Goal: Task Accomplishment & Management: Use online tool/utility

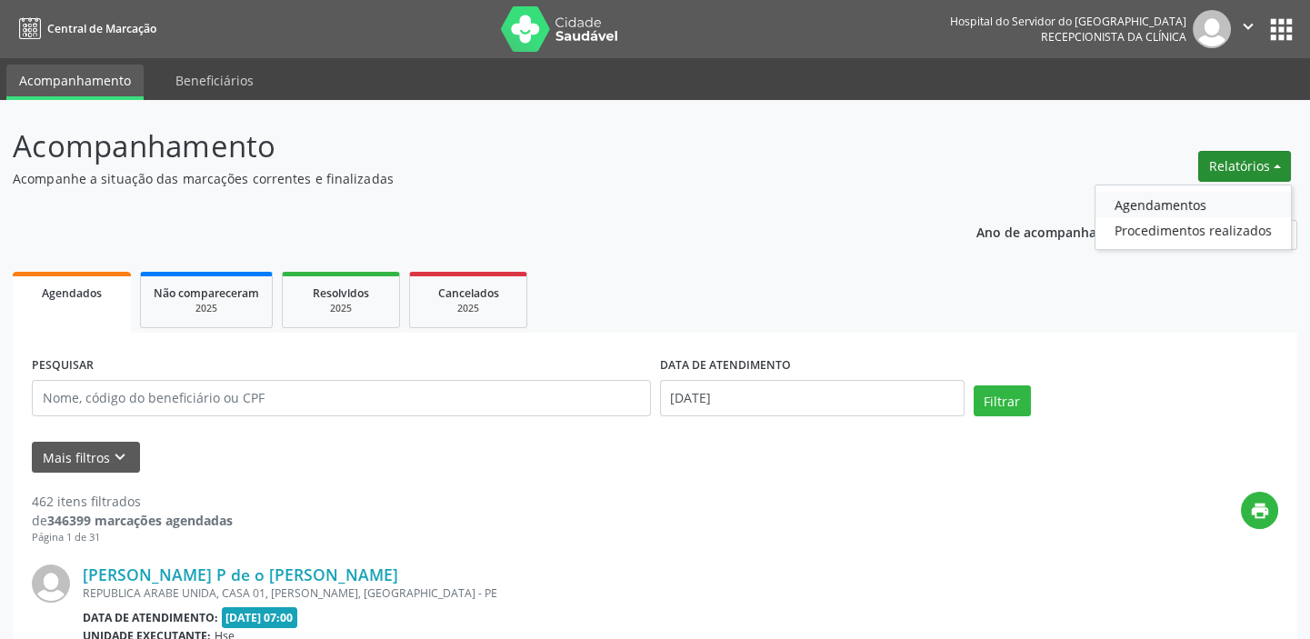
click at [1183, 204] on link "Agendamentos" at bounding box center [1194, 204] width 196 height 25
select select "8"
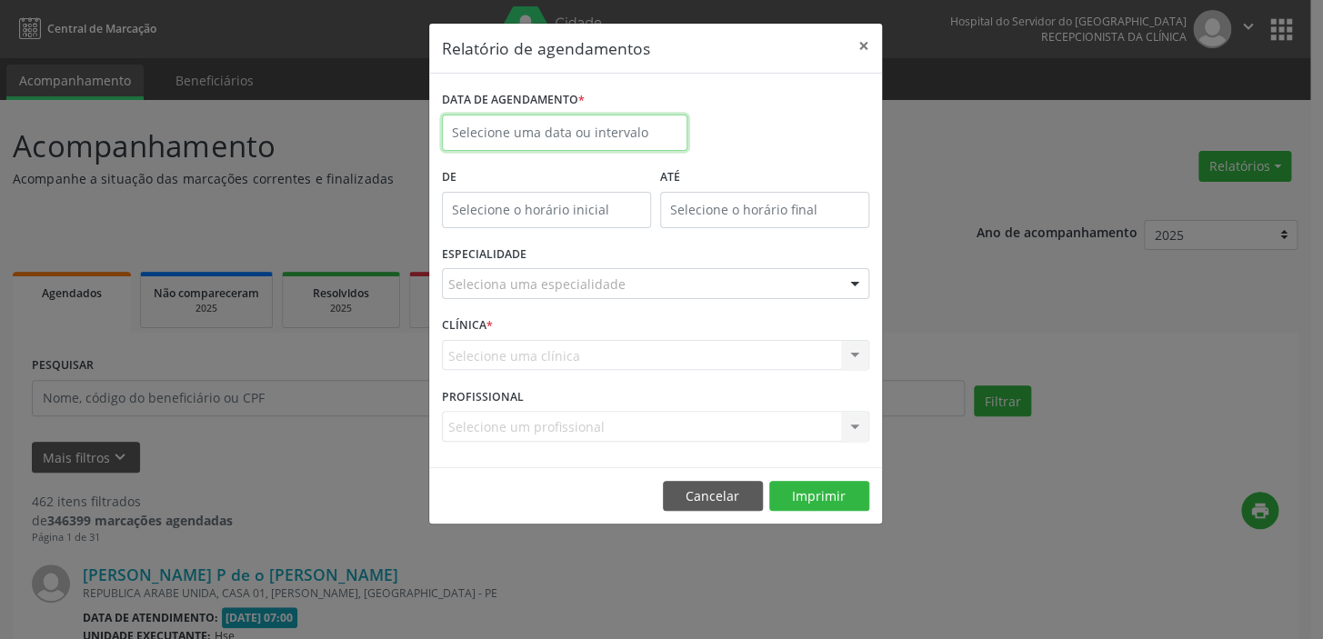
click at [593, 116] on input "text" at bounding box center [565, 133] width 246 height 36
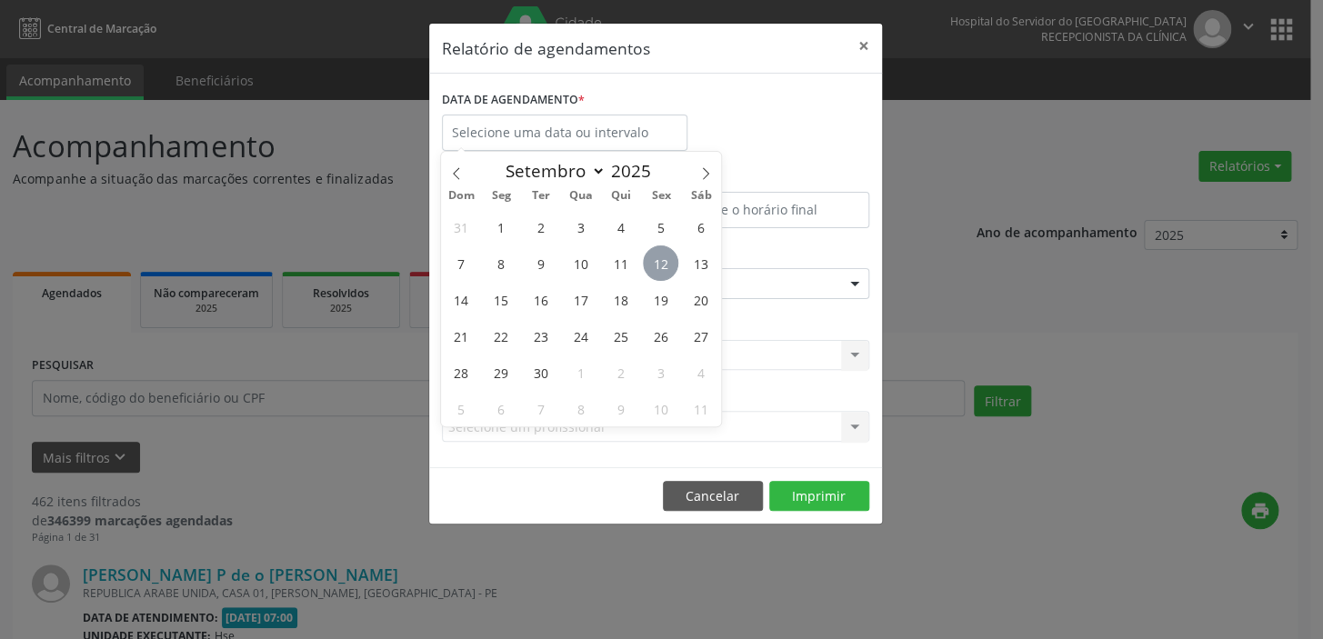
click at [660, 260] on span "12" at bounding box center [660, 263] width 35 height 35
type input "[DATE]"
click at [660, 260] on span "12" at bounding box center [660, 263] width 35 height 35
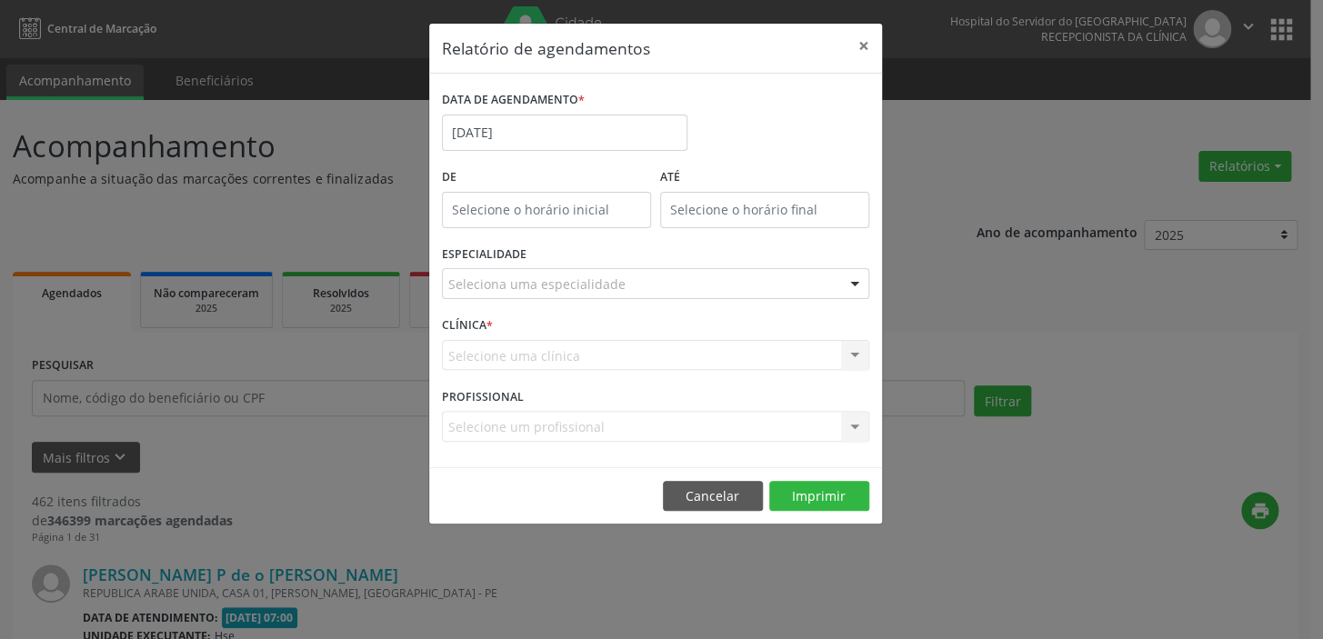
click at [648, 279] on div "Seleciona uma especialidade" at bounding box center [655, 283] width 427 height 31
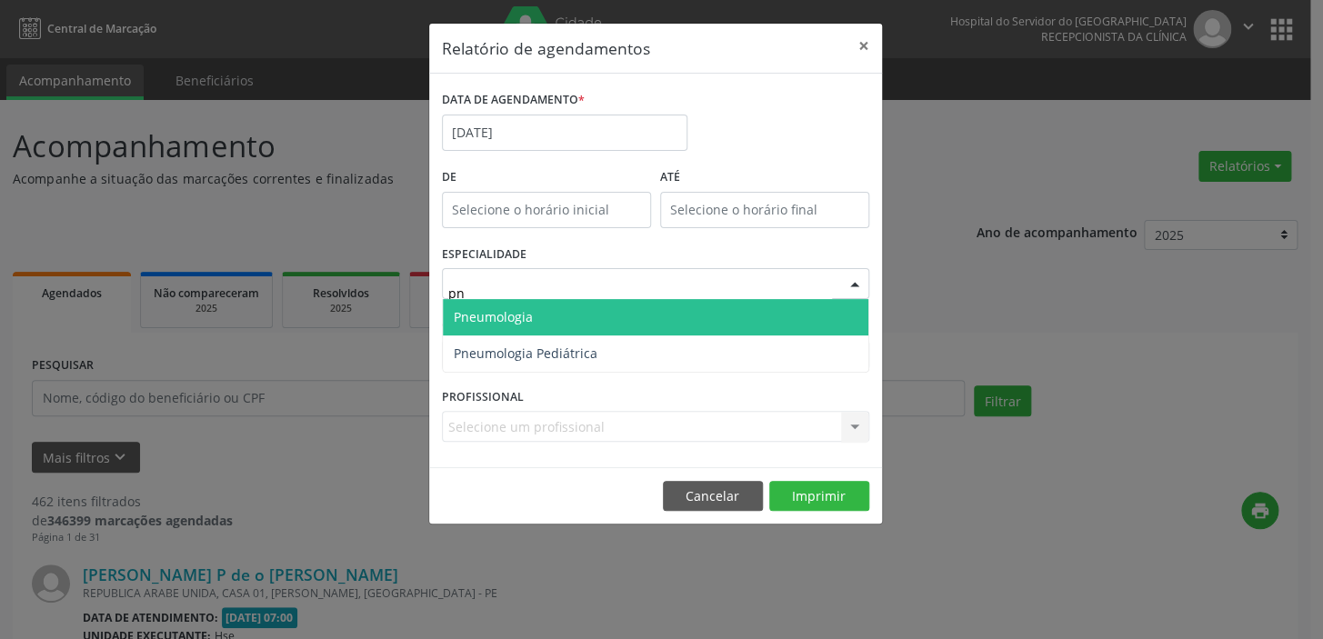
type input "pne"
click at [612, 315] on span "Pneumologia" at bounding box center [656, 317] width 426 height 36
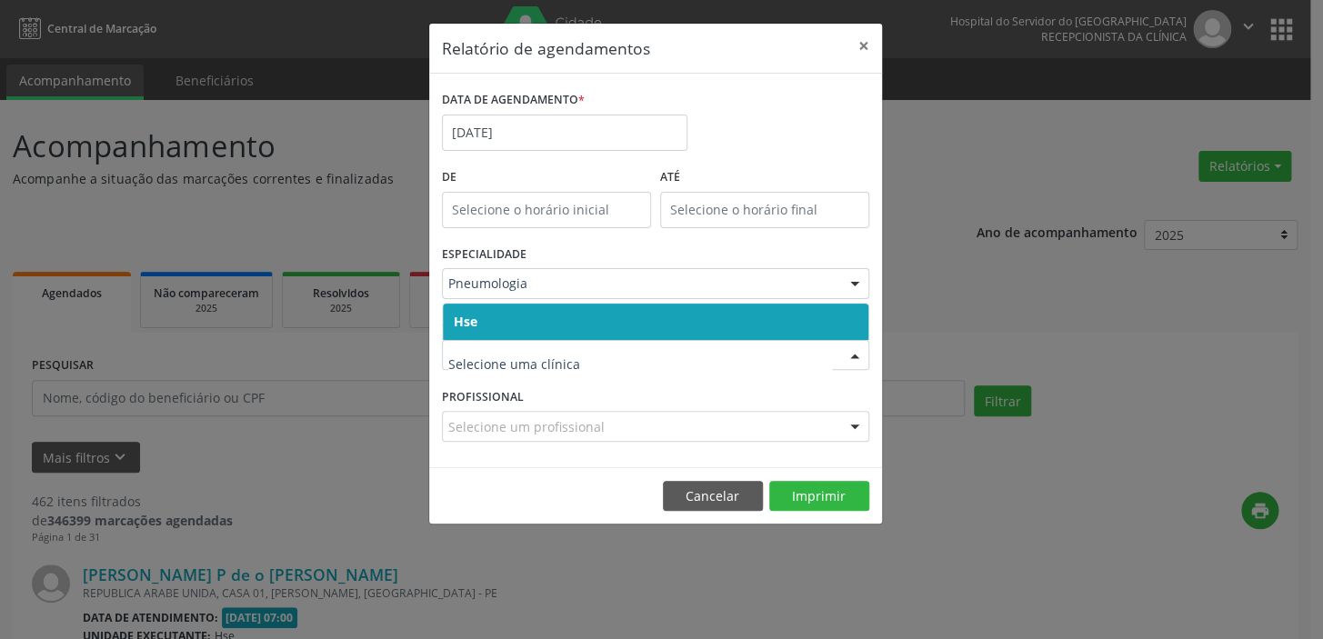
click at [637, 314] on span "Hse" at bounding box center [656, 322] width 426 height 36
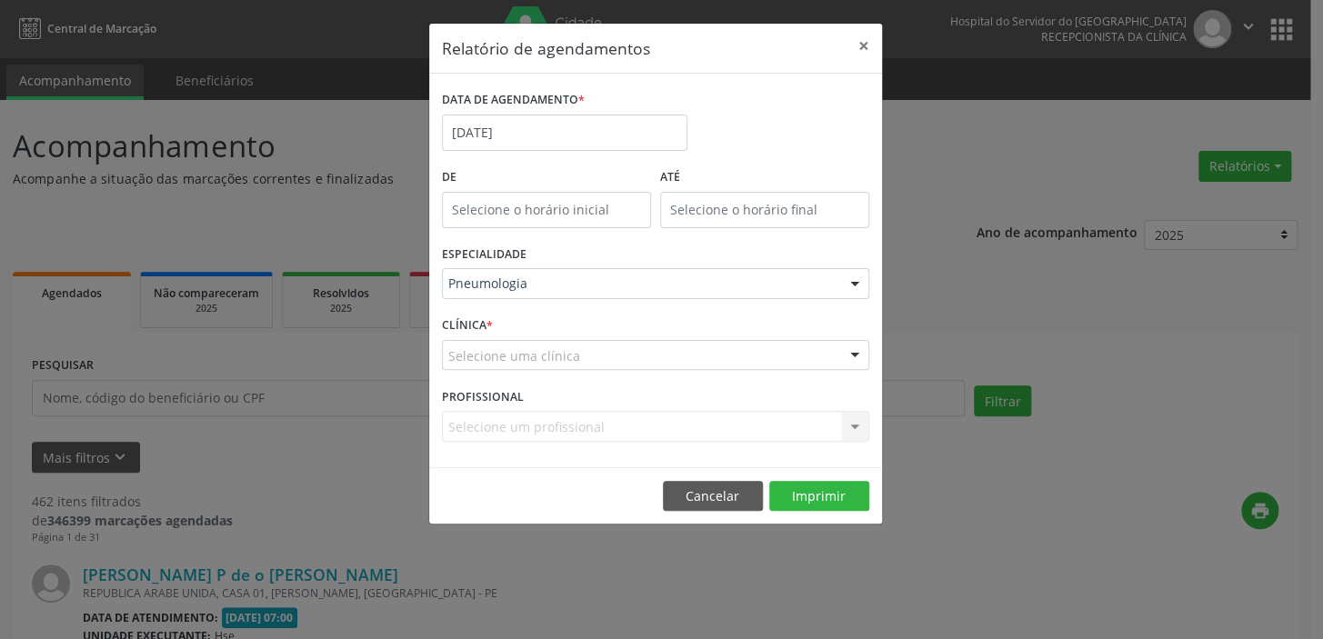
click at [637, 314] on div "CLÍNICA * Selecione uma clínica Hse Nenhum resultado encontrado para: " " Não h…" at bounding box center [655, 347] width 436 height 71
click at [625, 356] on div "Selecione uma clínica" at bounding box center [655, 355] width 427 height 31
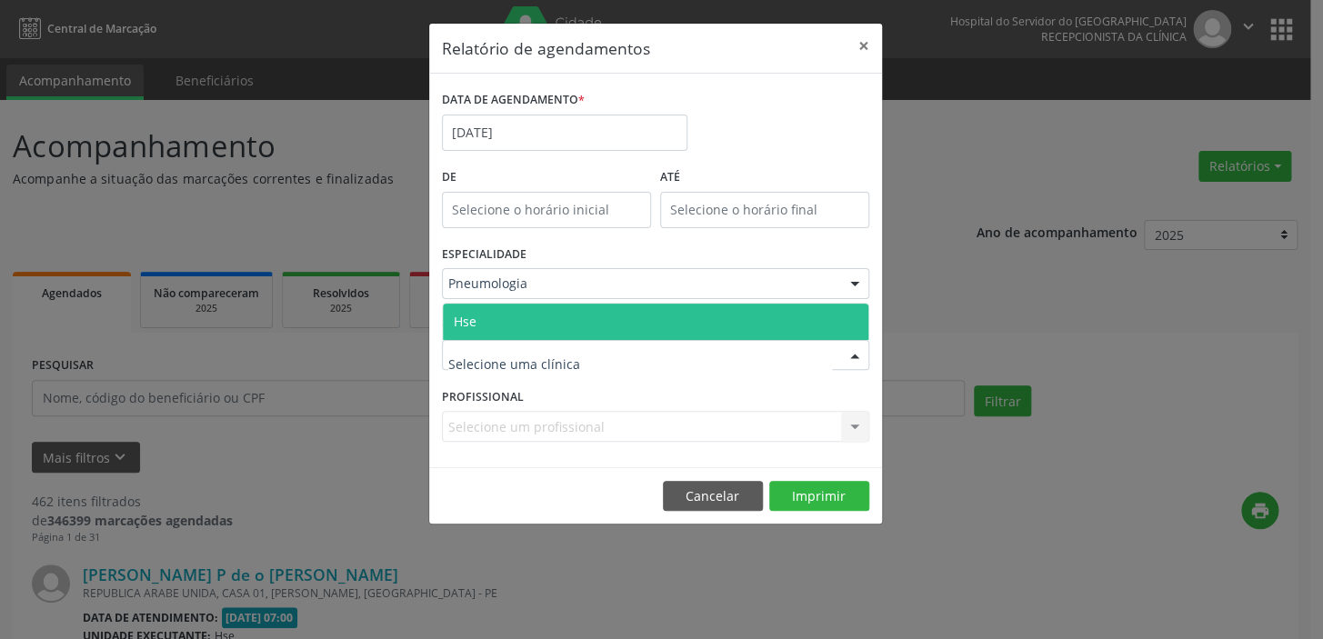
click at [616, 306] on span "Hse" at bounding box center [656, 322] width 426 height 36
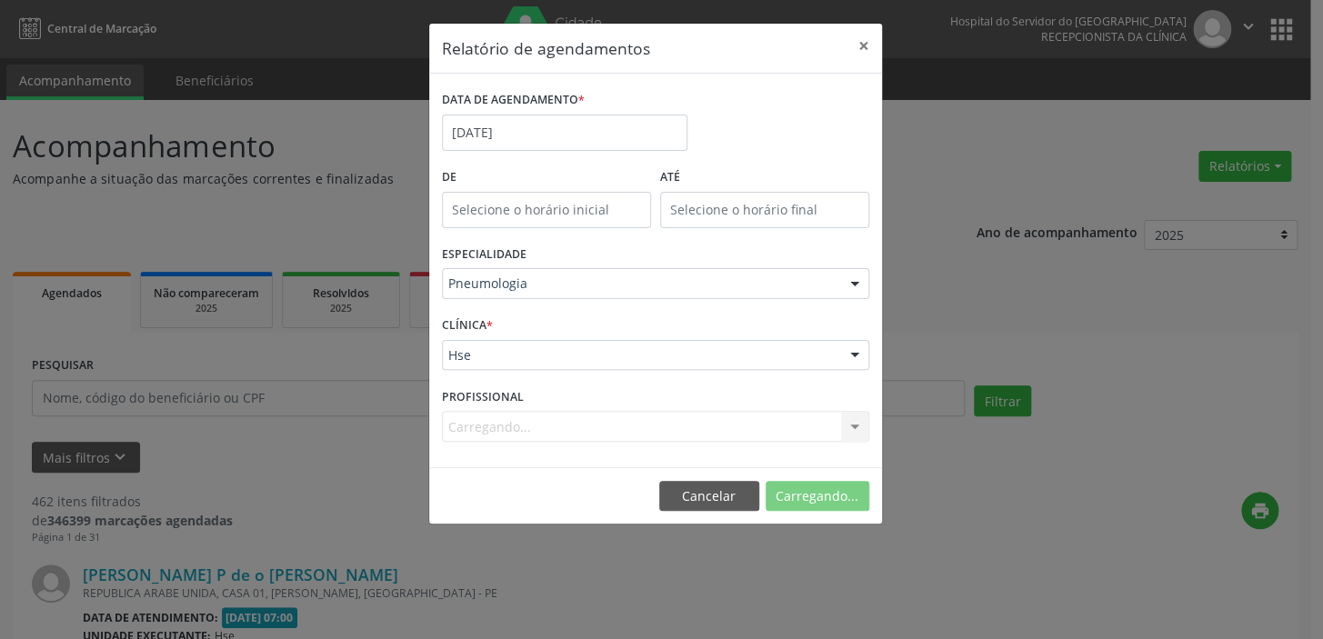
click at [616, 306] on form "DATA DE AGENDAMENTO * [DATE] De ATÉ ESPECIALIDADE Pneumologia Todas as especial…" at bounding box center [655, 270] width 427 height 368
click at [674, 422] on div "Carregando... Nenhum resultado encontrado para: " " Não há nenhuma opção para s…" at bounding box center [655, 426] width 427 height 31
click at [854, 426] on div at bounding box center [854, 427] width 27 height 31
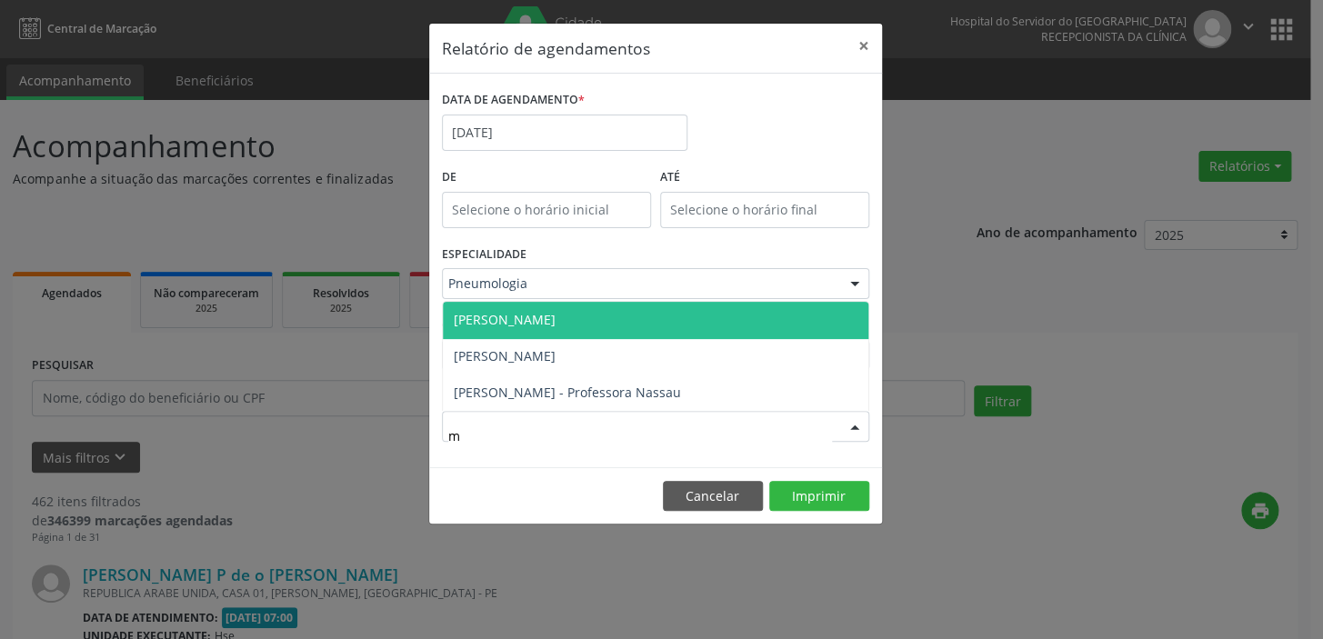
type input "me"
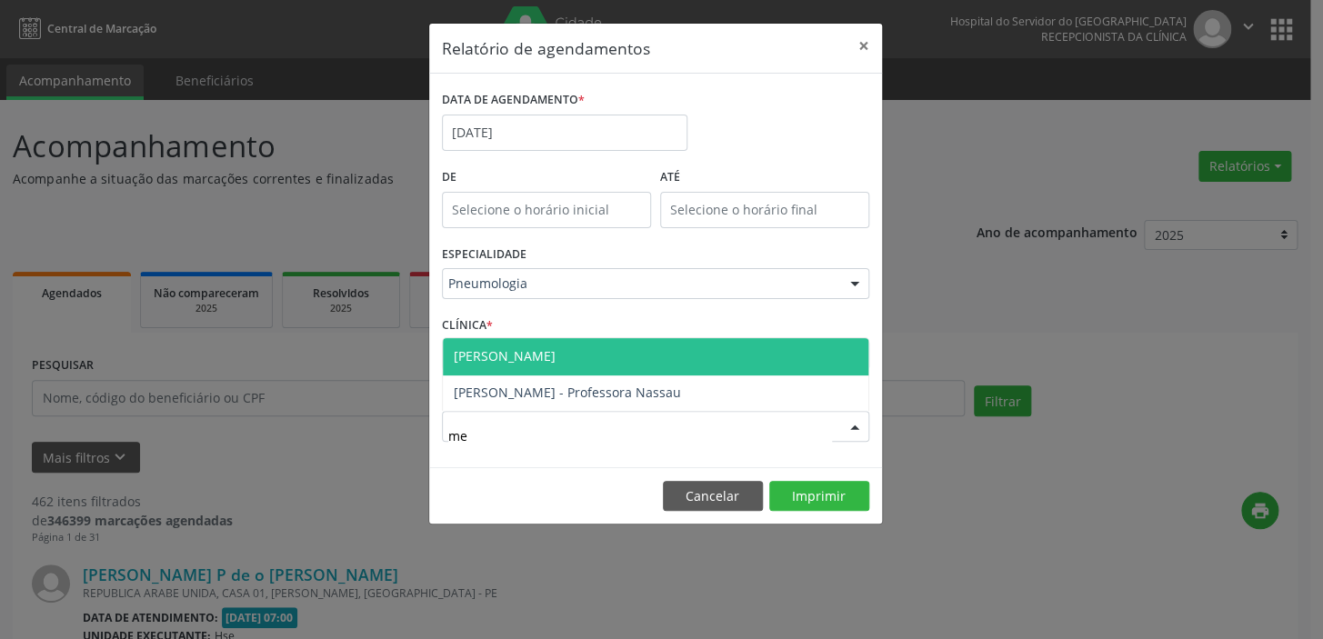
click at [556, 352] on span "[PERSON_NAME]" at bounding box center [505, 355] width 102 height 17
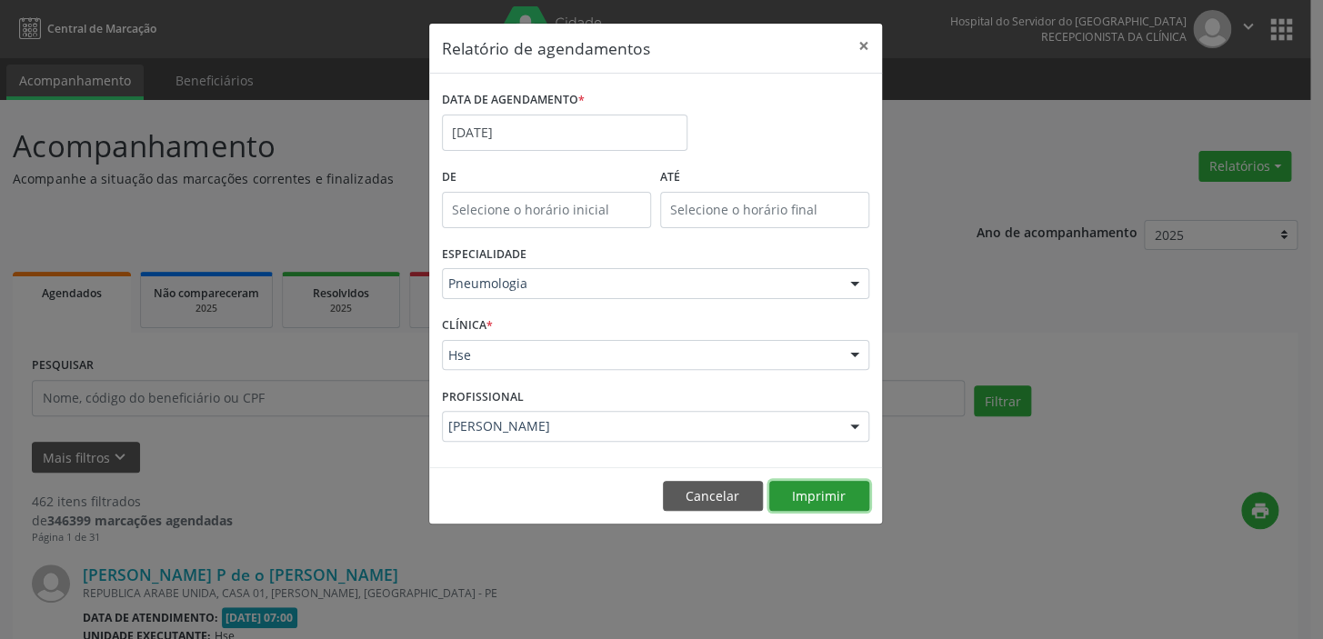
click at [827, 496] on button "Imprimir" at bounding box center [819, 496] width 100 height 31
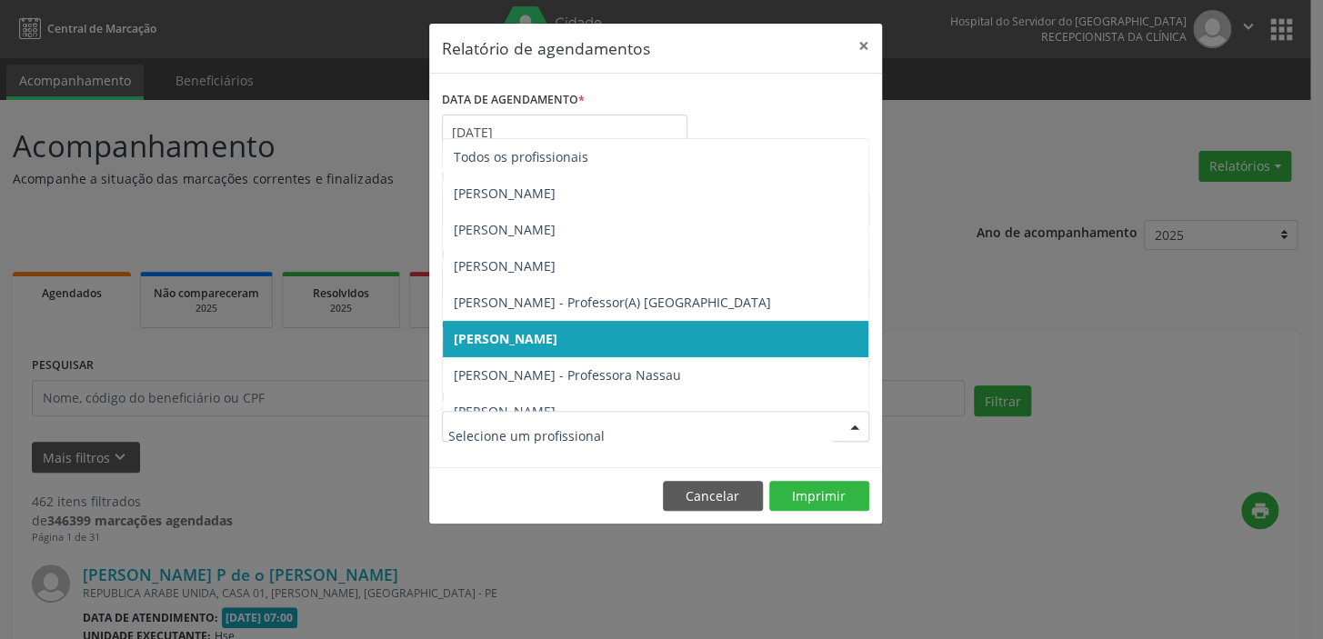
click at [852, 426] on div at bounding box center [854, 427] width 27 height 31
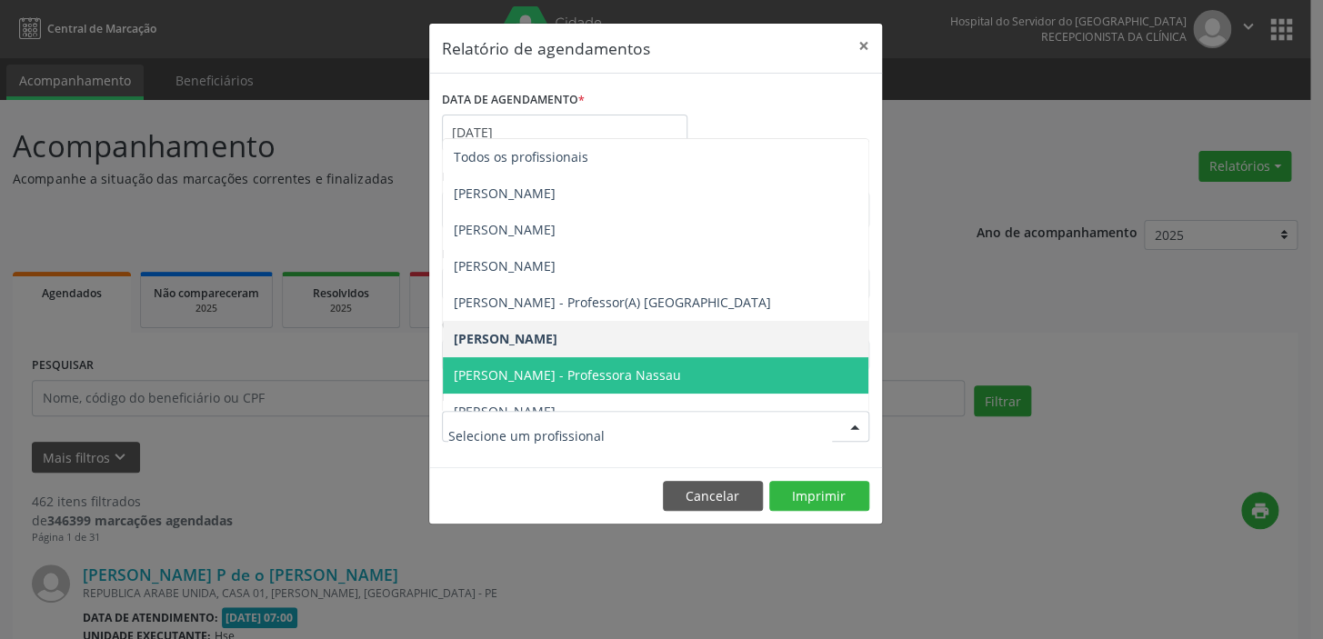
click at [681, 371] on span "[PERSON_NAME] - Professora Nassau" at bounding box center [567, 374] width 227 height 17
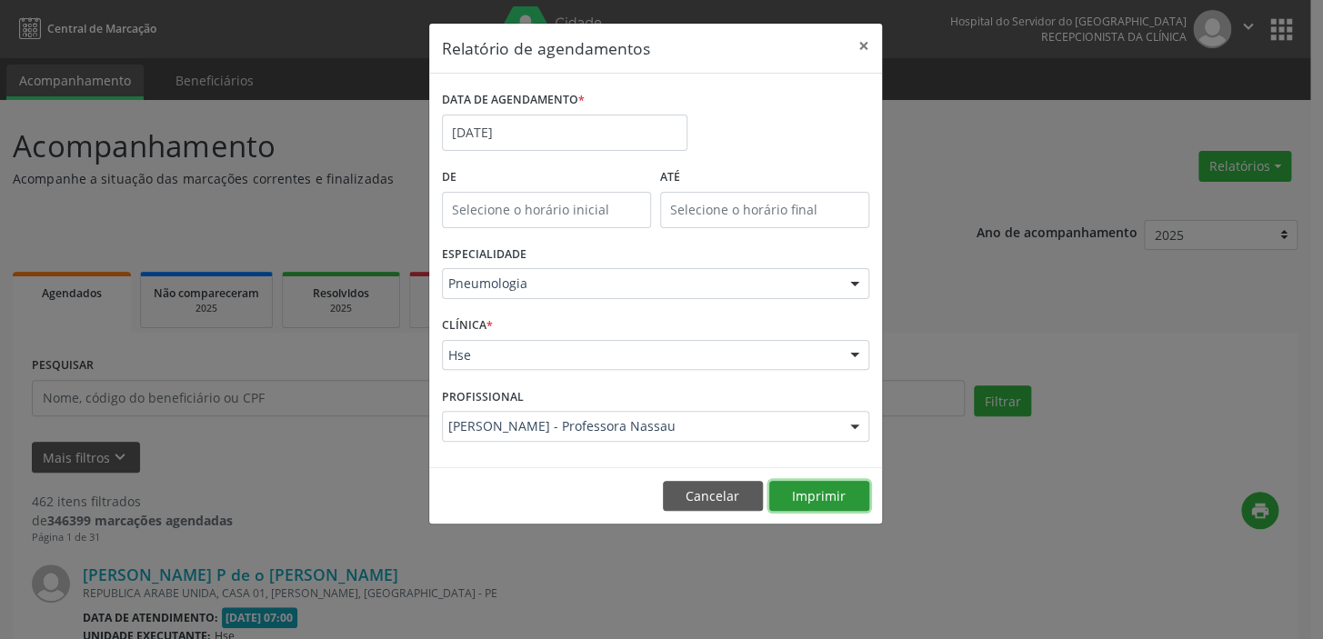
click at [805, 490] on button "Imprimir" at bounding box center [819, 496] width 100 height 31
click at [867, 43] on button "×" at bounding box center [864, 46] width 36 height 45
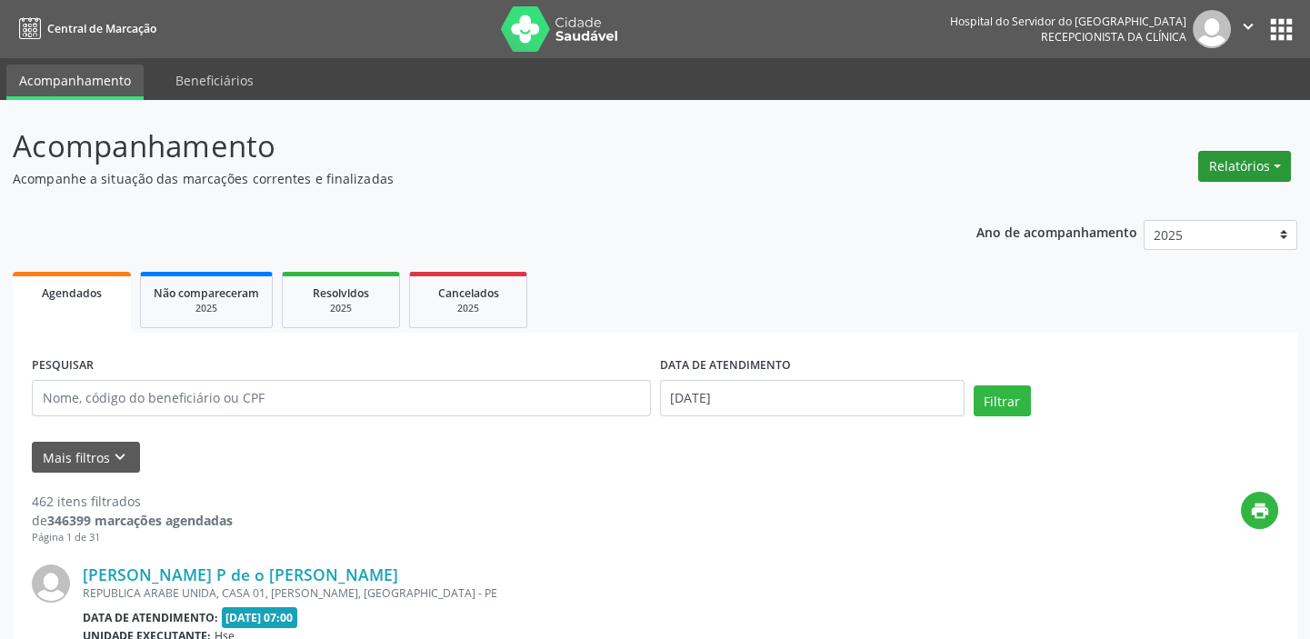
click at [1282, 174] on button "Relatórios" at bounding box center [1244, 166] width 93 height 31
click at [1155, 201] on link "Agendamentos" at bounding box center [1194, 204] width 196 height 25
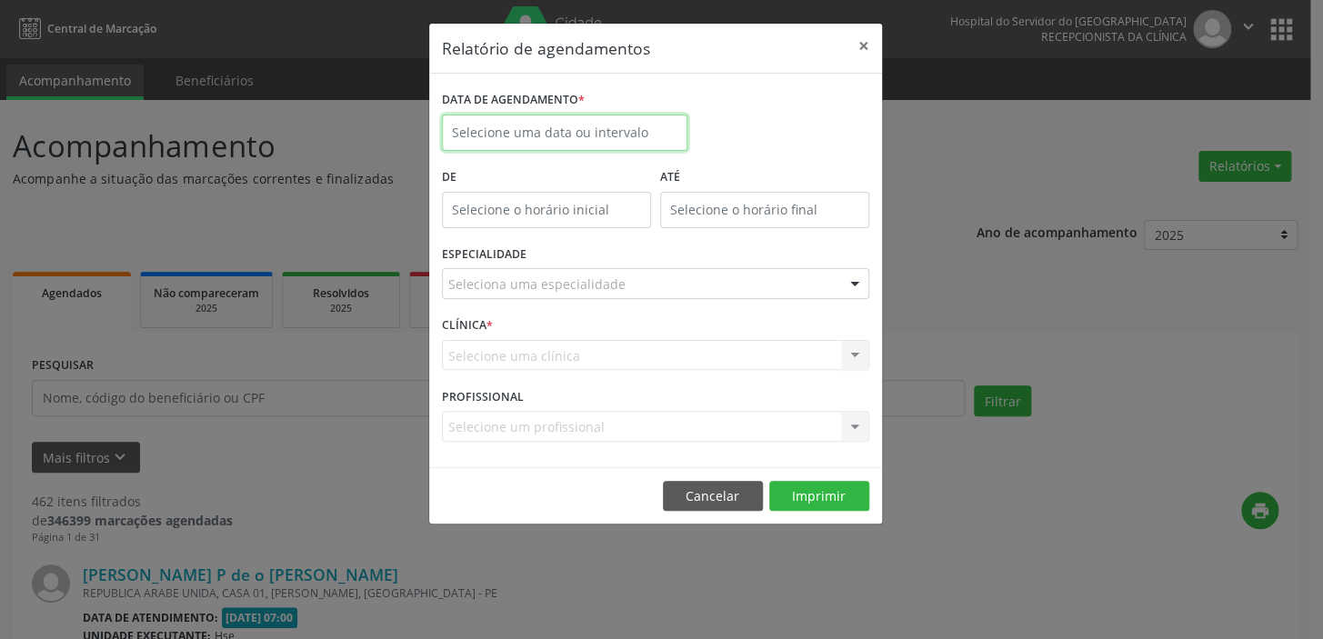
click at [600, 136] on input "text" at bounding box center [565, 133] width 246 height 36
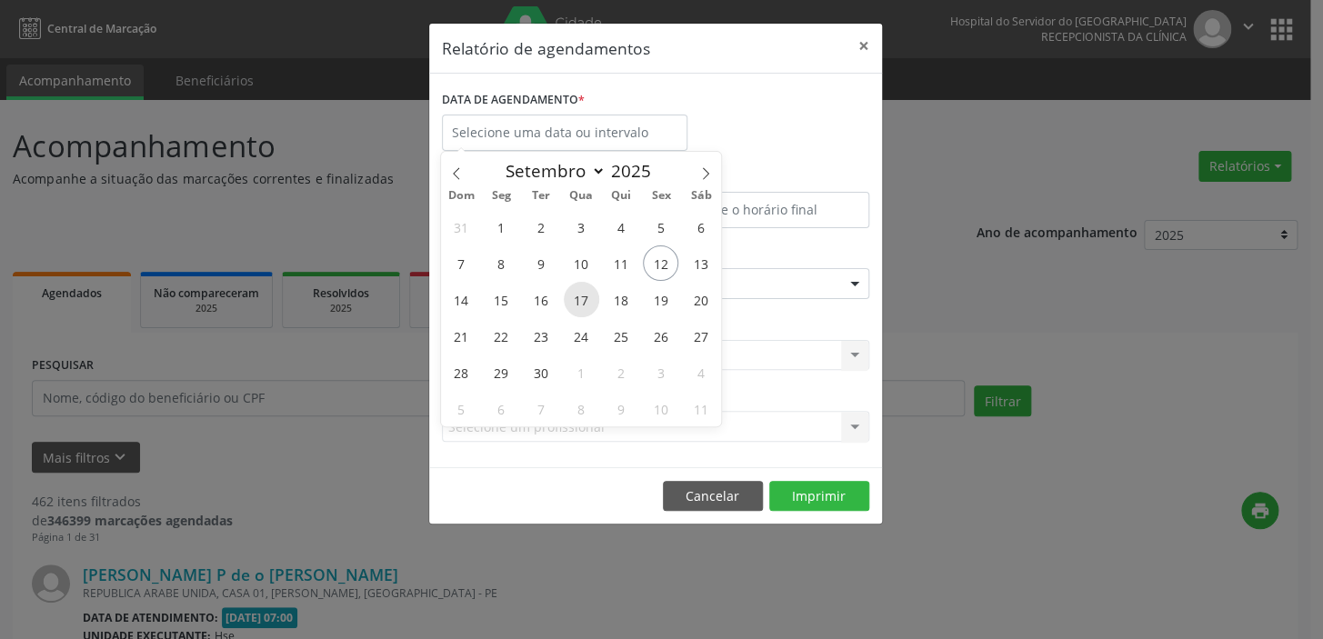
click at [583, 302] on span "17" at bounding box center [581, 299] width 35 height 35
type input "17/09/2025"
click at [583, 302] on span "17" at bounding box center [581, 299] width 35 height 35
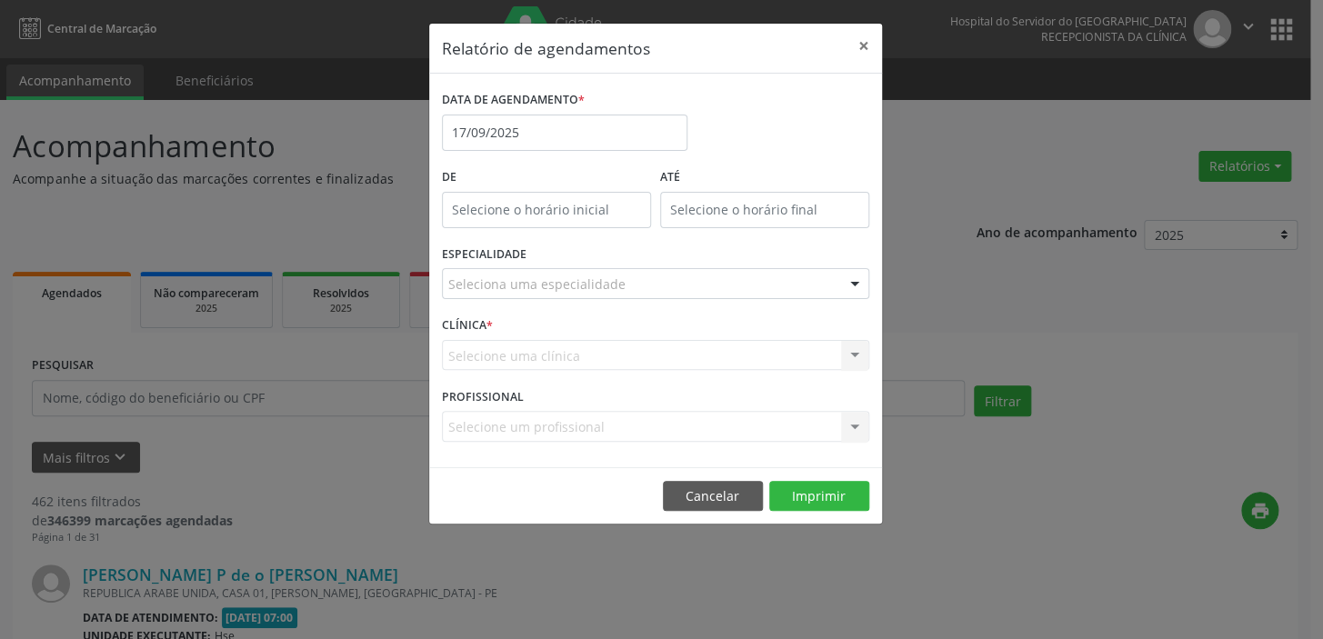
click at [854, 282] on div at bounding box center [854, 284] width 27 height 31
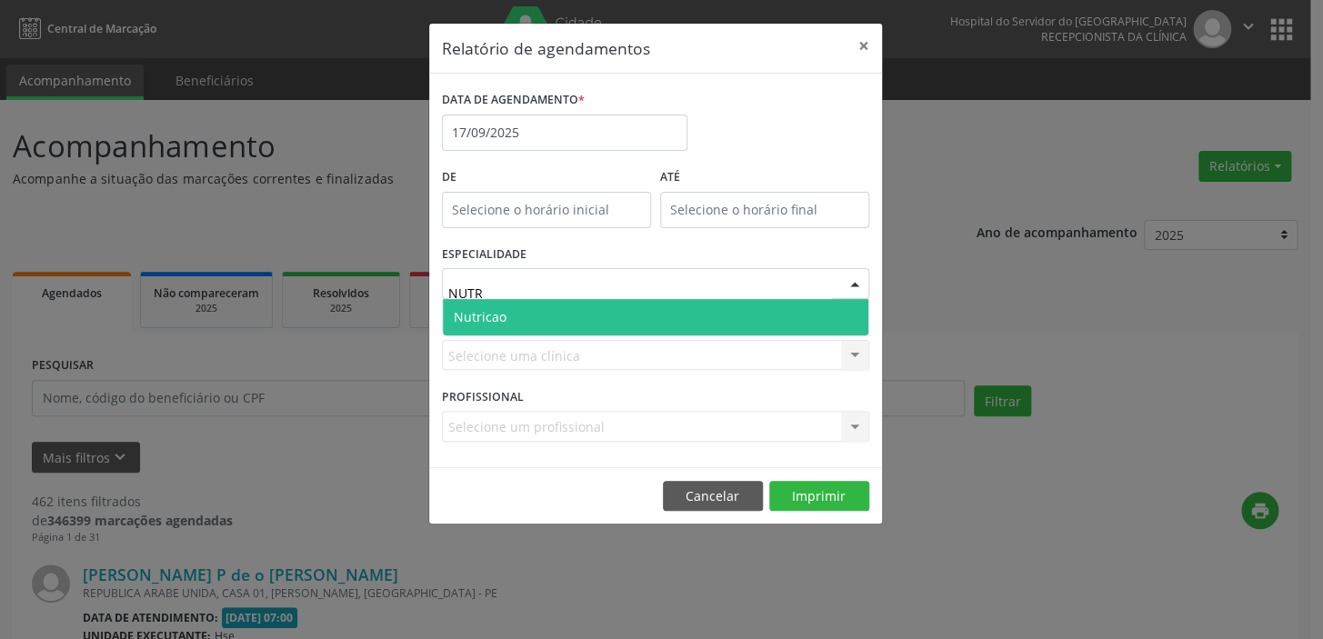
type input "NUTRI"
click at [658, 309] on span "Nutricao" at bounding box center [656, 317] width 426 height 36
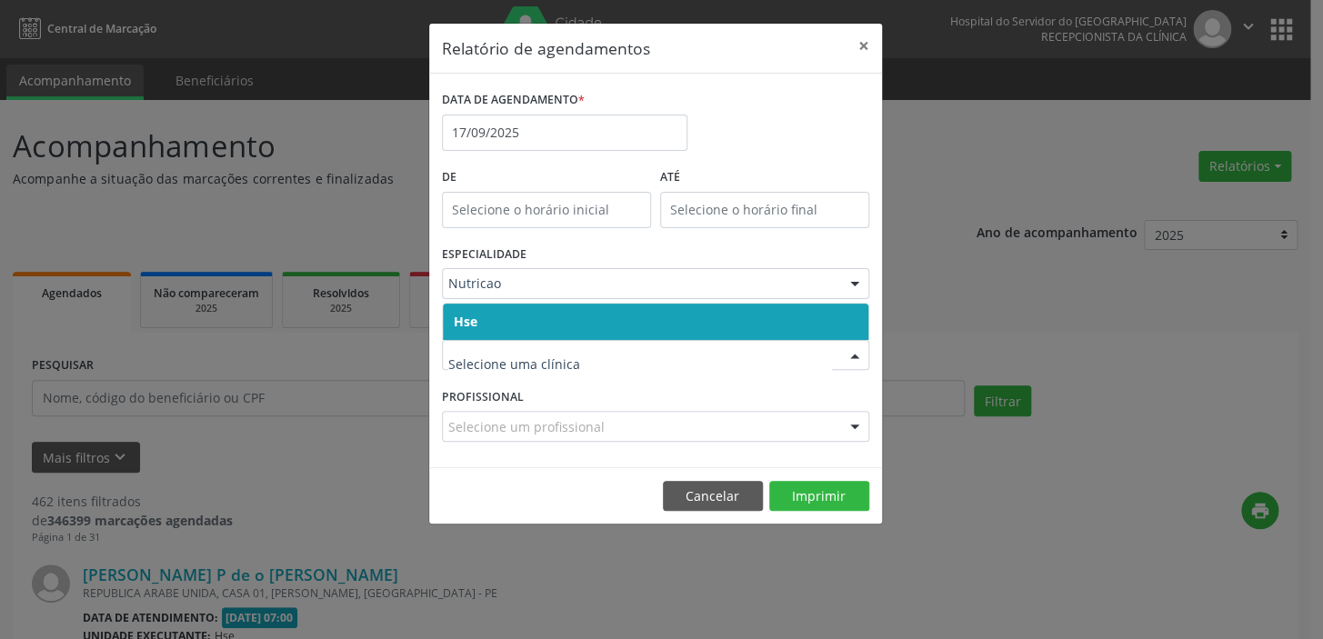
click at [466, 310] on span "Hse" at bounding box center [656, 322] width 426 height 36
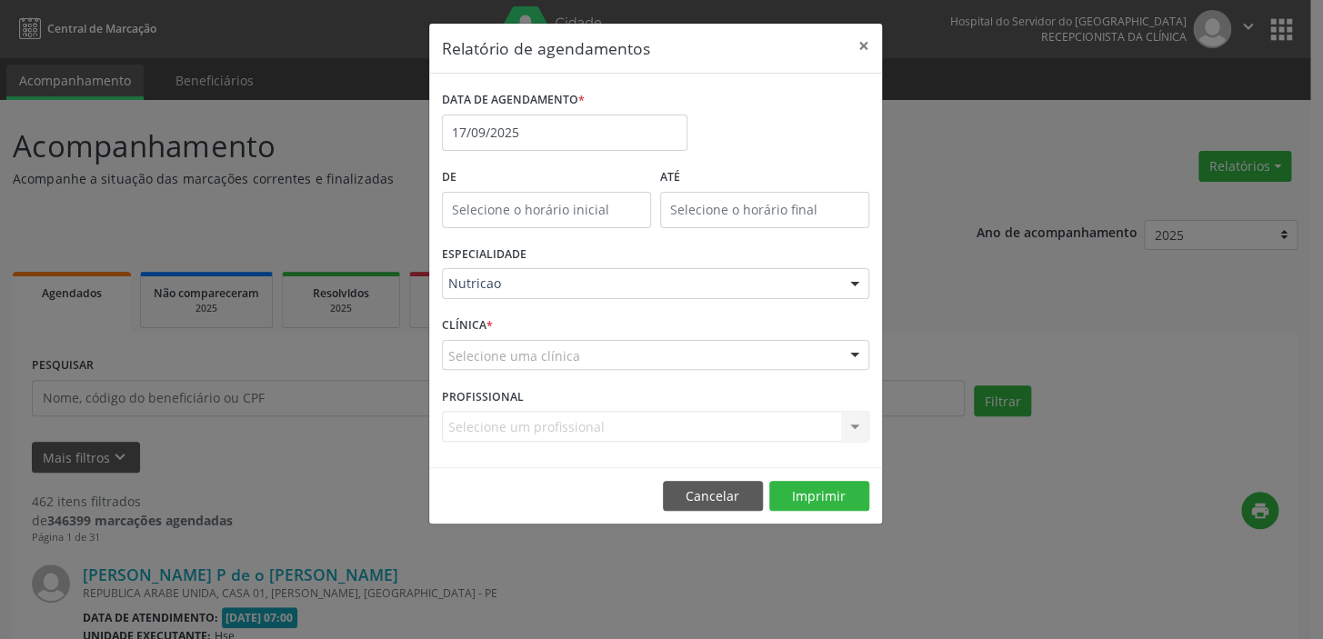
click at [466, 312] on div "CLÍNICA * Selecione uma clínica Hse Nenhum resultado encontrado para: " " Não h…" at bounding box center [655, 347] width 436 height 71
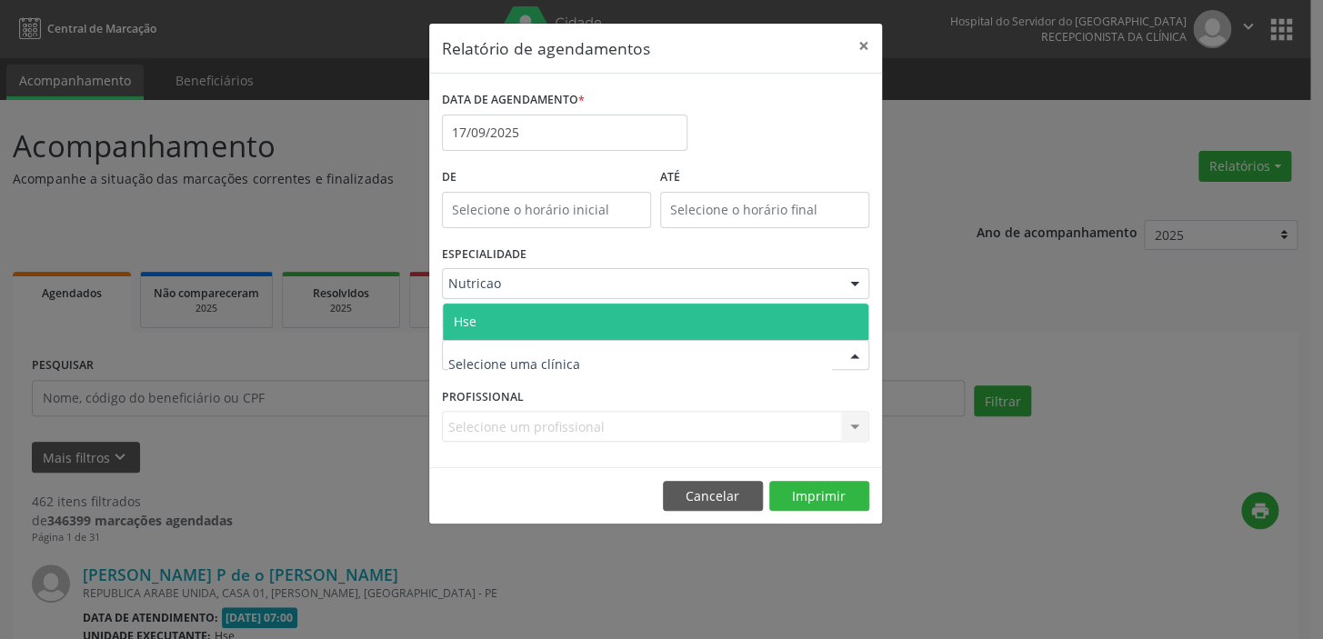
click at [464, 319] on span "Hse" at bounding box center [465, 321] width 23 height 17
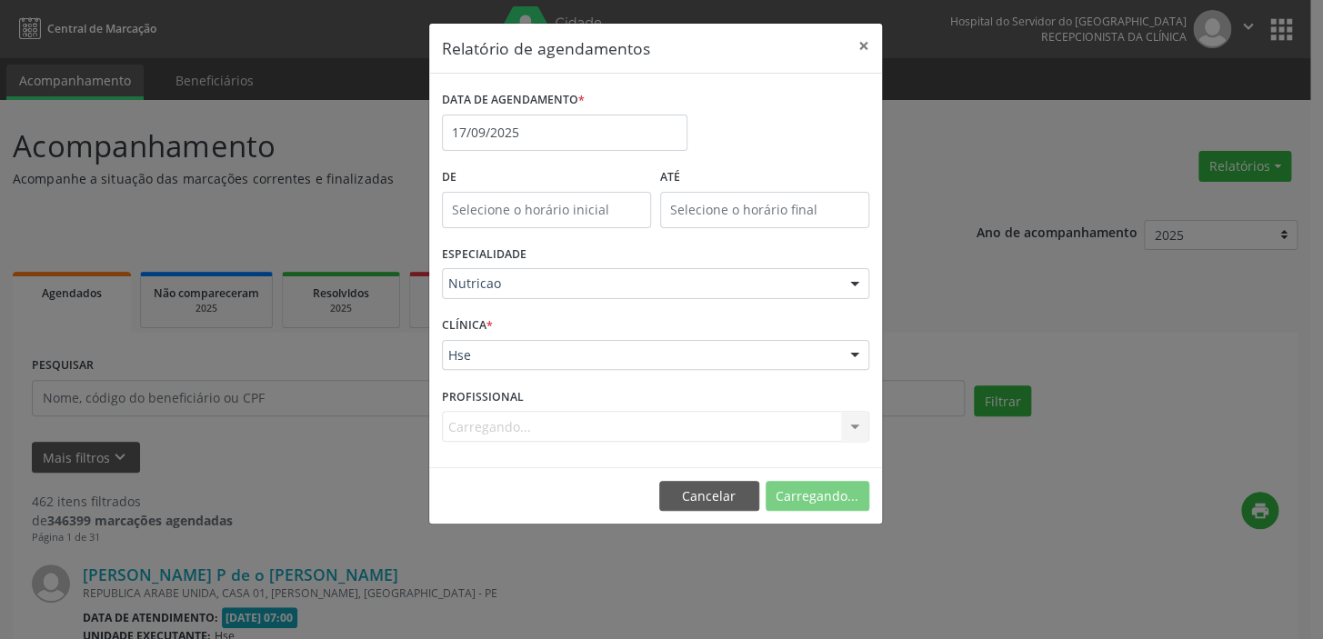
click at [464, 319] on div "CLÍNICA * Hse Hse Nenhum resultado encontrado para: " " Não há nenhuma opção pa…" at bounding box center [655, 347] width 436 height 71
click at [851, 425] on div at bounding box center [854, 427] width 27 height 31
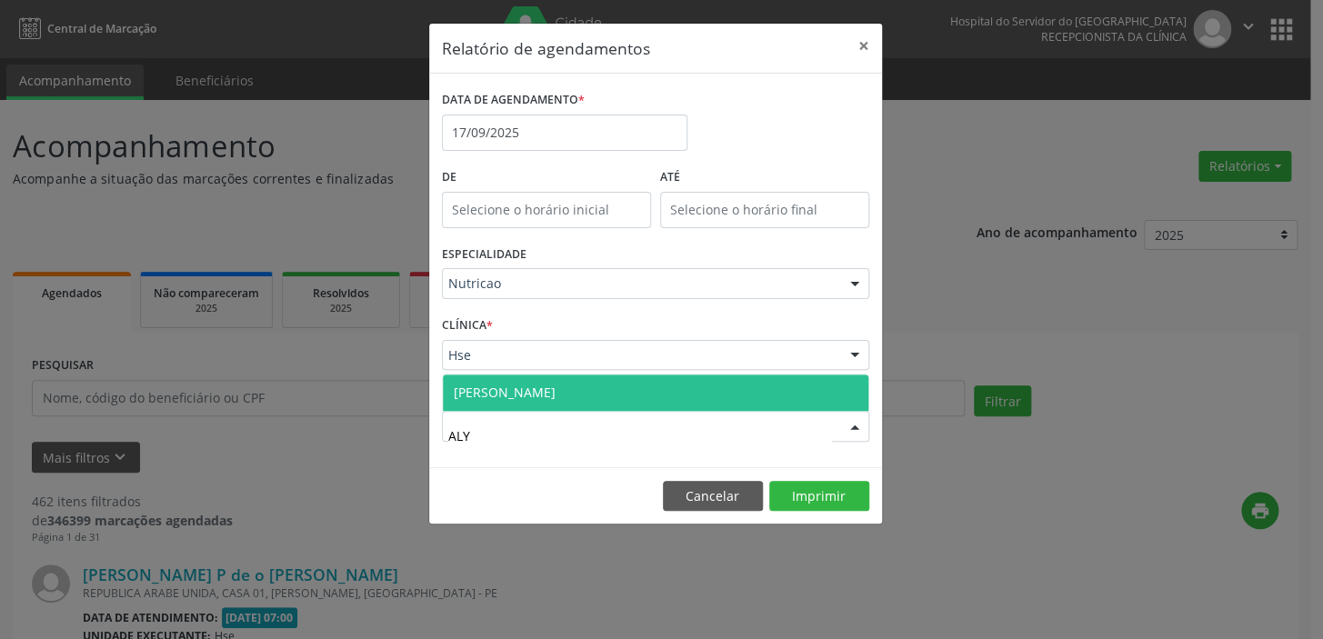
click at [611, 385] on span "[PERSON_NAME]" at bounding box center [656, 393] width 426 height 36
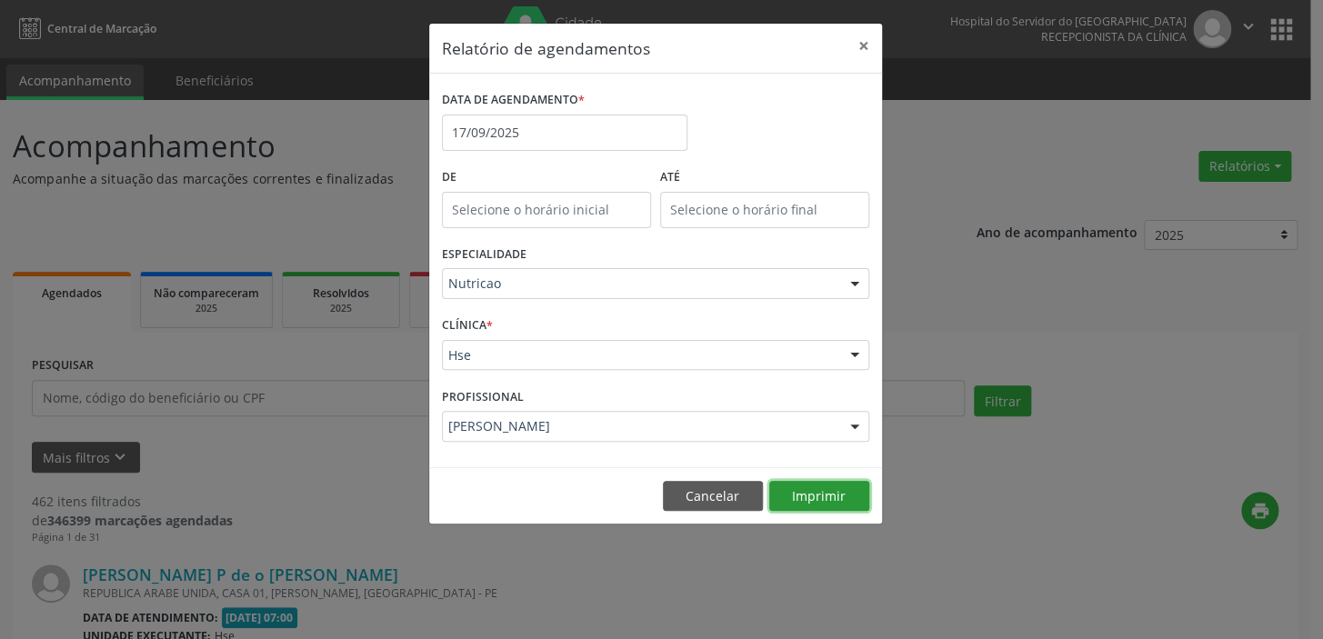
click at [827, 495] on button "Imprimir" at bounding box center [819, 496] width 100 height 31
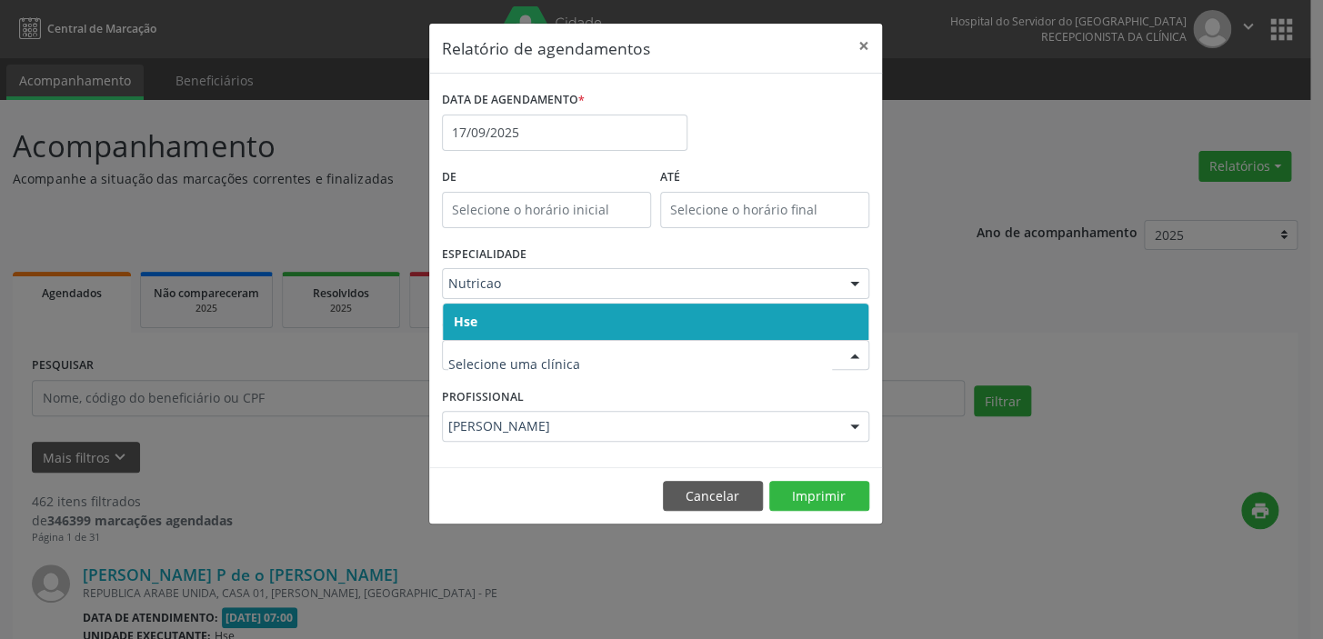
click at [516, 325] on span "Hse" at bounding box center [656, 322] width 426 height 36
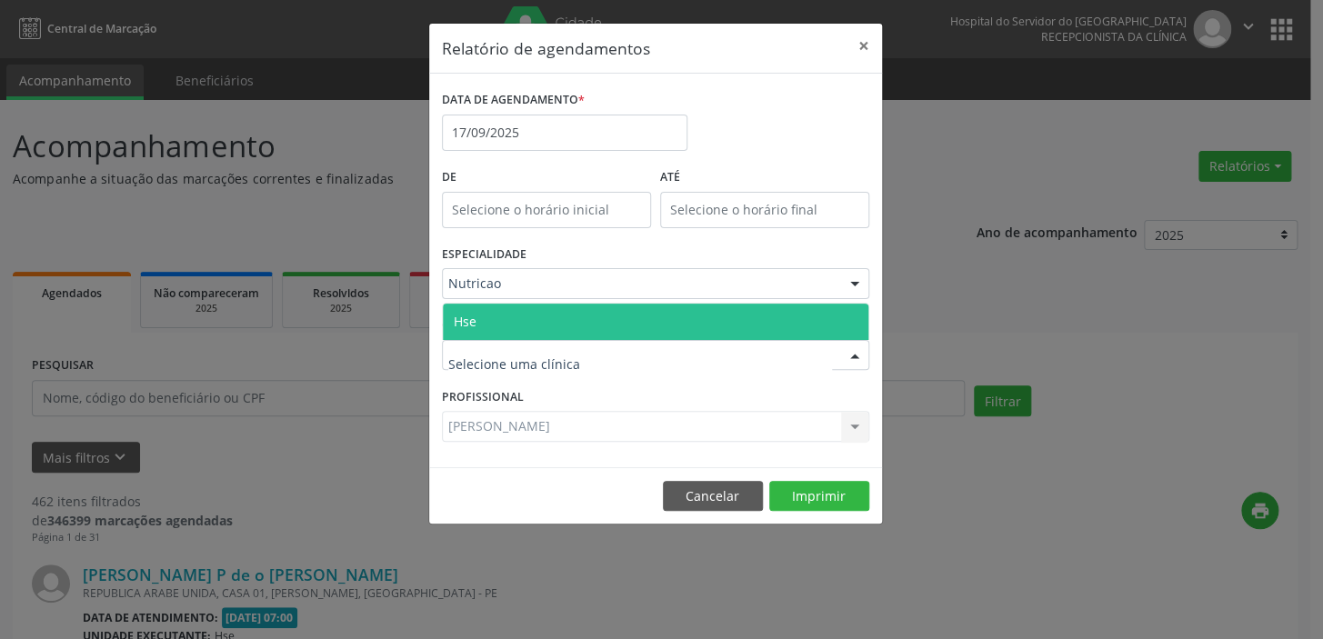
click at [521, 316] on span "Hse" at bounding box center [656, 322] width 426 height 36
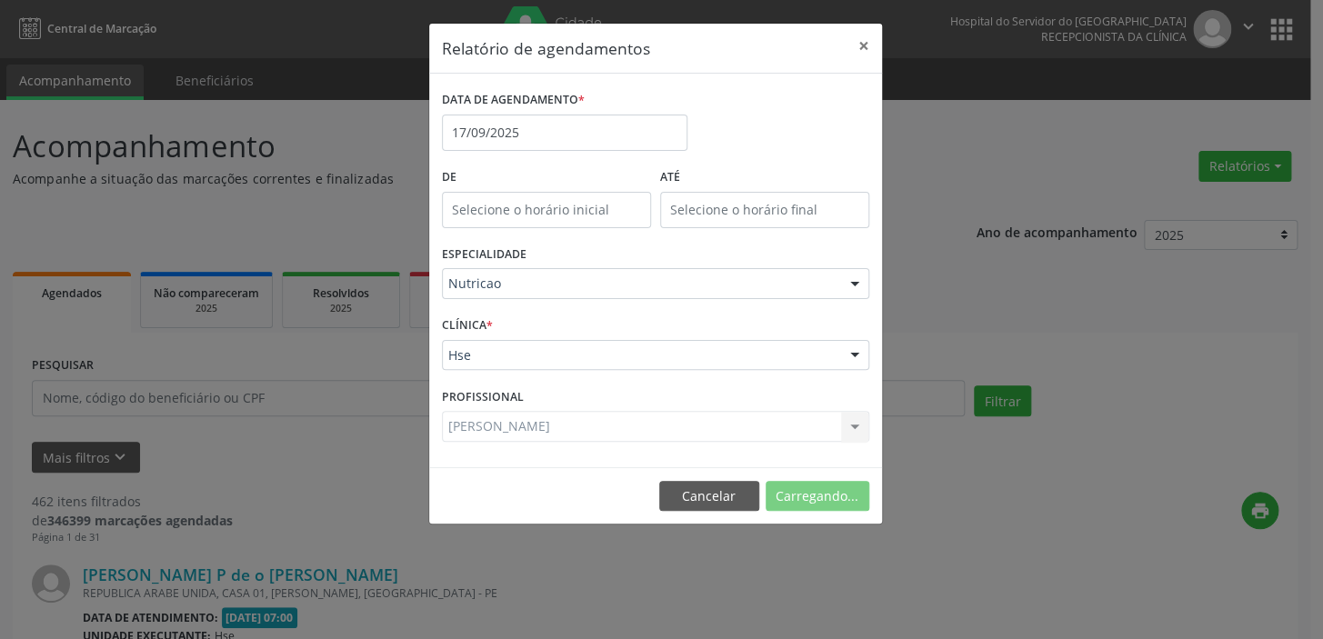
click at [516, 424] on div "[PERSON_NAME] Todos os profissionais [PERSON_NAME] [PERSON_NAME] Nenhum resulta…" at bounding box center [655, 426] width 427 height 31
click at [846, 426] on div at bounding box center [854, 427] width 27 height 31
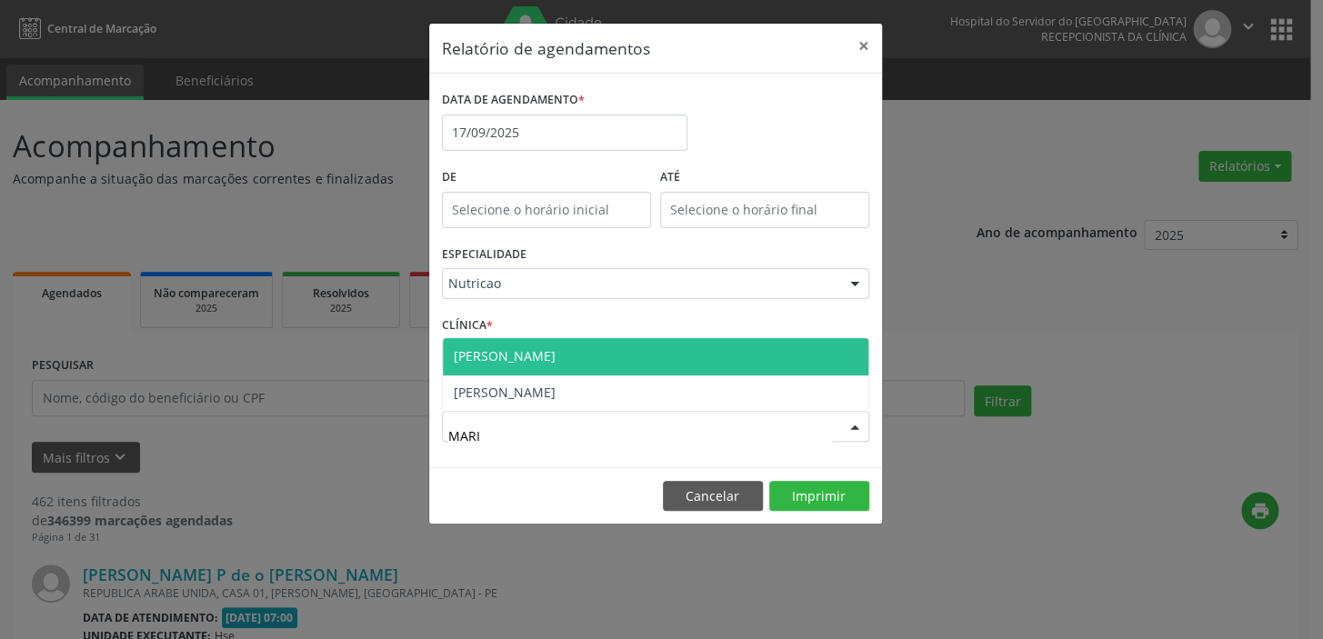
type input "[PERSON_NAME]"
click at [615, 351] on span "[PERSON_NAME]" at bounding box center [656, 356] width 426 height 36
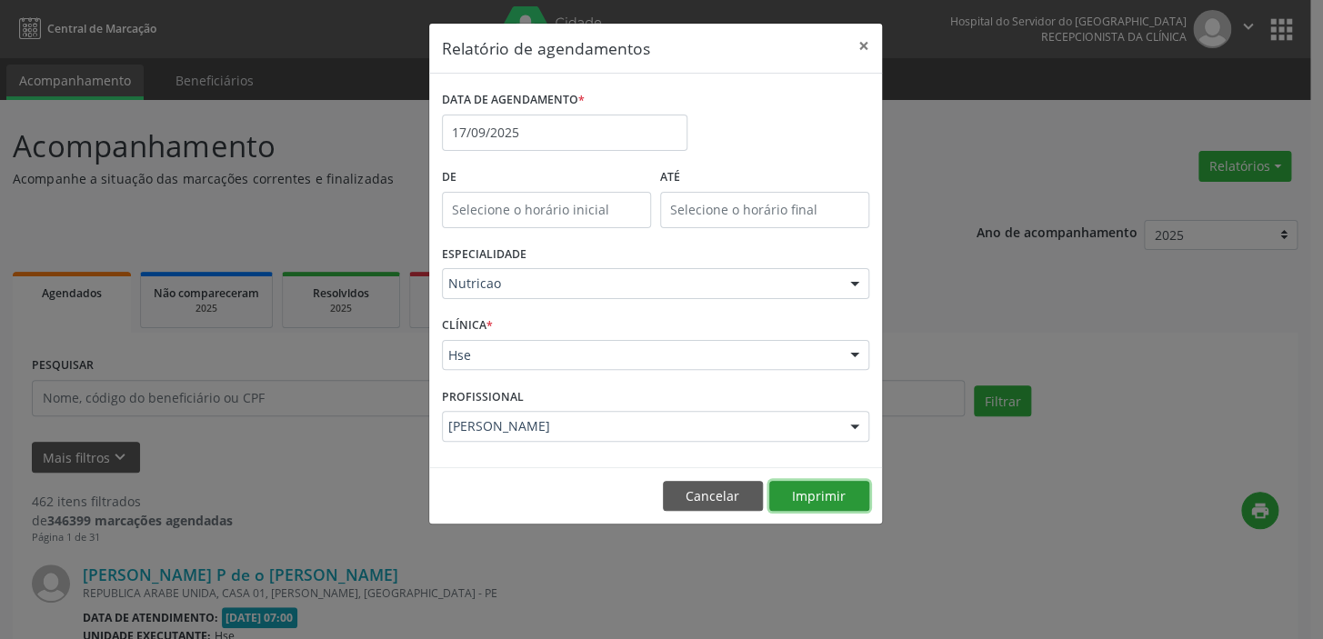
click at [827, 501] on button "Imprimir" at bounding box center [819, 496] width 100 height 31
click at [835, 283] on div "Nutricao Todas as especialidades Alergologia Angiologia Arritmologia Cardiologi…" at bounding box center [655, 283] width 427 height 31
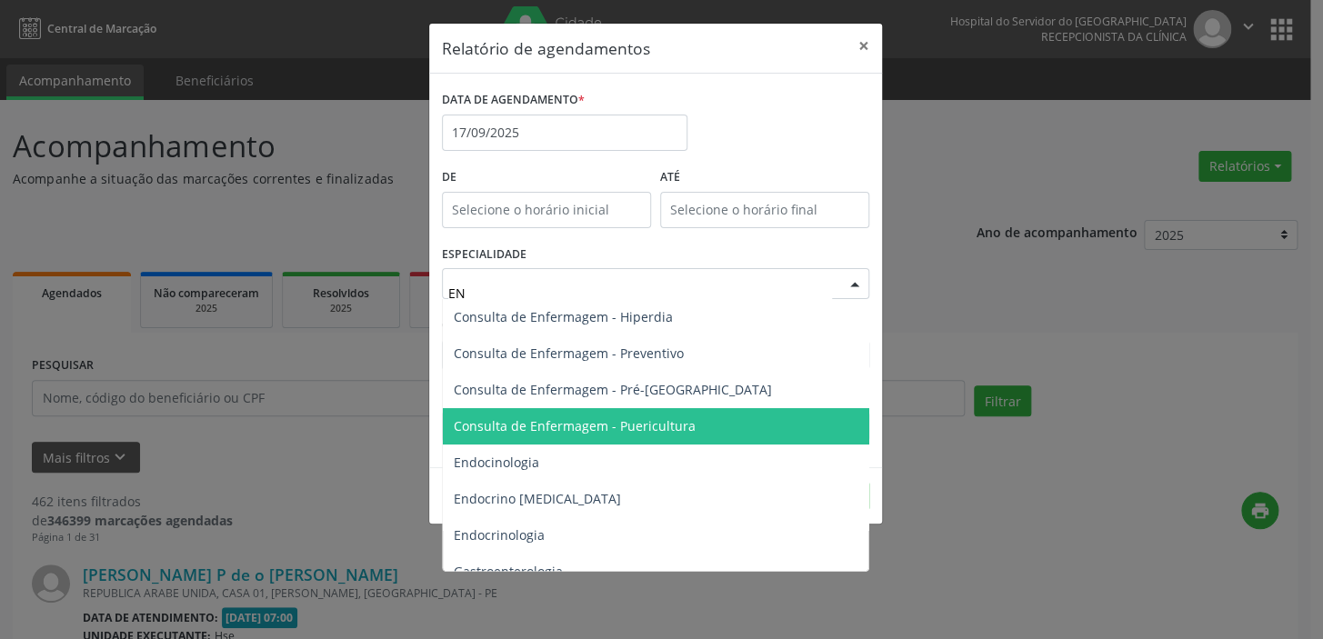
type input "END"
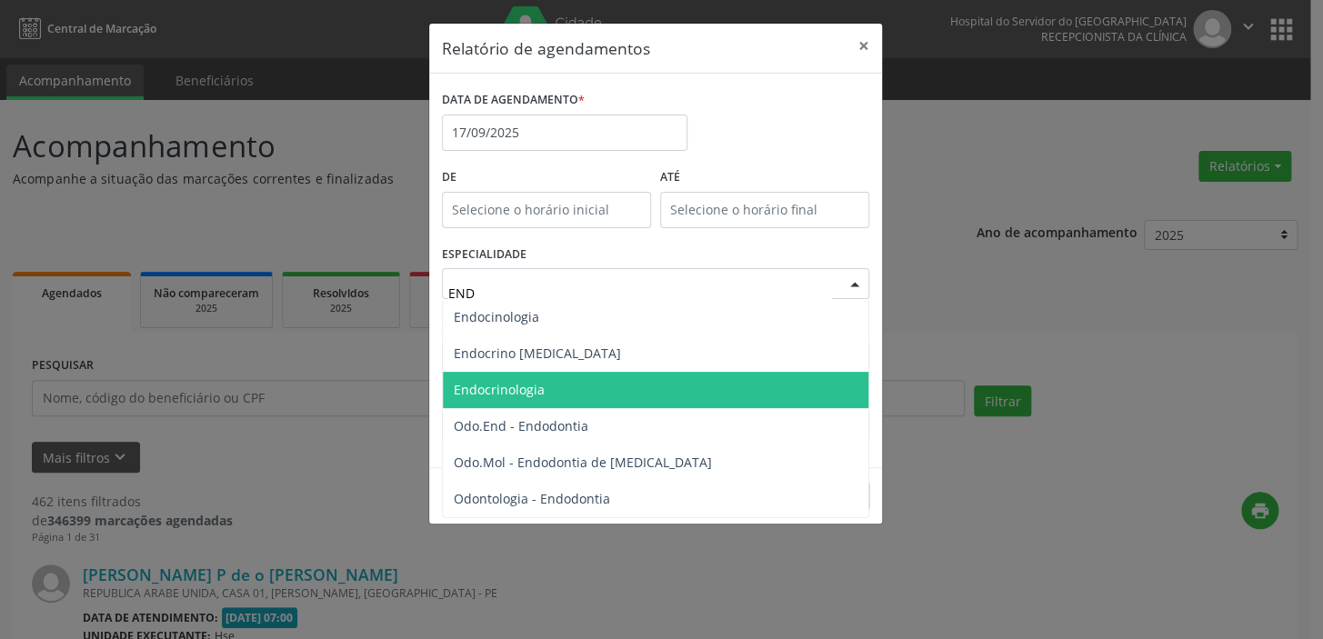
click at [648, 390] on span "Endocrinologia" at bounding box center [656, 390] width 426 height 36
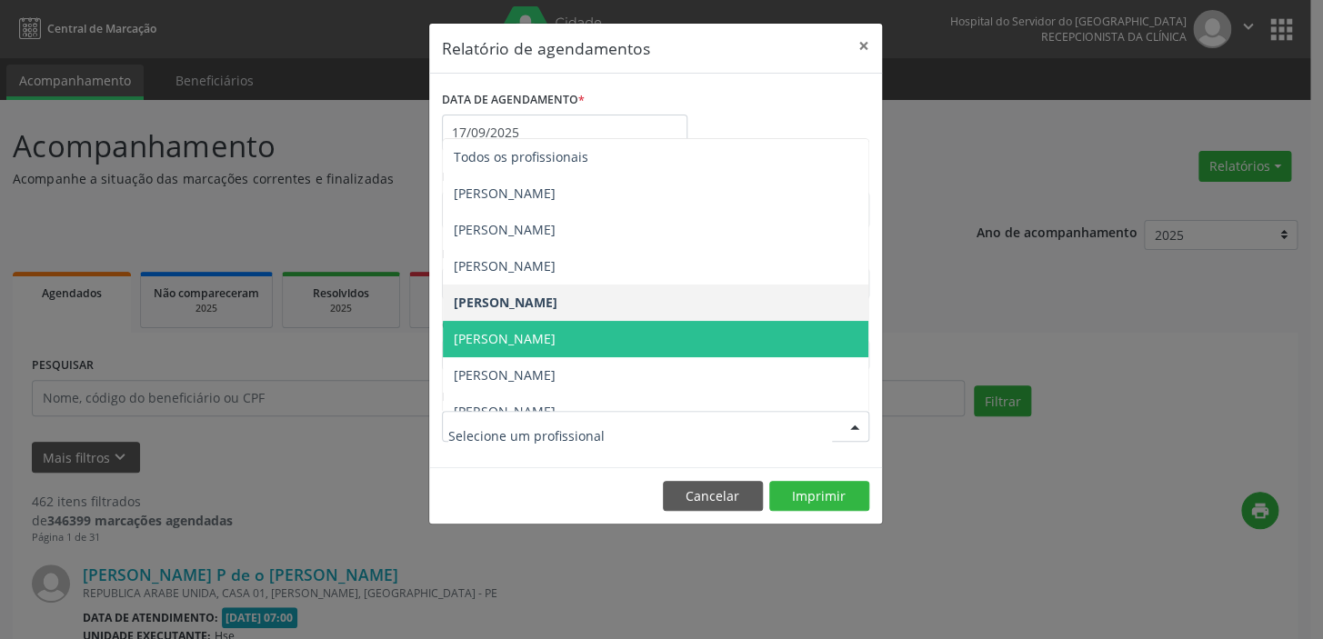
click at [842, 421] on div at bounding box center [854, 427] width 27 height 31
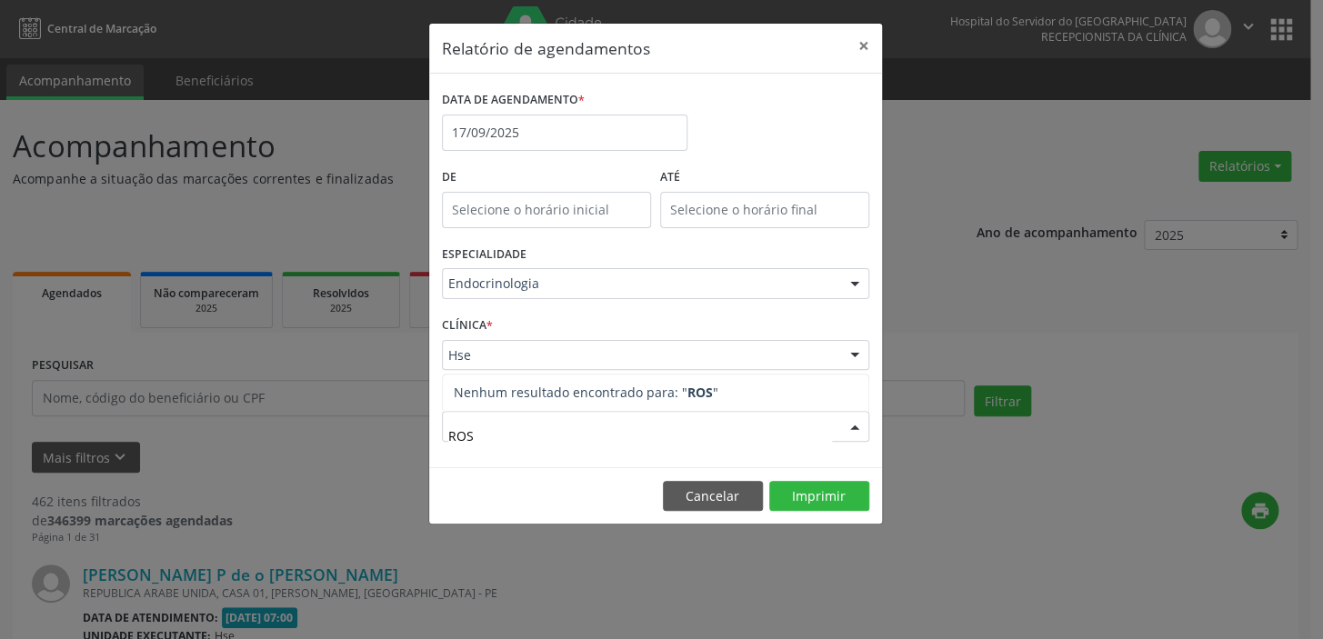
type input "ROSA"
click at [807, 293] on form "DATA DE AGENDAMENTO * [DATE] De ATÉ ESPECIALIDADE Endocrinologia Todas as espec…" at bounding box center [655, 270] width 427 height 368
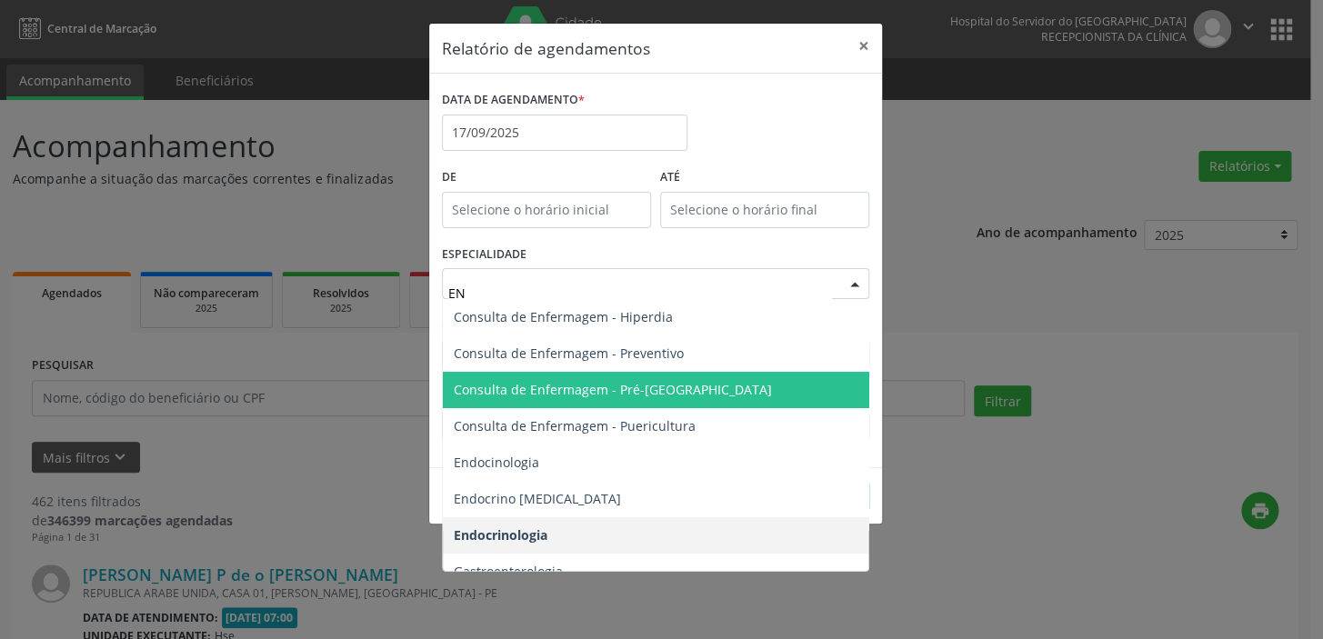
type input "END"
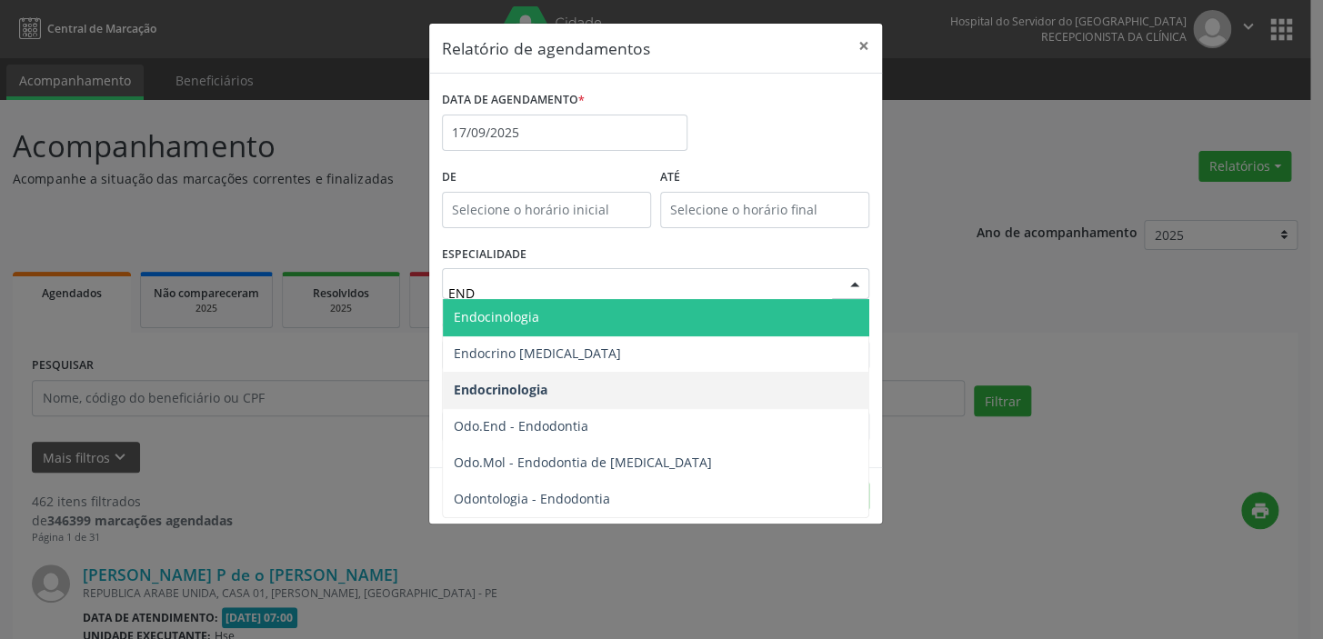
click at [627, 318] on span "Endocinologia" at bounding box center [656, 317] width 426 height 36
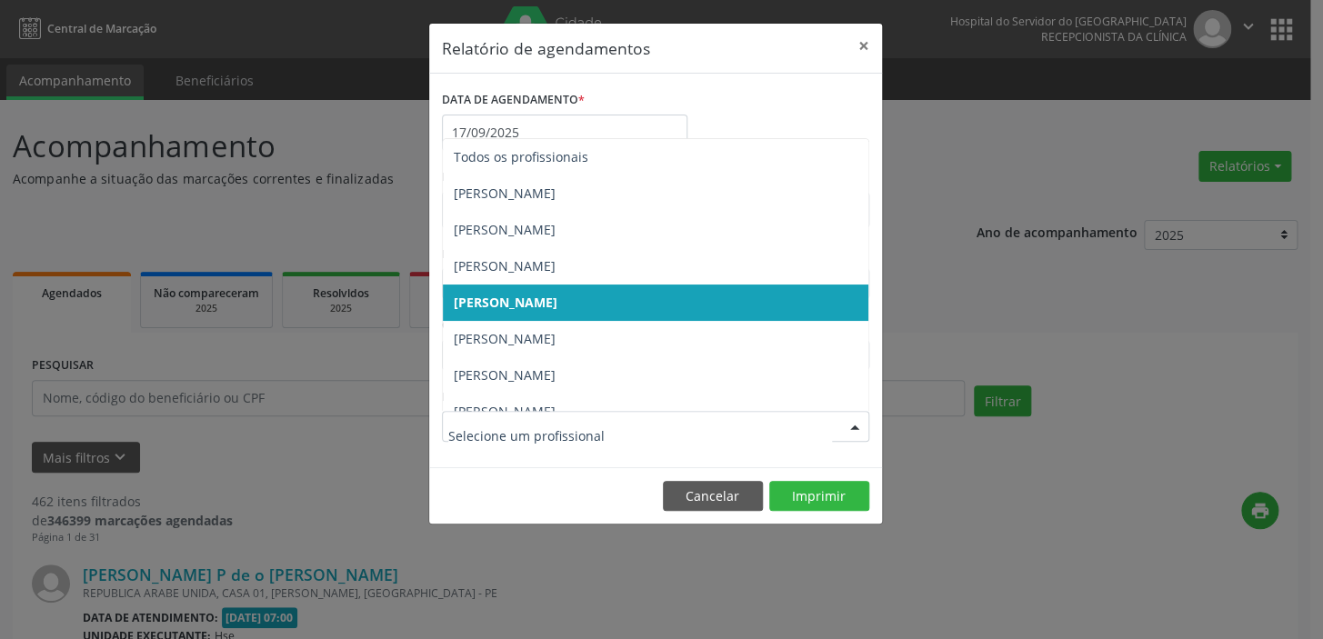
click at [848, 429] on div at bounding box center [854, 427] width 27 height 31
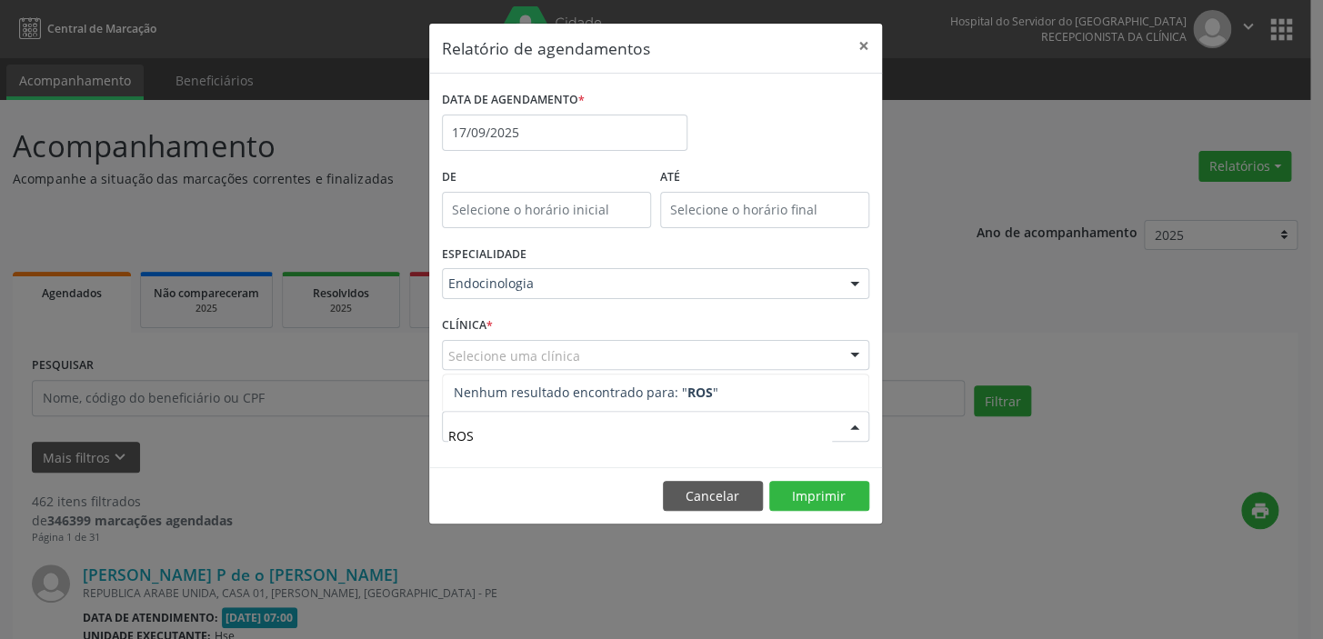
type input "ROSA"
click at [851, 351] on div at bounding box center [854, 356] width 27 height 31
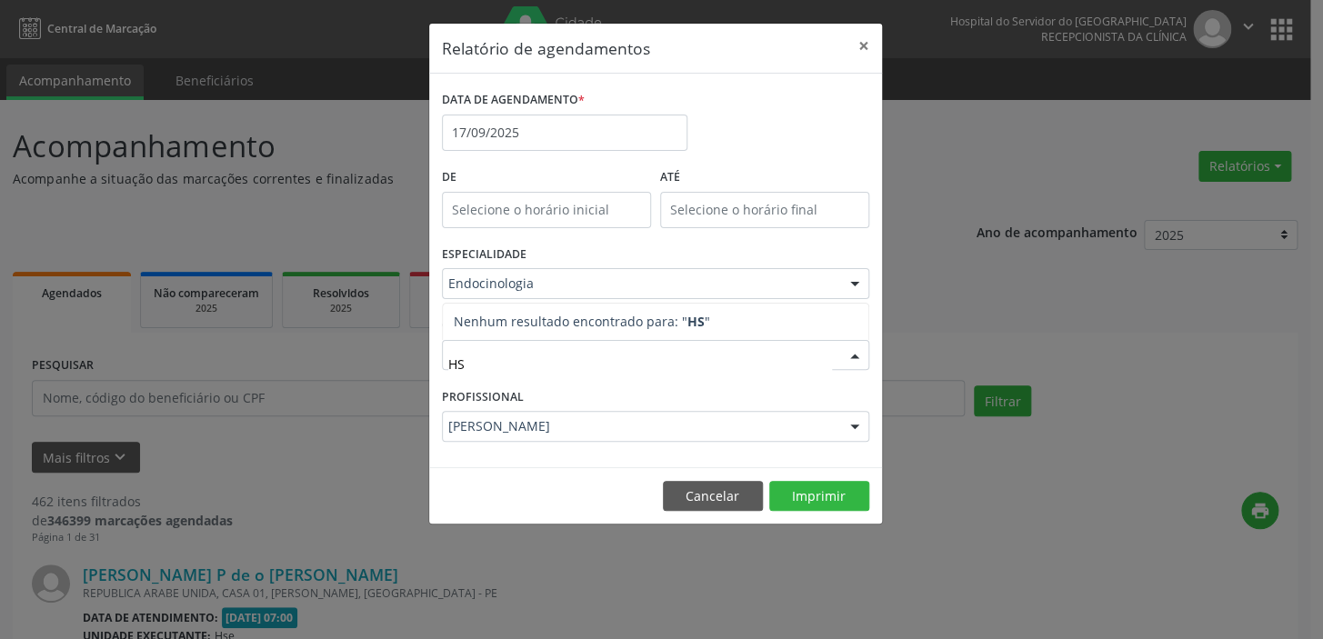
type input "HSE"
click at [847, 358] on div at bounding box center [854, 356] width 27 height 31
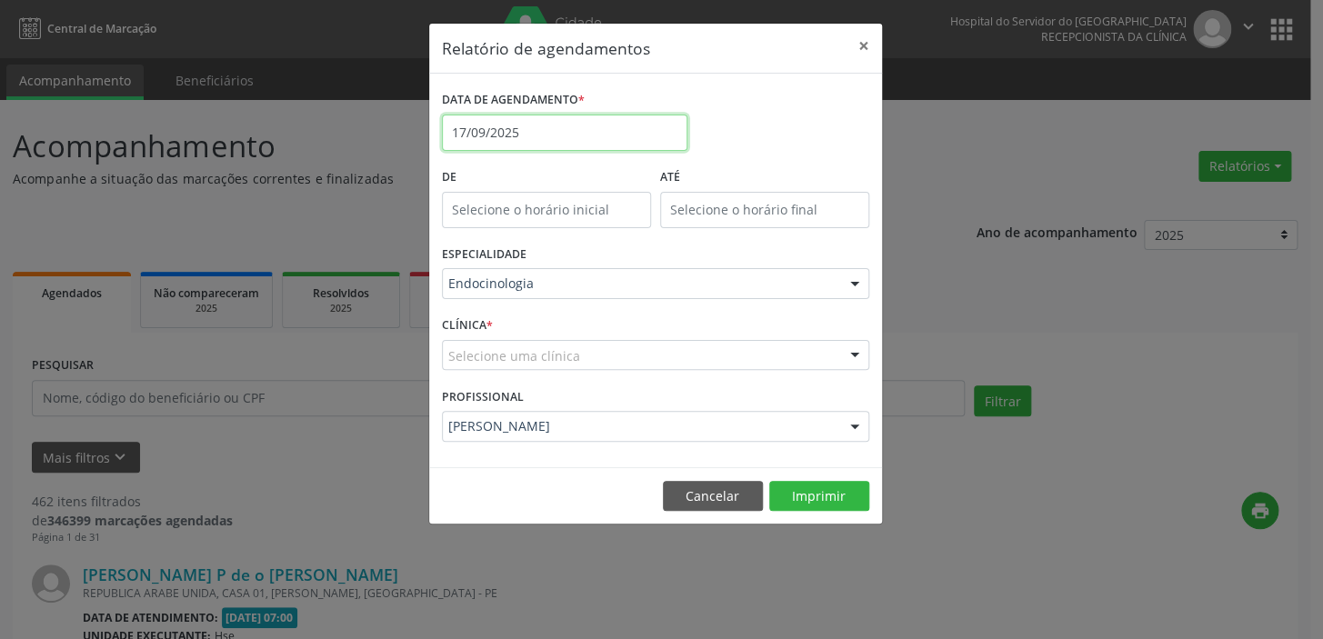
click at [519, 129] on input "17/09/2025" at bounding box center [565, 133] width 246 height 36
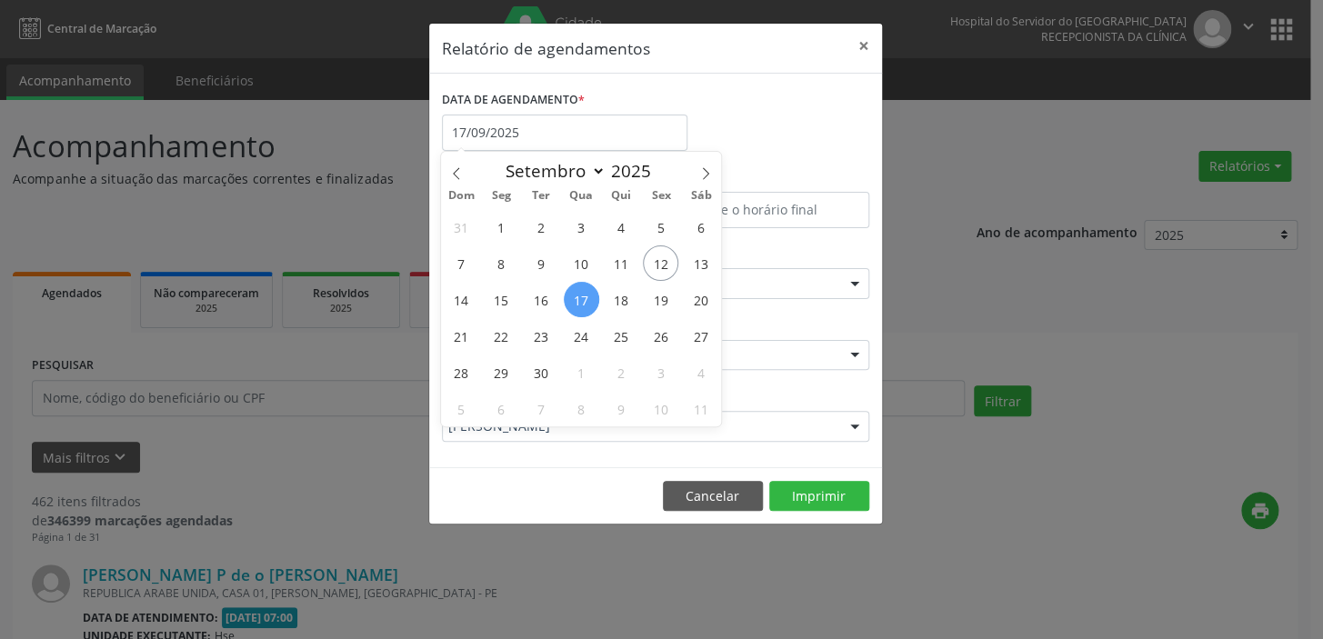
click at [581, 300] on span "17" at bounding box center [581, 299] width 35 height 35
type input "17/09/2025"
click at [581, 300] on span "17" at bounding box center [581, 299] width 35 height 35
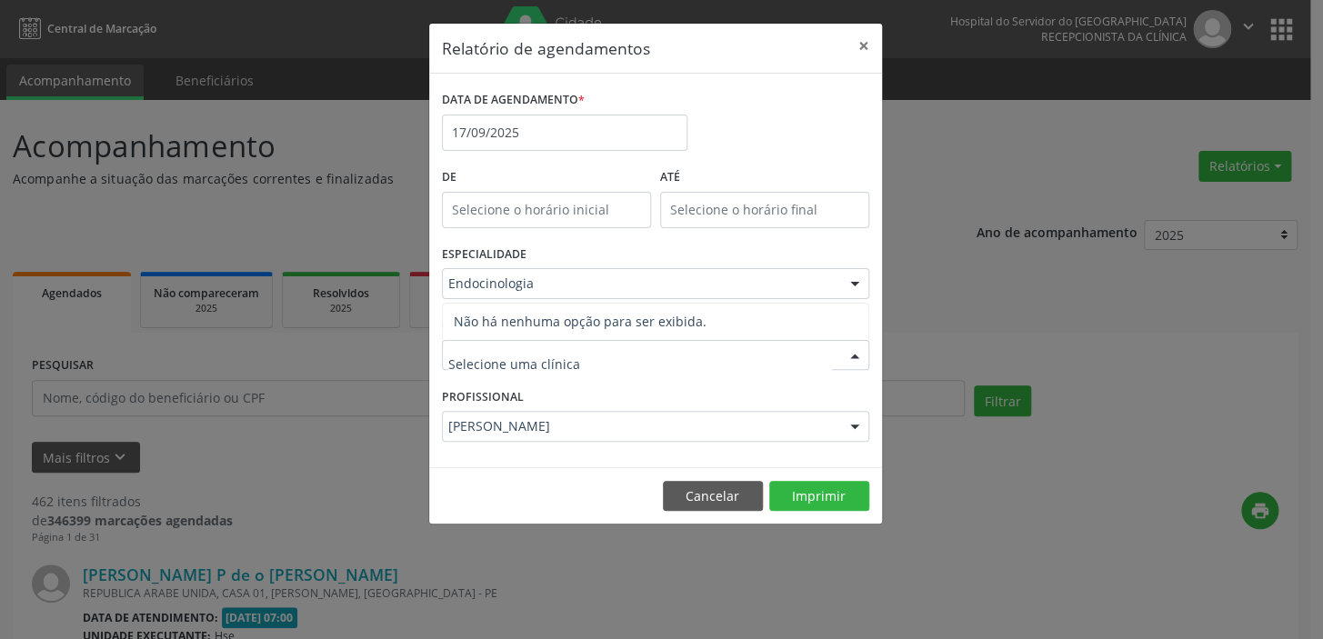
click at [609, 364] on input "text" at bounding box center [640, 364] width 384 height 36
click at [852, 351] on div at bounding box center [854, 356] width 27 height 31
click at [856, 355] on div at bounding box center [854, 356] width 27 height 31
click at [855, 354] on div at bounding box center [854, 356] width 27 height 31
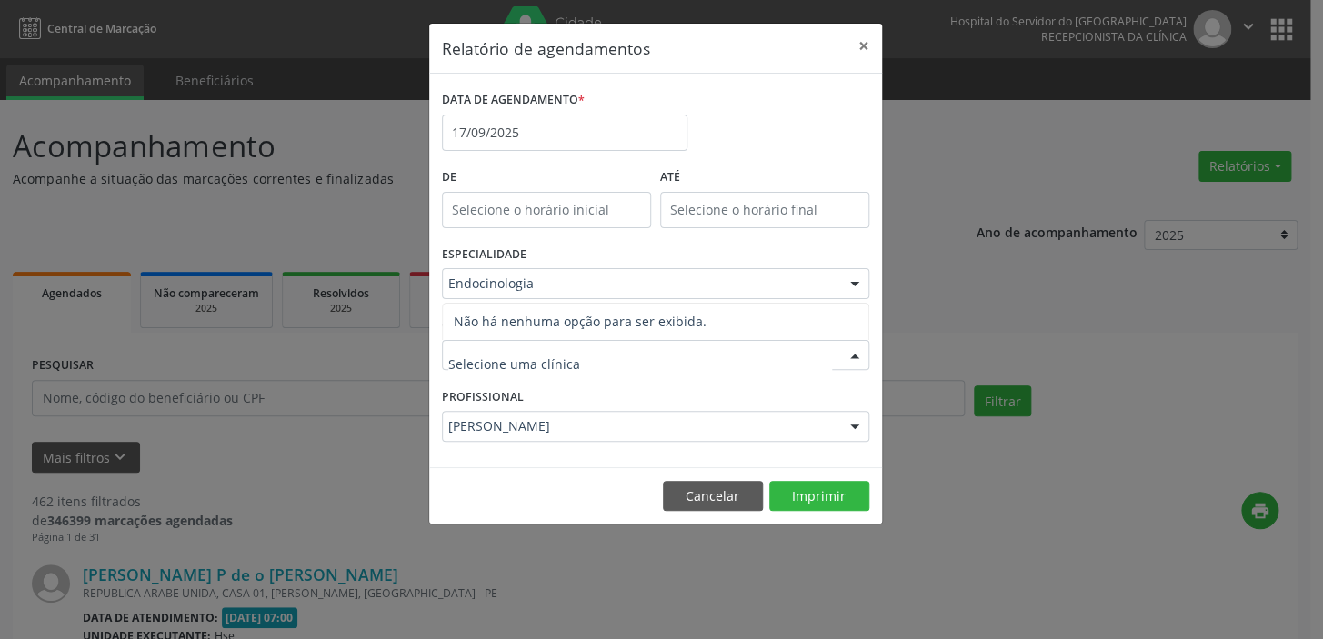
click at [591, 358] on div at bounding box center [655, 355] width 427 height 31
click at [777, 348] on input "text" at bounding box center [640, 364] width 384 height 36
click at [859, 356] on div at bounding box center [854, 356] width 27 height 31
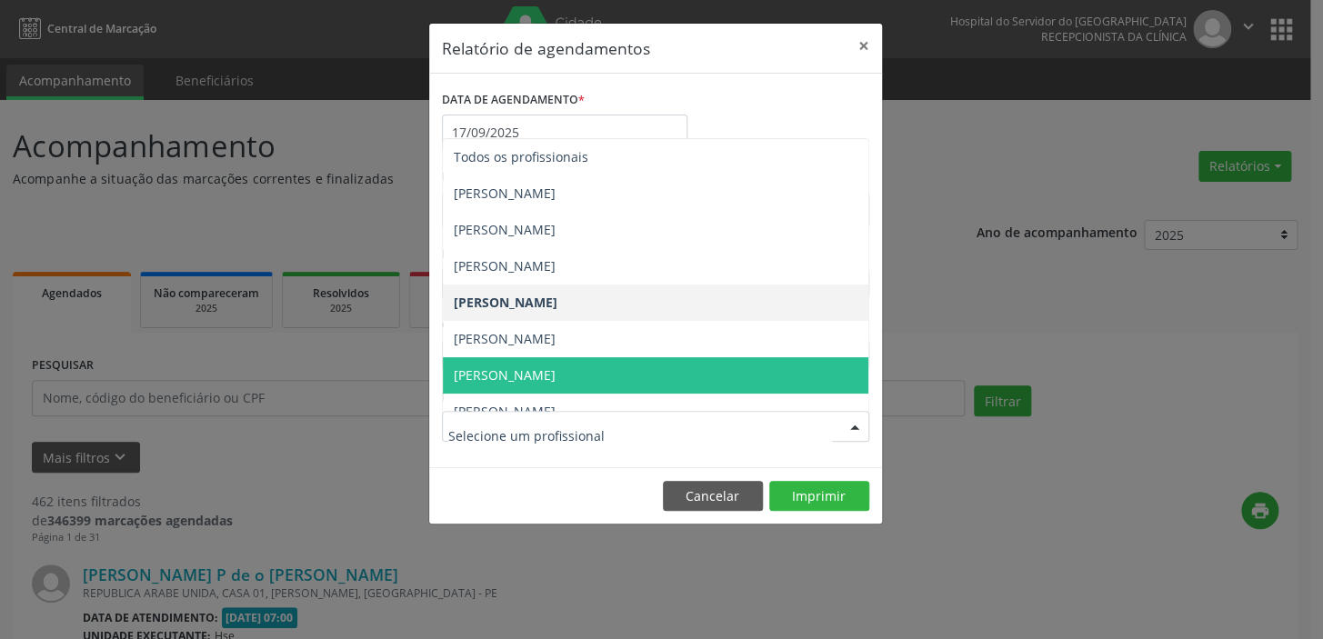
click at [852, 429] on div at bounding box center [854, 427] width 27 height 31
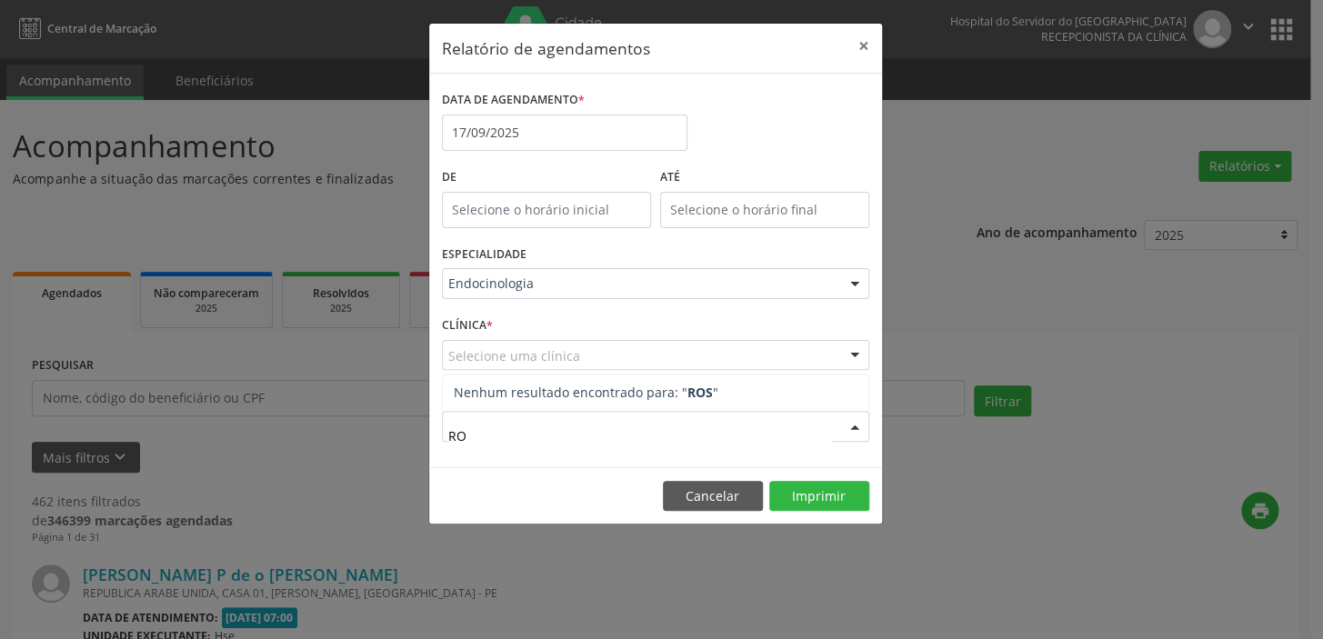
type input "R"
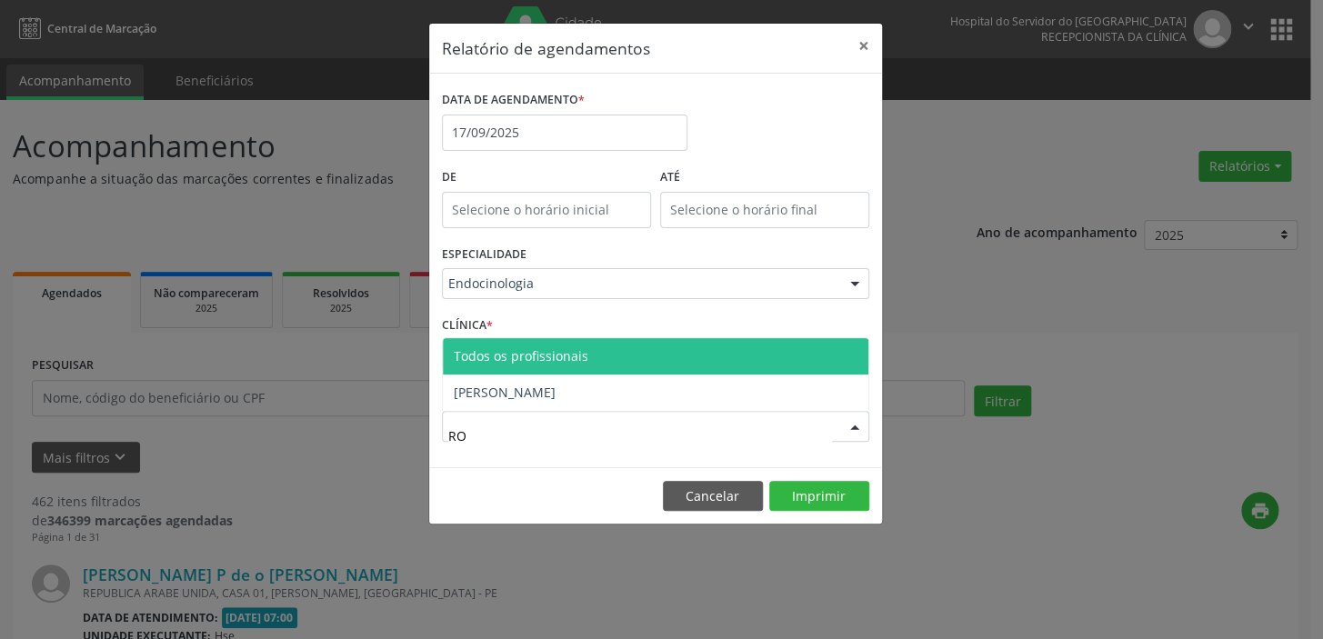
type input "R"
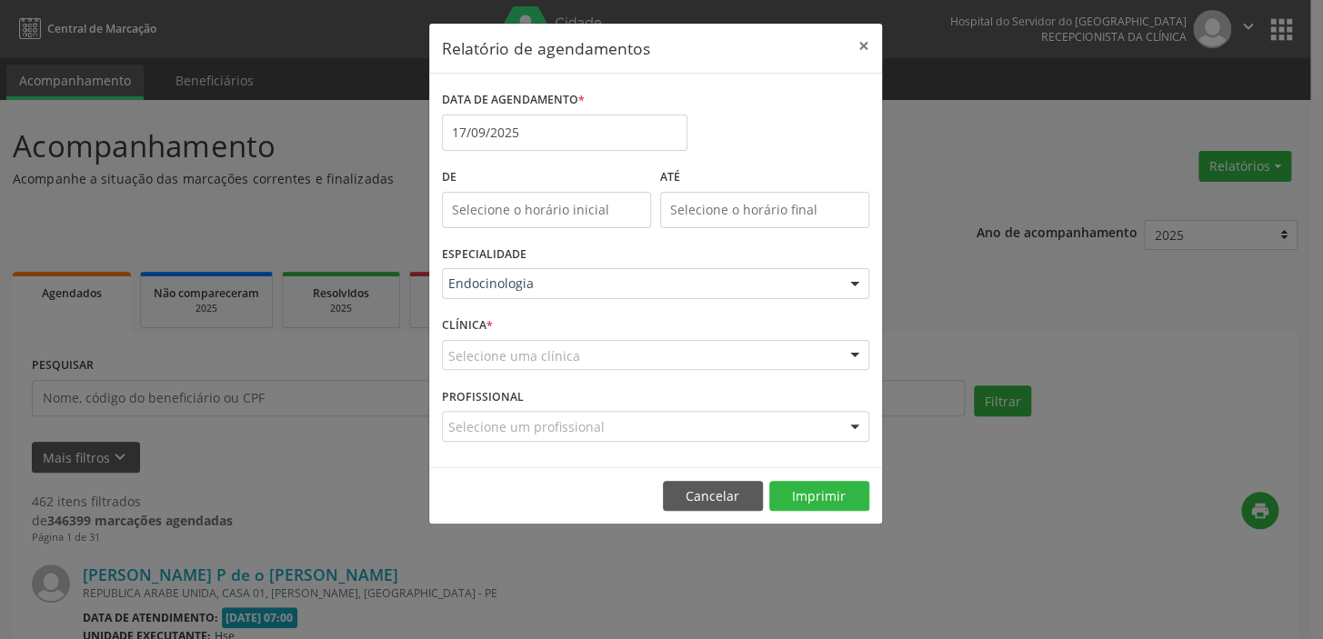
click at [767, 115] on div "DATA DE AGENDAMENTO * [DATE]" at bounding box center [655, 124] width 436 height 77
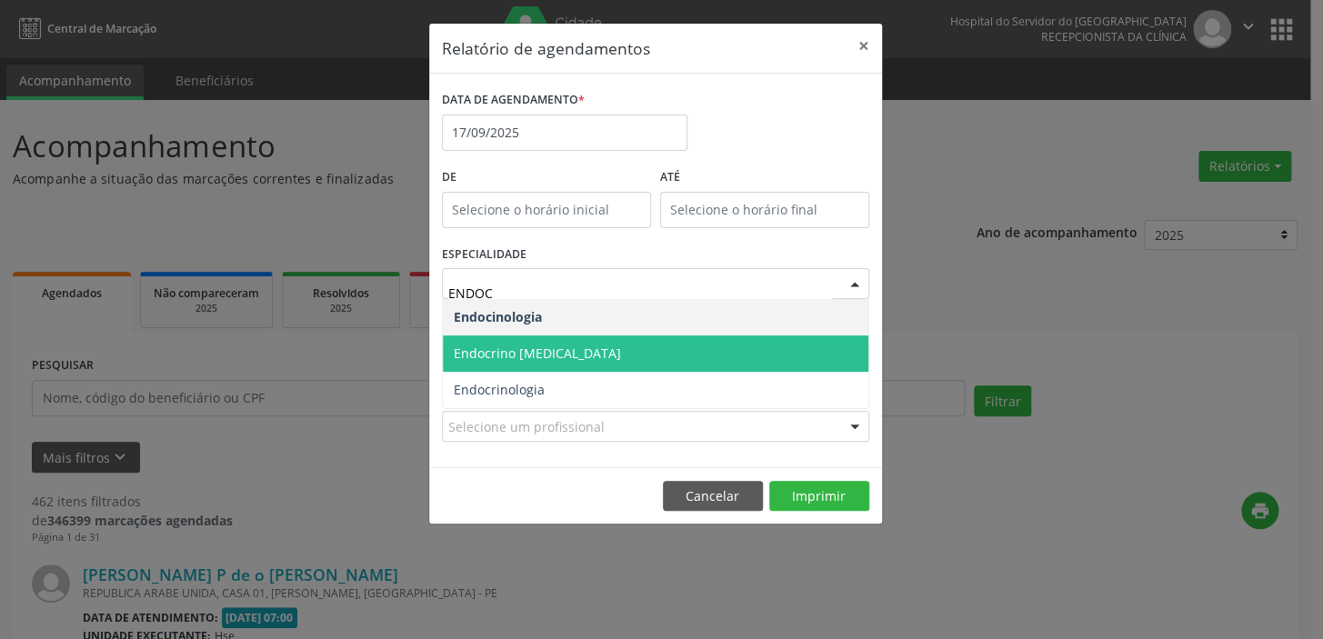
type input "ENDOCR"
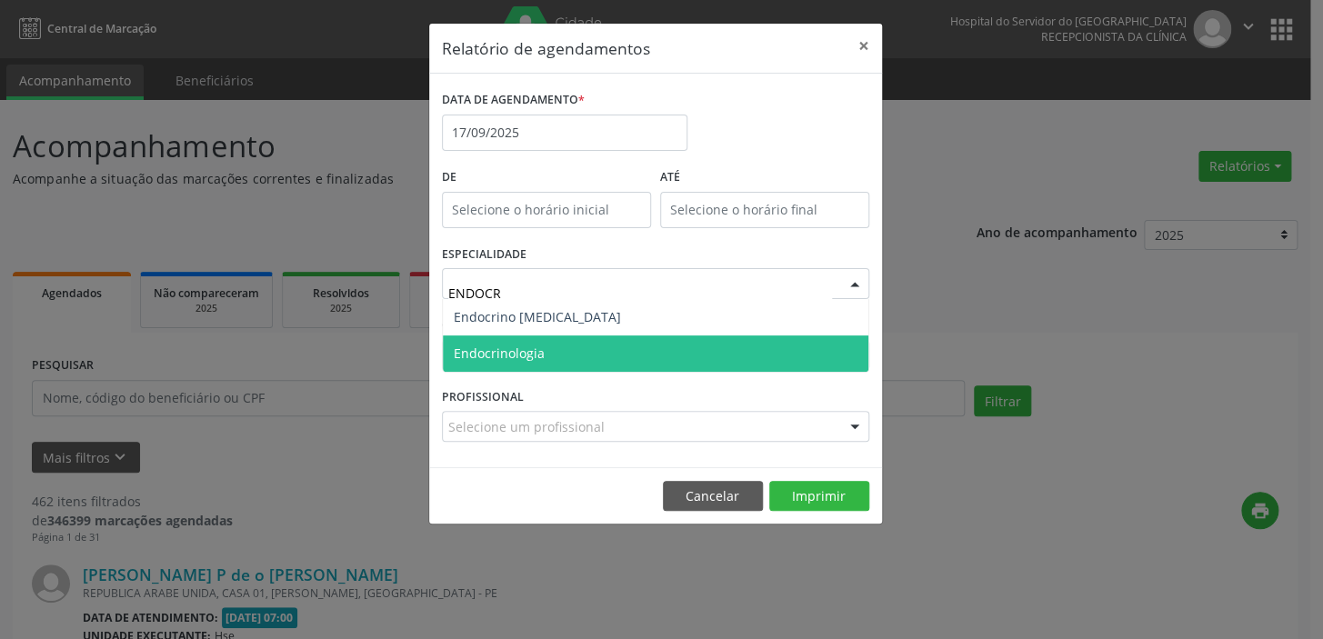
click at [557, 352] on span "Endocrinologia" at bounding box center [656, 354] width 426 height 36
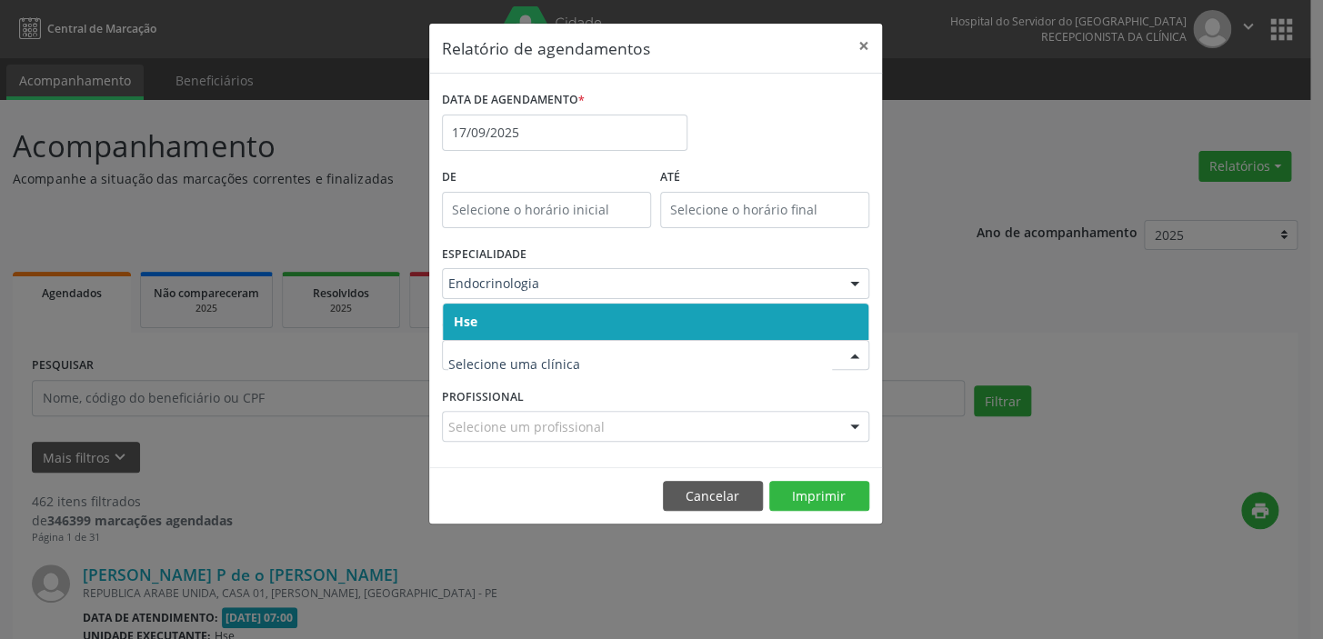
click at [556, 315] on span "Hse" at bounding box center [656, 322] width 426 height 36
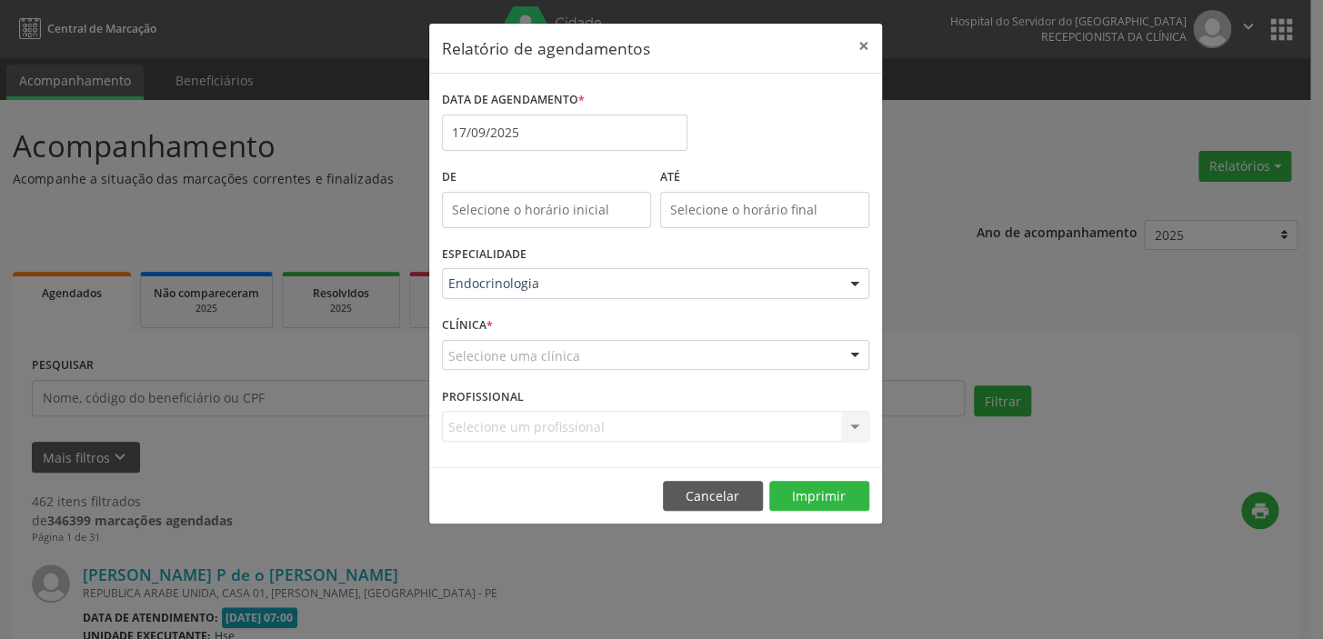
click at [556, 315] on span "Hse" at bounding box center [656, 322] width 426 height 36
click at [842, 425] on div at bounding box center [854, 427] width 27 height 31
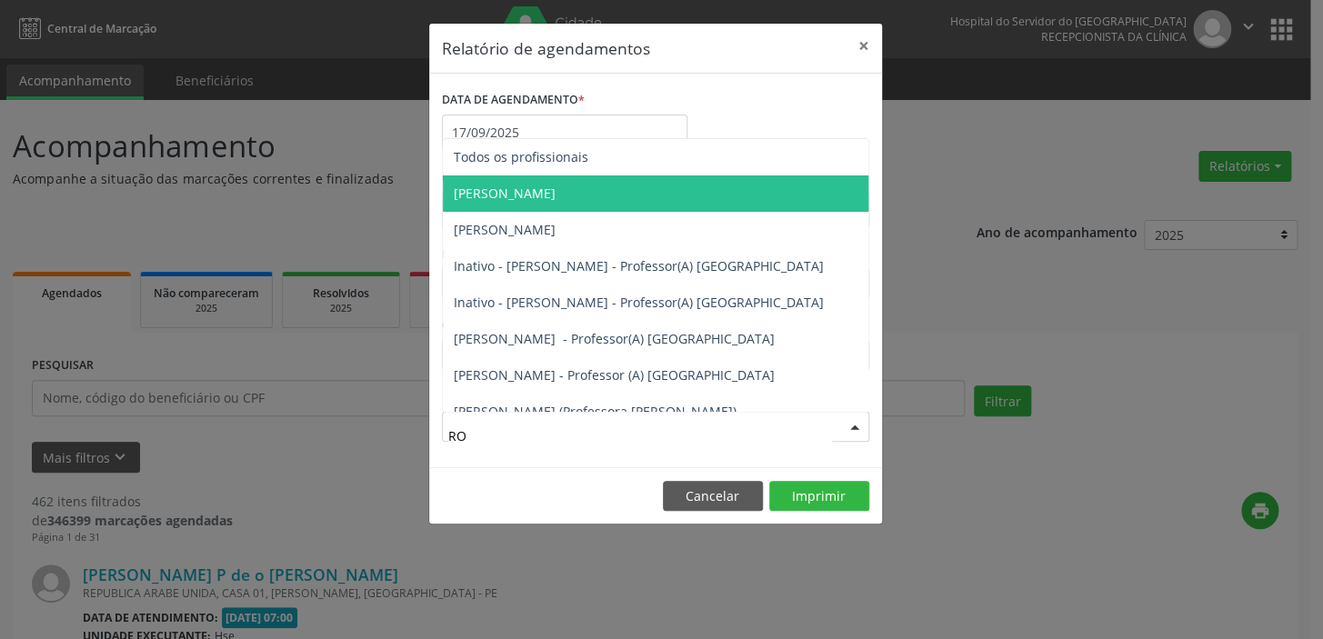
type input "ROS"
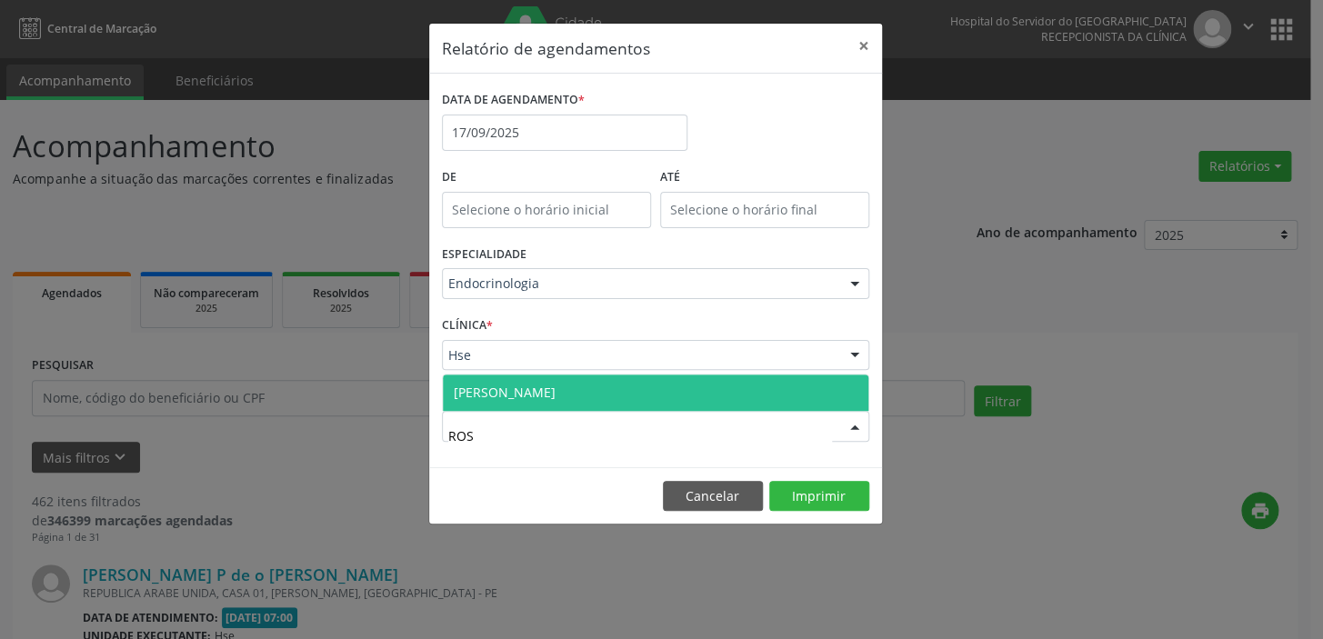
click at [723, 385] on span "[PERSON_NAME]" at bounding box center [656, 393] width 426 height 36
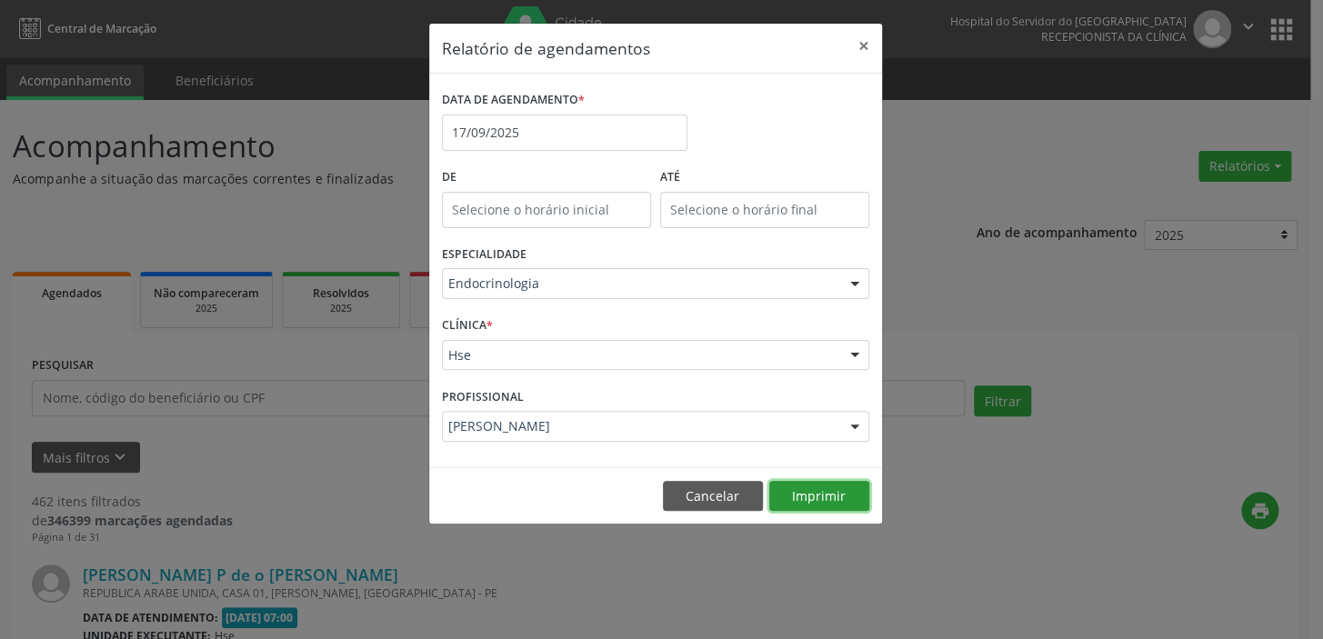
click at [837, 491] on button "Imprimir" at bounding box center [819, 496] width 100 height 31
click at [518, 128] on input "17/09/2025" at bounding box center [565, 133] width 246 height 36
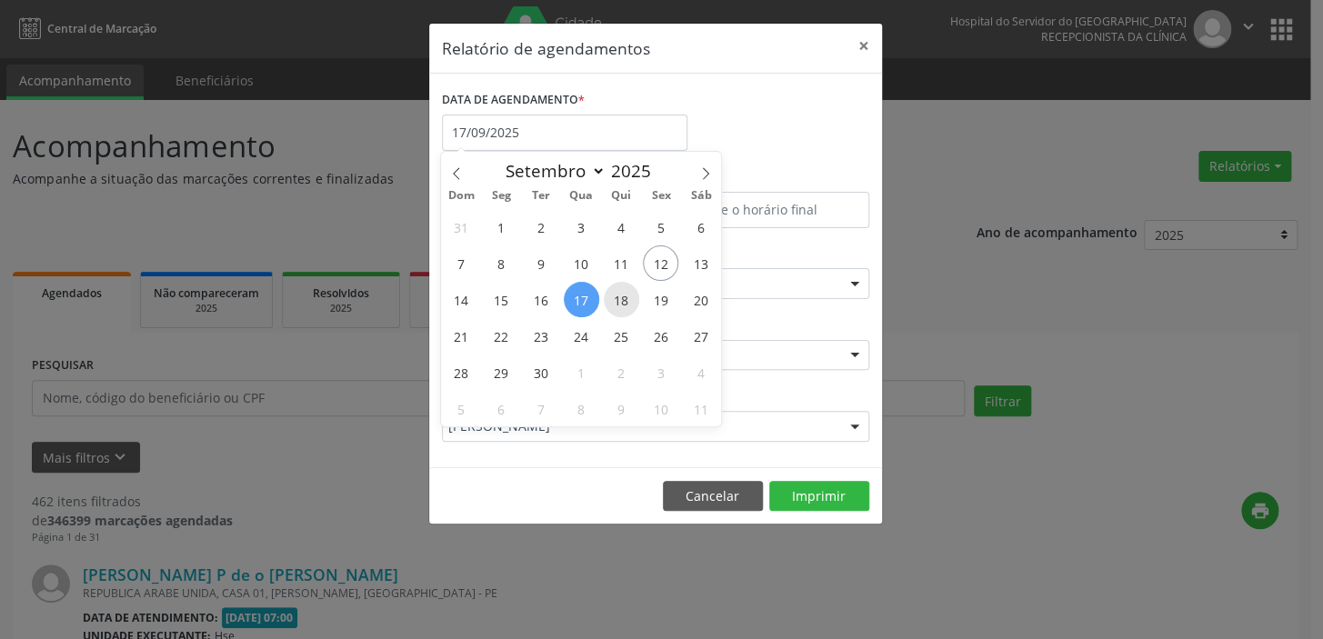
click at [618, 294] on span "18" at bounding box center [621, 299] width 35 height 35
type input "[DATE]"
click at [618, 295] on span "18" at bounding box center [621, 299] width 35 height 35
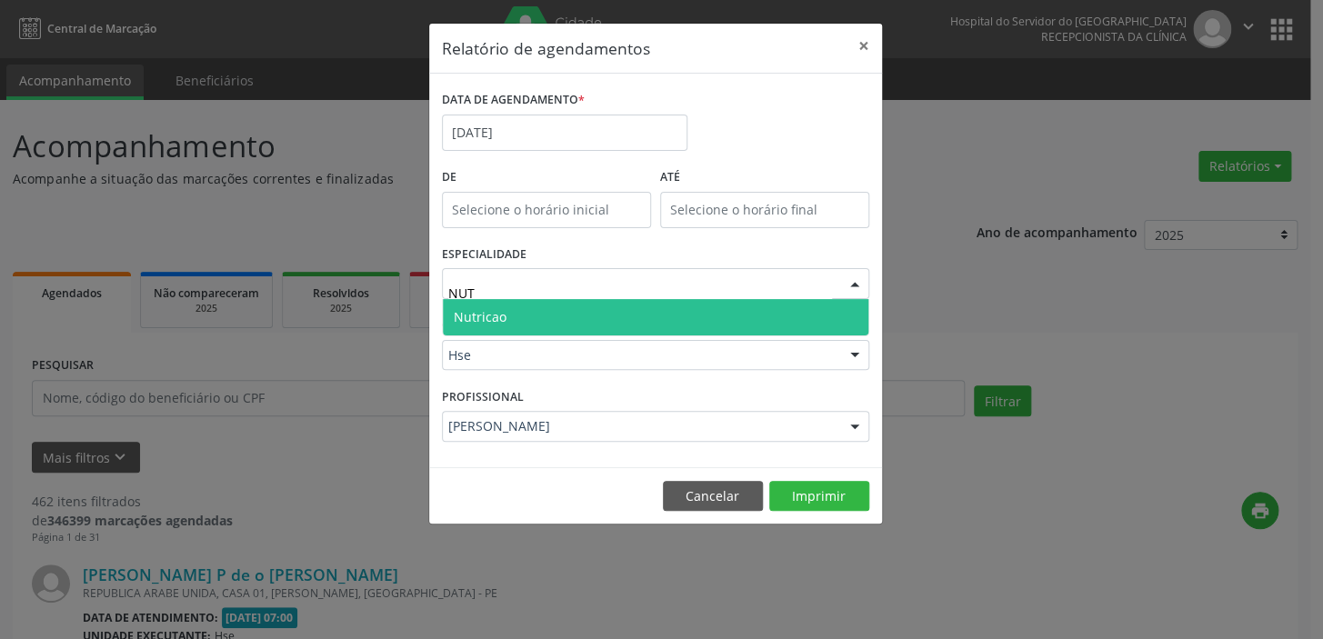
type input "NUTR"
click at [524, 318] on span "Nutricao" at bounding box center [656, 317] width 426 height 36
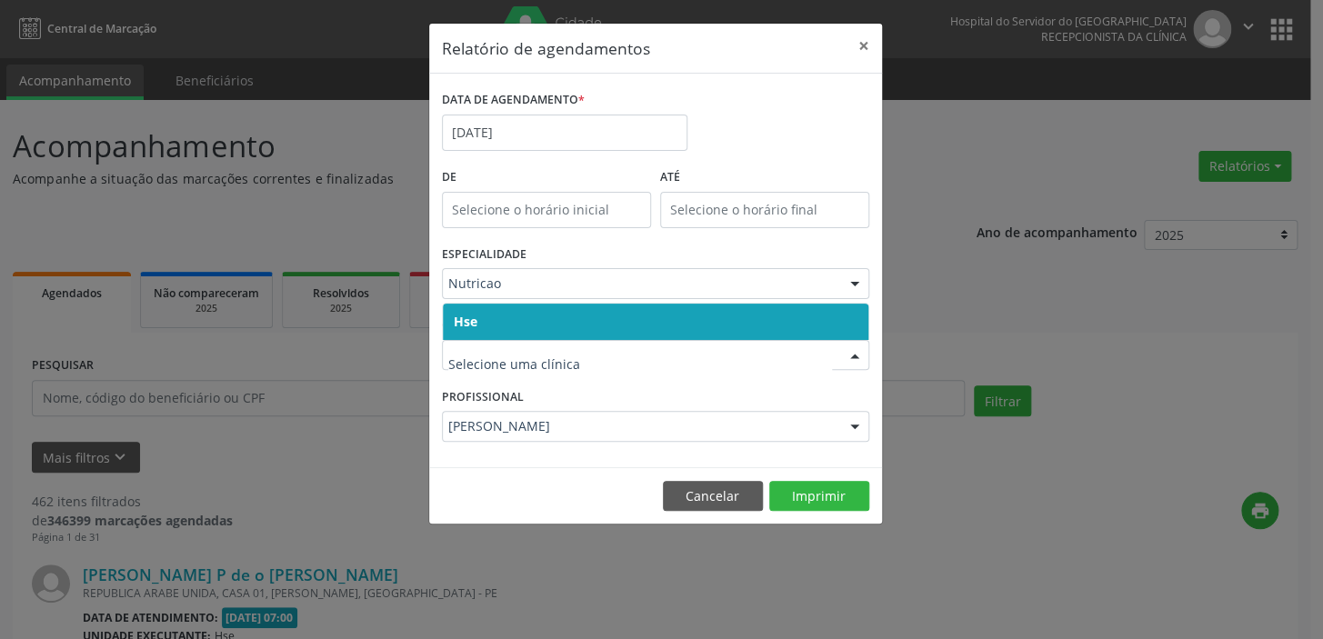
click at [491, 320] on span "Hse" at bounding box center [656, 322] width 426 height 36
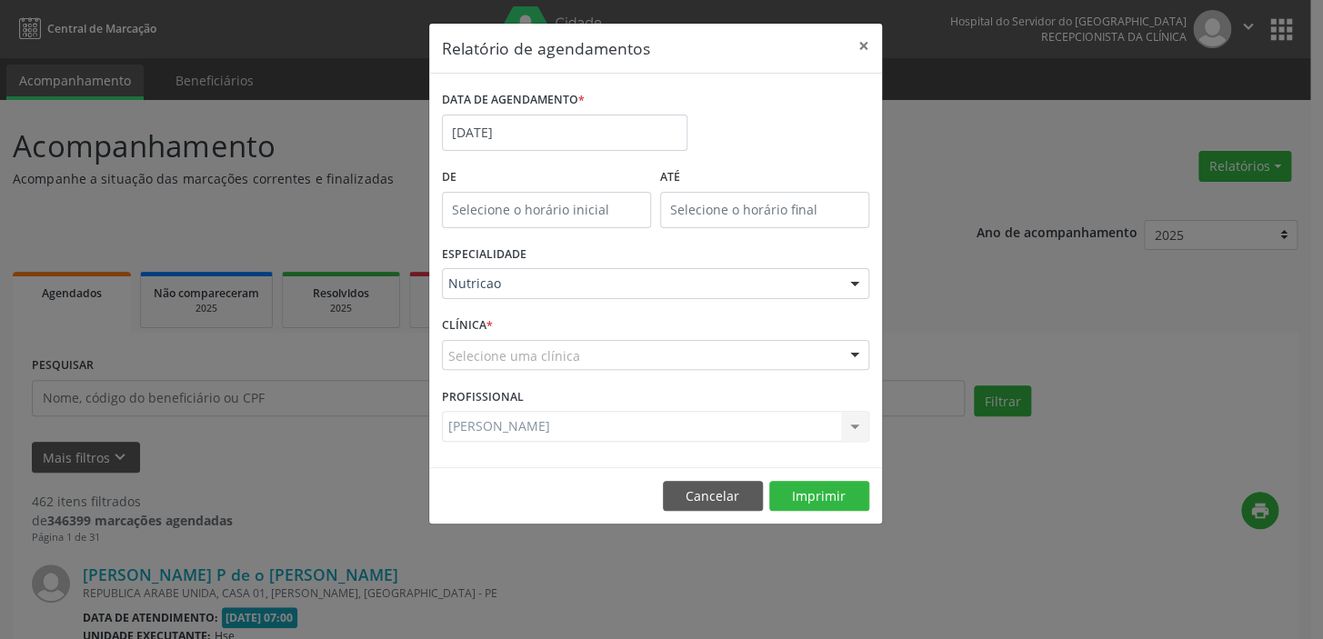
click at [491, 320] on div "CLÍNICA * Selecione uma clínica Hse Nenhum resultado encontrado para: " " Não h…" at bounding box center [655, 347] width 436 height 71
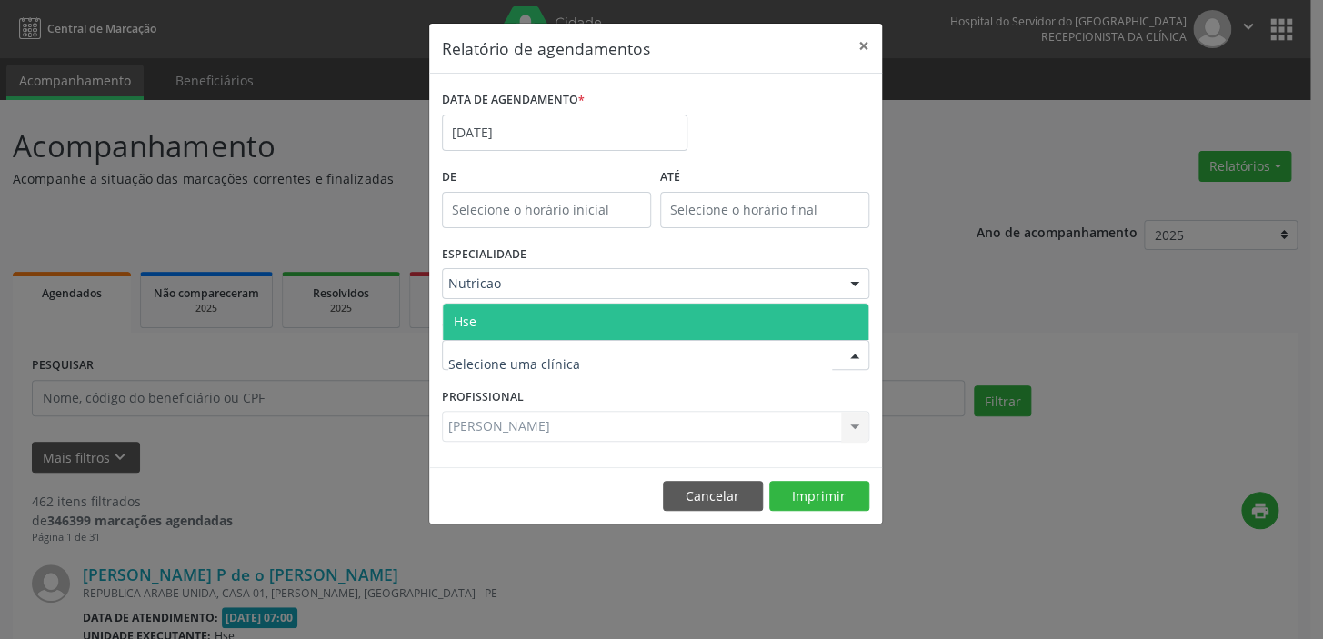
click at [477, 313] on span "Hse" at bounding box center [656, 322] width 426 height 36
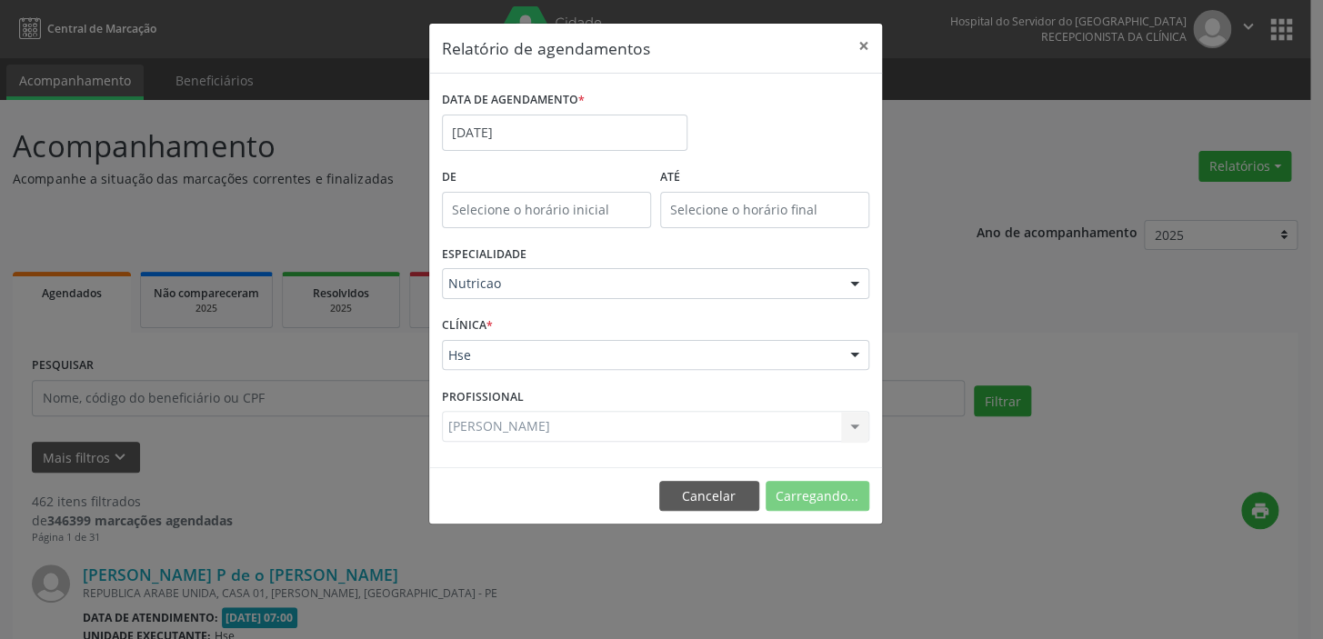
click at [477, 313] on div "CLÍNICA * Hse Hse Nenhum resultado encontrado para: " " Não há nenhuma opção pa…" at bounding box center [655, 347] width 436 height 71
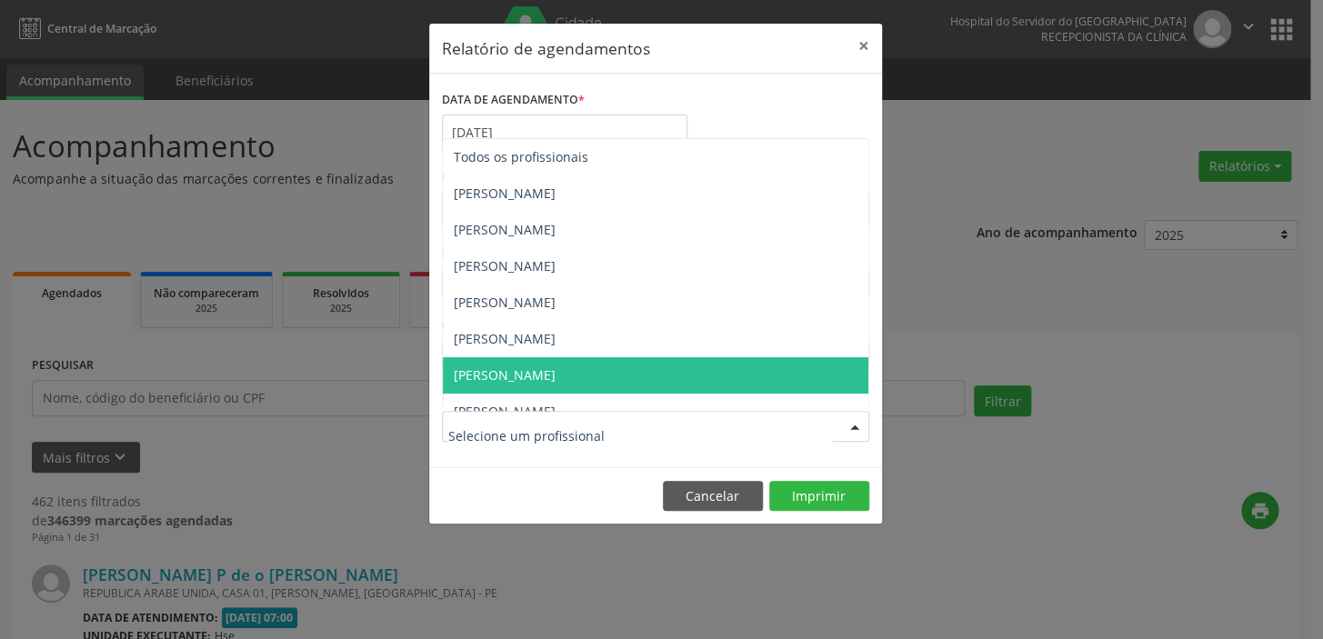
click at [670, 430] on div at bounding box center [655, 426] width 427 height 31
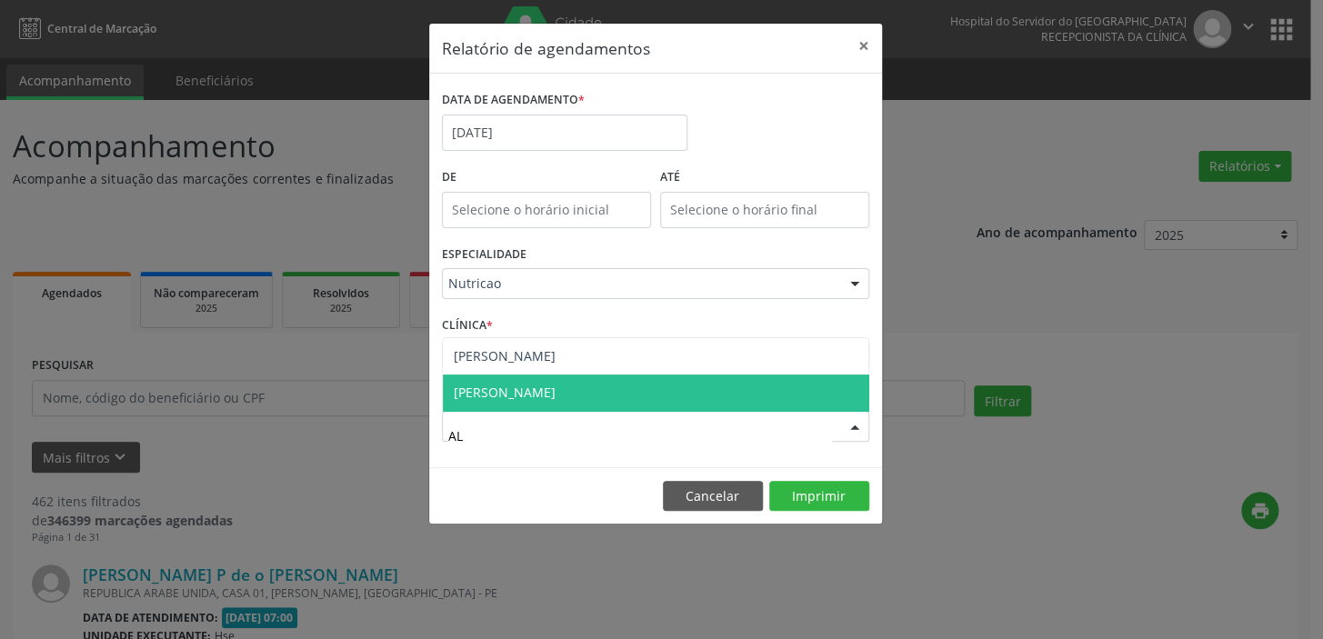
type input "ALY"
click at [657, 390] on span "[PERSON_NAME]" at bounding box center [656, 393] width 426 height 36
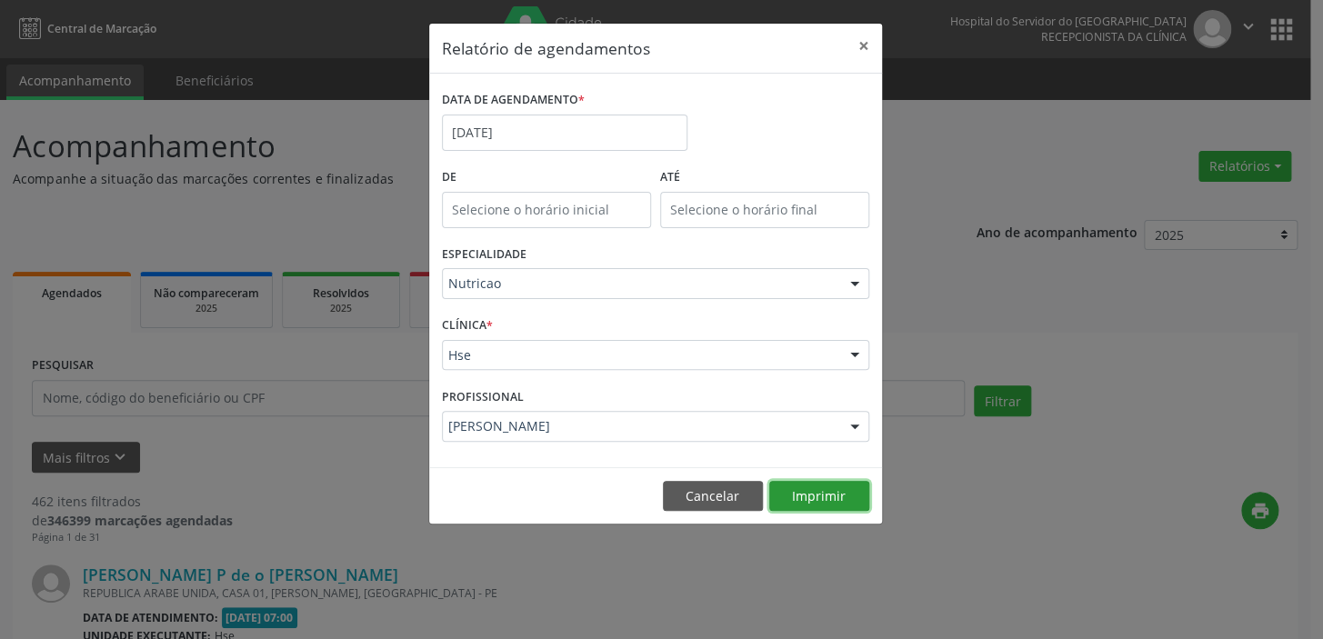
click at [825, 501] on button "Imprimir" at bounding box center [819, 496] width 100 height 31
click at [847, 426] on div at bounding box center [854, 427] width 27 height 31
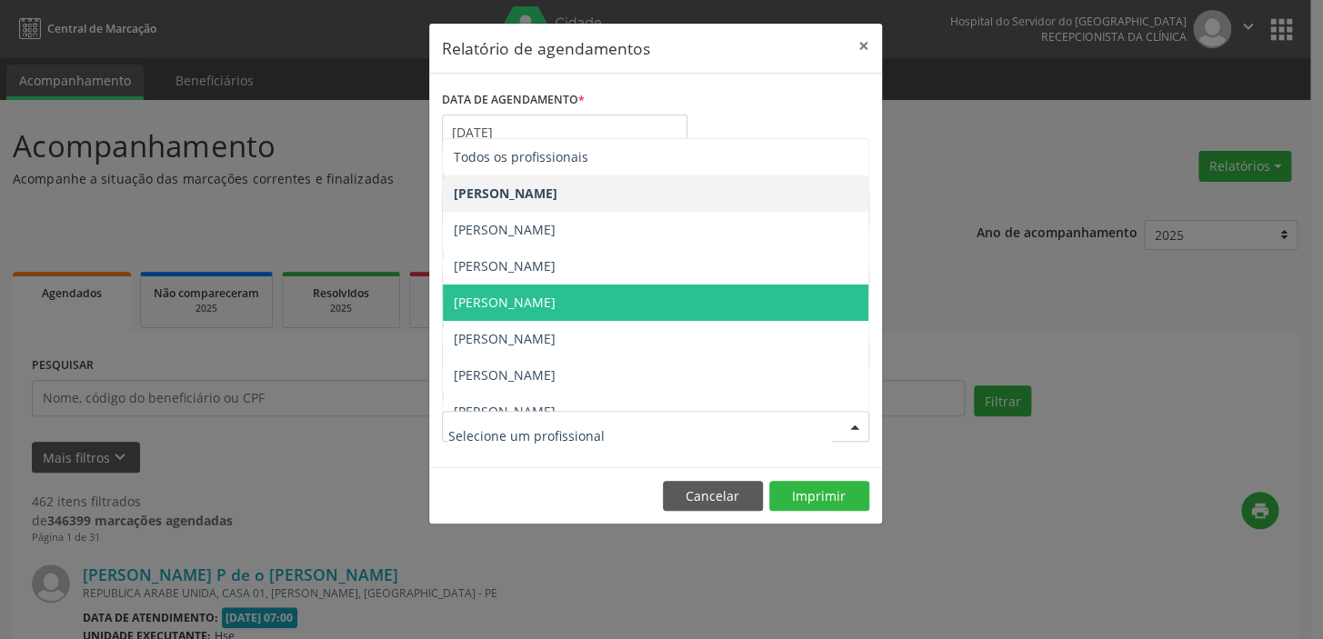
click at [618, 304] on span "[PERSON_NAME]" at bounding box center [656, 303] width 426 height 36
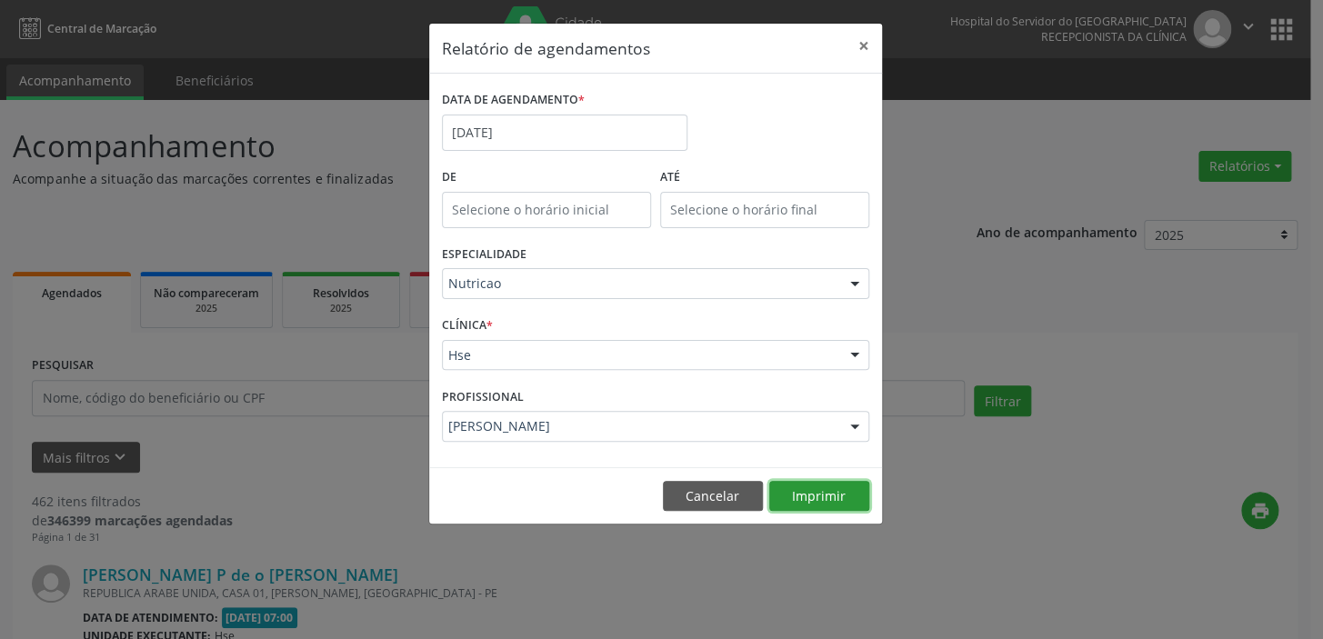
click at [831, 492] on button "Imprimir" at bounding box center [819, 496] width 100 height 31
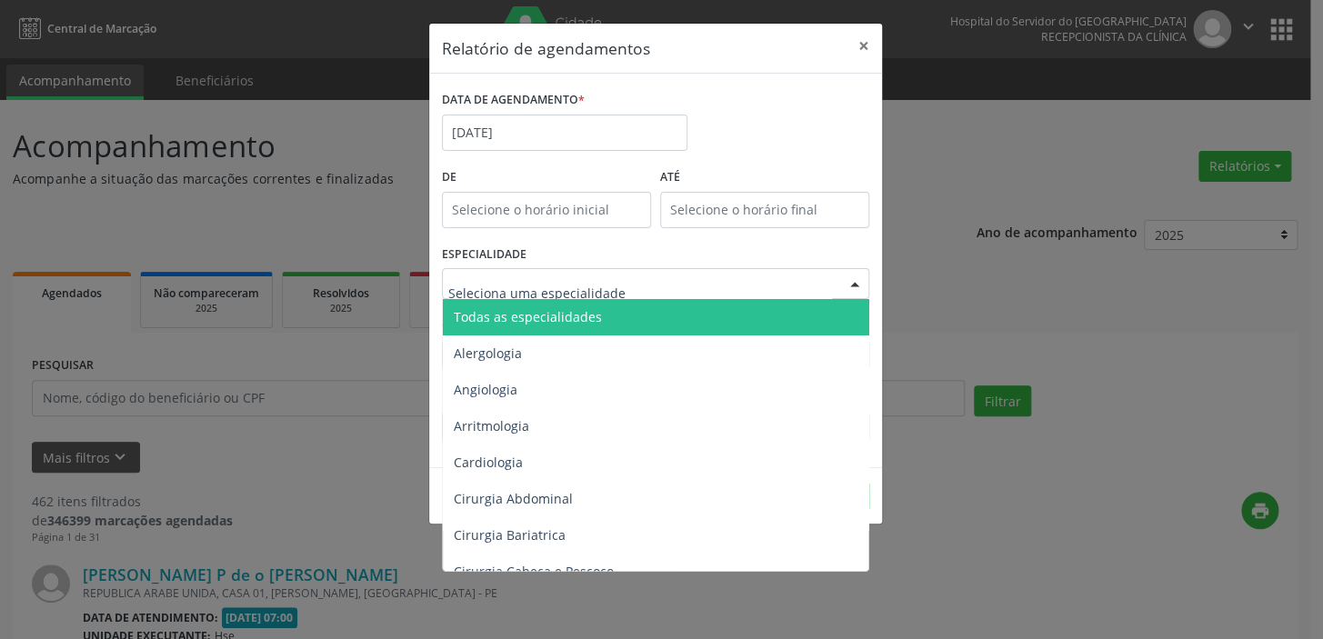
click at [841, 276] on div at bounding box center [854, 284] width 27 height 31
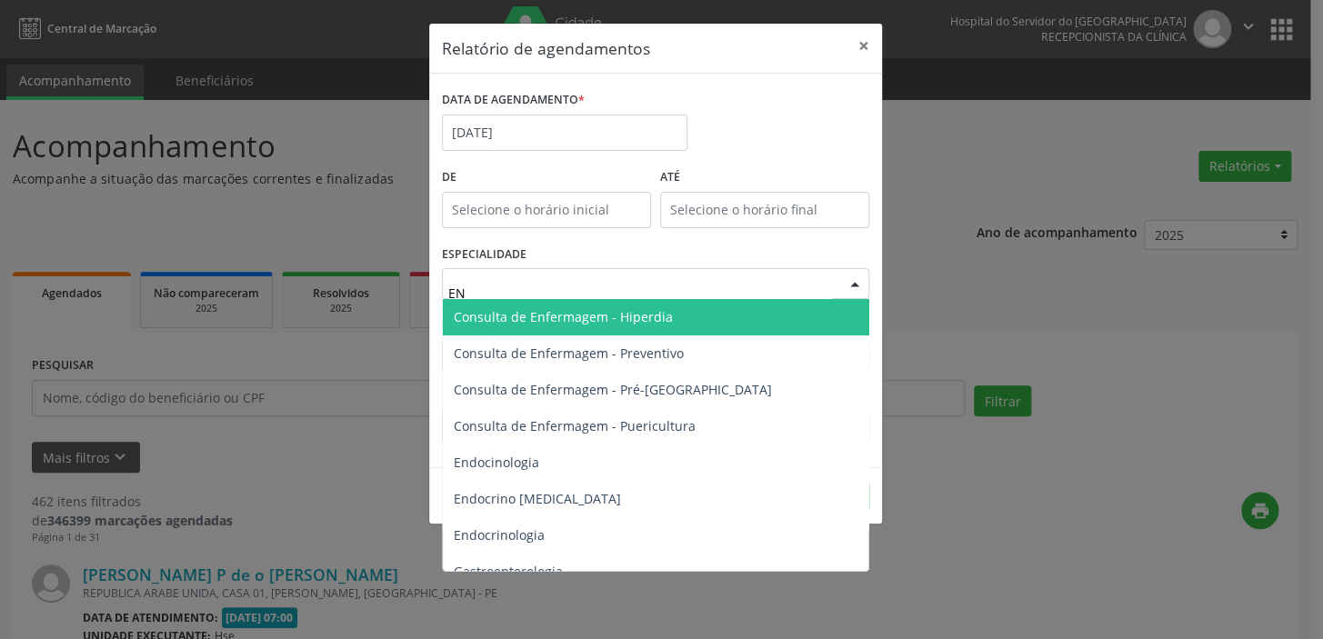
type input "END"
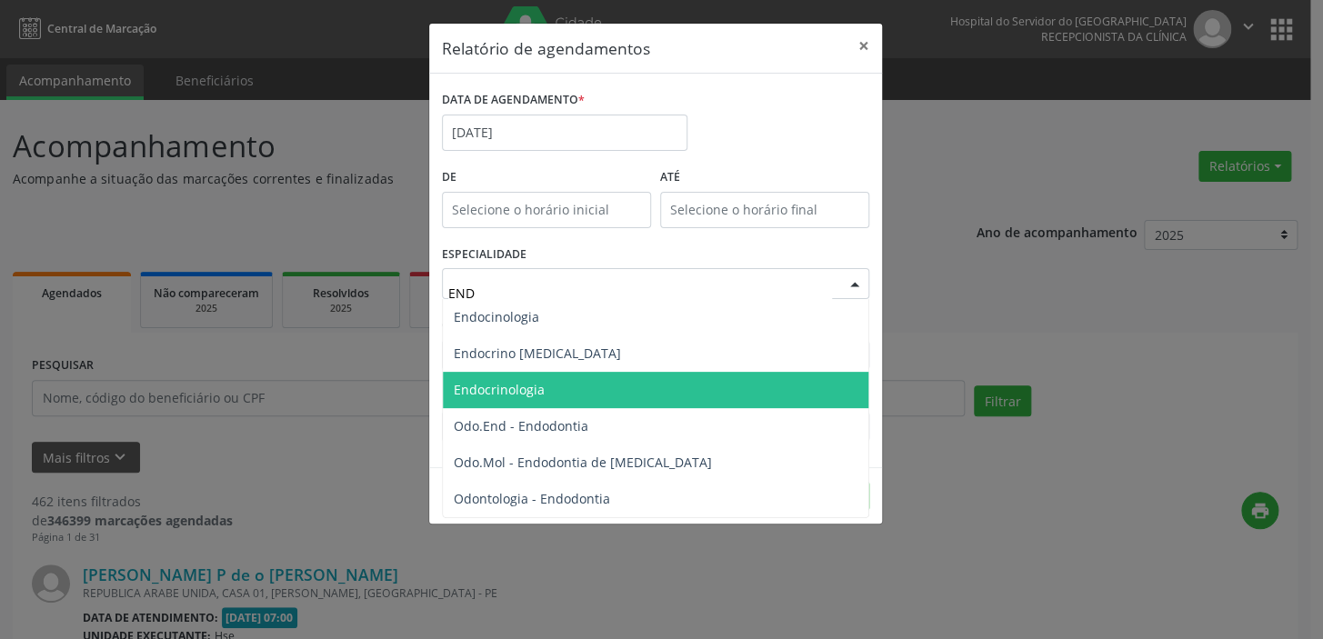
click at [647, 379] on span "Endocrinologia" at bounding box center [656, 390] width 426 height 36
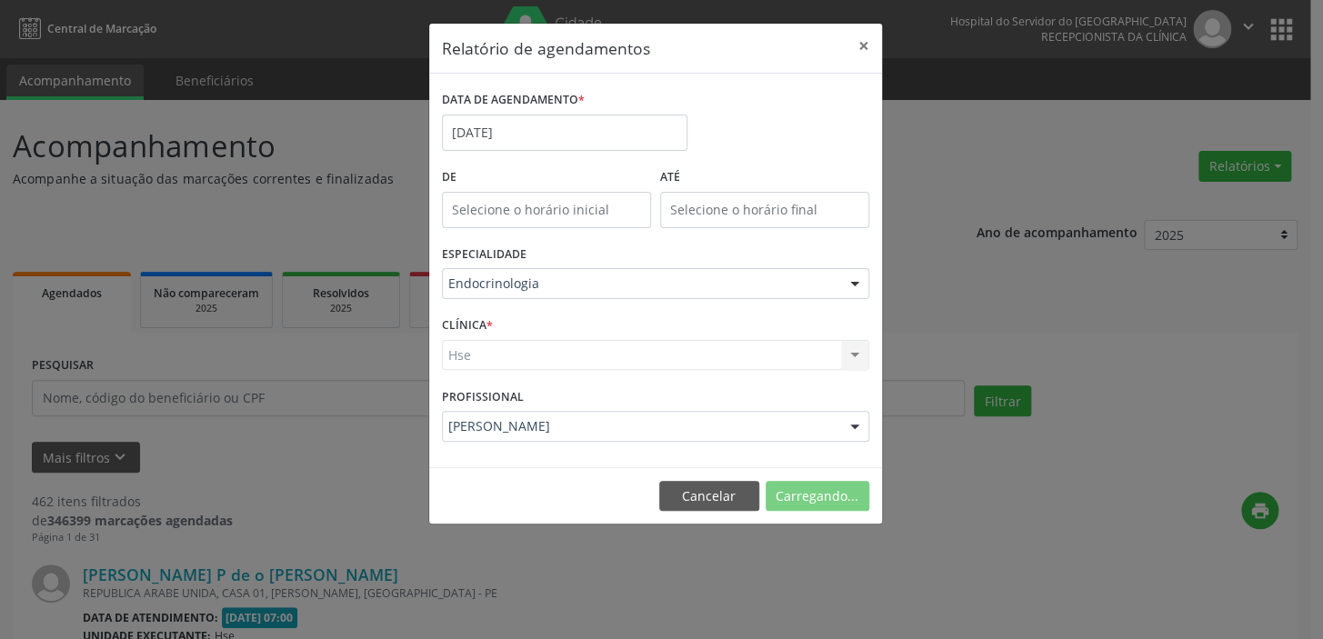
click at [636, 353] on div "Hse Hse Nenhum resultado encontrado para: " " Não há nenhuma opção para ser exi…" at bounding box center [655, 355] width 427 height 31
click at [854, 348] on div "Hse Hse Nenhum resultado encontrado para: " " Não há nenhuma opção para ser exi…" at bounding box center [655, 355] width 427 height 31
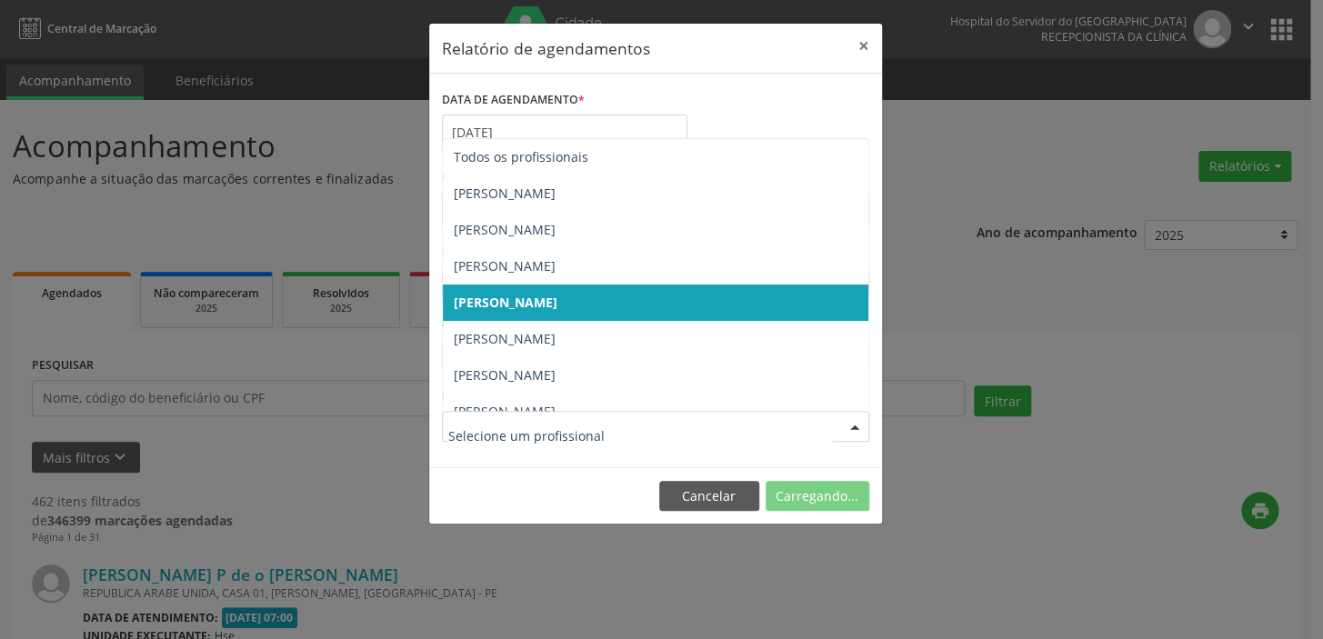
click at [854, 428] on div at bounding box center [854, 427] width 27 height 31
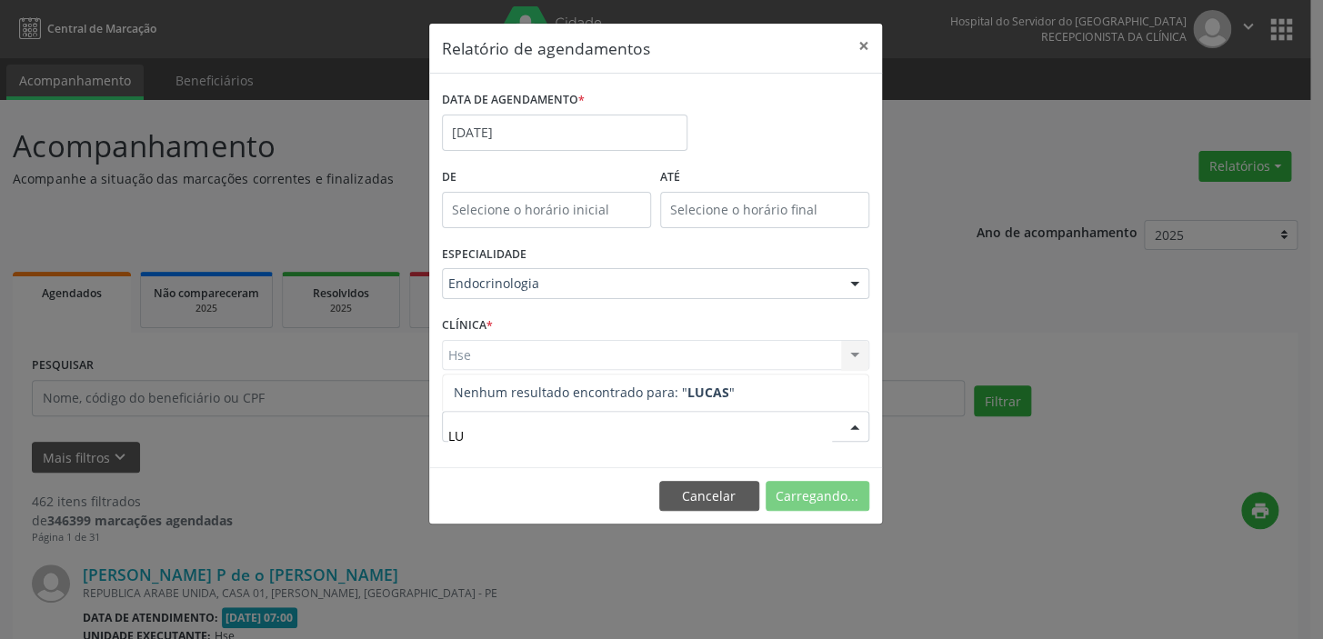
type input "L"
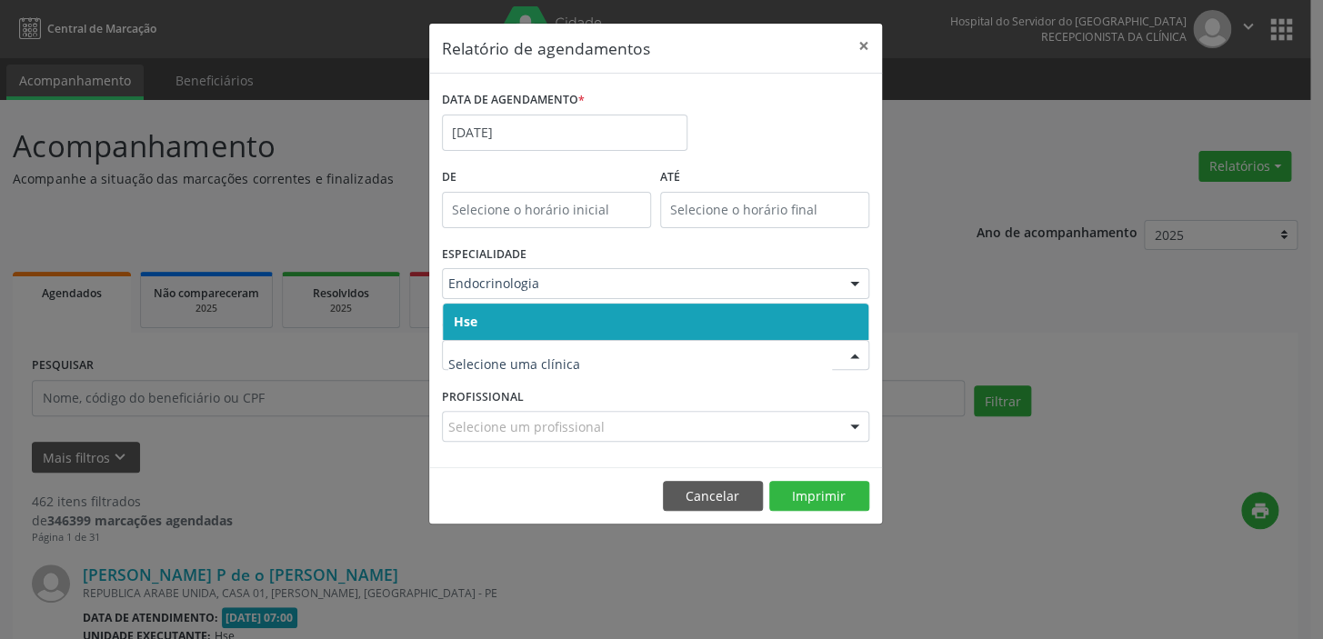
click at [503, 319] on span "Hse" at bounding box center [656, 322] width 426 height 36
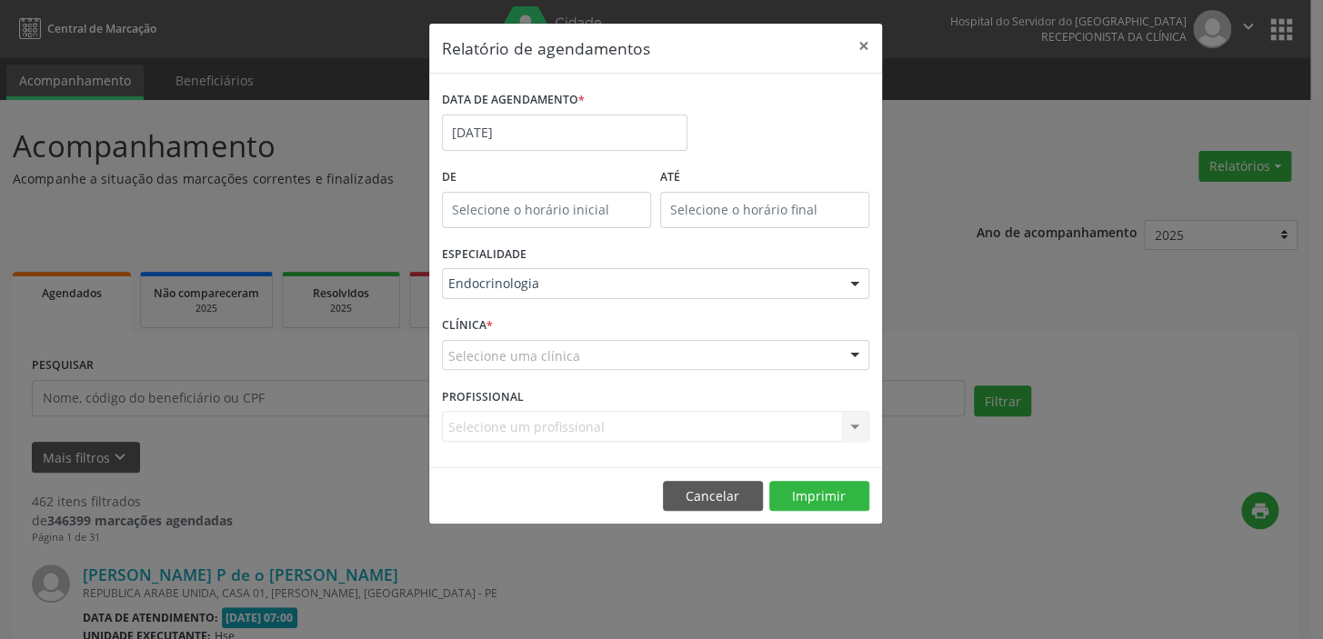
click at [503, 319] on div "CLÍNICA * Selecione uma clínica Hse Nenhum resultado encontrado para: " " Não h…" at bounding box center [655, 347] width 436 height 71
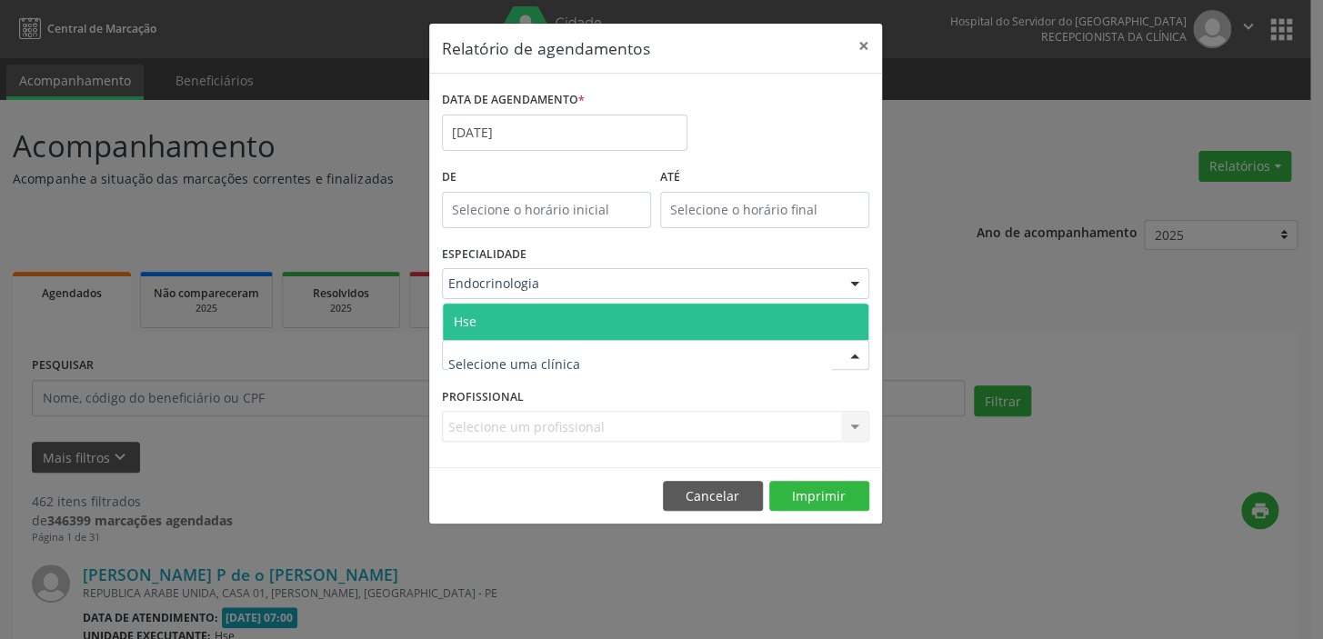
click at [470, 321] on span "Hse" at bounding box center [465, 321] width 23 height 17
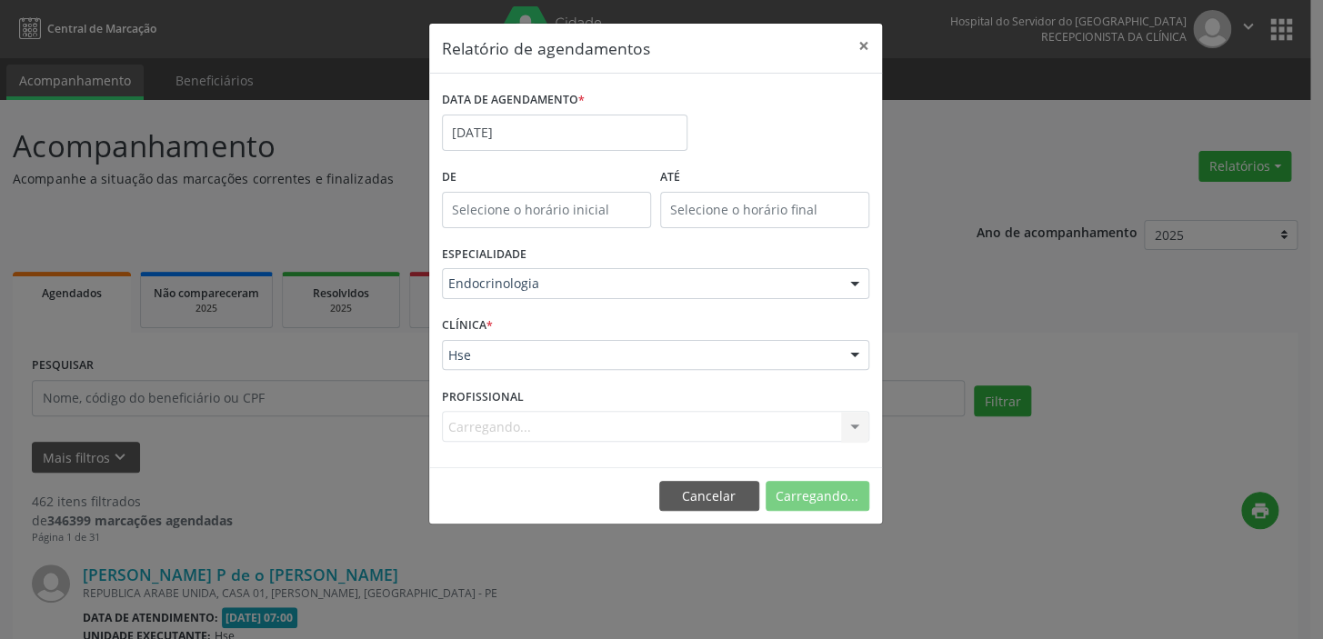
click at [470, 320] on div "CLÍNICA * Hse Hse Nenhum resultado encontrado para: " " Não há nenhuma opção pa…" at bounding box center [655, 347] width 436 height 71
click at [538, 424] on div "Carregando... Todos os profissionais [PERSON_NAME] [PERSON_NAME] [PERSON_NAME] …" at bounding box center [655, 426] width 427 height 31
click at [848, 429] on div "Carregando... Todos os profissionais [PERSON_NAME] [PERSON_NAME] [PERSON_NAME] …" at bounding box center [655, 426] width 427 height 31
click at [853, 424] on div at bounding box center [854, 427] width 27 height 31
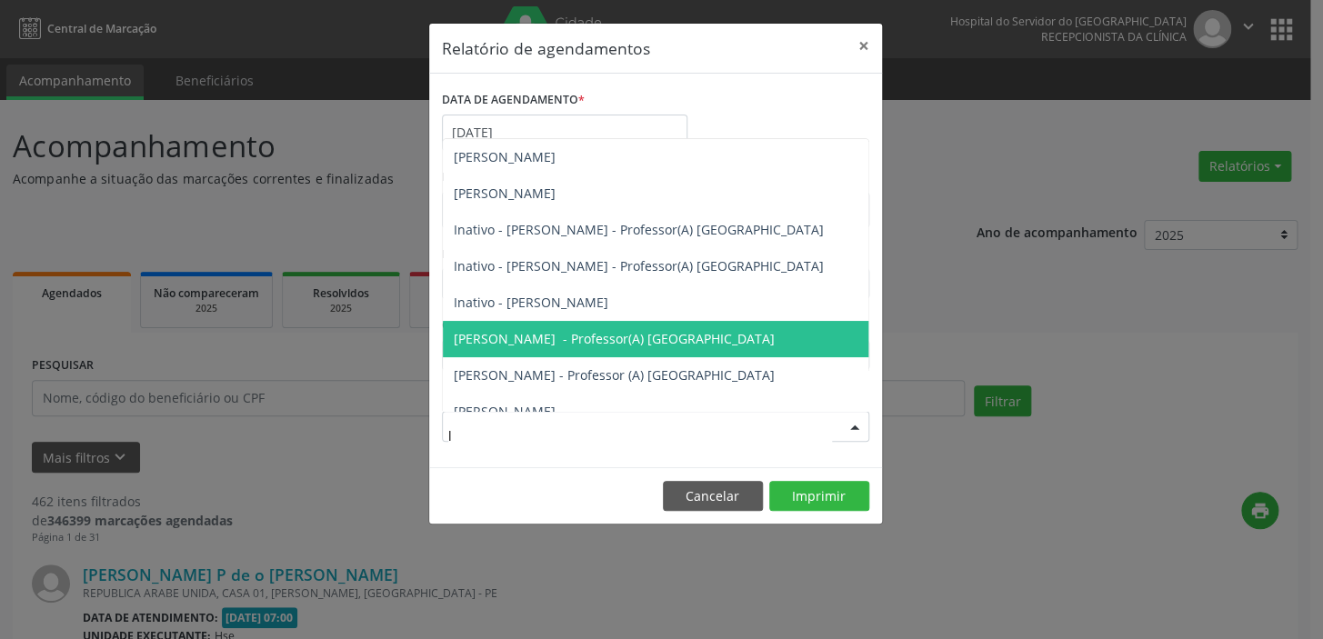
type input "lu"
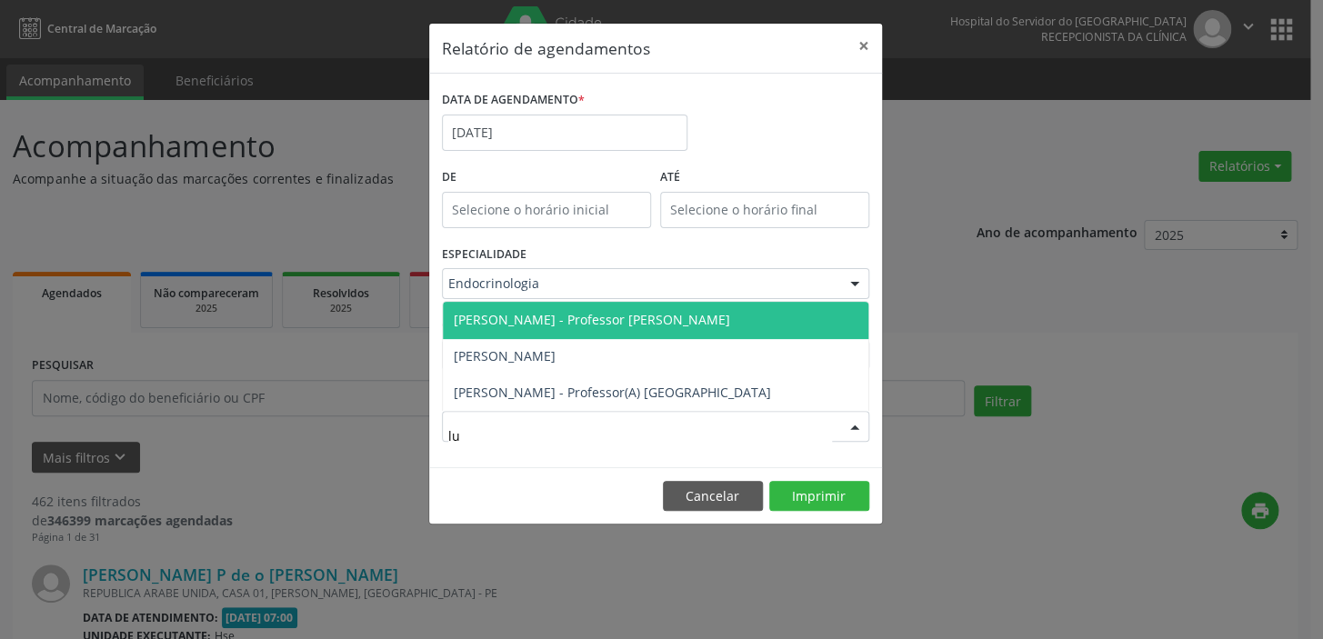
click at [661, 321] on span "[PERSON_NAME] - Professor [PERSON_NAME]" at bounding box center [656, 320] width 426 height 36
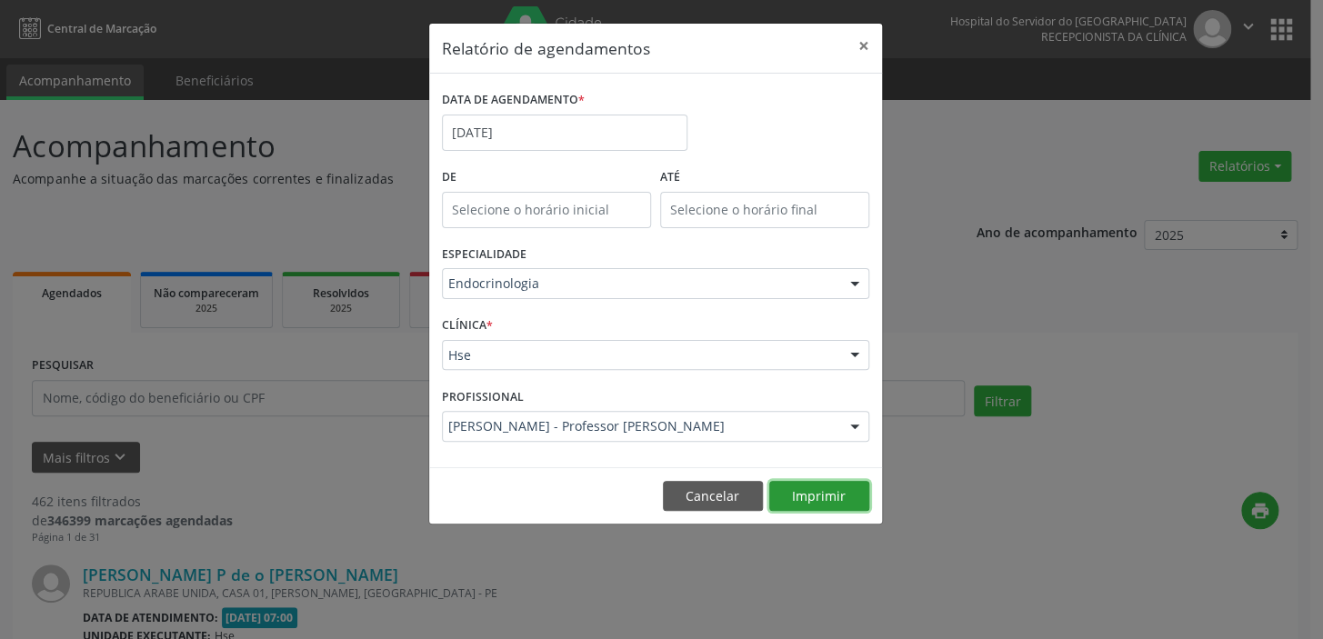
click at [817, 499] on button "Imprimir" at bounding box center [819, 496] width 100 height 31
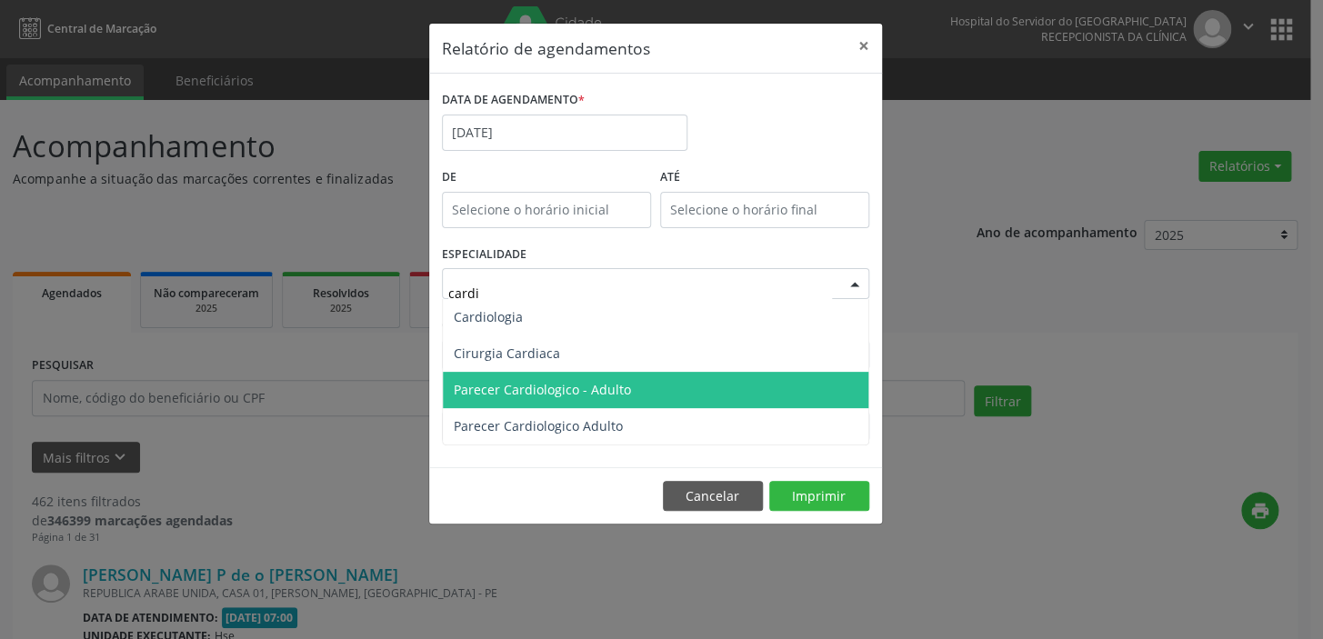
type input "cardio"
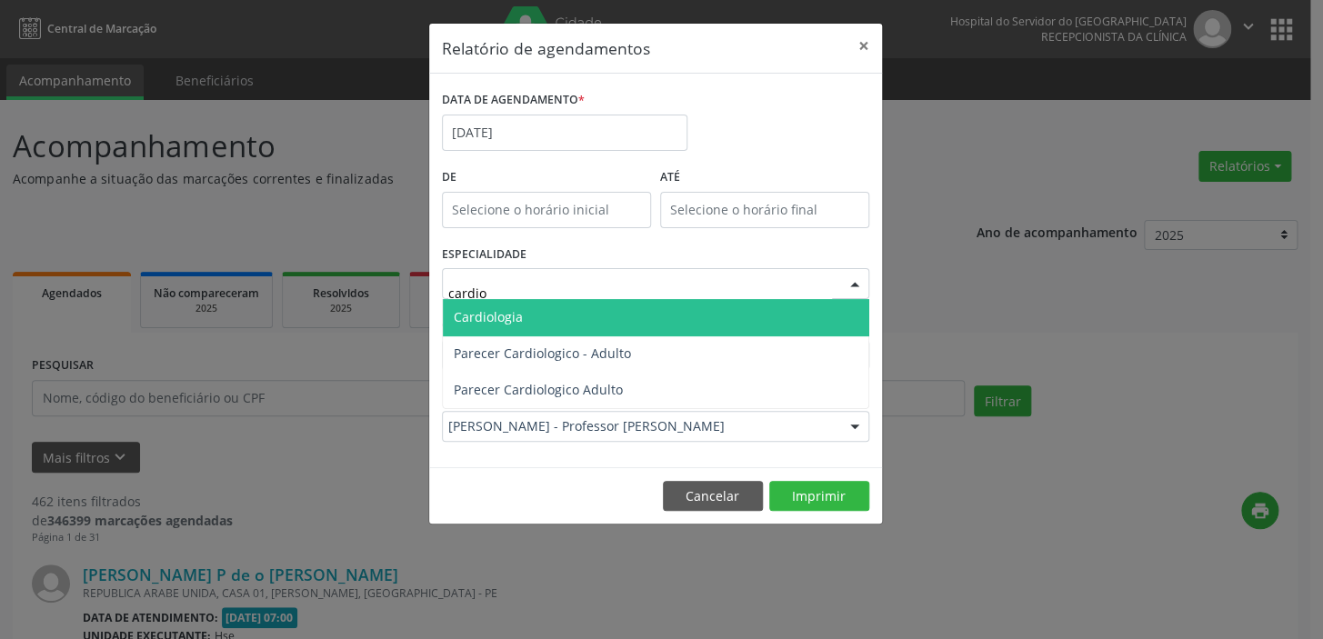
click at [521, 319] on span "Cardiologia" at bounding box center [656, 317] width 426 height 36
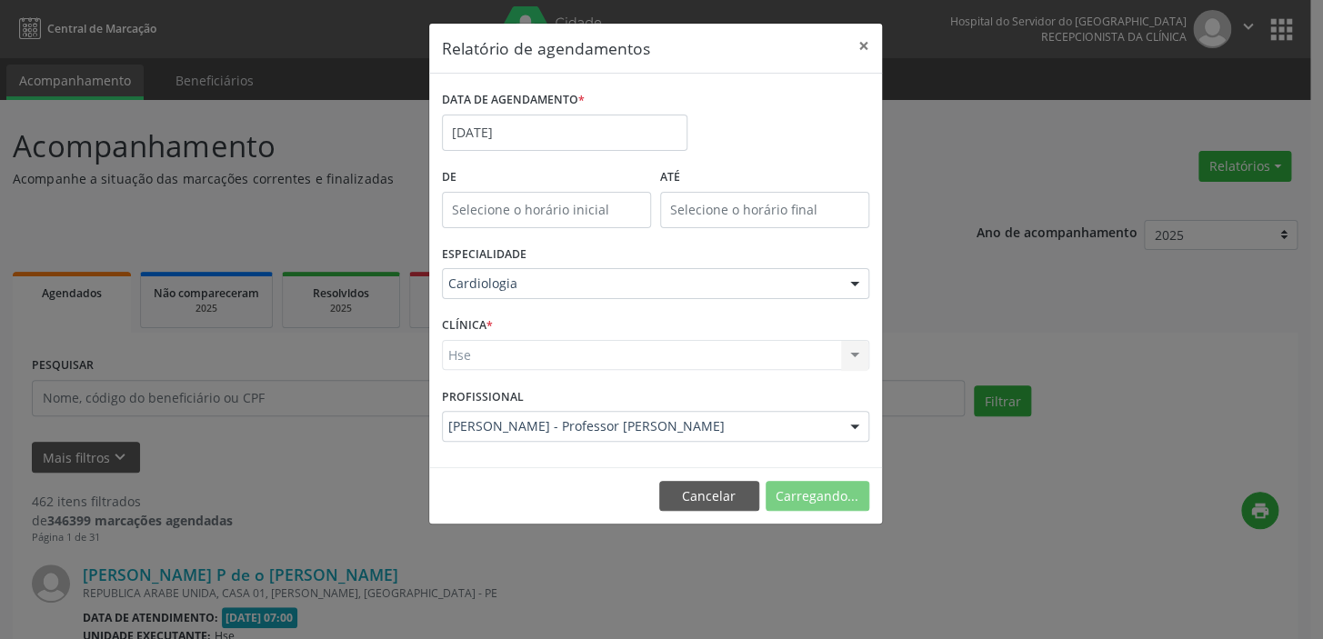
click at [536, 355] on div "Hse Hse Nenhum resultado encontrado para: " " Não há nenhuma opção para ser exi…" at bounding box center [655, 355] width 427 height 31
click at [847, 356] on div "Hse Hse Nenhum resultado encontrado para: " " Não há nenhuma opção para ser exi…" at bounding box center [655, 355] width 427 height 31
click at [525, 353] on div "Hse Hse Nenhum resultado encontrado para: " " Não há nenhuma opção para ser exi…" at bounding box center [655, 355] width 427 height 31
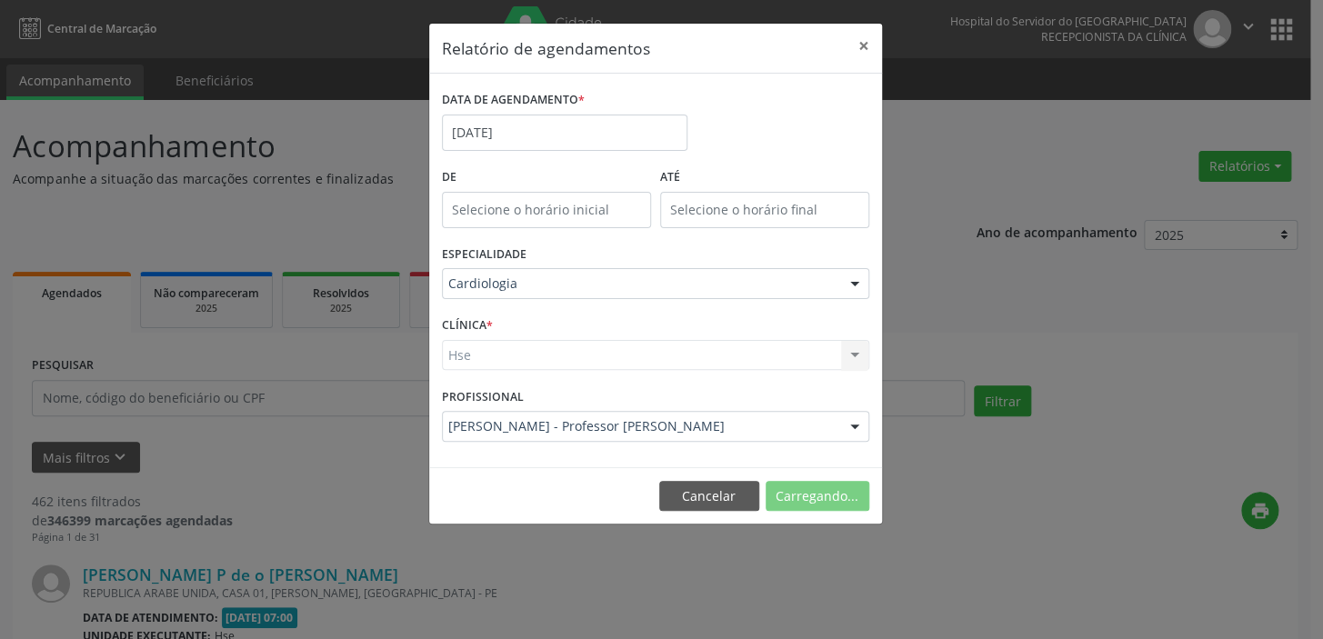
click at [525, 353] on div "Hse Hse Nenhum resultado encontrado para: " " Não há nenhuma opção para ser exi…" at bounding box center [655, 355] width 427 height 31
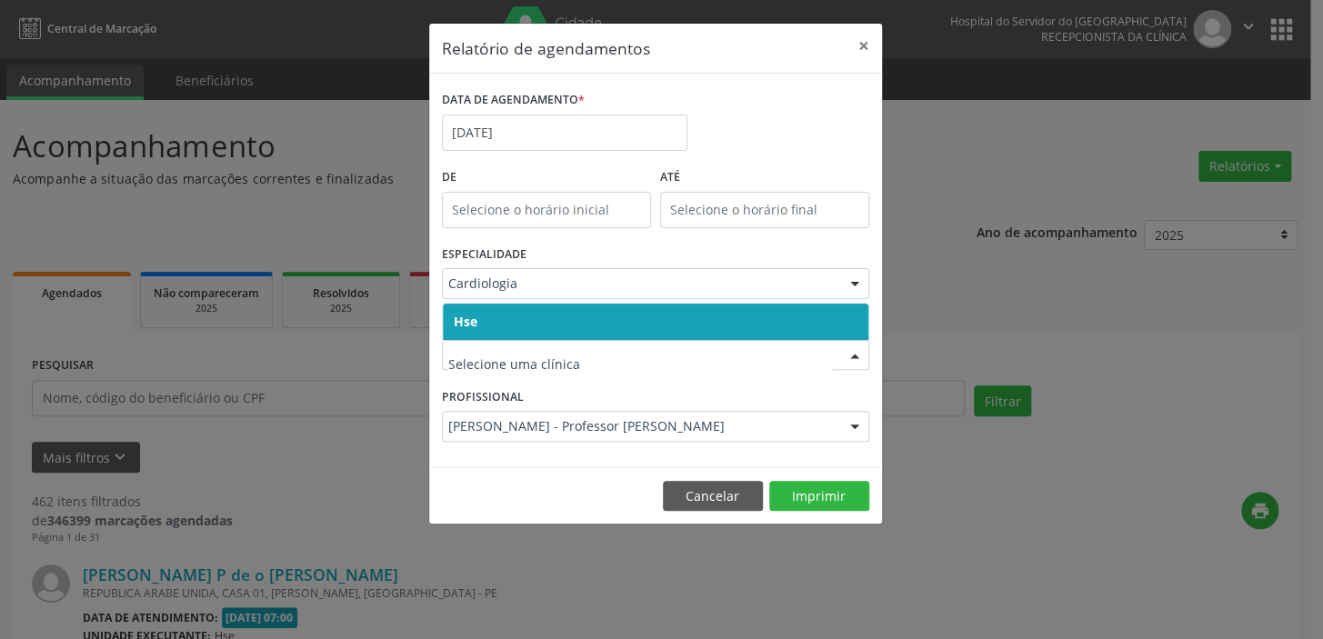
click at [480, 316] on span "Hse" at bounding box center [656, 322] width 426 height 36
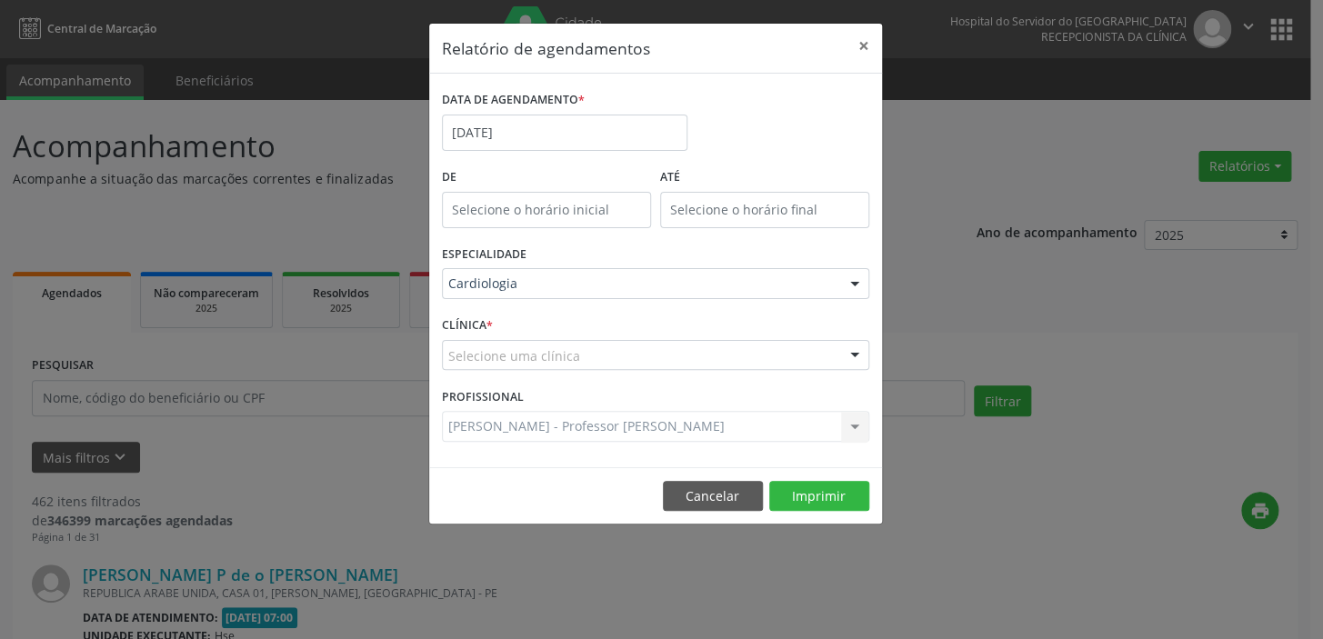
click at [480, 316] on div "CLÍNICA * Selecione uma clínica Hse Nenhum resultado encontrado para: " " Não h…" at bounding box center [655, 347] width 436 height 71
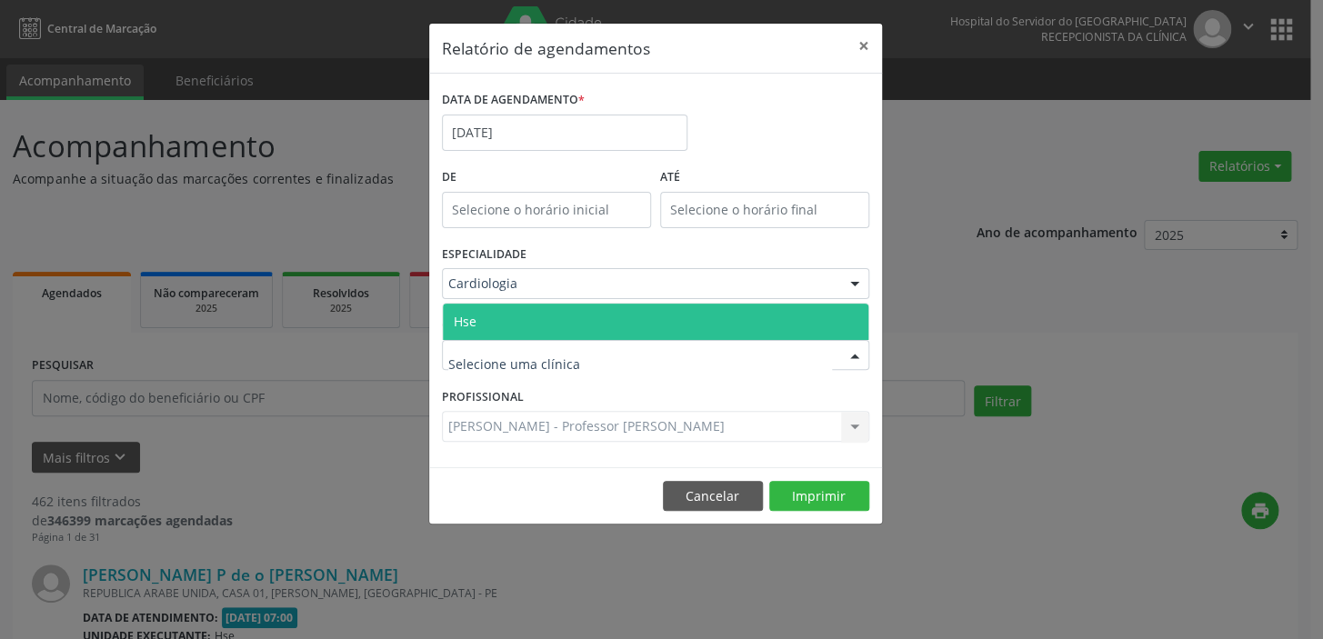
click at [468, 319] on span "Hse" at bounding box center [465, 321] width 23 height 17
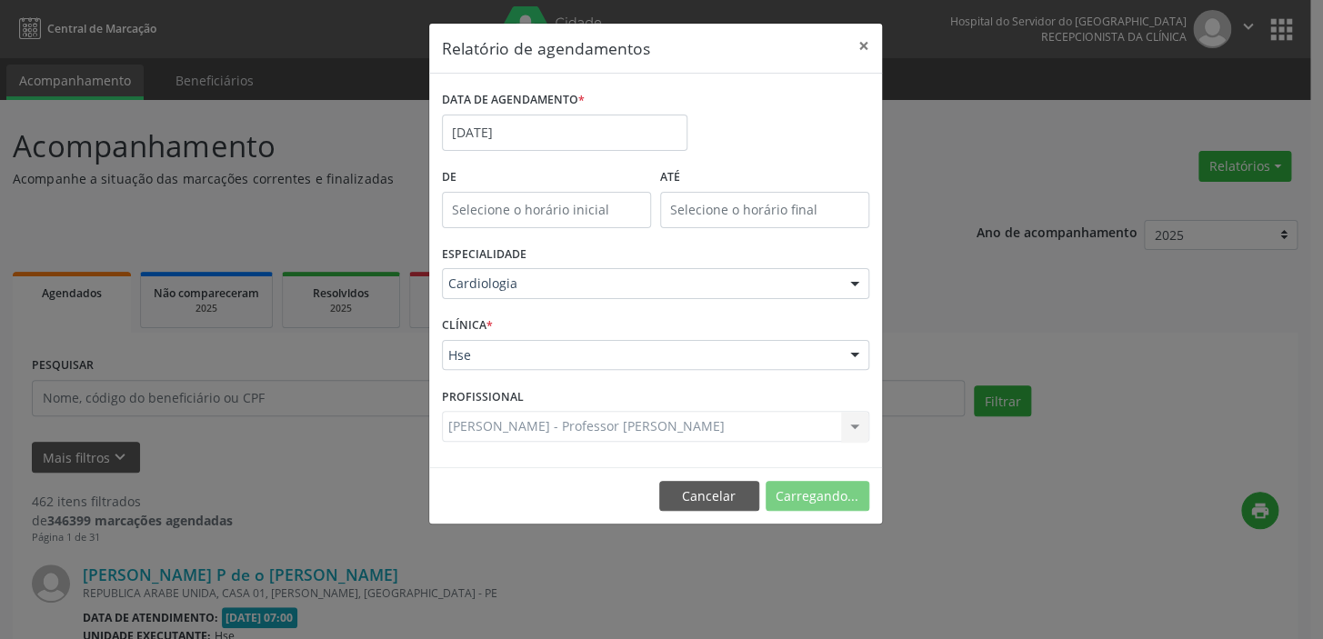
click at [468, 319] on span "Hse" at bounding box center [466, 321] width 24 height 17
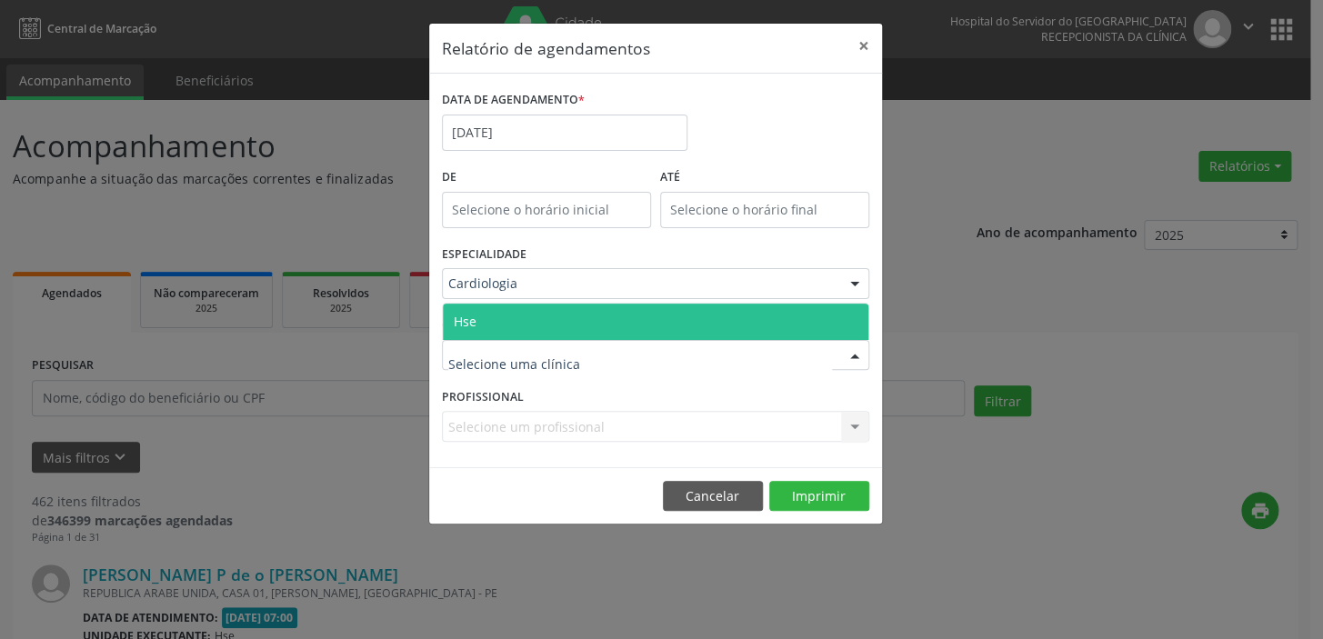
click at [475, 313] on span "Hse" at bounding box center [465, 321] width 23 height 17
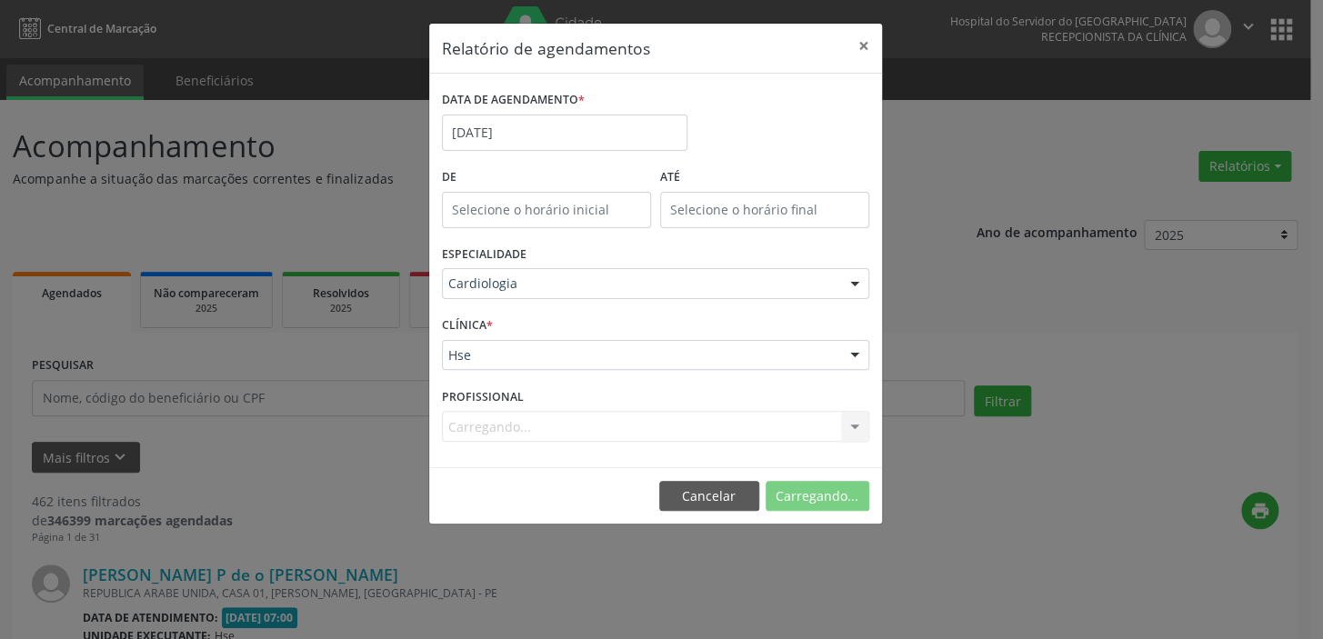
click at [475, 312] on div "CLÍNICA * Hse Hse Nenhum resultado encontrado para: " " Não há nenhuma opção pa…" at bounding box center [655, 347] width 436 height 71
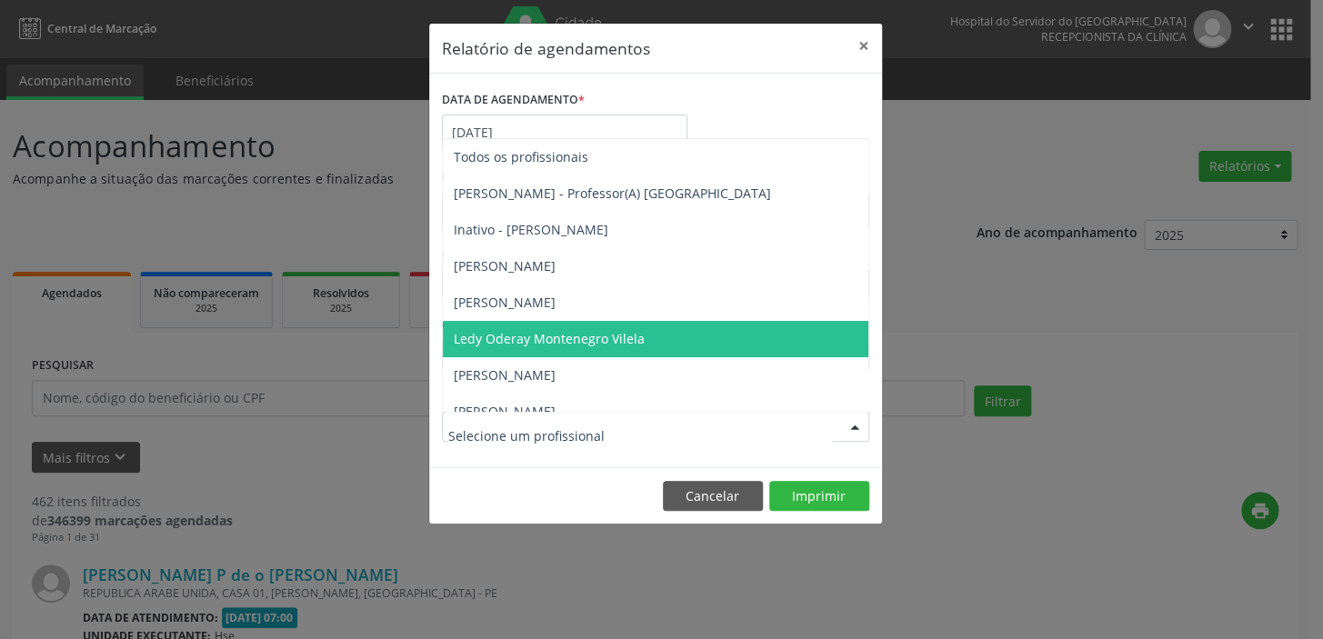
click at [639, 425] on div at bounding box center [655, 426] width 427 height 31
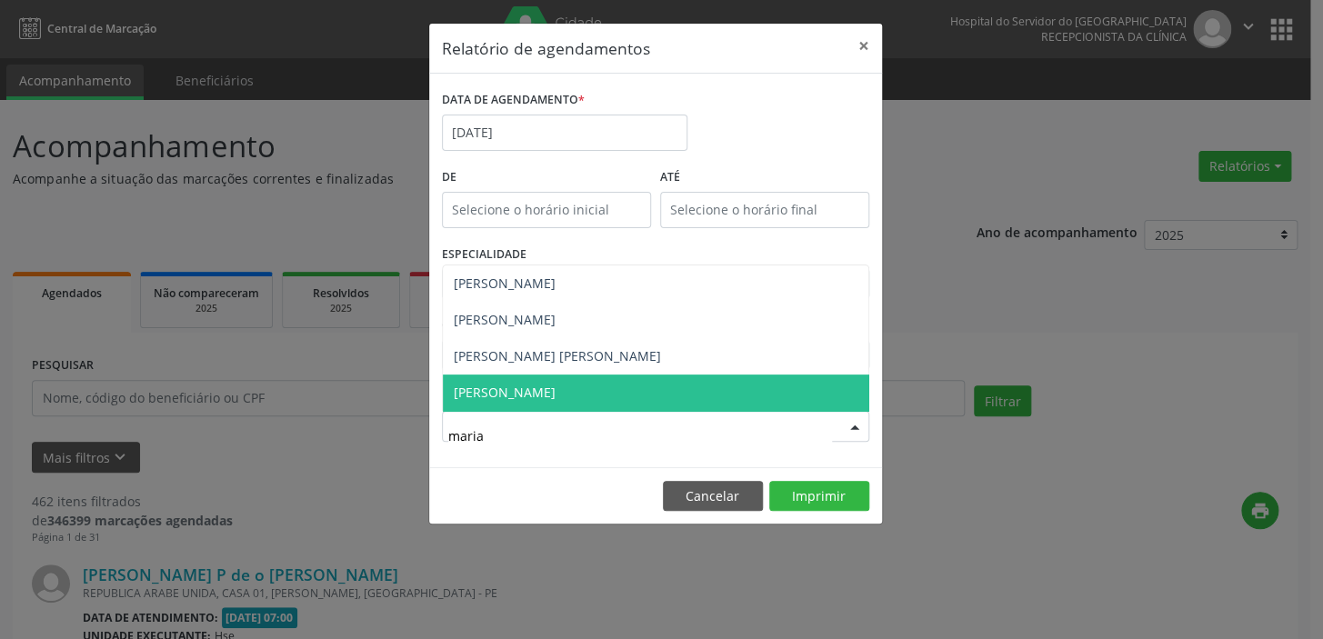
type input "maria"
click at [609, 388] on span "[PERSON_NAME]" at bounding box center [656, 393] width 426 height 36
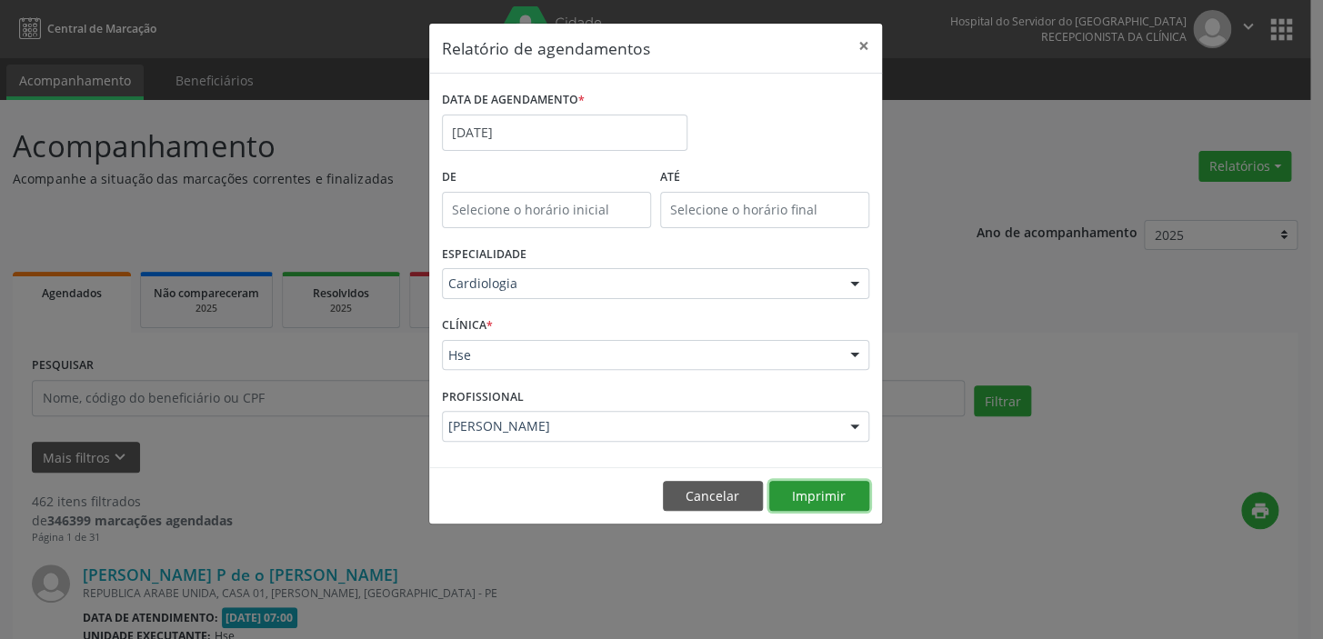
click at [827, 494] on button "Imprimir" at bounding box center [819, 496] width 100 height 31
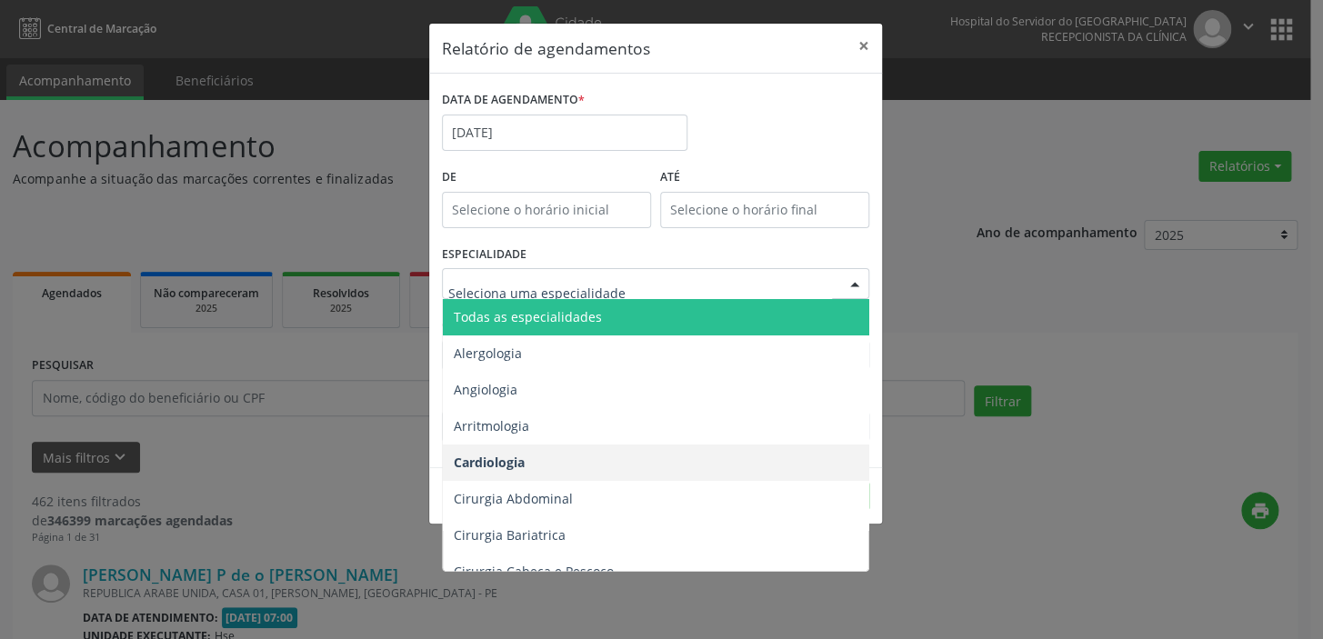
click at [834, 289] on div at bounding box center [655, 283] width 427 height 31
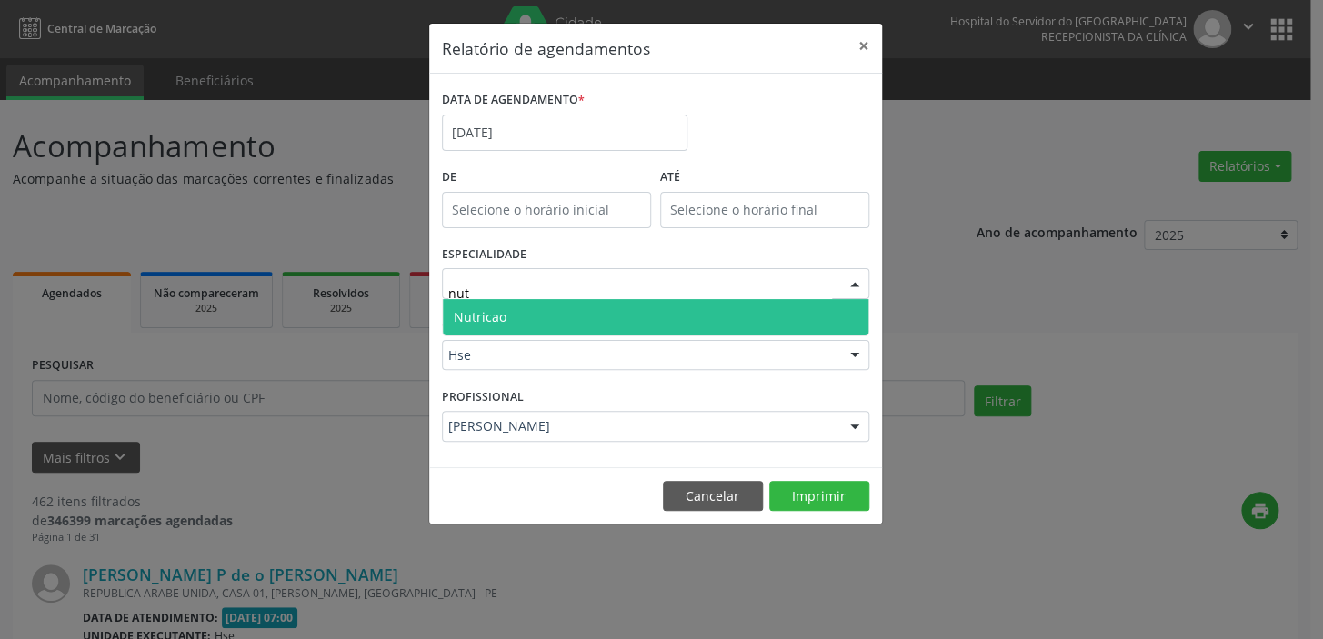
type input "nutr"
click at [798, 320] on span "Nutricao" at bounding box center [656, 317] width 426 height 36
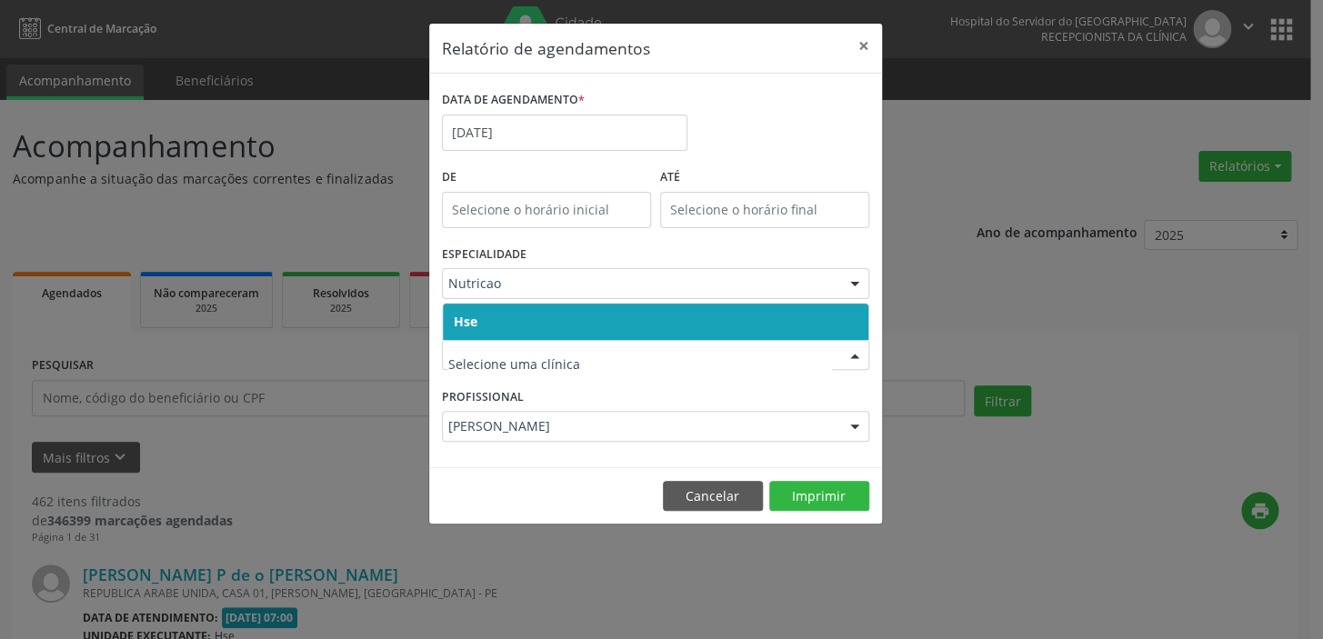
click at [539, 320] on span "Hse" at bounding box center [656, 322] width 426 height 36
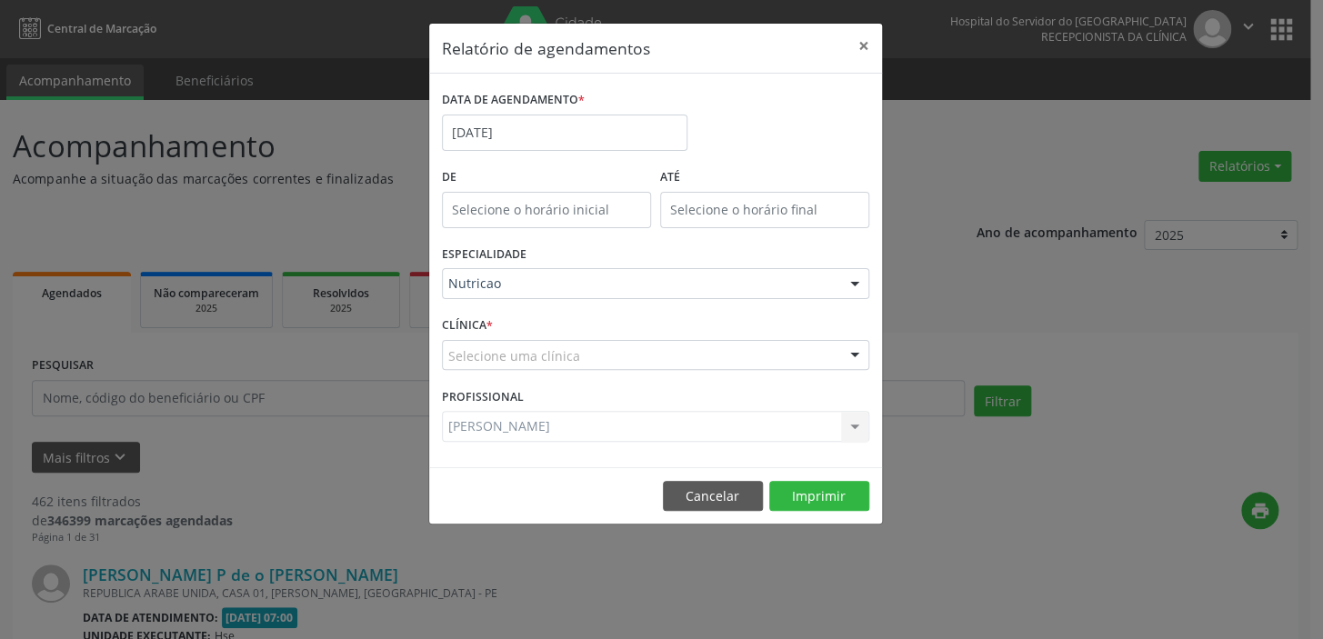
click at [539, 320] on div "CLÍNICA * Selecione uma clínica Hse Nenhum resultado encontrado para: " " Não h…" at bounding box center [655, 347] width 436 height 71
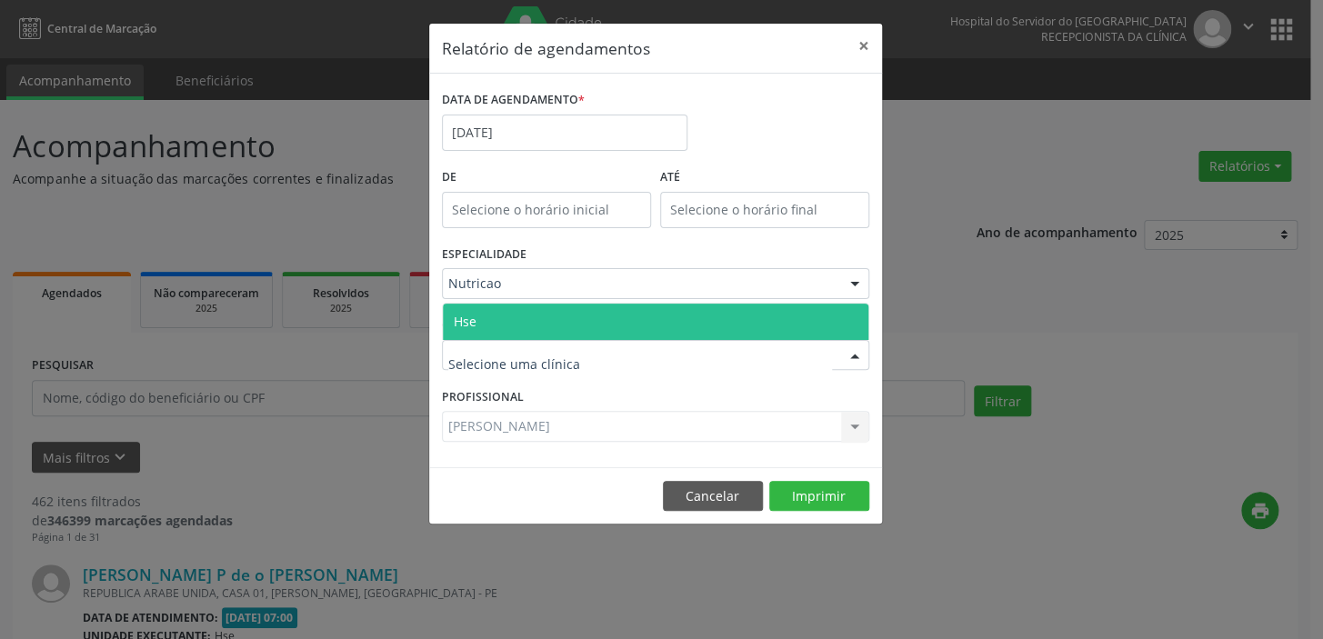
click at [466, 315] on span "Hse" at bounding box center [465, 321] width 23 height 17
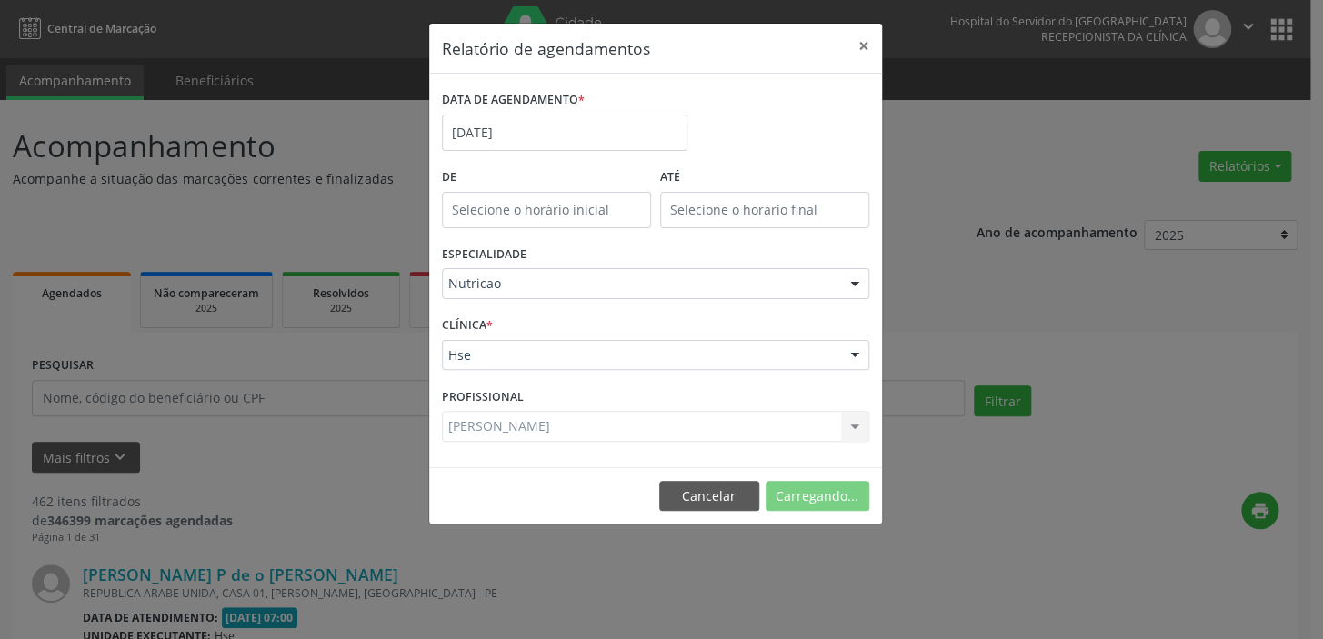
click at [466, 315] on div "CLÍNICA * Hse Hse Nenhum resultado encontrado para: " " Não há nenhuma opção pa…" at bounding box center [655, 347] width 436 height 71
click at [830, 428] on div "Selecione um profissional" at bounding box center [655, 426] width 427 height 31
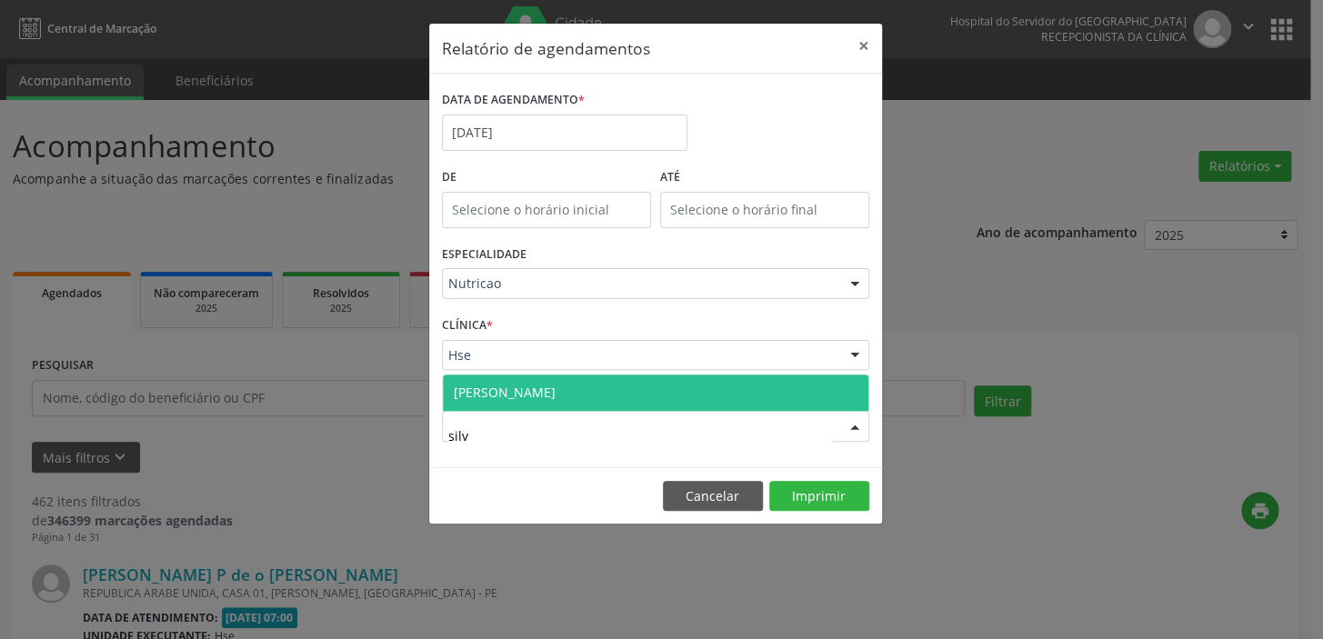
type input "silva"
click at [526, 396] on span "[PERSON_NAME]" at bounding box center [505, 392] width 102 height 17
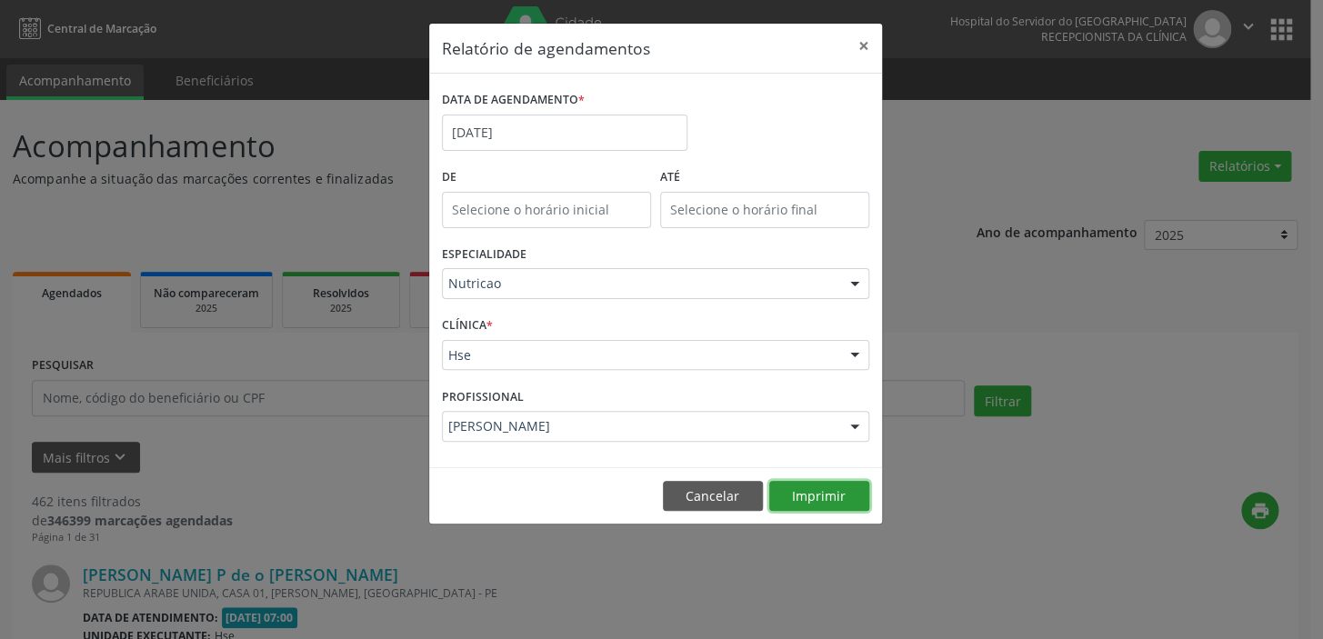
click at [837, 498] on button "Imprimir" at bounding box center [819, 496] width 100 height 31
click at [796, 498] on button "Imprimir" at bounding box center [819, 496] width 100 height 31
click at [518, 135] on input "[DATE]" at bounding box center [565, 133] width 246 height 36
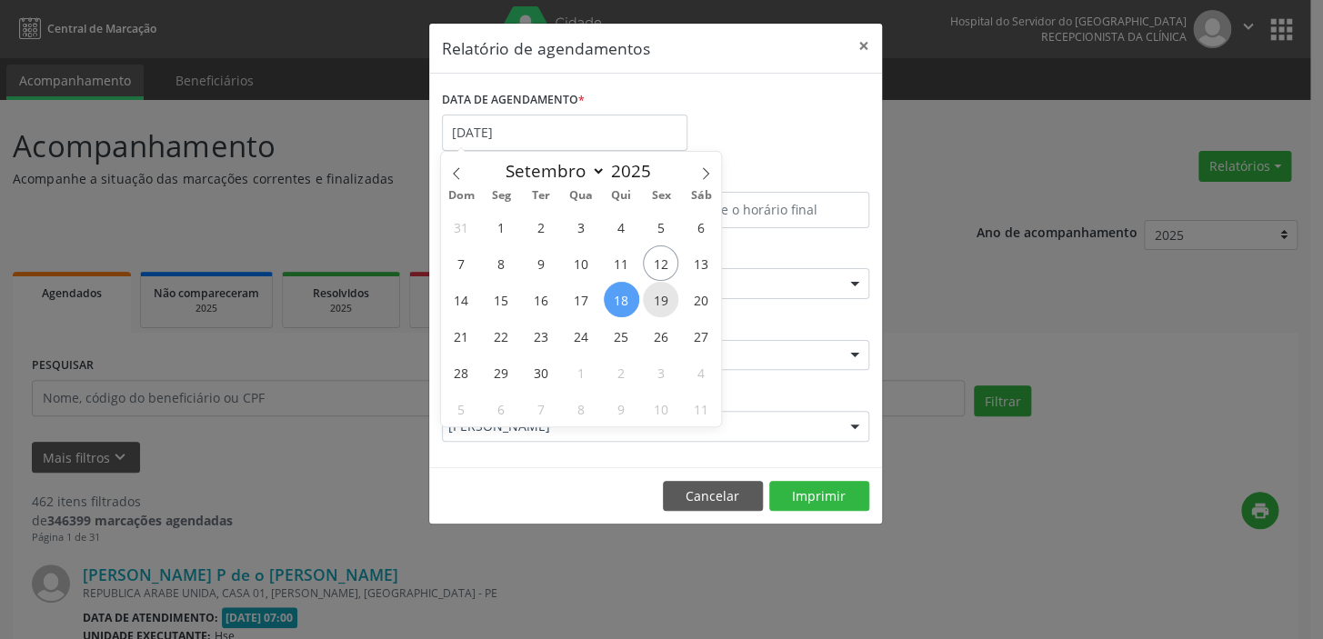
click at [654, 294] on span "19" at bounding box center [660, 299] width 35 height 35
type input "[DATE]"
click at [654, 294] on span "19" at bounding box center [660, 299] width 35 height 35
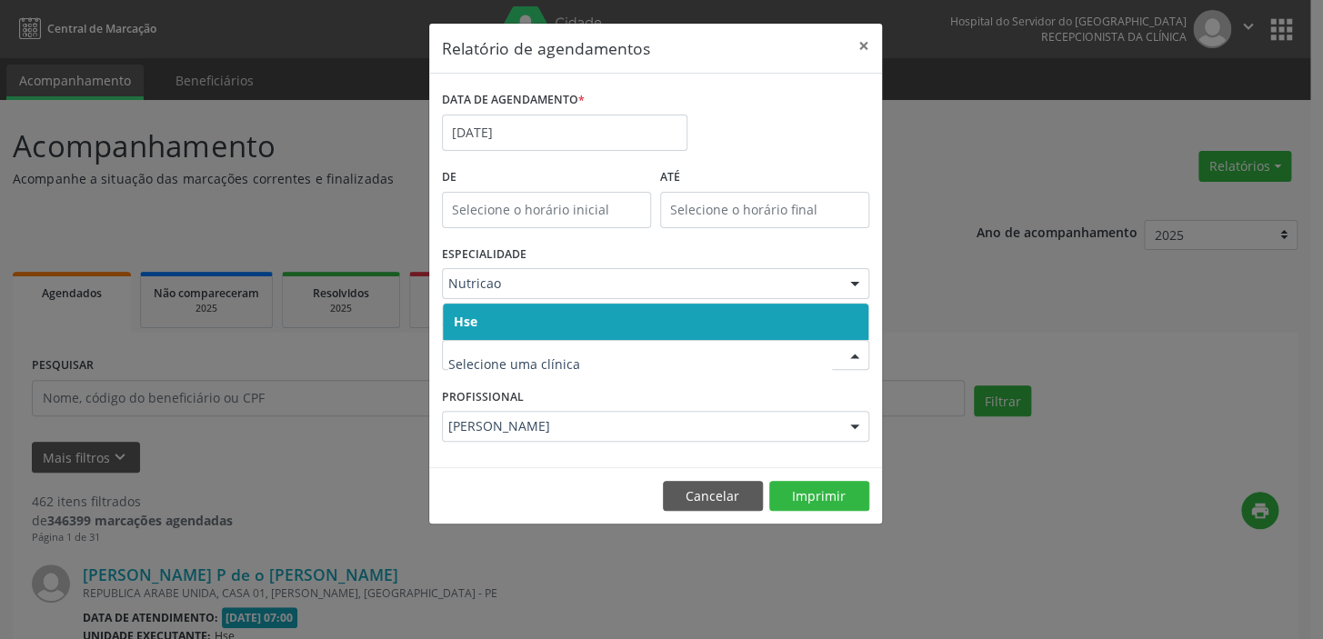
click at [479, 324] on span "Hse" at bounding box center [656, 322] width 426 height 36
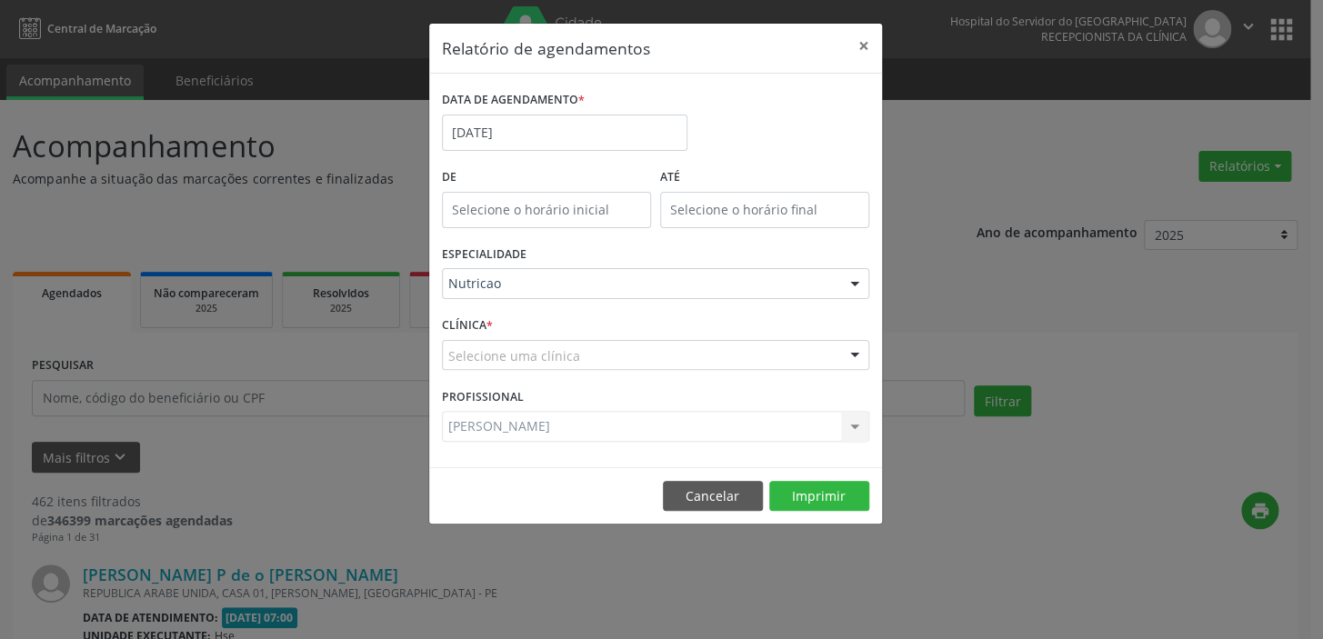
click at [482, 323] on div "CLÍNICA * Selecione uma clínica Hse Nenhum resultado encontrado para: " " Não h…" at bounding box center [655, 347] width 436 height 71
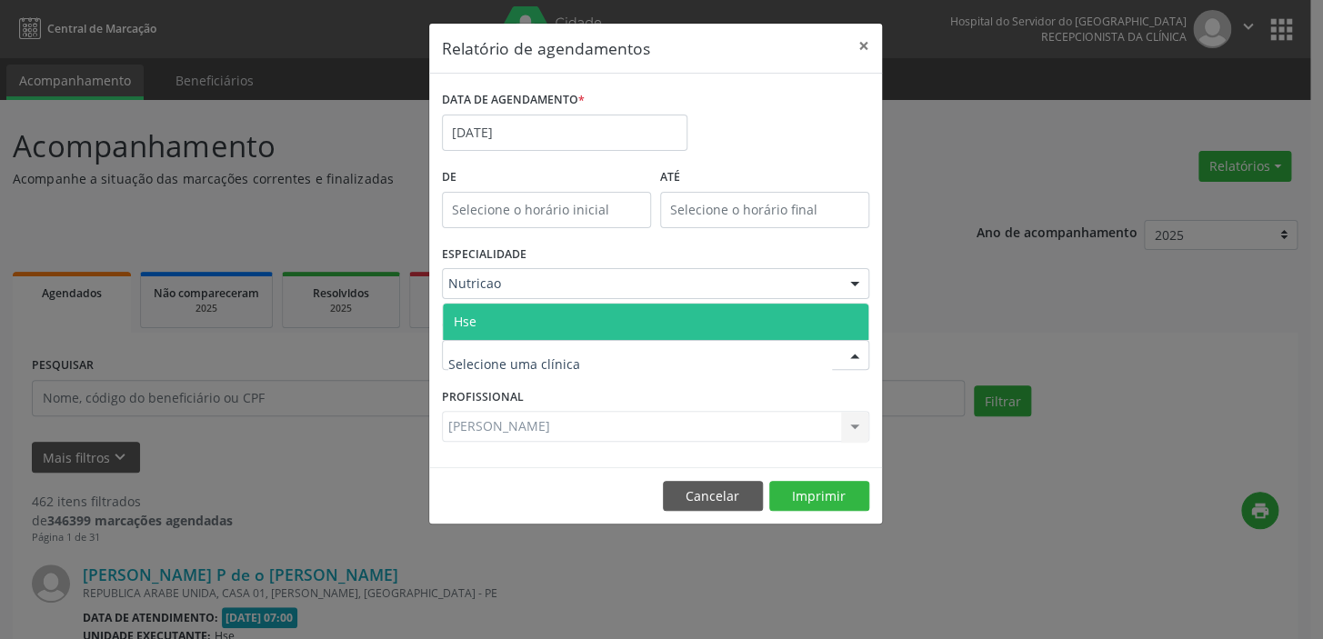
click at [472, 314] on span "Hse" at bounding box center [465, 321] width 23 height 17
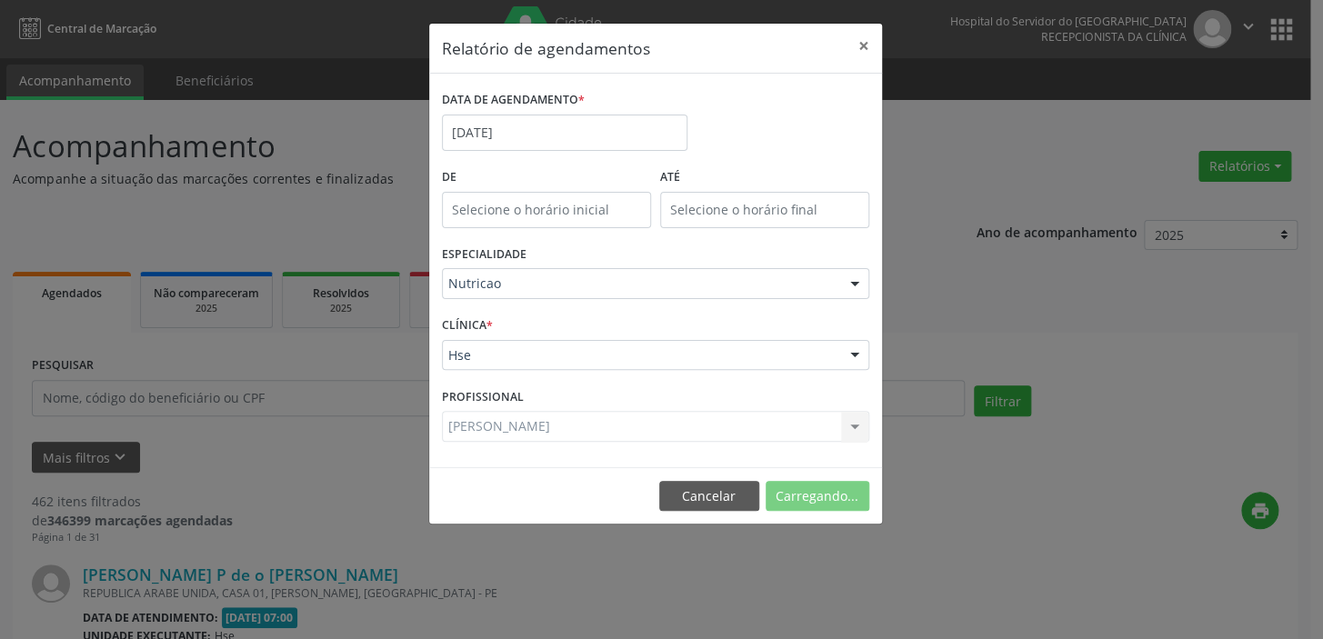
click at [472, 314] on div "CLÍNICA * Hse Hse Nenhum resultado encontrado para: " " Não há nenhuma opção pa…" at bounding box center [655, 347] width 436 height 71
click at [507, 425] on div "[PERSON_NAME] Todos os profissionais [PERSON_NAME] [PERSON_NAME] resultado enco…" at bounding box center [655, 426] width 427 height 31
click at [857, 431] on div "[PERSON_NAME] Todos os profissionais [PERSON_NAME] [PERSON_NAME] resultado enco…" at bounding box center [655, 426] width 427 height 31
click at [847, 423] on div "[PERSON_NAME] Todos os profissionais [PERSON_NAME] [PERSON_NAME] resultado enco…" at bounding box center [655, 426] width 427 height 31
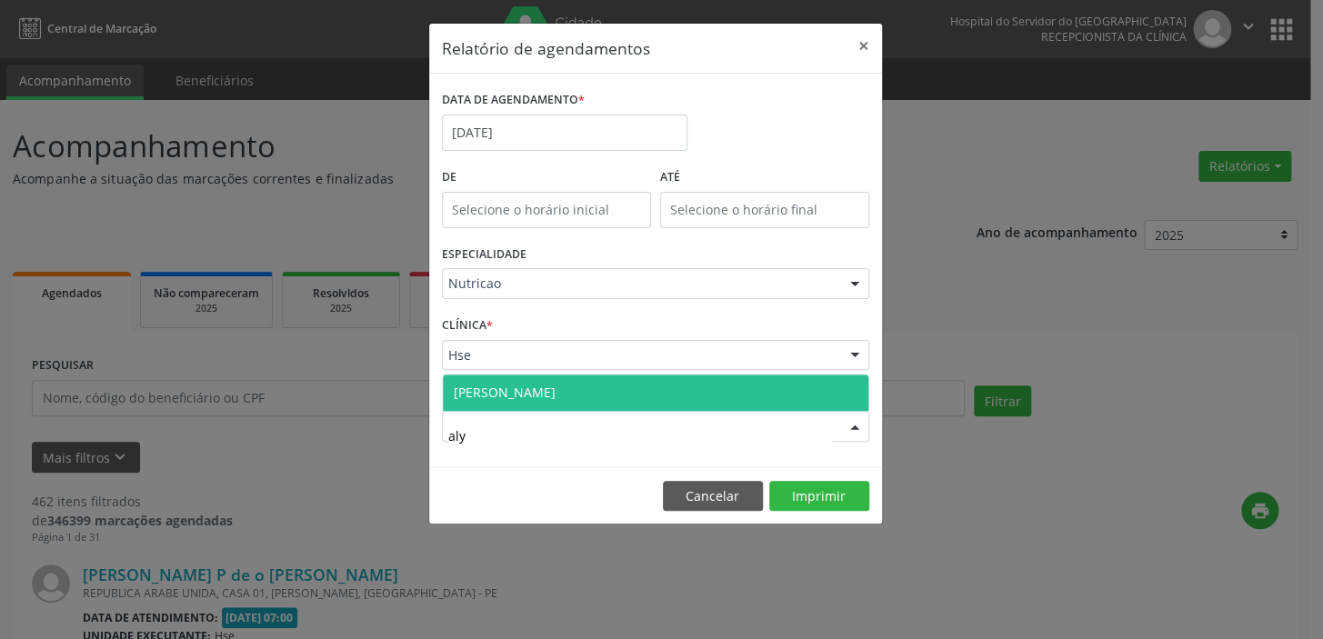
type input "alyn"
click at [556, 388] on span "[PERSON_NAME]" at bounding box center [505, 392] width 102 height 17
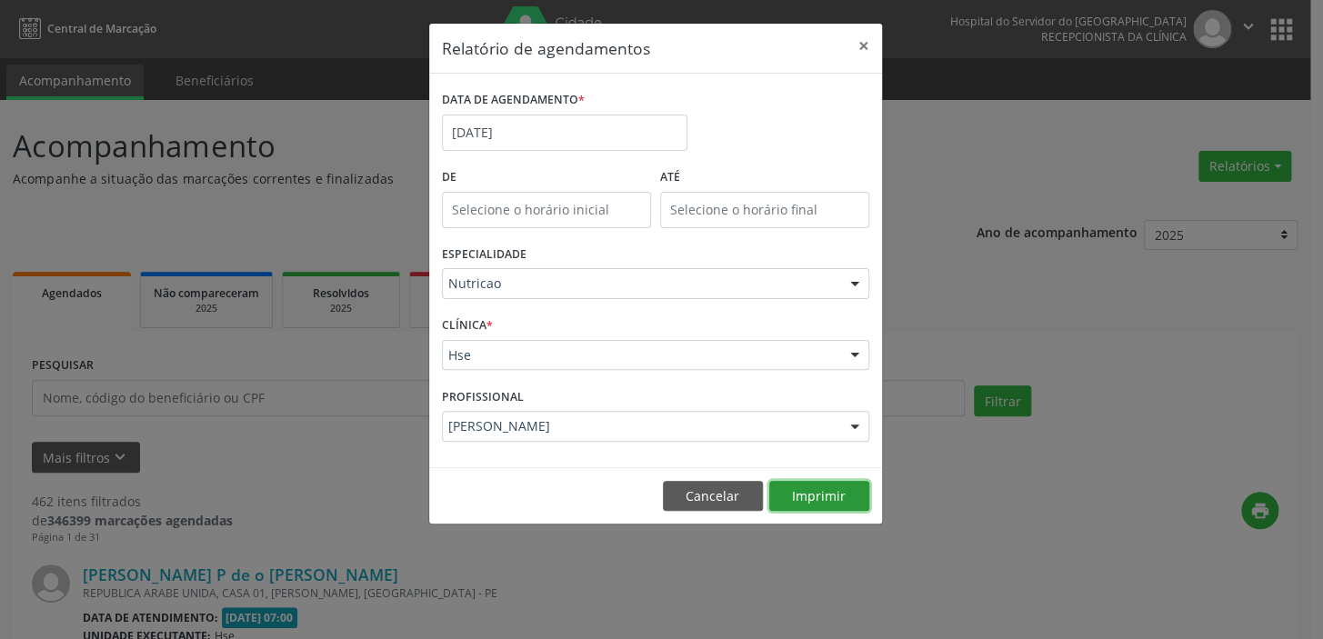
click at [818, 497] on button "Imprimir" at bounding box center [819, 496] width 100 height 31
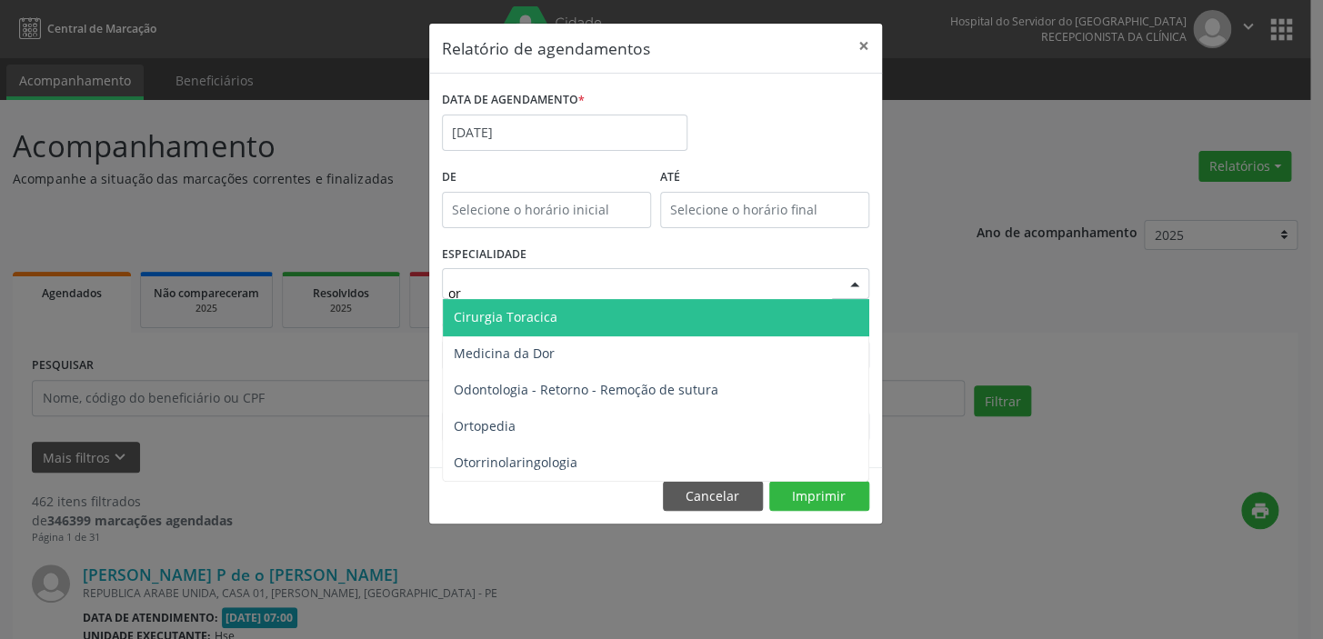
type input "ort"
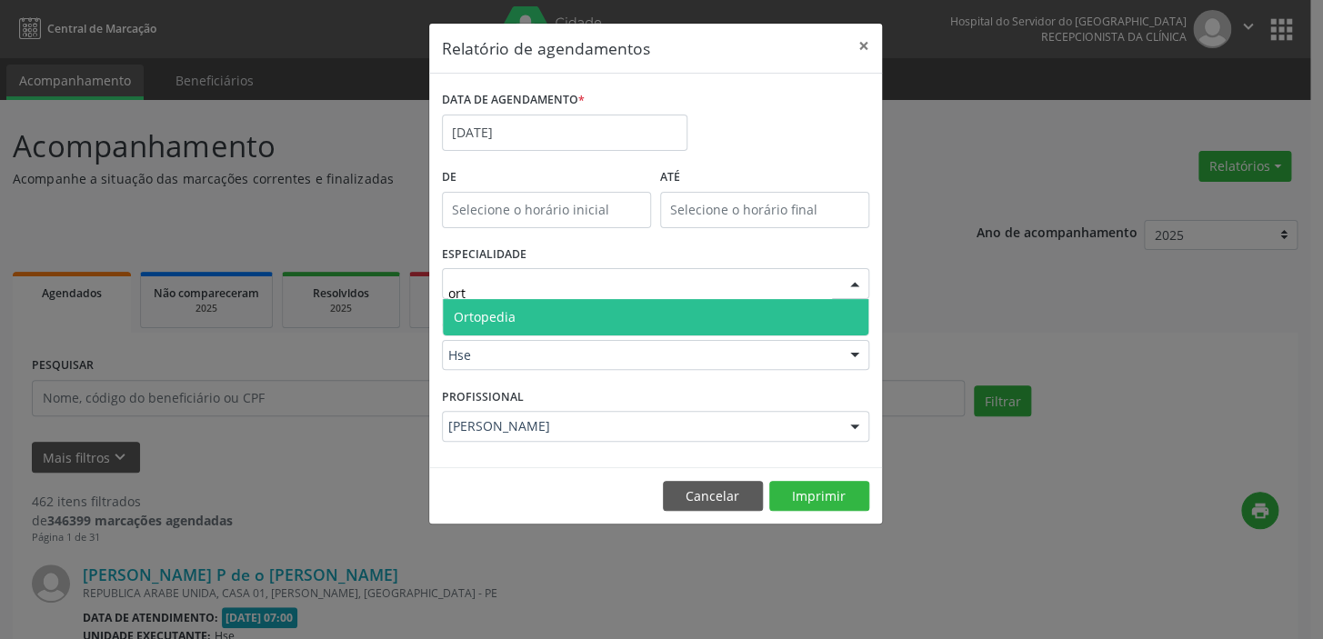
click at [563, 311] on span "Ortopedia" at bounding box center [656, 317] width 426 height 36
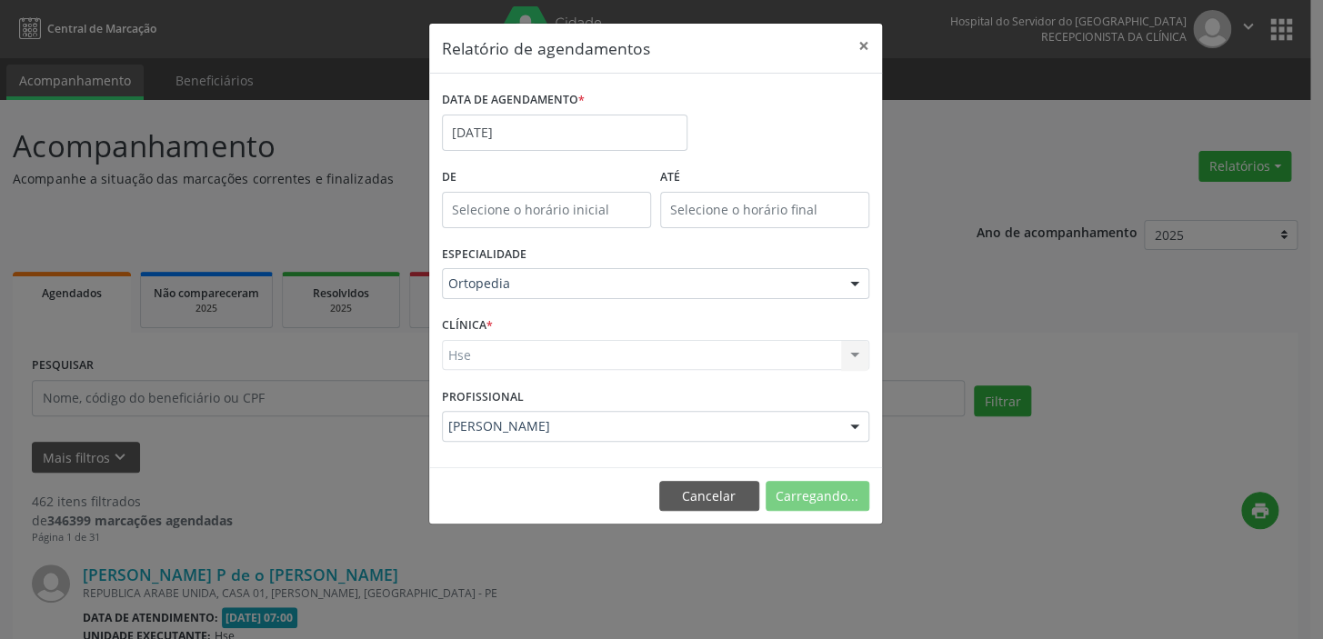
click at [527, 355] on div "Hse Hse Nenhum resultado encontrado para: " " Não há nenhuma opção para ser exi…" at bounding box center [655, 355] width 427 height 31
click at [454, 348] on div "Hse Hse Nenhum resultado encontrado para: " " Não há nenhuma opção para ser exi…" at bounding box center [655, 355] width 427 height 31
click at [847, 356] on div "Hse Hse Nenhum resultado encontrado para: " " Não há nenhuma opção para ser exi…" at bounding box center [655, 355] width 427 height 31
click at [854, 356] on div "Hse Hse Nenhum resultado encontrado para: " " Não há nenhuma opção para ser exi…" at bounding box center [655, 355] width 427 height 31
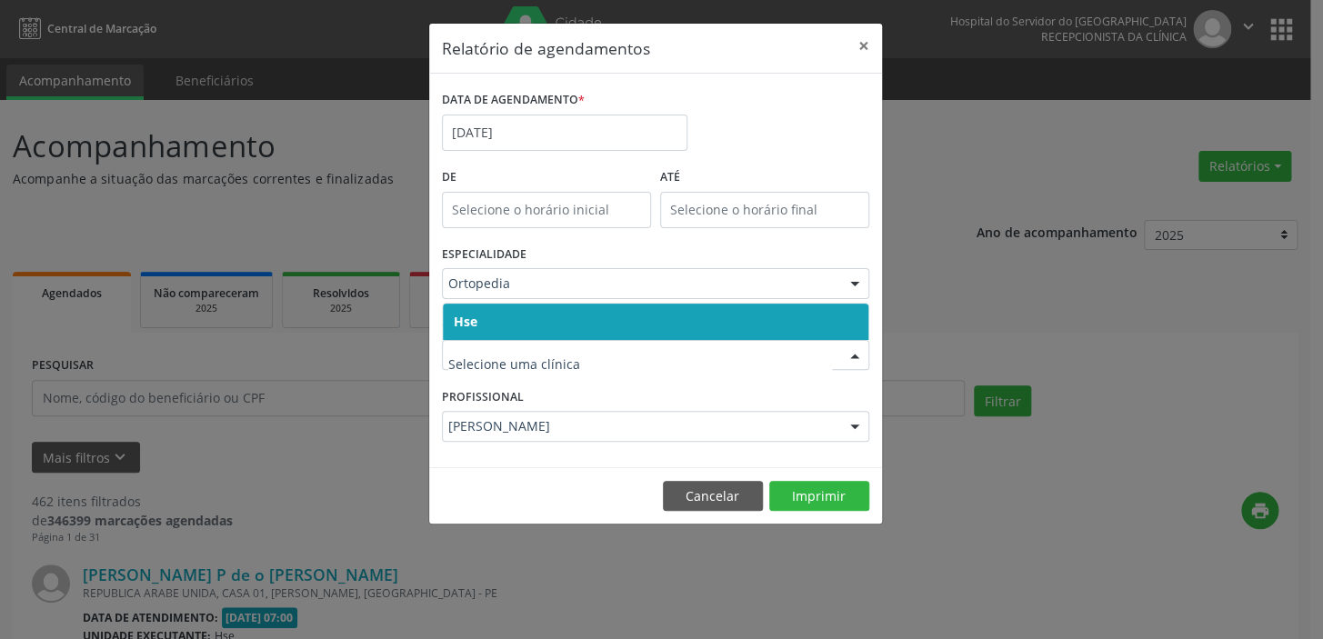
click at [496, 315] on span "Hse" at bounding box center [656, 322] width 426 height 36
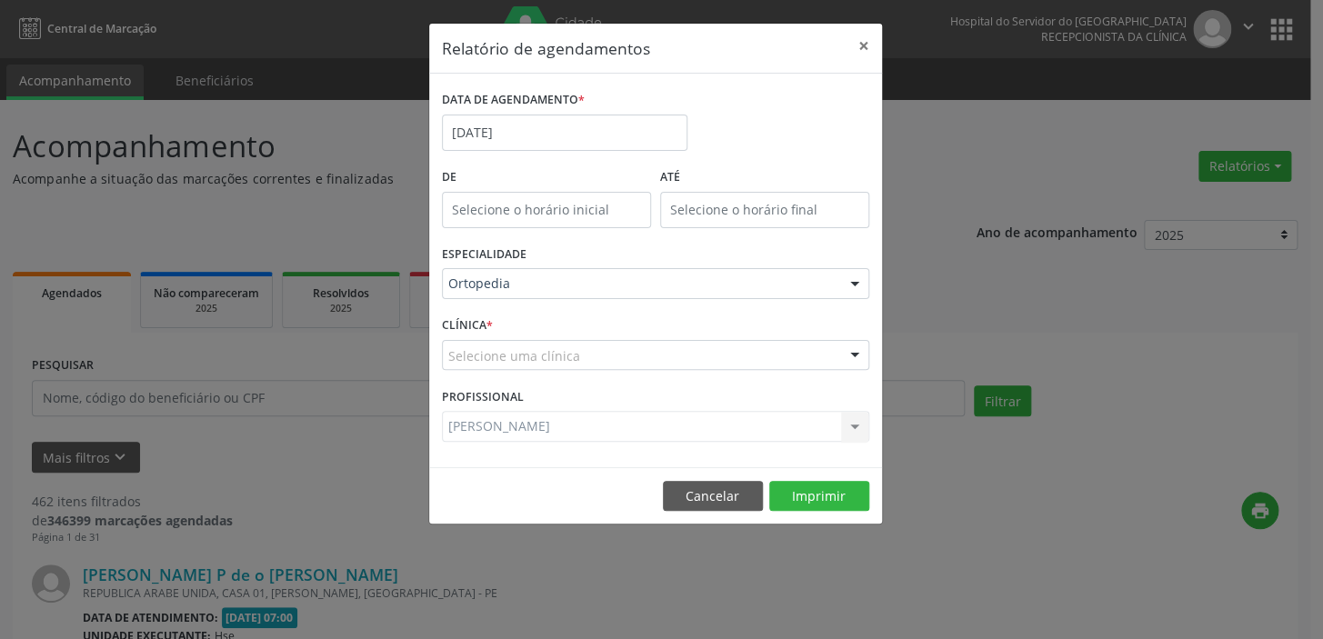
click at [496, 315] on div "CLÍNICA * Selecione uma clínica Hse Nenhum resultado encontrado para: " " Não h…" at bounding box center [655, 347] width 436 height 71
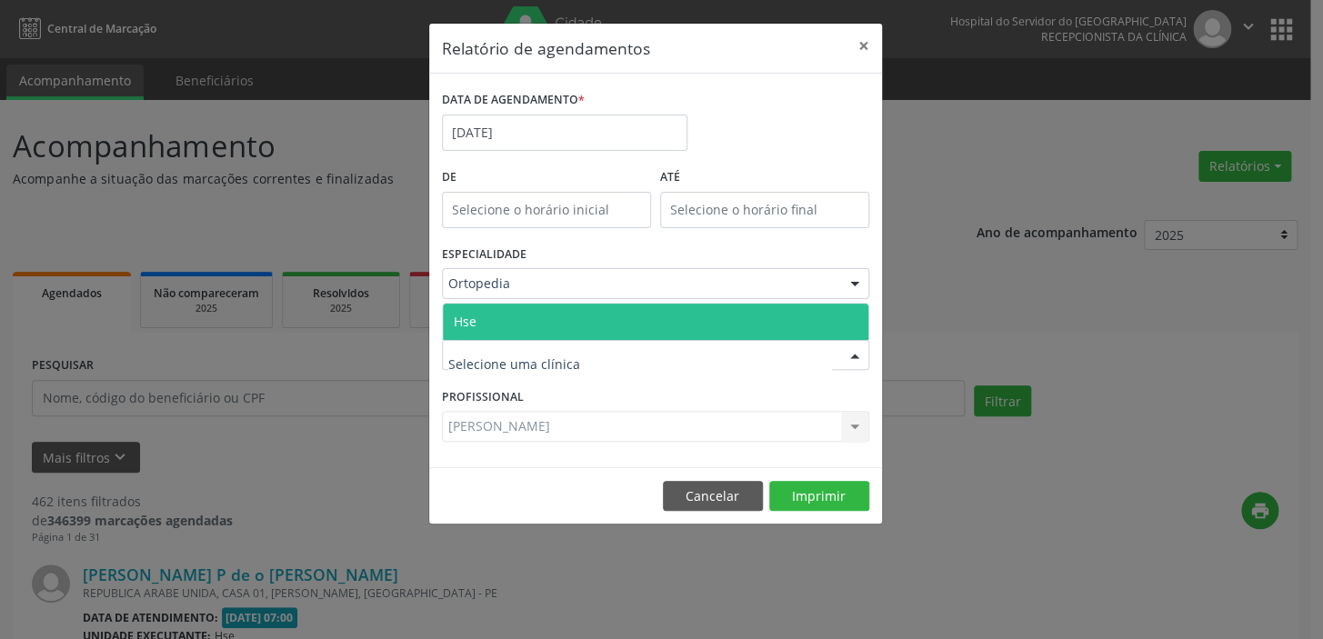
click at [469, 315] on span "Hse" at bounding box center [465, 321] width 23 height 17
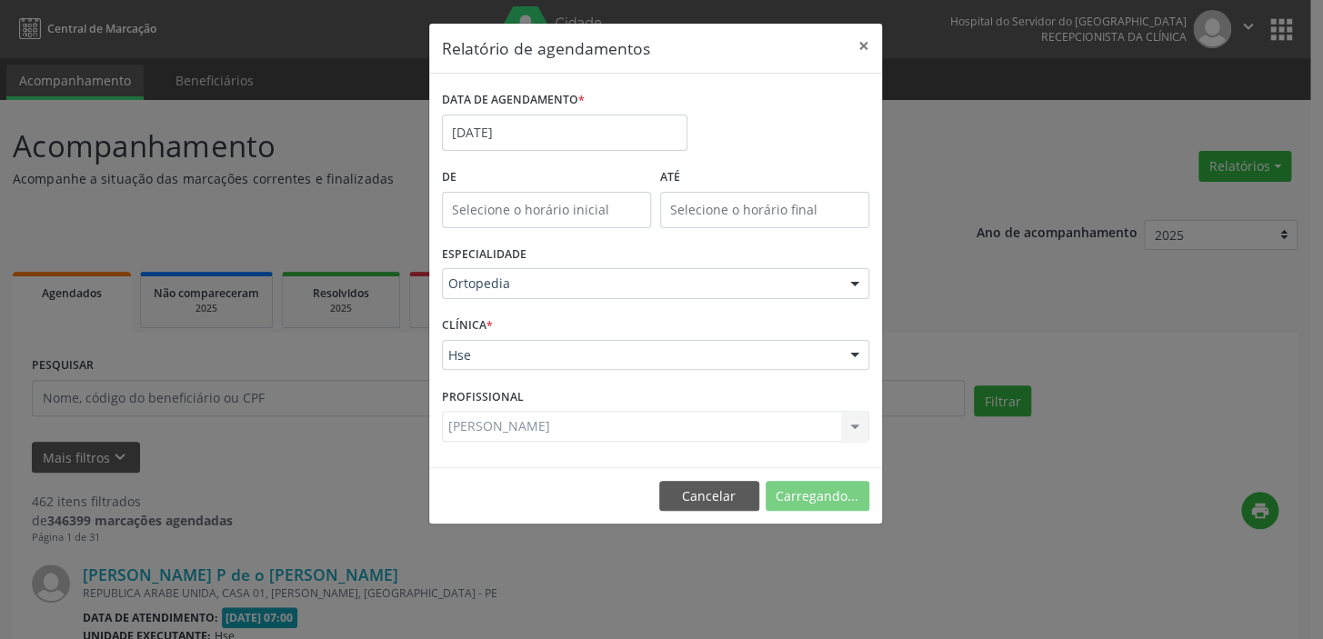
click at [469, 315] on div "CLÍNICA * Hse Hse Nenhum resultado encontrado para: " " Não há nenhuma opção pa…" at bounding box center [655, 347] width 436 height 71
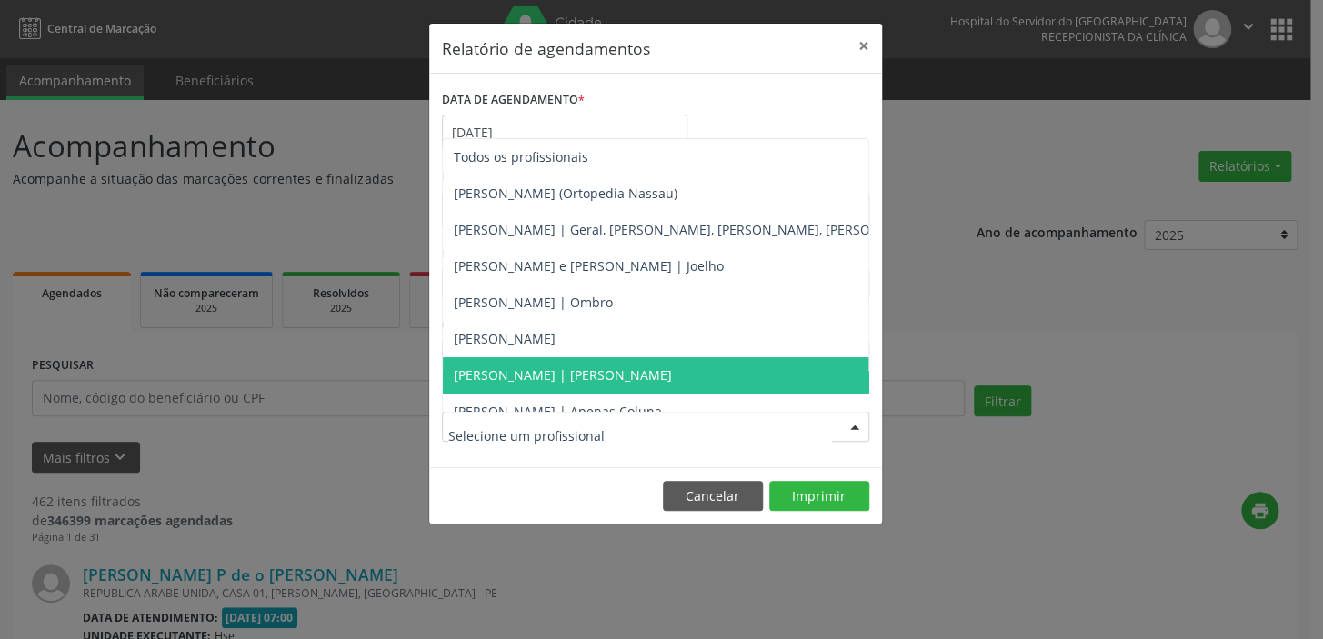
click at [790, 431] on div at bounding box center [655, 426] width 427 height 31
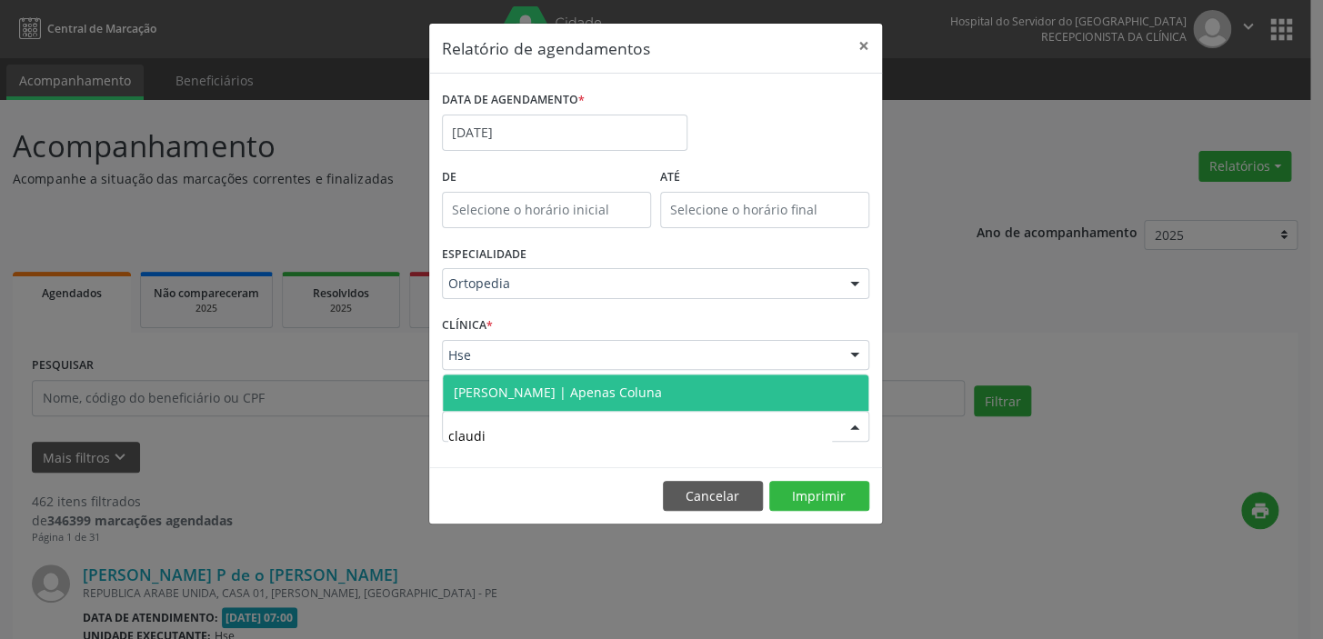
type input "[PERSON_NAME]"
click at [603, 384] on span "[PERSON_NAME] | Apenas Coluna" at bounding box center [558, 392] width 208 height 17
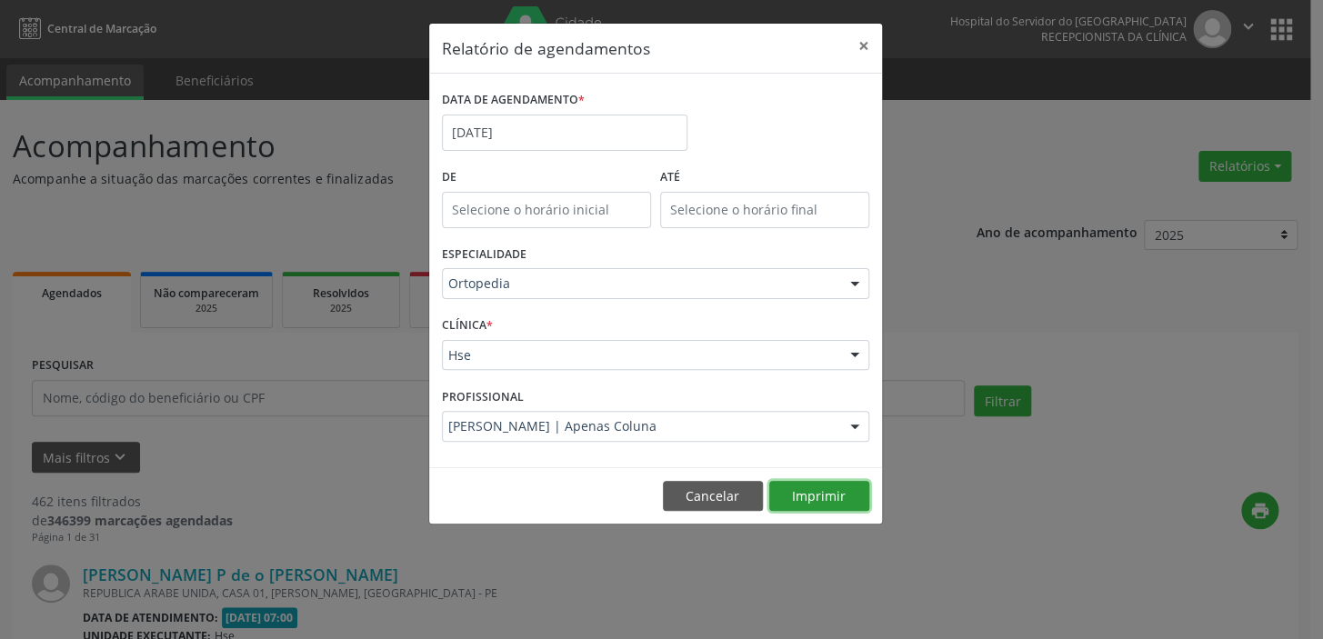
click at [820, 502] on button "Imprimir" at bounding box center [819, 496] width 100 height 31
click at [848, 284] on div at bounding box center [854, 284] width 27 height 31
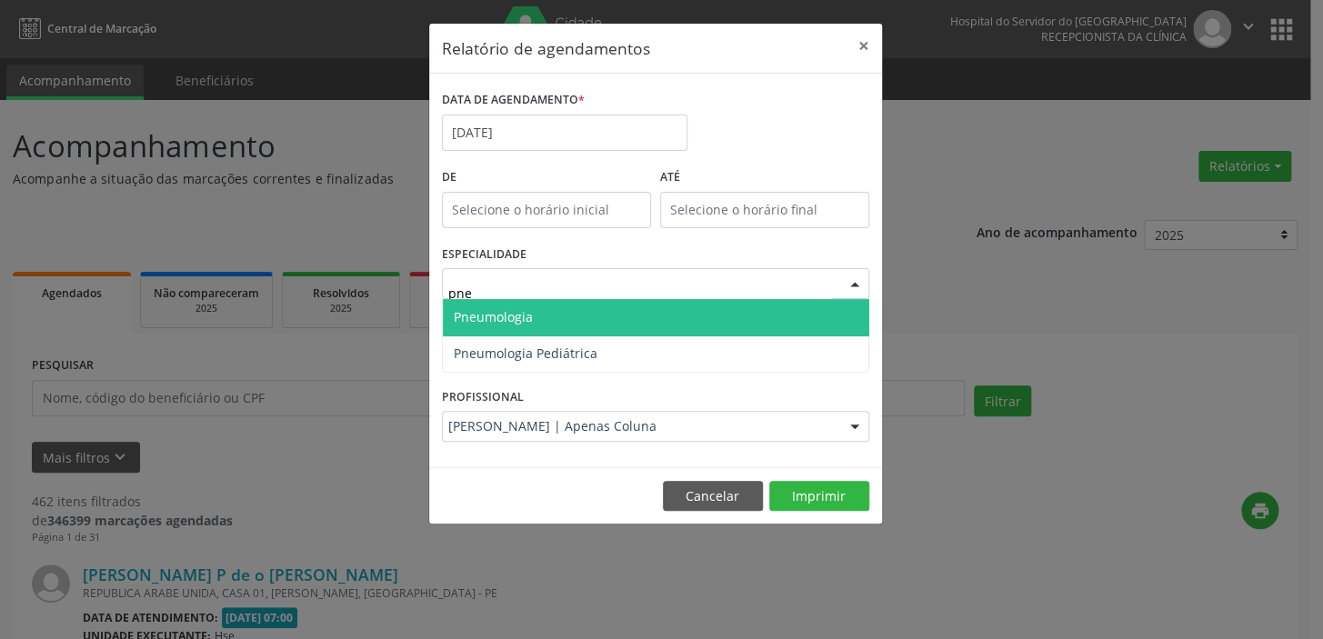
type input "pneu"
click at [561, 306] on span "Pneumologia" at bounding box center [656, 317] width 426 height 36
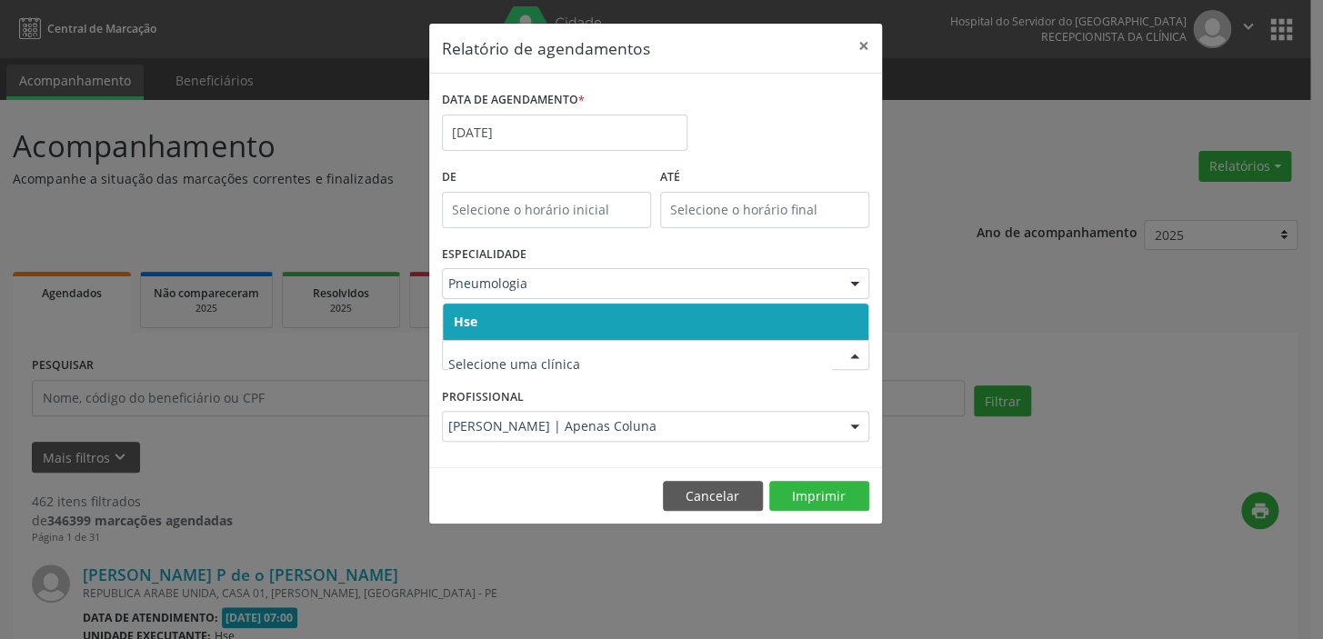
click at [474, 318] on span "Hse" at bounding box center [466, 321] width 24 height 17
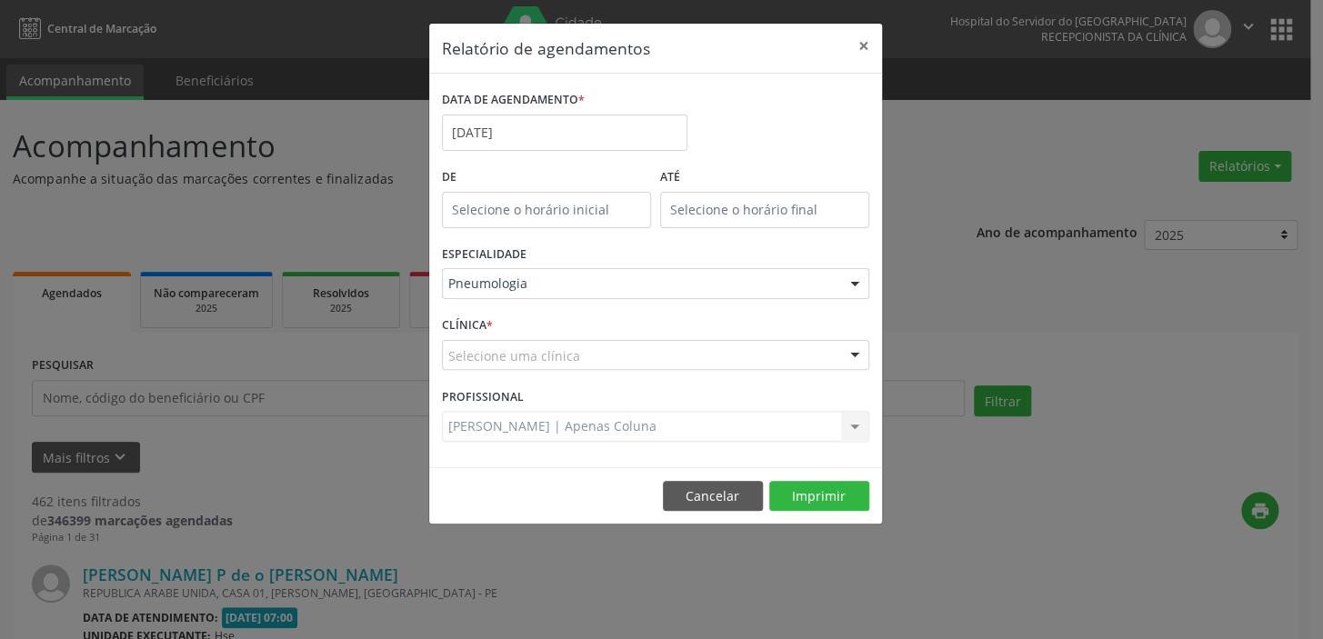
click at [474, 317] on div "CLÍNICA * Selecione uma clínica Hse Nenhum resultado encontrado para: " " Não h…" at bounding box center [655, 347] width 436 height 71
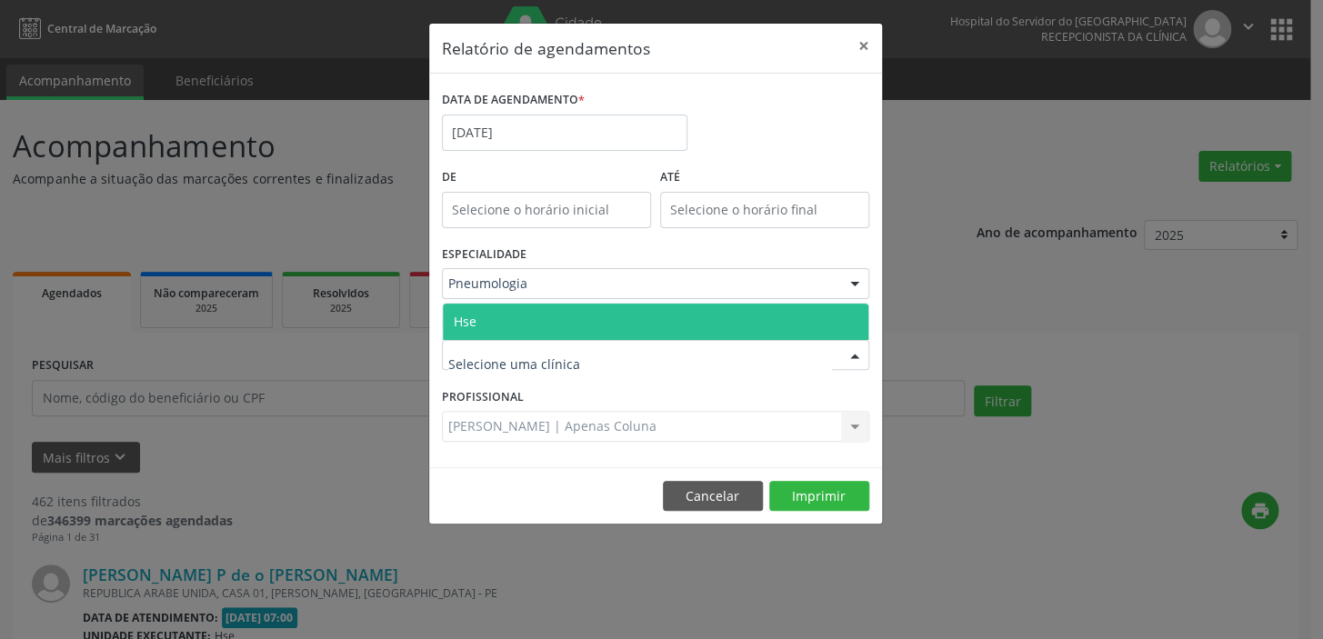
click at [462, 320] on span "Hse" at bounding box center [465, 321] width 23 height 17
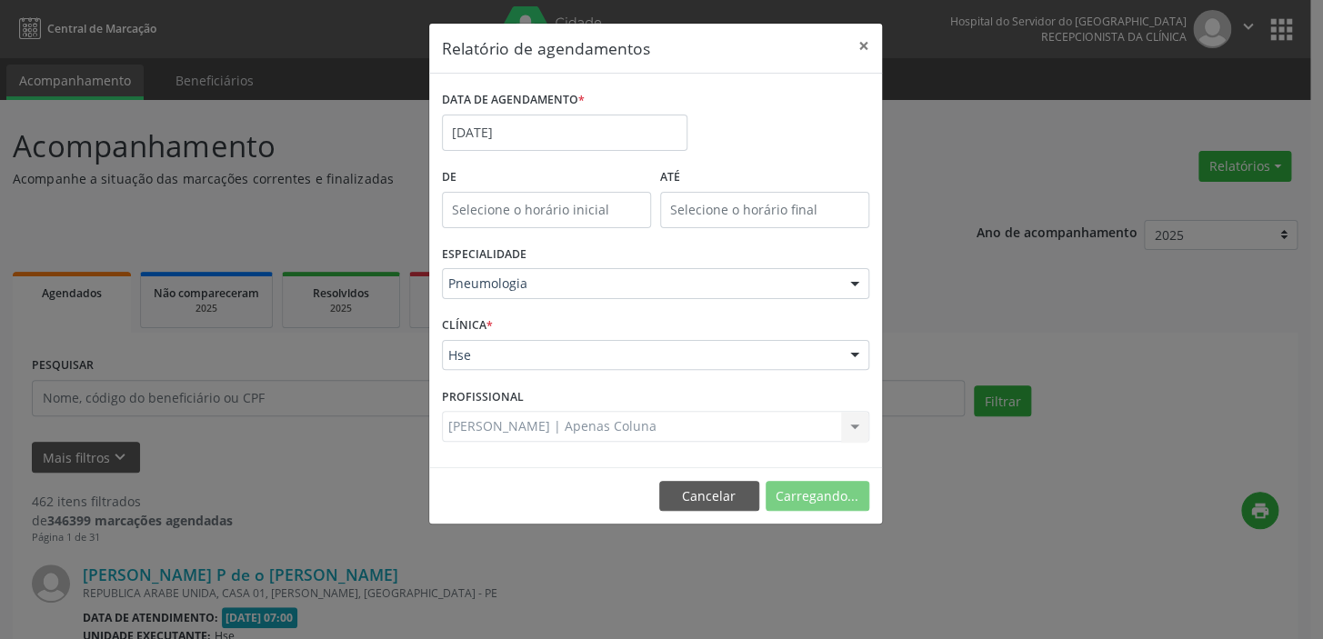
click at [462, 320] on div "CLÍNICA * Hse Hse Nenhum resultado encontrado para: " " Não há nenhuma opção pa…" at bounding box center [655, 347] width 436 height 71
click at [662, 424] on div "Selecione um profissional" at bounding box center [655, 426] width 427 height 31
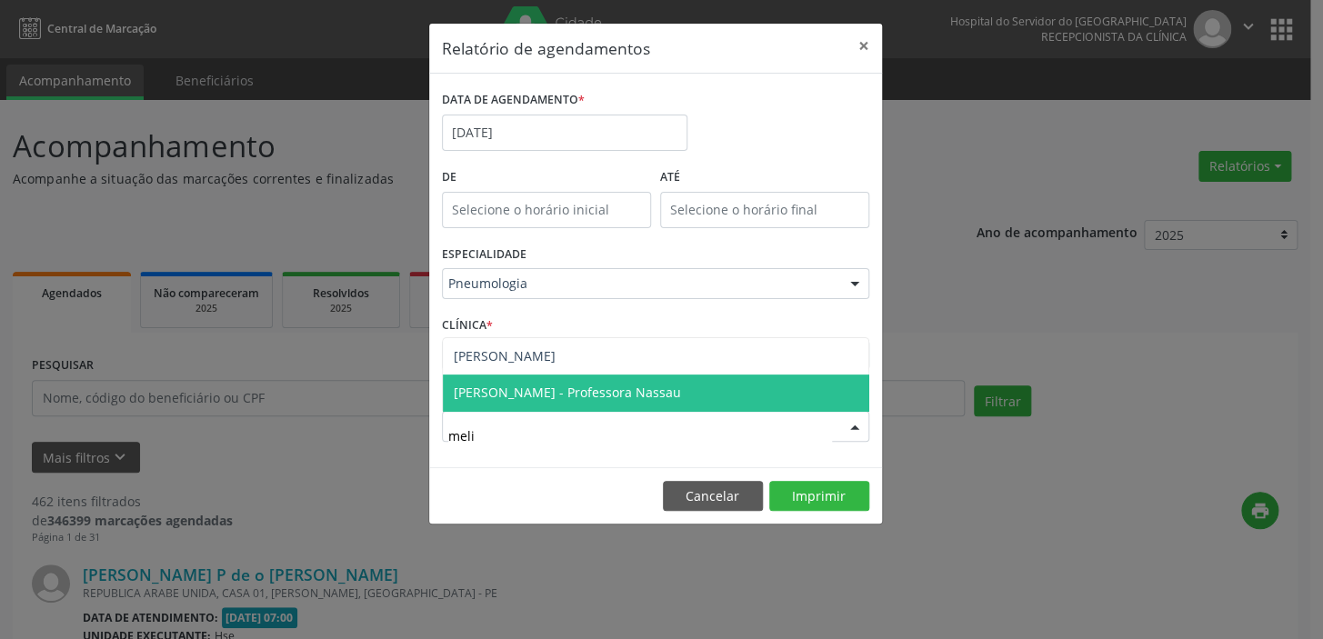
click at [659, 387] on span "[PERSON_NAME] - Professora Nassau" at bounding box center [567, 392] width 227 height 17
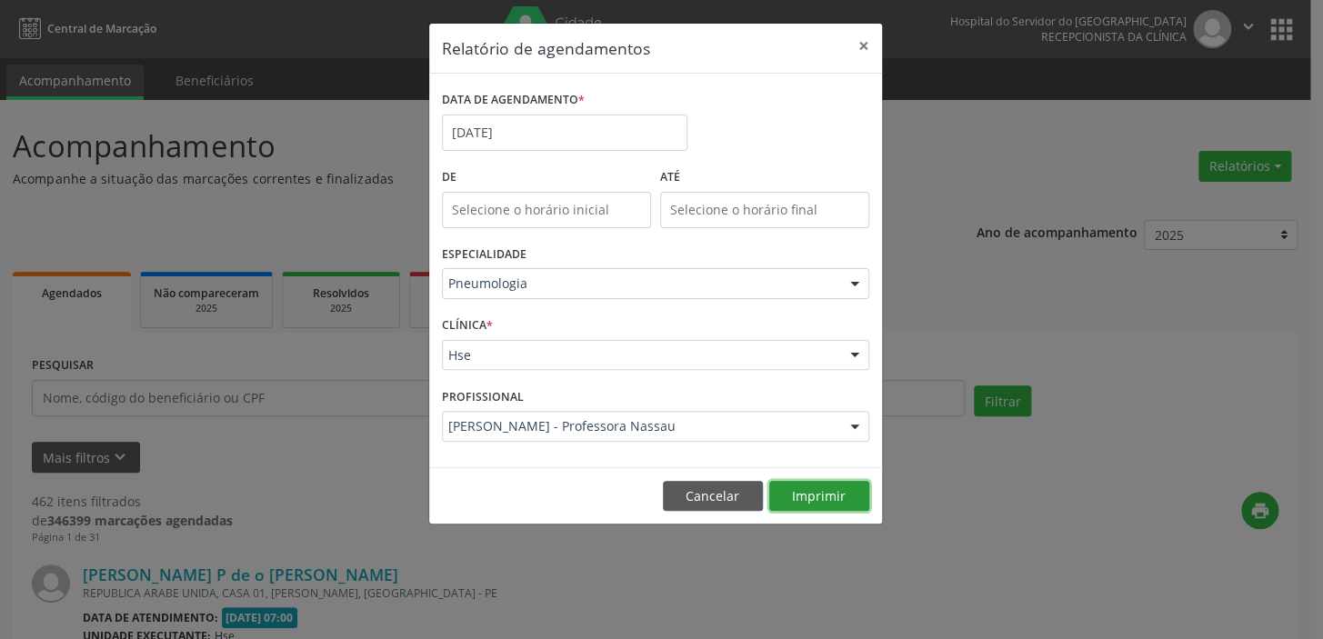
click at [826, 498] on button "Imprimir" at bounding box center [819, 496] width 100 height 31
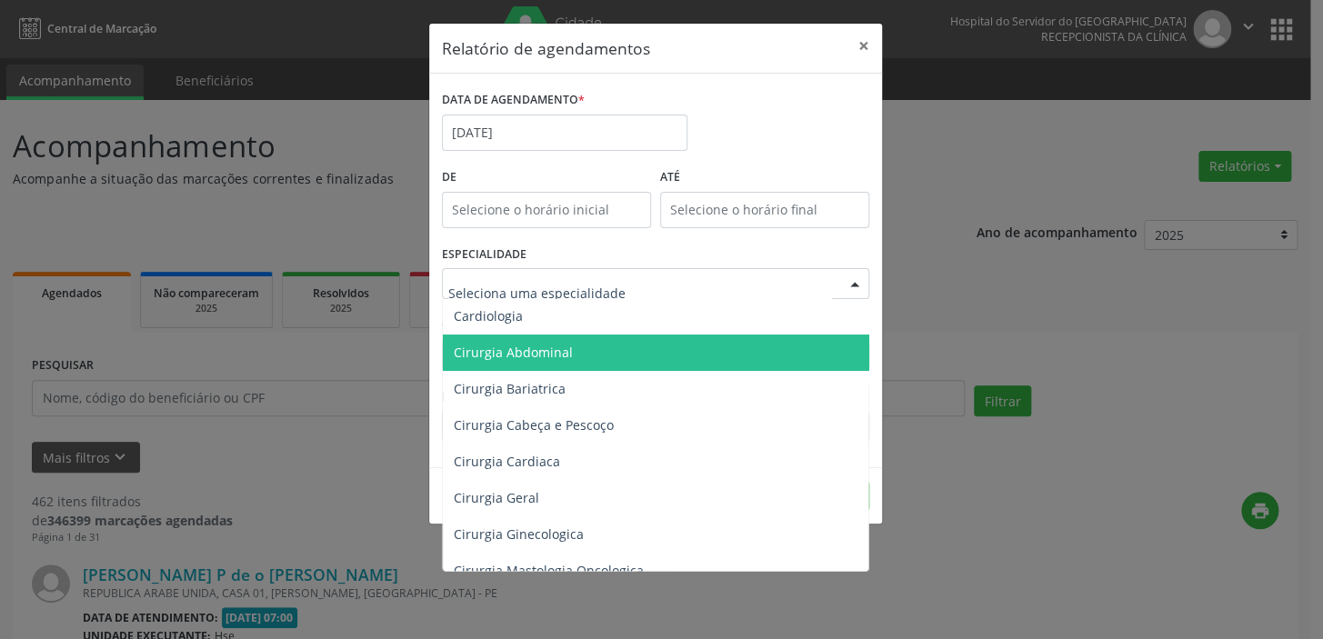
scroll to position [165, 0]
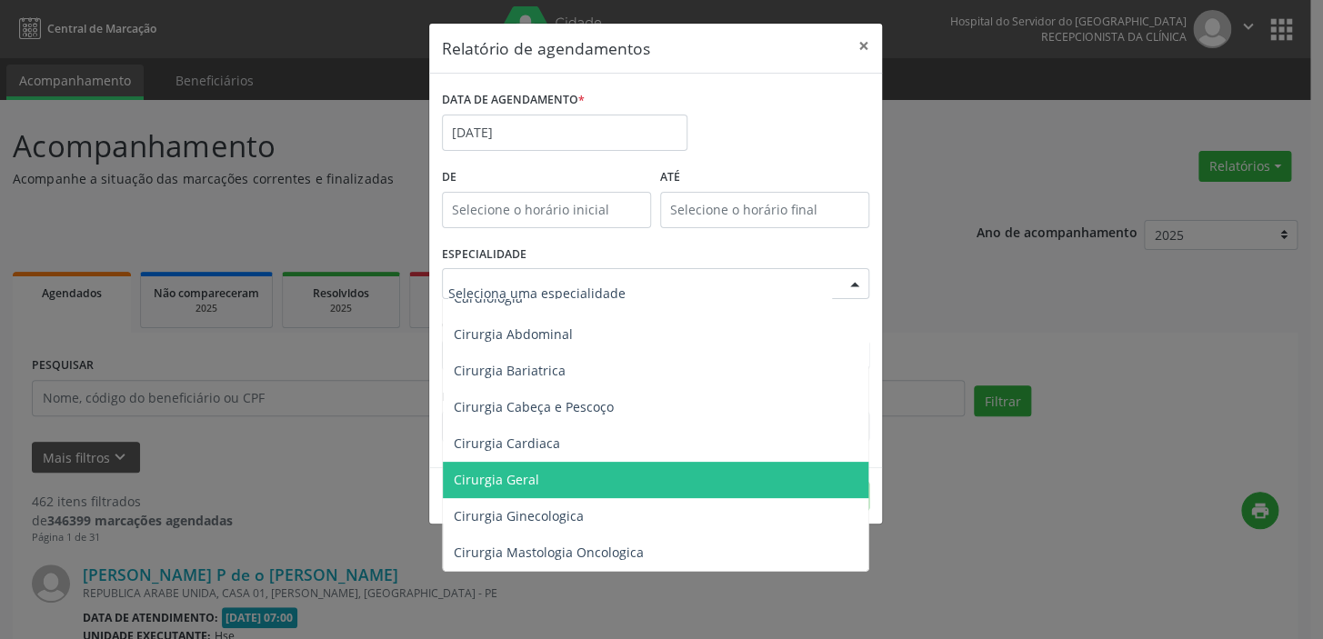
click at [595, 473] on span "Cirurgia Geral" at bounding box center [657, 480] width 428 height 36
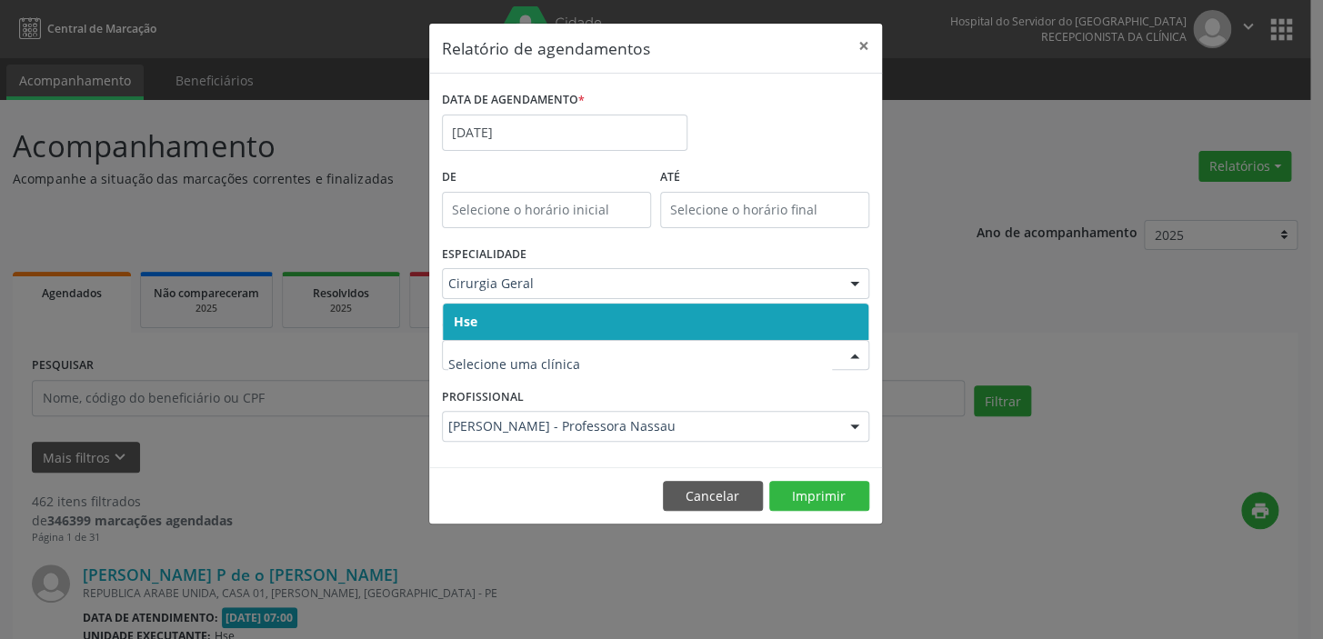
click at [481, 318] on span "Hse" at bounding box center [656, 322] width 426 height 36
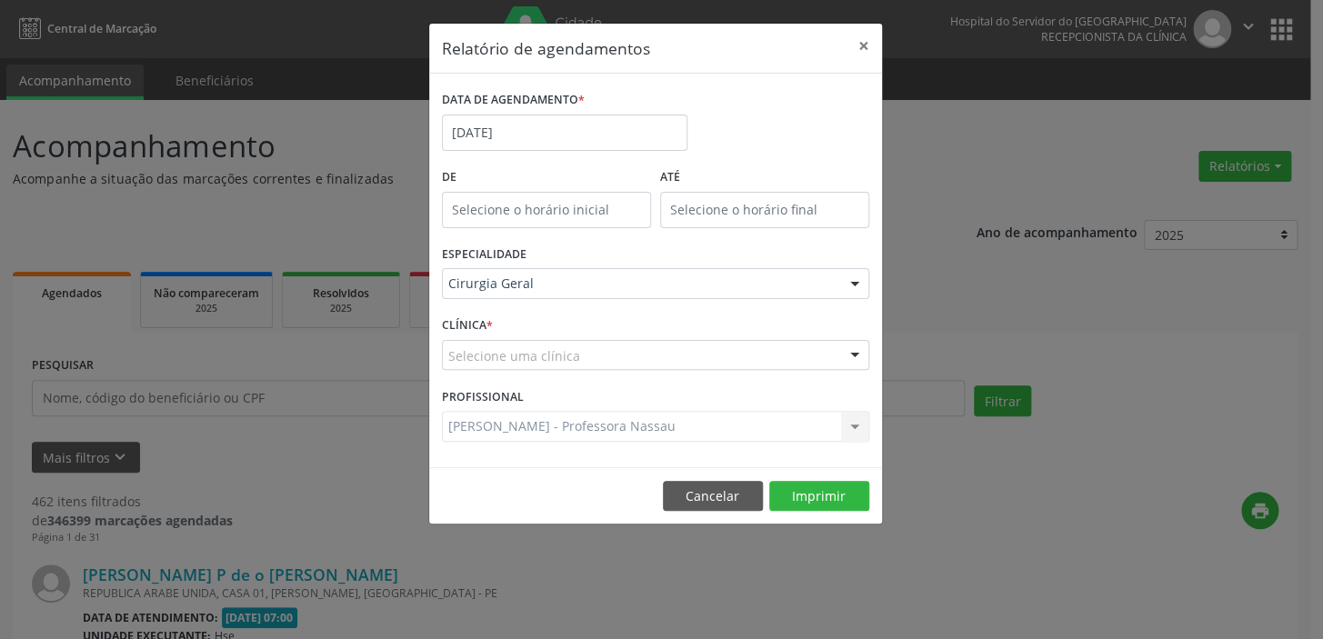
click at [481, 318] on div "CLÍNICA * Selecione uma clínica Hse Nenhum resultado encontrado para: " " Não h…" at bounding box center [655, 347] width 436 height 71
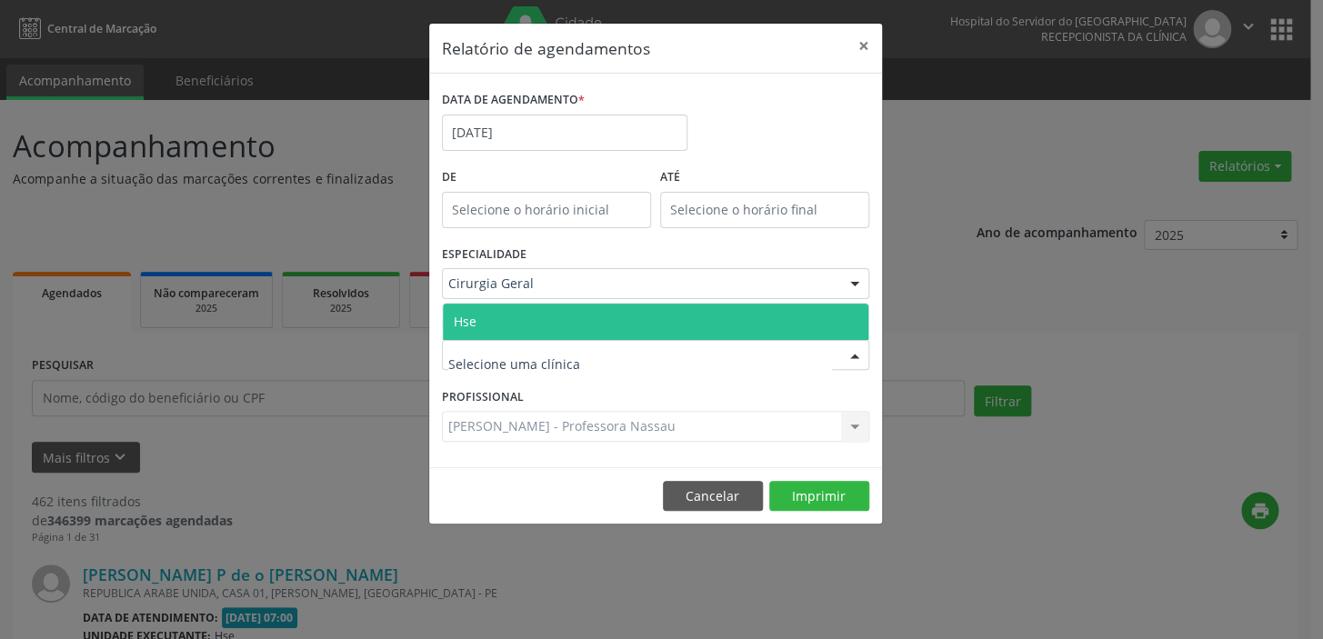
click at [480, 315] on span "Hse" at bounding box center [656, 322] width 426 height 36
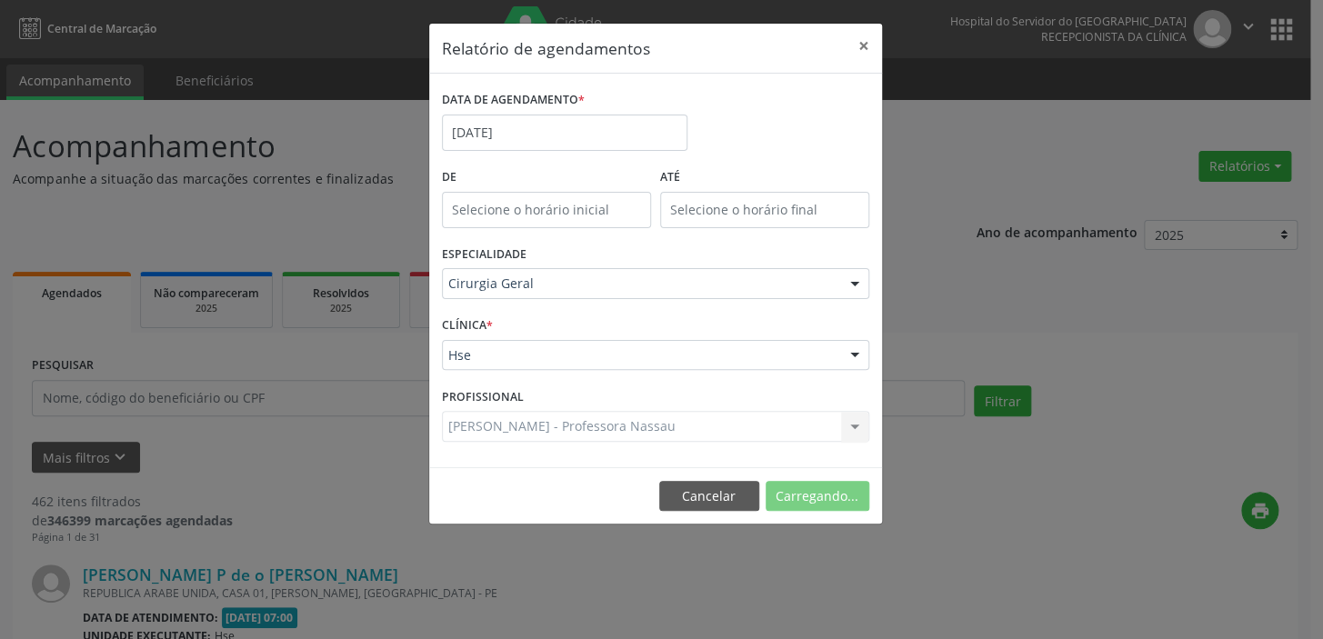
click at [480, 315] on label "CLÍNICA *" at bounding box center [467, 326] width 51 height 28
click at [551, 317] on div "CLÍNICA * Hse Hse Nenhum resultado encontrado para: " " Não há nenhuma opção pa…" at bounding box center [655, 347] width 436 height 71
click at [601, 426] on div at bounding box center [655, 426] width 427 height 31
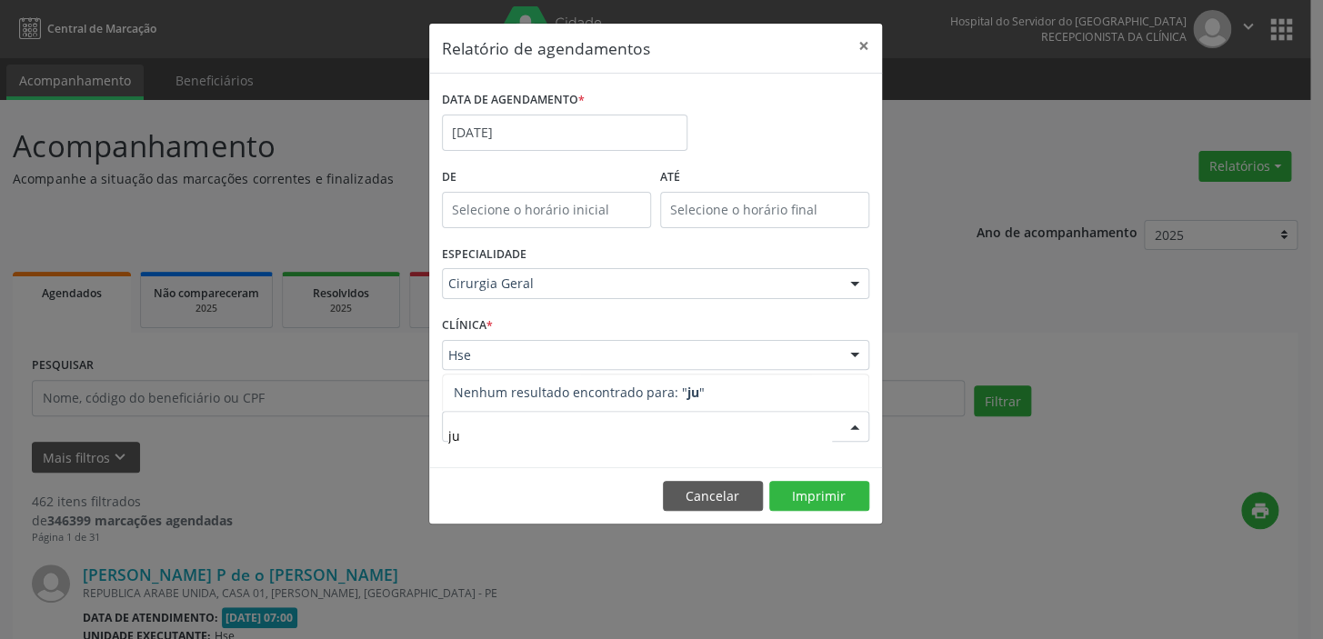
type input "j"
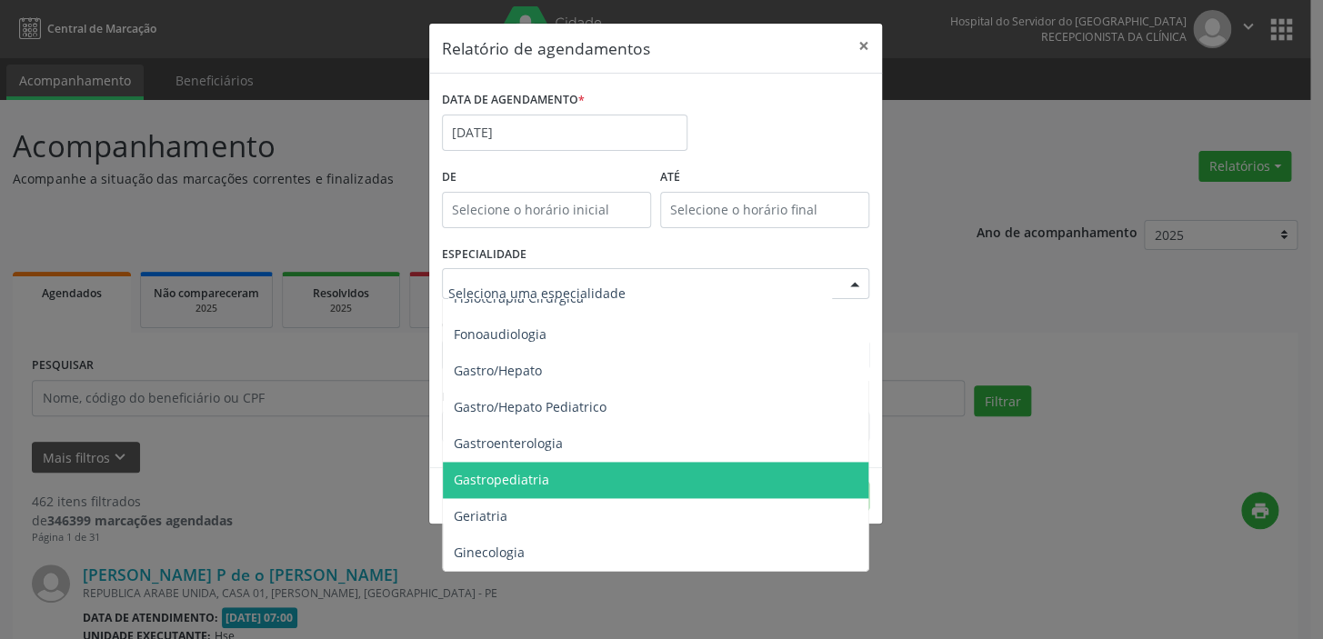
scroll to position [1157, 0]
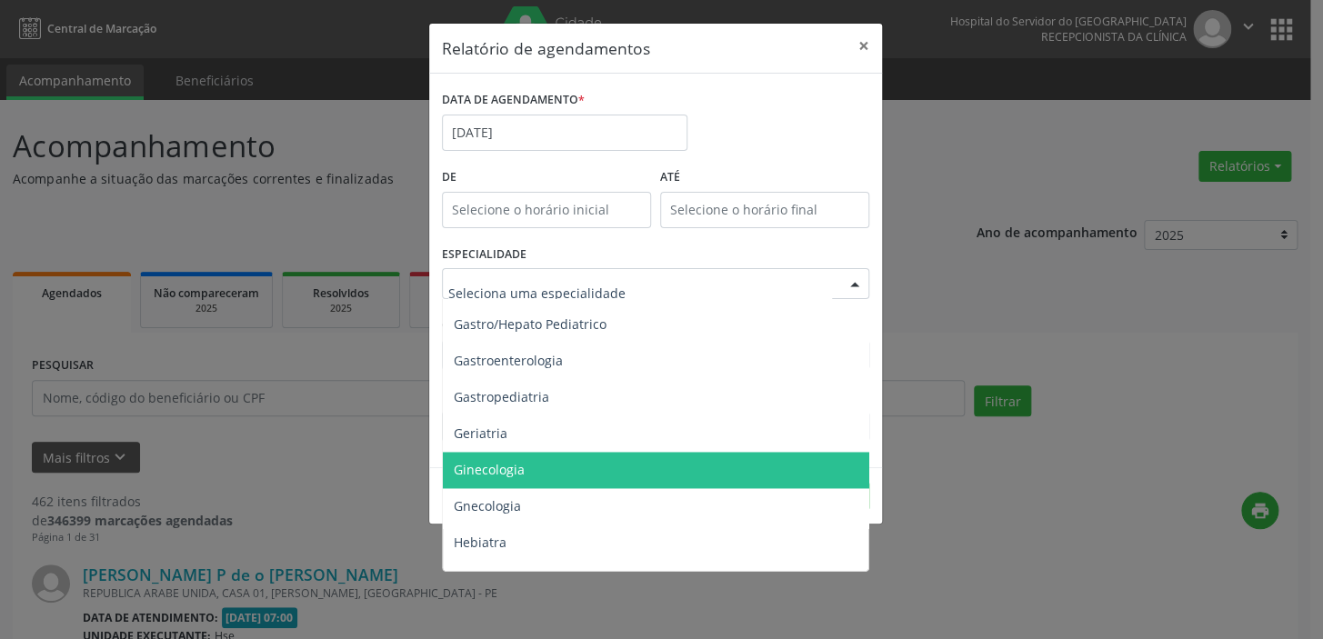
click at [650, 472] on span "Ginecologia" at bounding box center [657, 470] width 428 height 36
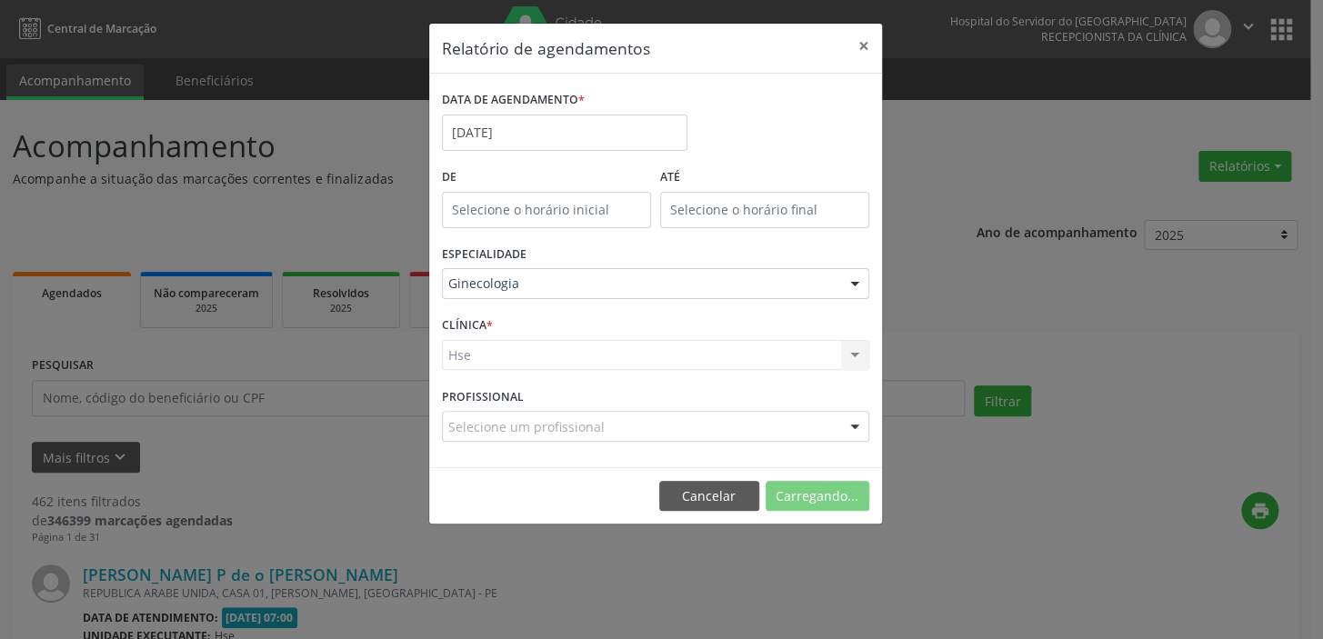
click at [606, 352] on div "Hse Hse Nenhum resultado encontrado para: " " Não há nenhuma opção para ser exi…" at bounding box center [655, 355] width 427 height 31
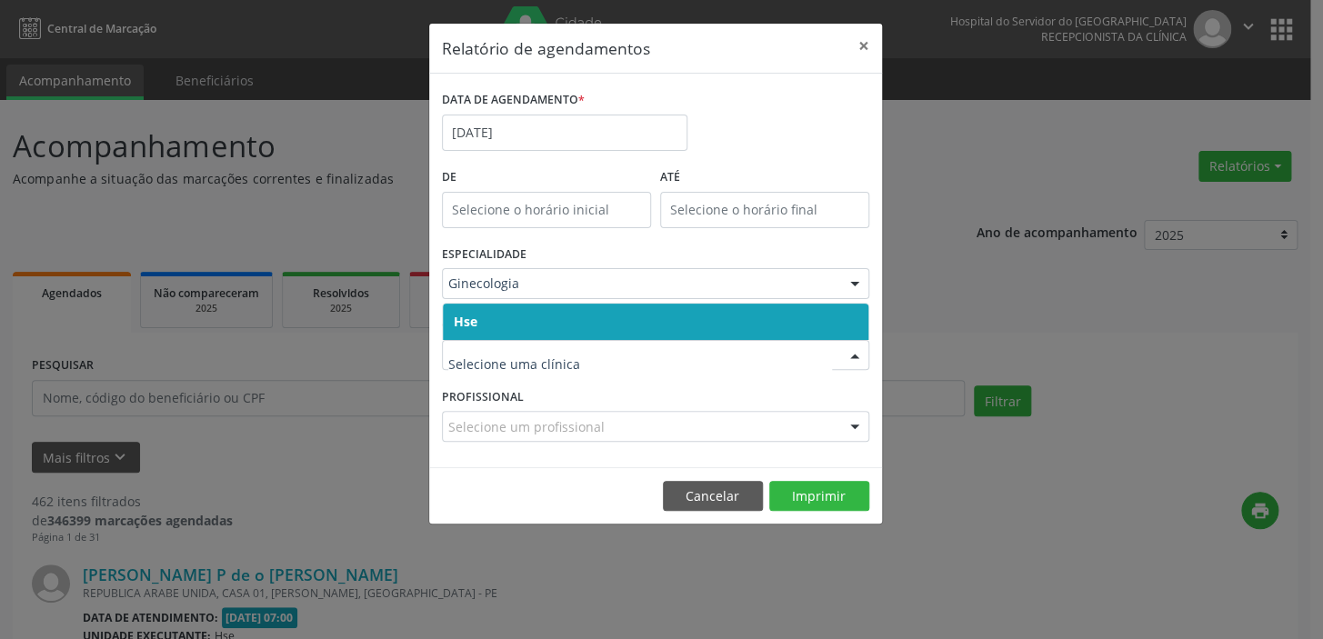
click at [501, 318] on span "Hse" at bounding box center [656, 322] width 426 height 36
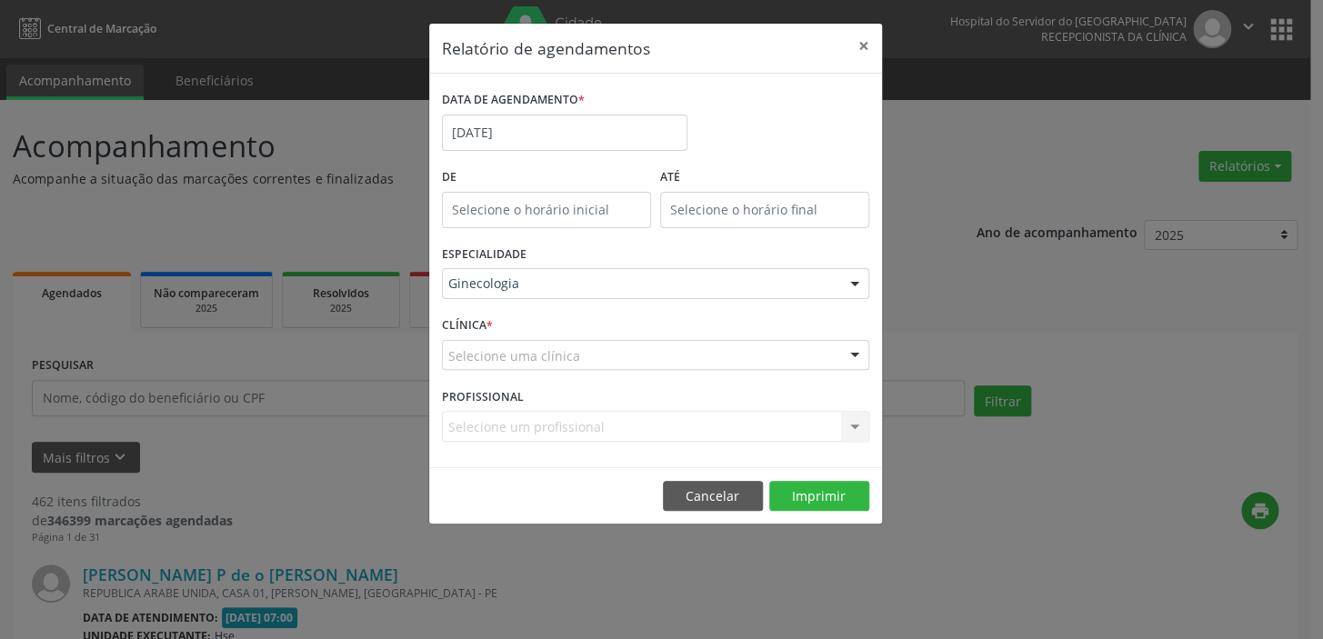
click at [501, 318] on div "CLÍNICA * Selecione uma clínica Hse Nenhum resultado encontrado para: " " Não h…" at bounding box center [655, 347] width 436 height 71
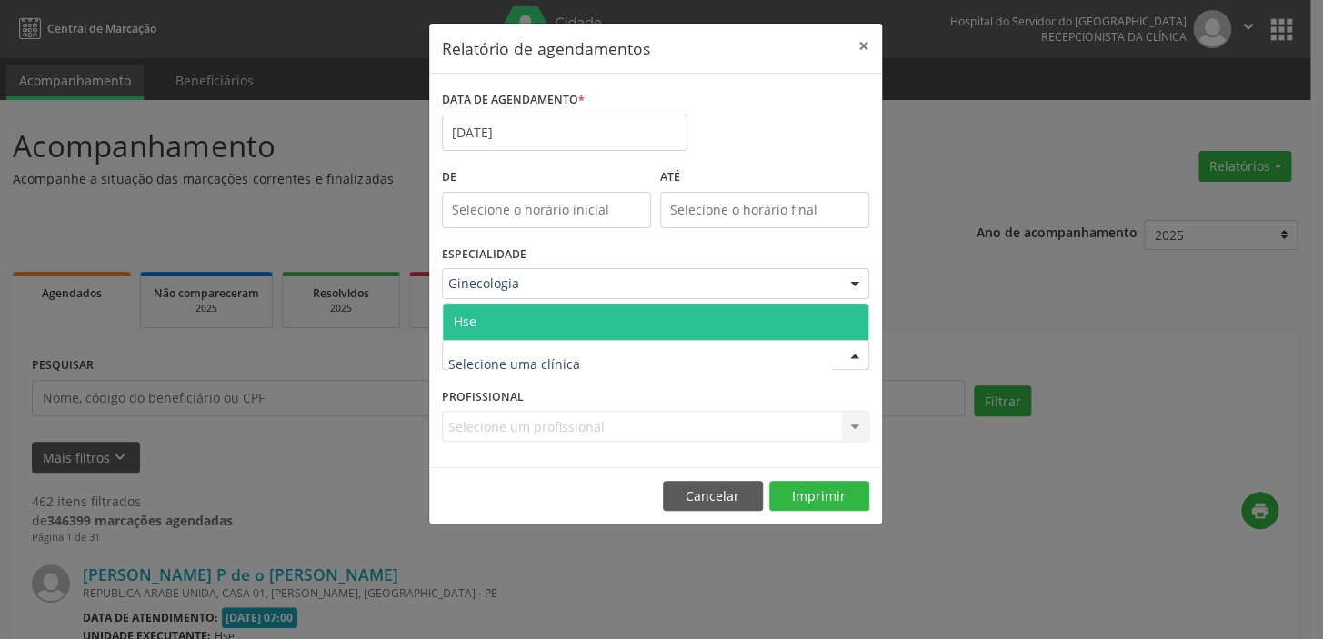
click at [489, 311] on span "Hse" at bounding box center [656, 322] width 426 height 36
click at [489, 312] on div "CLÍNICA * Hse Nenhum resultado encontrado para: " " Não há nenhuma opção para s…" at bounding box center [655, 347] width 436 height 71
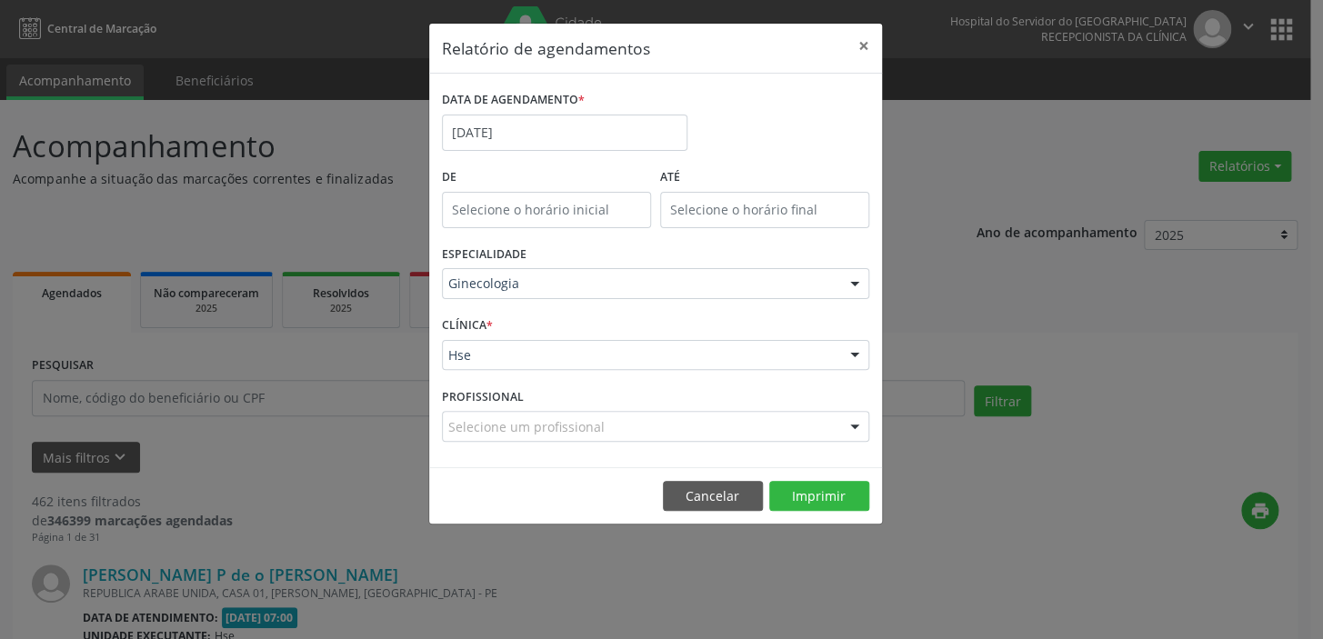
click at [605, 422] on div "Selecione um profissional" at bounding box center [655, 426] width 427 height 31
type input "j"
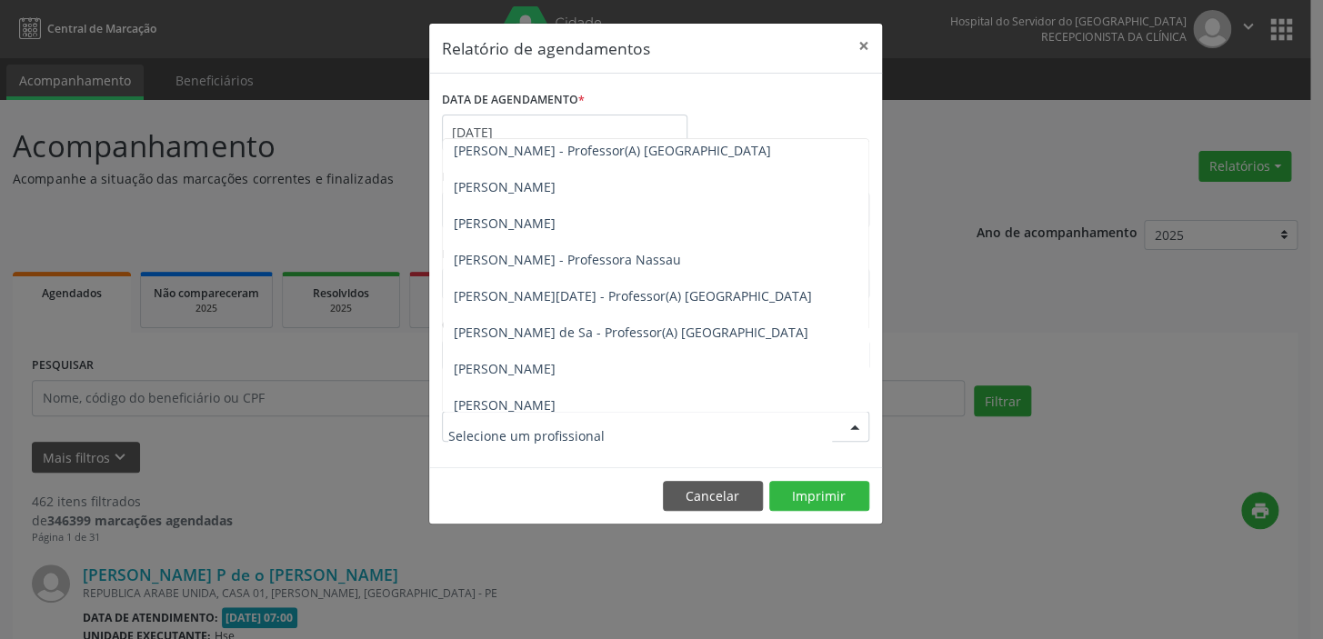
scroll to position [0, 0]
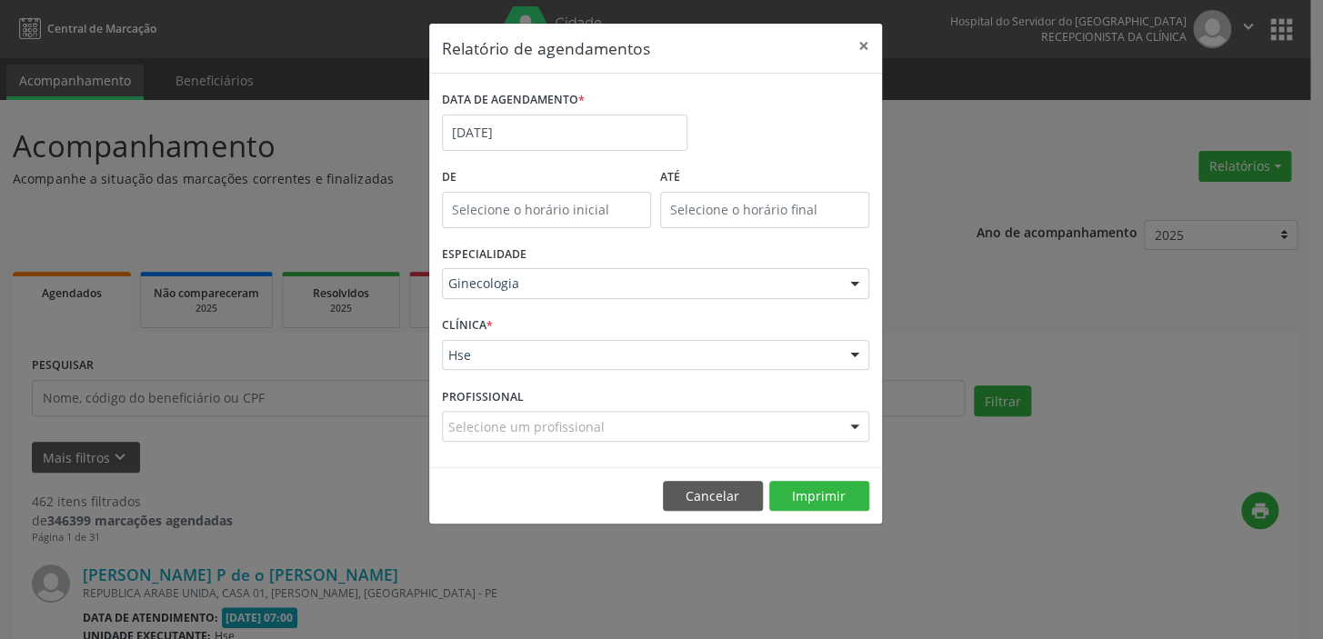
click at [740, 96] on div "DATA DE AGENDAMENTO * [DATE]" at bounding box center [655, 124] width 436 height 77
click at [851, 283] on div at bounding box center [854, 284] width 27 height 31
type input "cirugia"
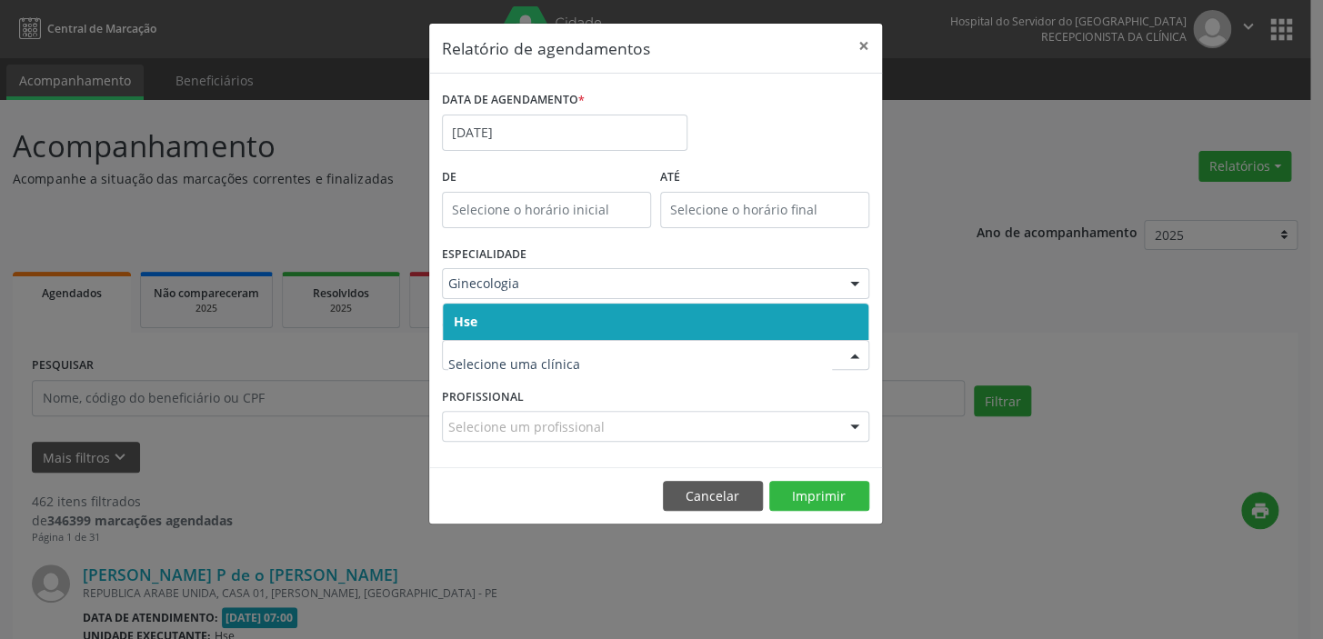
click at [525, 318] on span "Hse" at bounding box center [656, 322] width 426 height 36
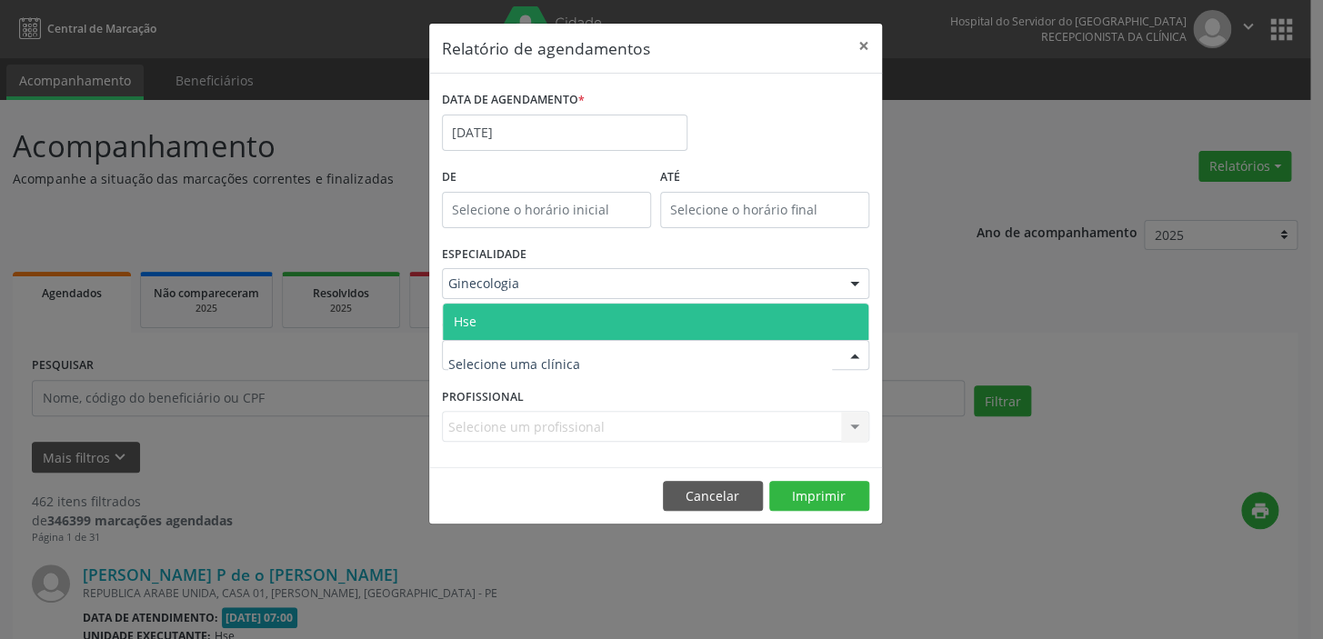
drag, startPoint x: 536, startPoint y: 338, endPoint x: 528, endPoint y: 346, distance: 10.9
click at [537, 340] on div at bounding box center [655, 355] width 427 height 31
click at [500, 318] on span "Hse" at bounding box center [656, 322] width 426 height 36
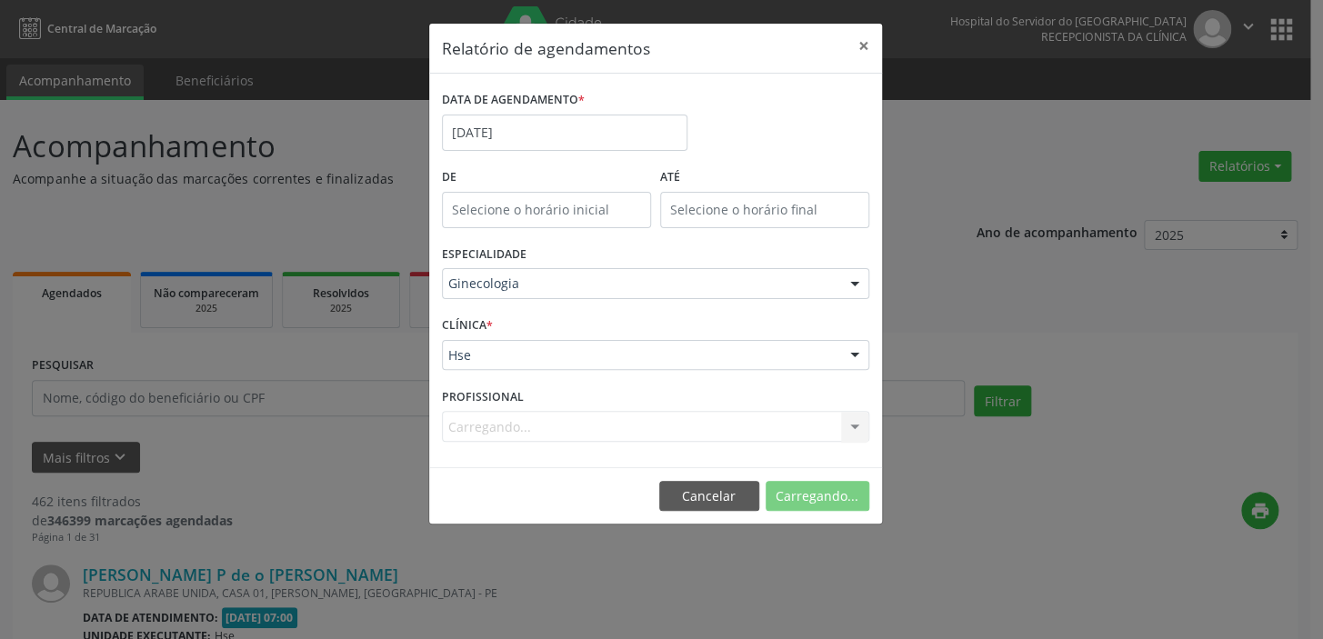
click at [494, 425] on div "Carregando... Todos os profissionais [PERSON_NAME] - Professor(A) Nassau [PERSO…" at bounding box center [655, 426] width 427 height 31
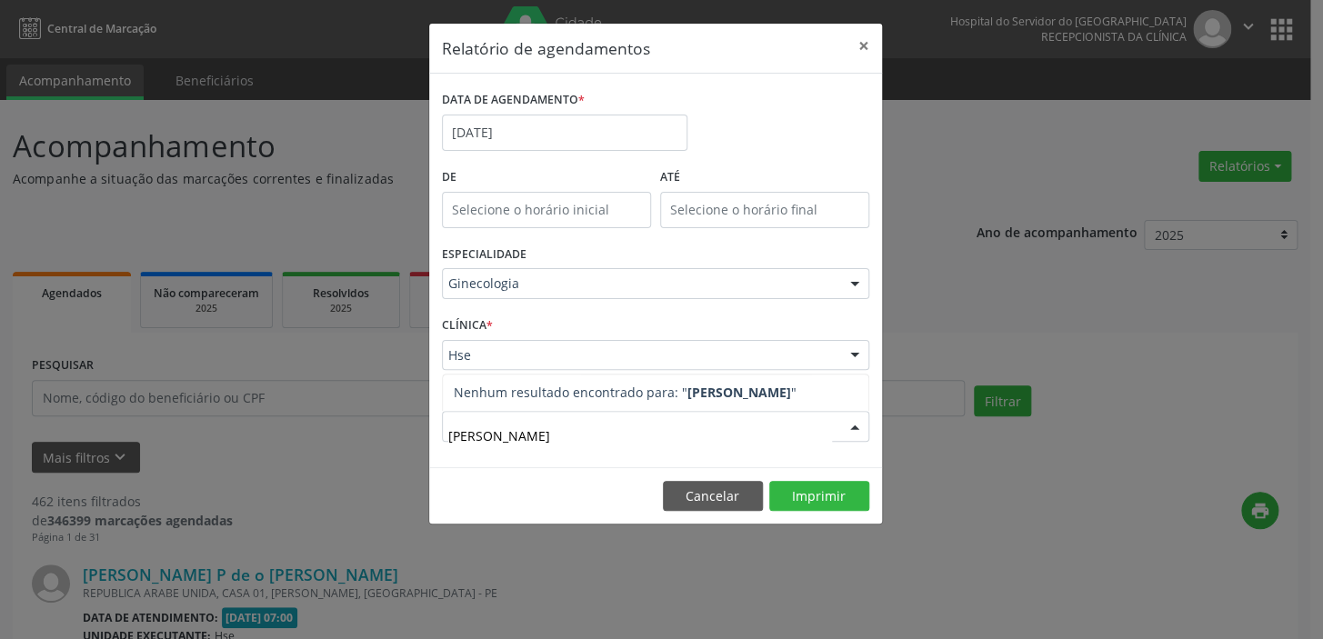
type input "[PERSON_NAME]"
drag, startPoint x: 559, startPoint y: 431, endPoint x: 241, endPoint y: 423, distance: 318.4
click at [244, 424] on div "Relatório de agendamentos × DATA DE AGENDAMENTO * [DATE] De ATÉ ESPECIALIDADE G…" at bounding box center [661, 319] width 1323 height 639
click at [1043, 266] on div "Relatório de agendamentos × DATA DE AGENDAMENTO * [DATE] De ATÉ ESPECIALIDADE G…" at bounding box center [661, 319] width 1323 height 639
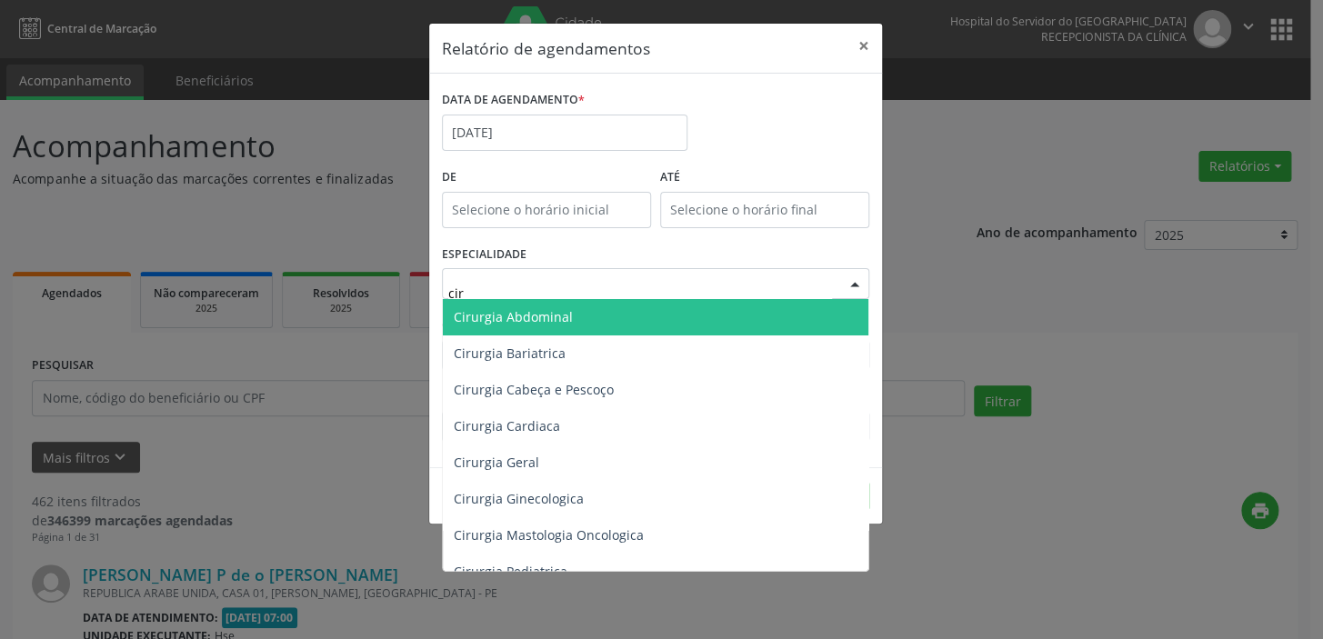
type input "ciru"
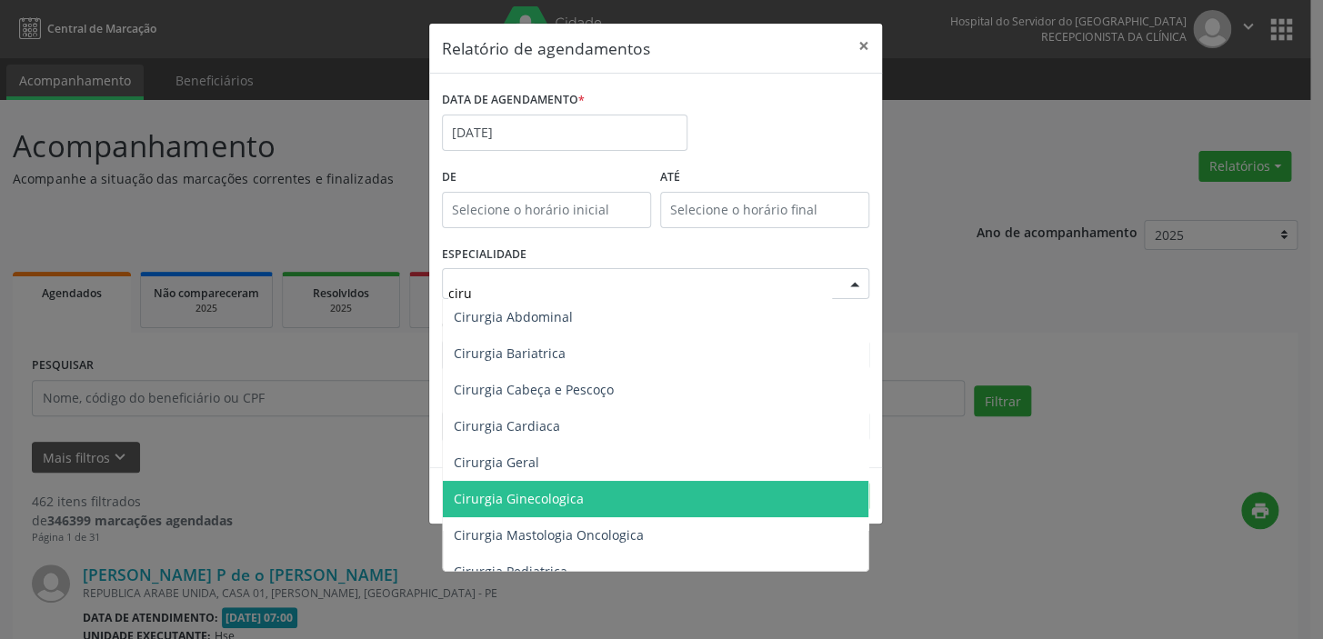
click at [542, 495] on span "Cirurgia Ginecologica" at bounding box center [519, 498] width 130 height 17
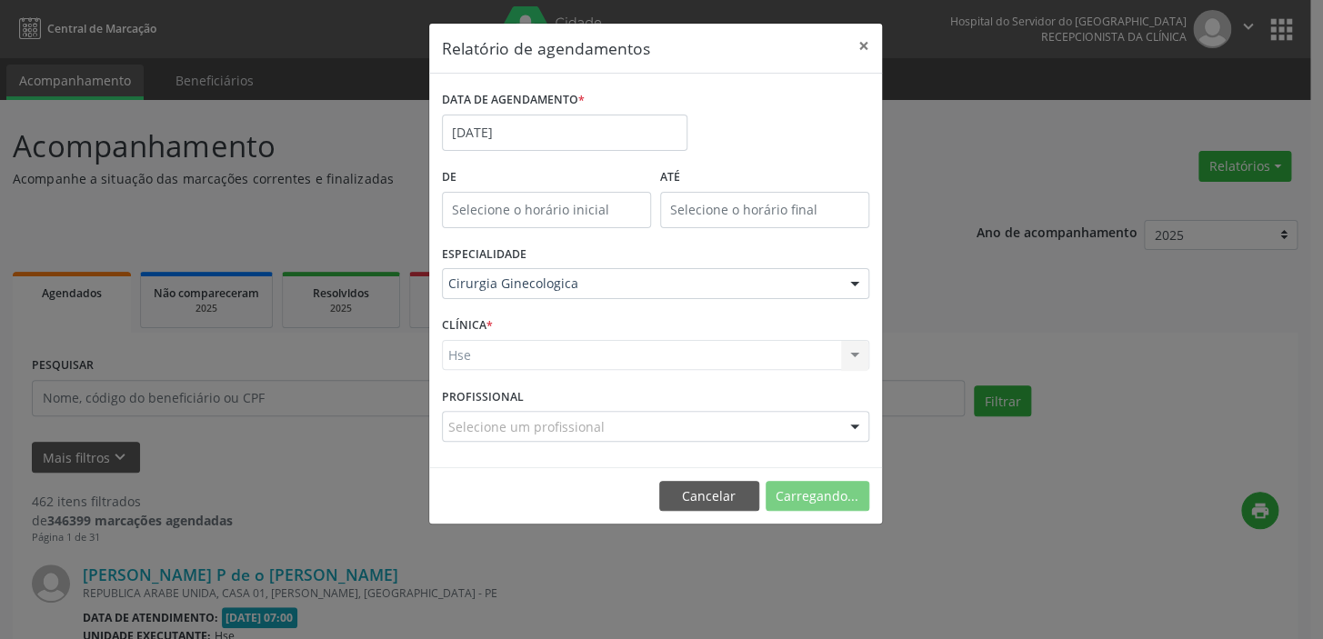
click at [619, 354] on div "Hse Hse Nenhum resultado encontrado para: " " Não há nenhuma opção para ser exi…" at bounding box center [655, 355] width 427 height 31
drag, startPoint x: 532, startPoint y: 340, endPoint x: 522, endPoint y: 356, distance: 19.2
click at [532, 340] on div "Hse Hse Nenhum resultado encontrado para: " " Não há nenhuma opção para ser exi…" at bounding box center [655, 355] width 427 height 31
click at [502, 356] on div "Hse Hse Nenhum resultado encontrado para: " " Não há nenhuma opção para ser exi…" at bounding box center [655, 355] width 427 height 31
drag, startPoint x: 502, startPoint y: 356, endPoint x: 509, endPoint y: 365, distance: 11.6
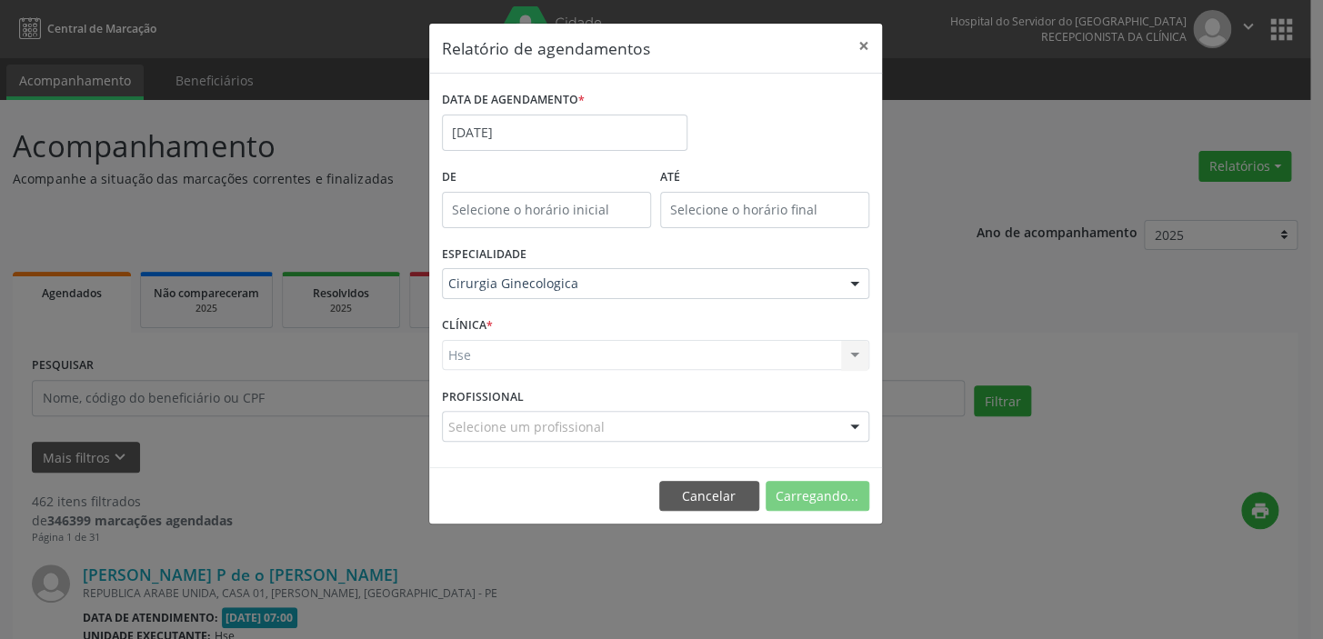
click at [506, 361] on div "Hse Hse Nenhum resultado encontrado para: " " Não há nenhuma opção para ser exi…" at bounding box center [655, 355] width 427 height 31
click at [858, 357] on div "Hse Hse Nenhum resultado encontrado para: " " Não há nenhuma opção para ser exi…" at bounding box center [655, 355] width 427 height 31
click at [482, 355] on div "Hse Hse Nenhum resultado encontrado para: " " Não há nenhuma opção para ser exi…" at bounding box center [655, 355] width 427 height 31
click at [531, 450] on div "PROFISSIONAL Selecione um profissional Todos os profissionais [PERSON_NAME] - P…" at bounding box center [655, 418] width 436 height 71
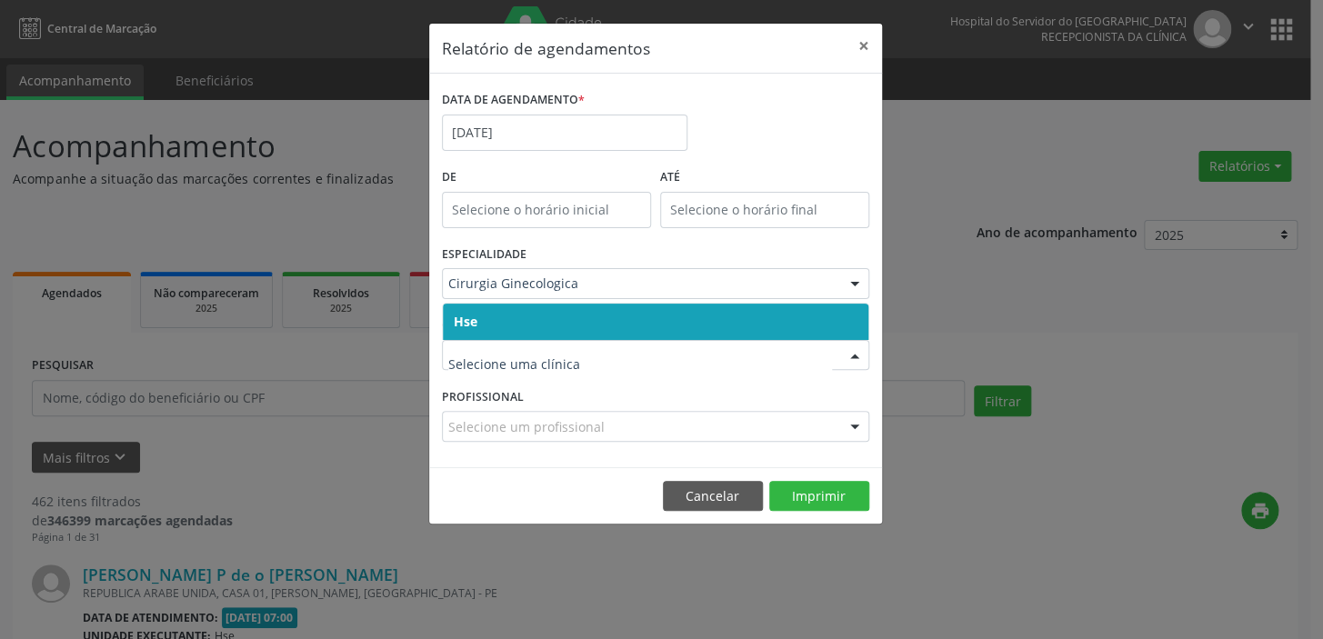
drag, startPoint x: 476, startPoint y: 322, endPoint x: 481, endPoint y: 345, distance: 23.2
click at [479, 326] on span "Hse" at bounding box center [656, 322] width 426 height 36
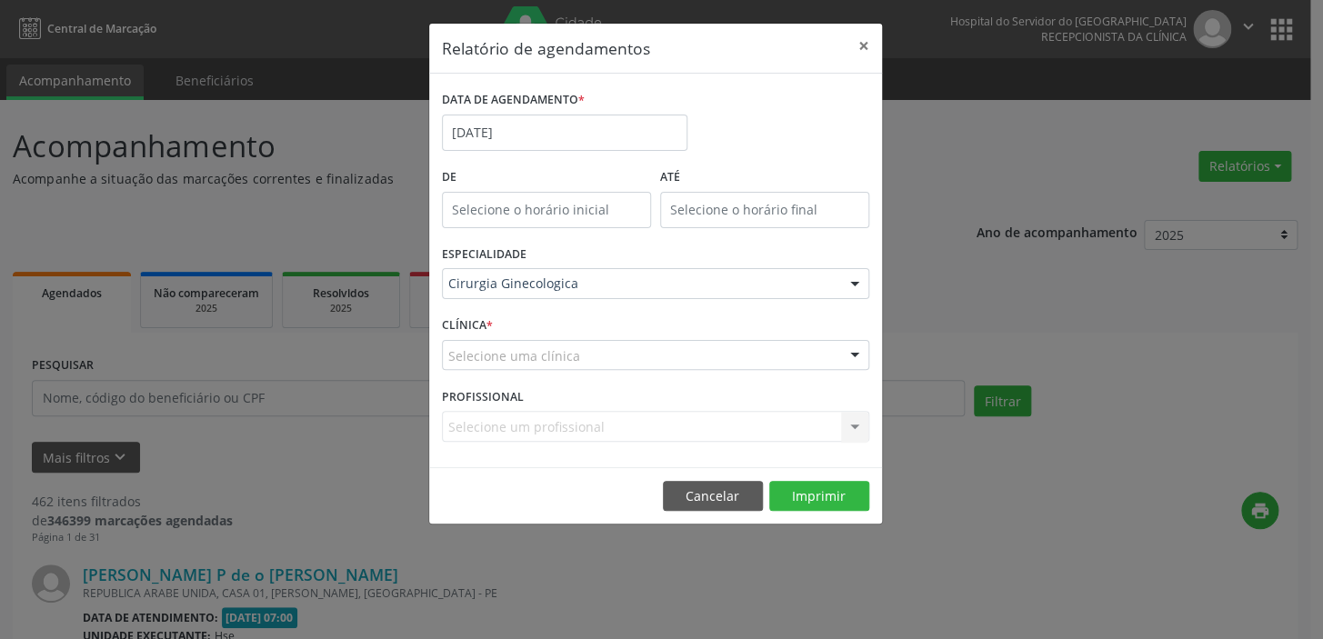
drag, startPoint x: 467, startPoint y: 363, endPoint x: 466, endPoint y: 354, distance: 9.1
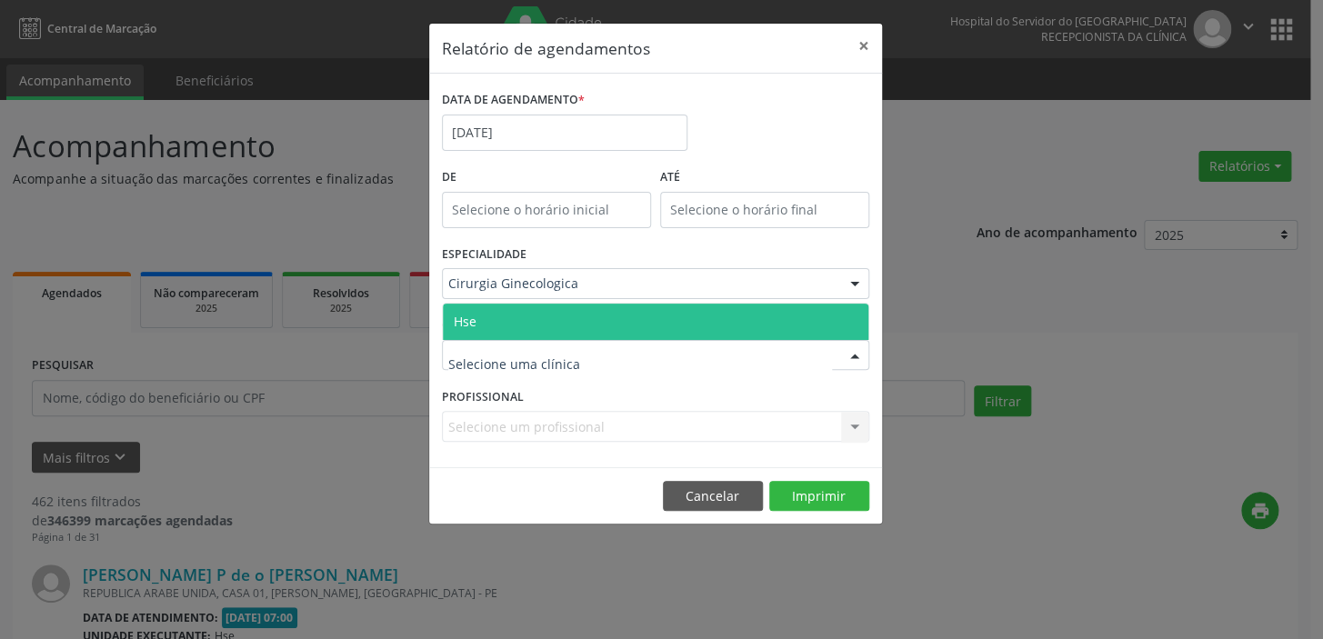
click at [468, 328] on span "Hse" at bounding box center [465, 321] width 23 height 17
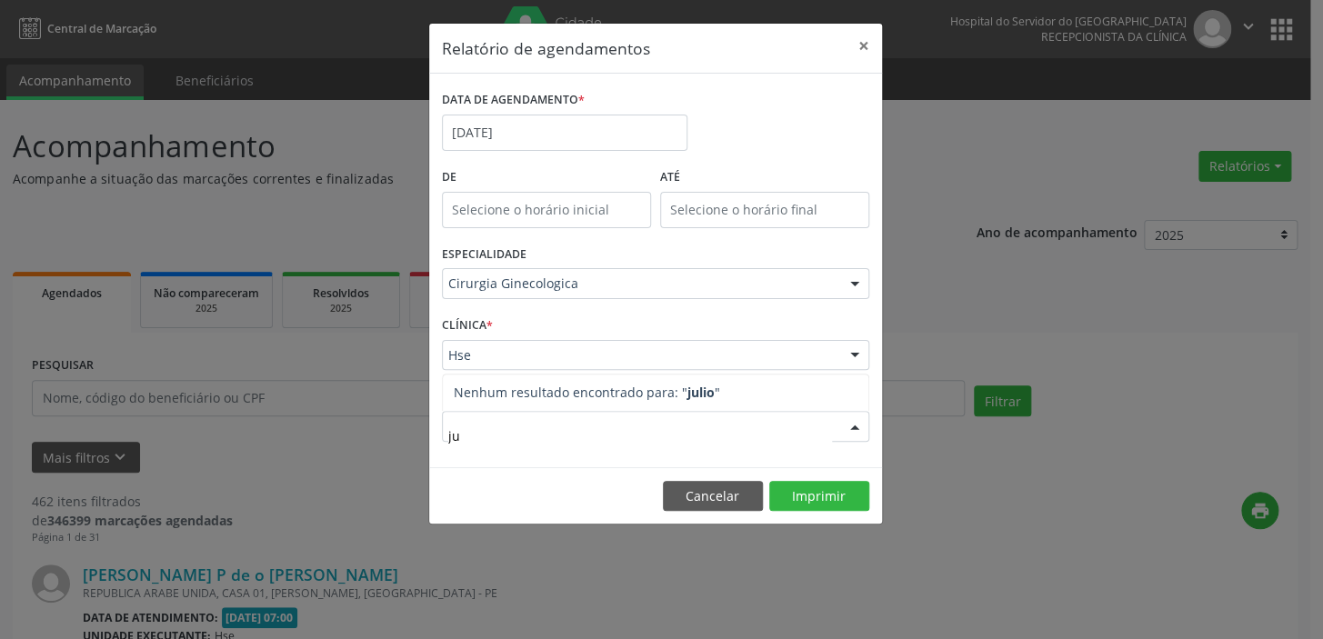
type input "j"
type input "juli"
click at [847, 291] on form "DATA DE AGENDAMENTO * [DATE] De ATÉ ESPECIALIDADE Cirurgia Ginecologica Todas a…" at bounding box center [655, 270] width 427 height 368
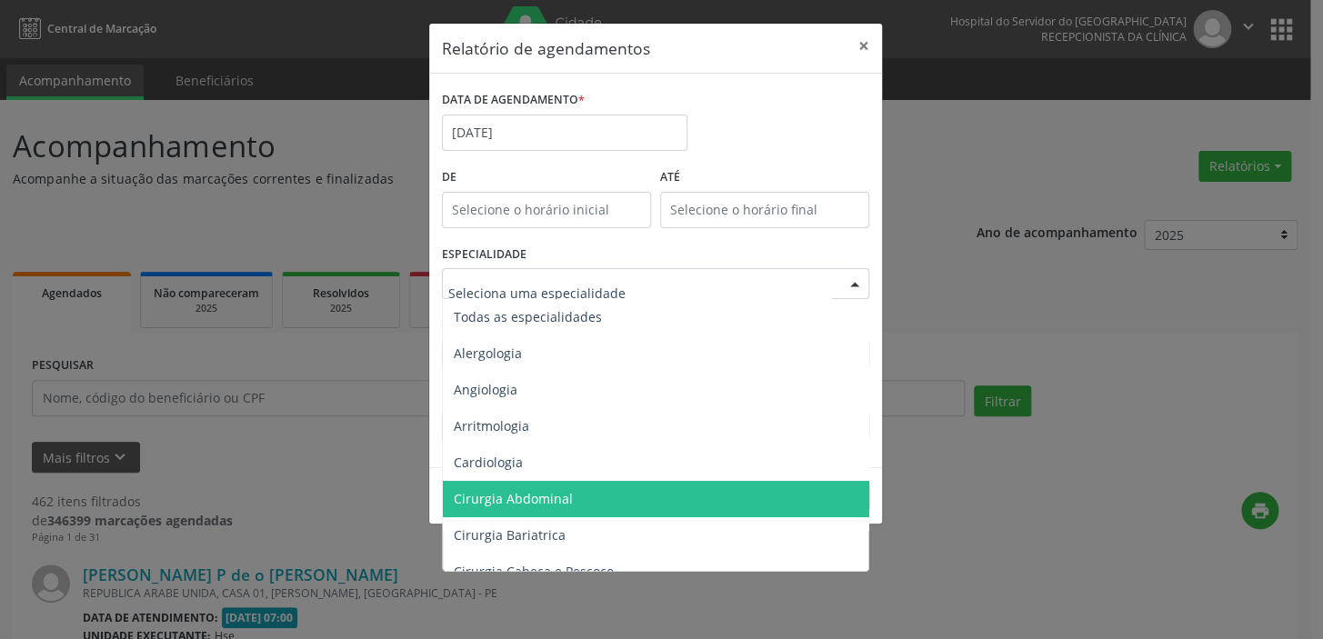
click at [757, 139] on div "DATA DE AGENDAMENTO * [DATE]" at bounding box center [655, 124] width 436 height 77
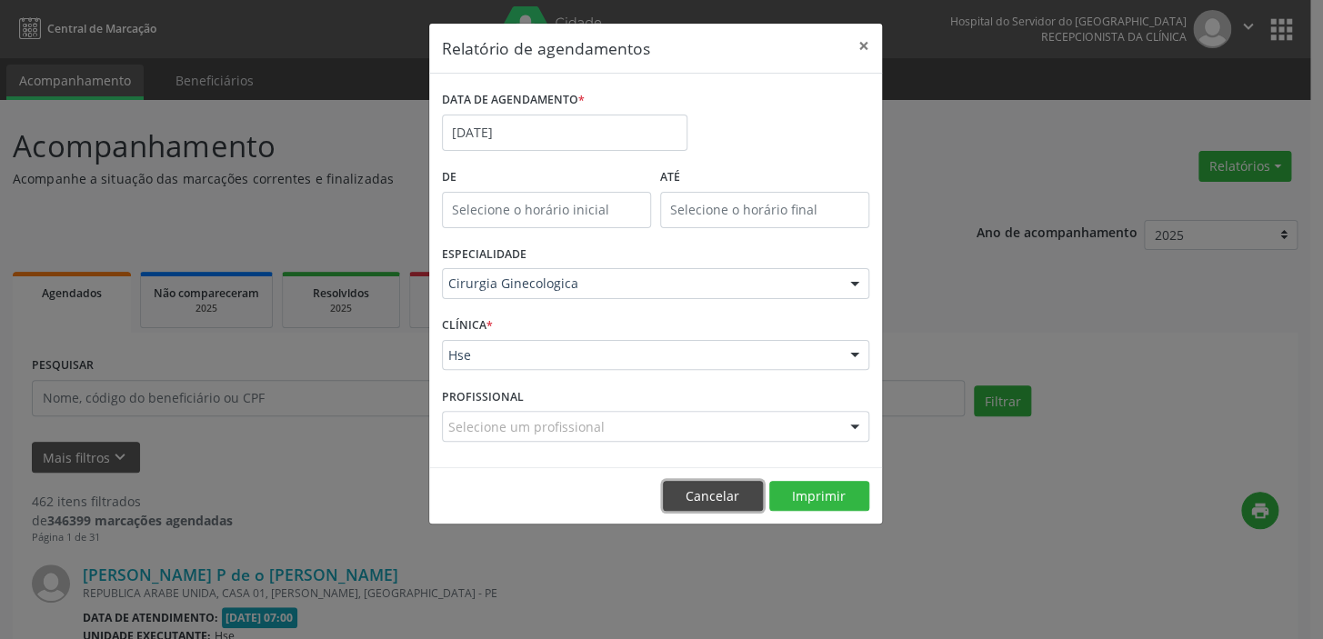
click at [710, 498] on button "Cancelar" at bounding box center [713, 496] width 100 height 31
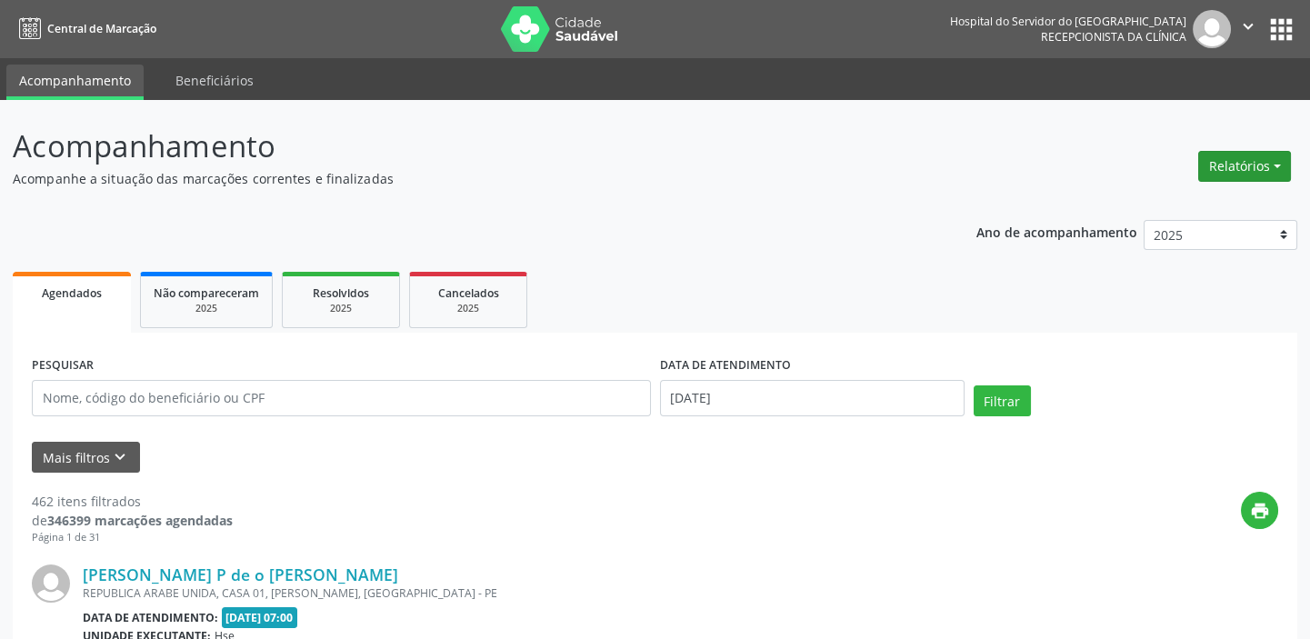
click at [1273, 167] on button "Relatórios" at bounding box center [1244, 166] width 93 height 31
click at [1175, 203] on link "Agendamentos" at bounding box center [1194, 204] width 196 height 25
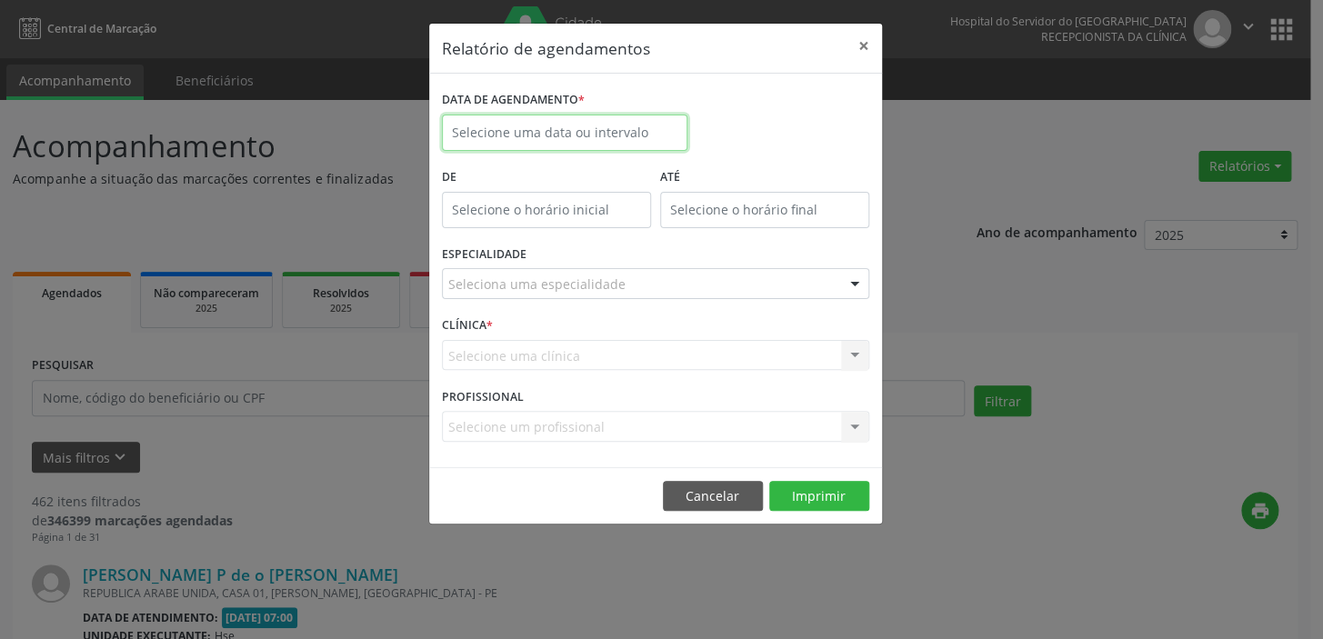
click at [584, 121] on input "text" at bounding box center [565, 133] width 246 height 36
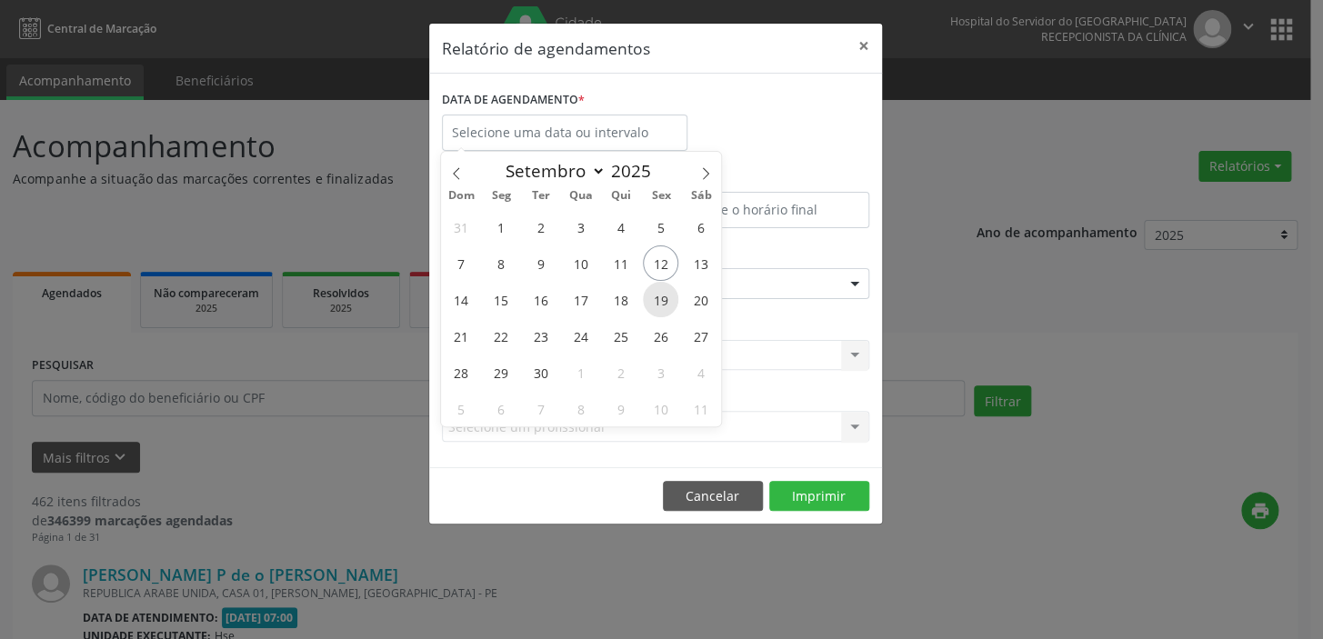
click at [658, 302] on span "19" at bounding box center [660, 299] width 35 height 35
type input "[DATE]"
click at [660, 302] on span "19" at bounding box center [660, 299] width 35 height 35
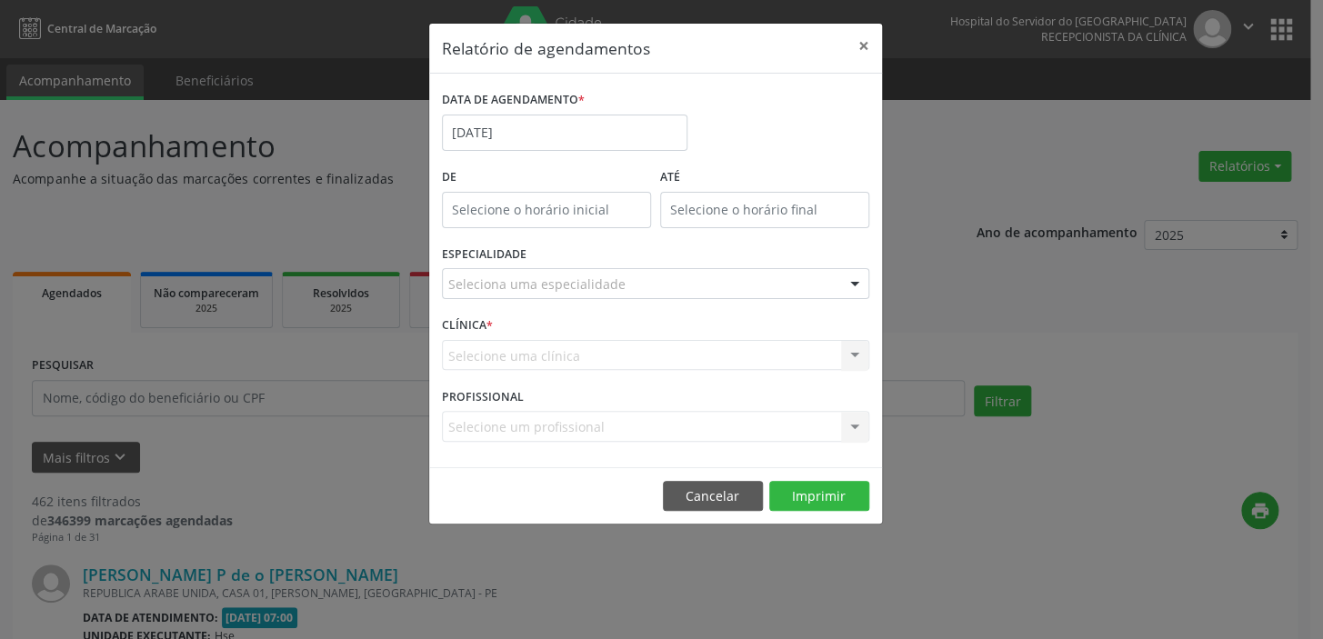
click at [591, 434] on div "Selecione um profissional Todos os profissionais [PERSON_NAME] - Professor(A) N…" at bounding box center [655, 426] width 427 height 31
click at [847, 427] on div "Selecione um profissional Todos os profissionais [PERSON_NAME] - Professor(A) N…" at bounding box center [655, 426] width 427 height 31
click at [849, 426] on div "Selecione um profissional Todos os profissionais [PERSON_NAME] - Professor(A) N…" at bounding box center [655, 426] width 427 height 31
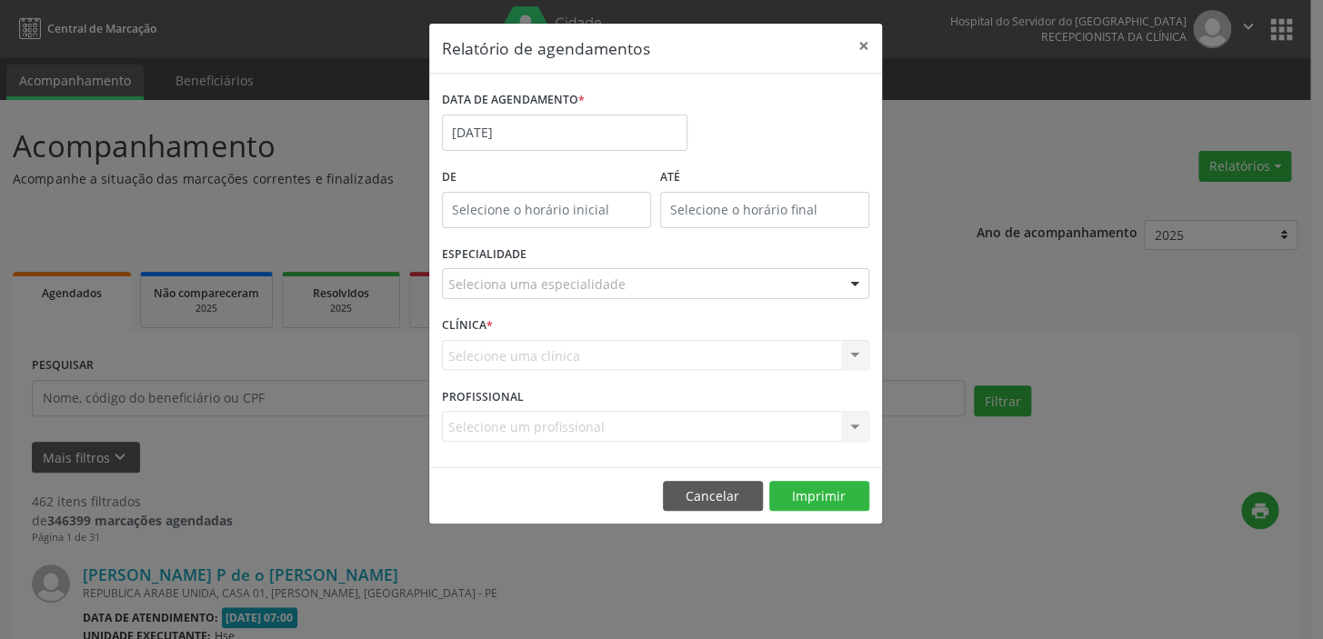
click at [590, 350] on div "Selecione uma clínica Hse Nenhum resultado encontrado para: " " Não há nenhuma …" at bounding box center [655, 355] width 427 height 31
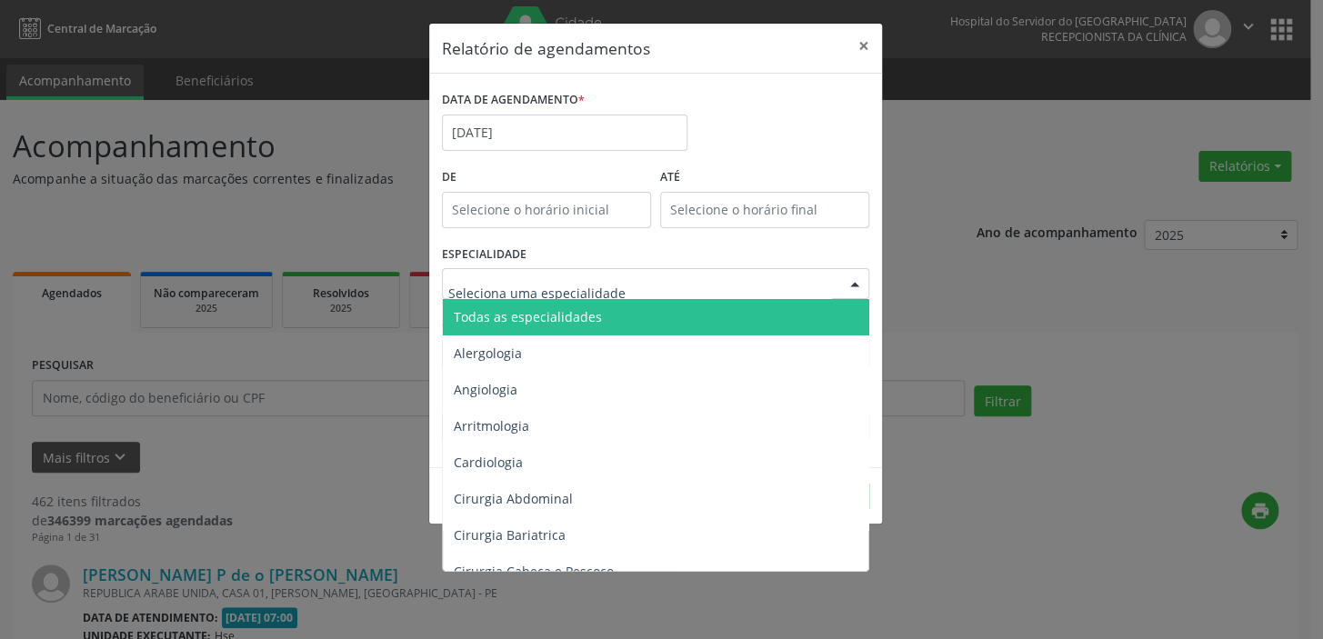
click at [559, 310] on span "Todas as especialidades" at bounding box center [528, 316] width 148 height 17
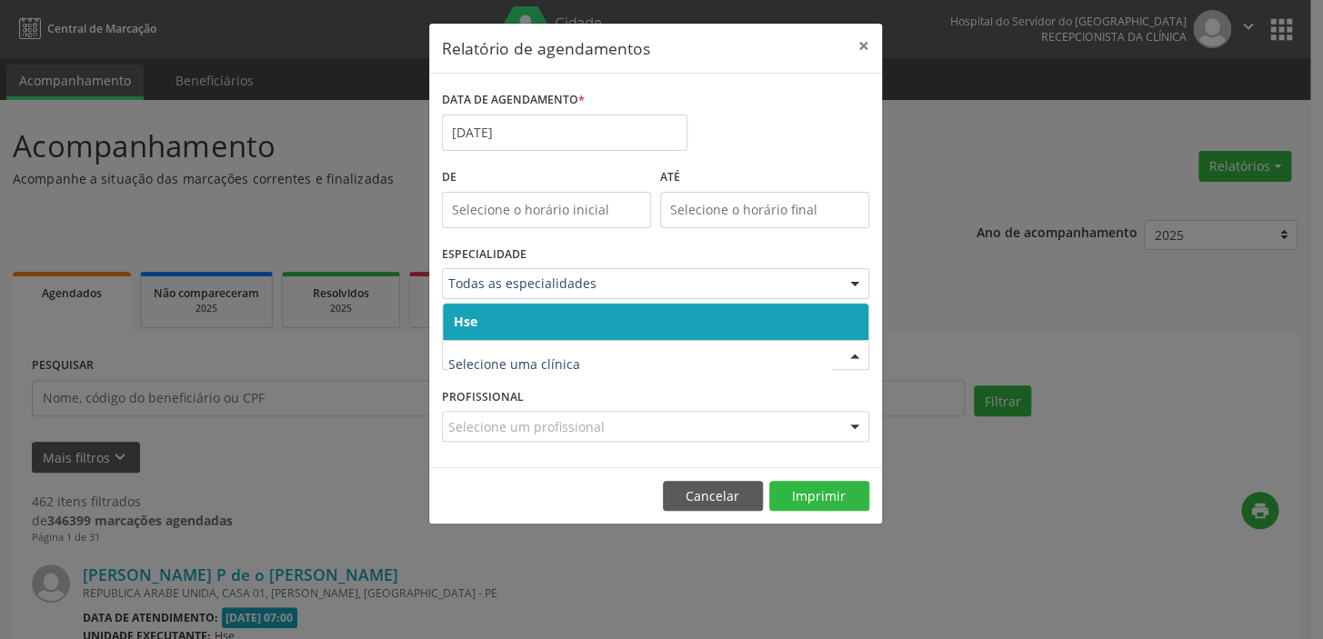
click at [533, 319] on span "Hse" at bounding box center [656, 322] width 426 height 36
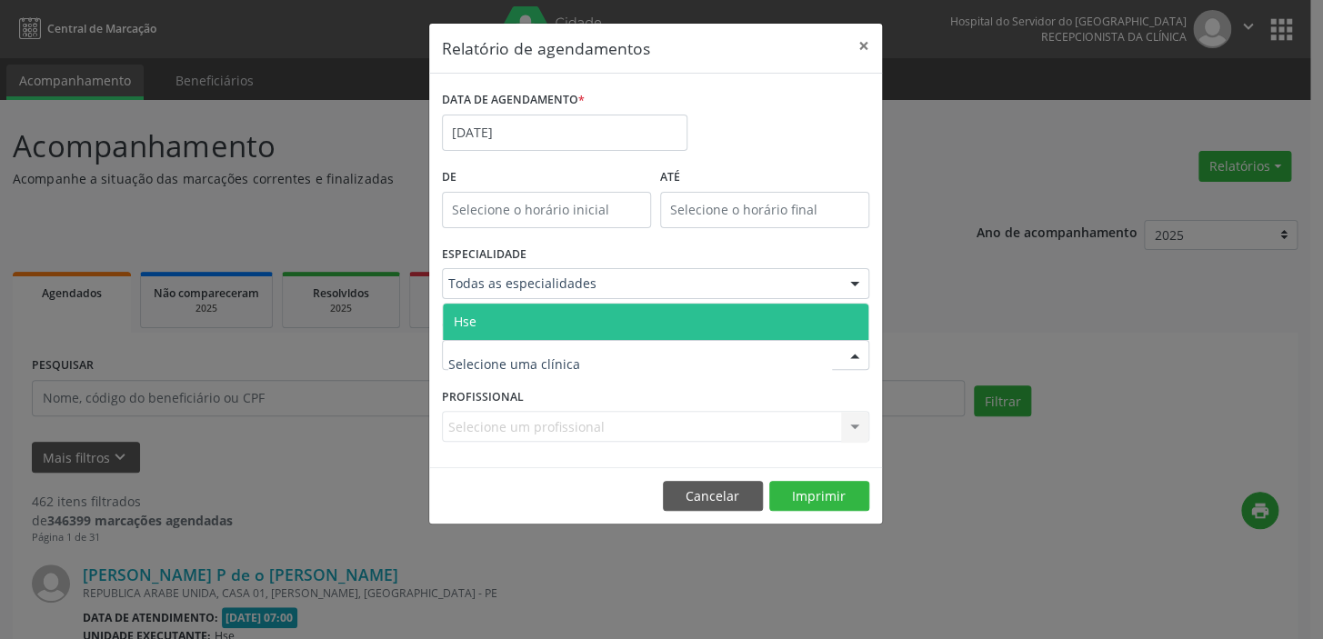
click at [527, 322] on span "Hse" at bounding box center [656, 322] width 426 height 36
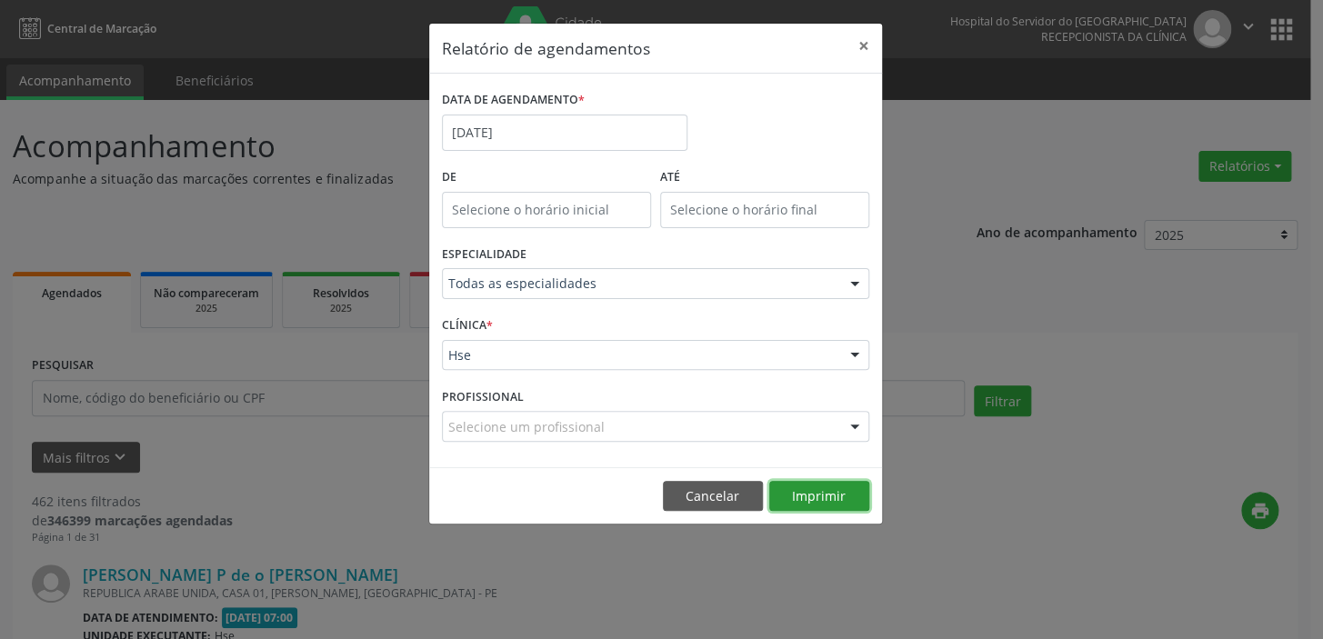
click at [809, 495] on button "Imprimir" at bounding box center [819, 496] width 100 height 31
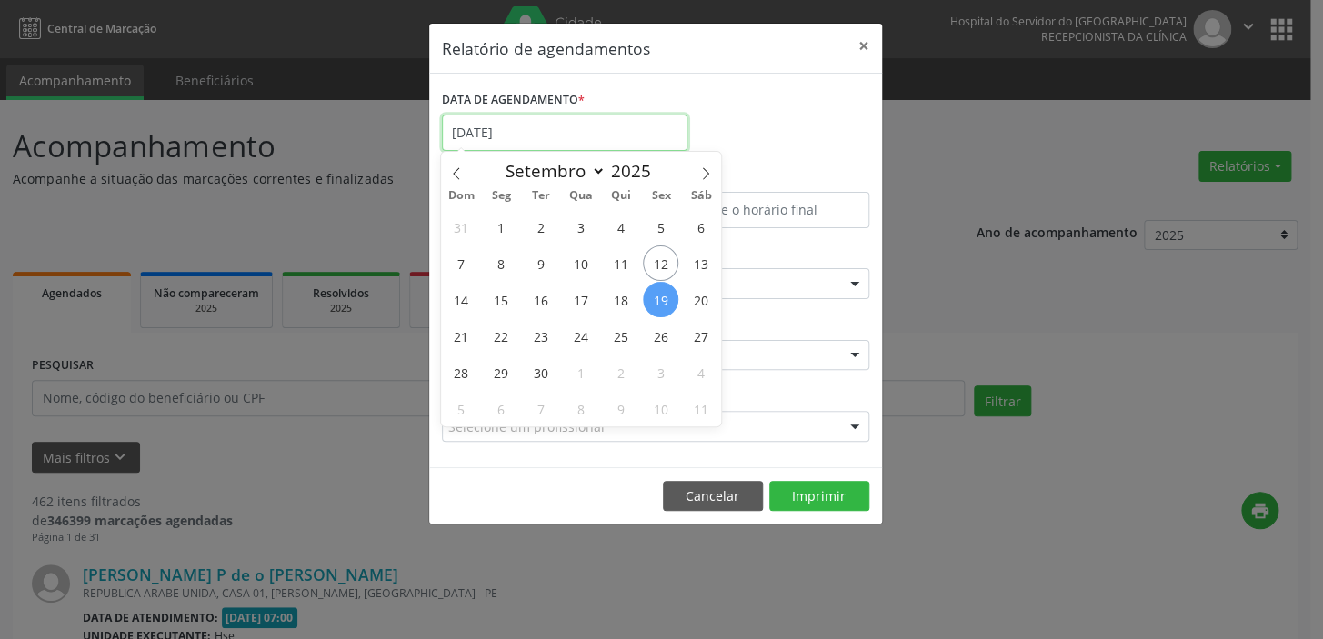
click at [533, 128] on input "[DATE]" at bounding box center [565, 133] width 246 height 36
click at [657, 301] on span "19" at bounding box center [660, 299] width 35 height 35
type input "[DATE]"
click at [657, 300] on span "19" at bounding box center [660, 299] width 35 height 35
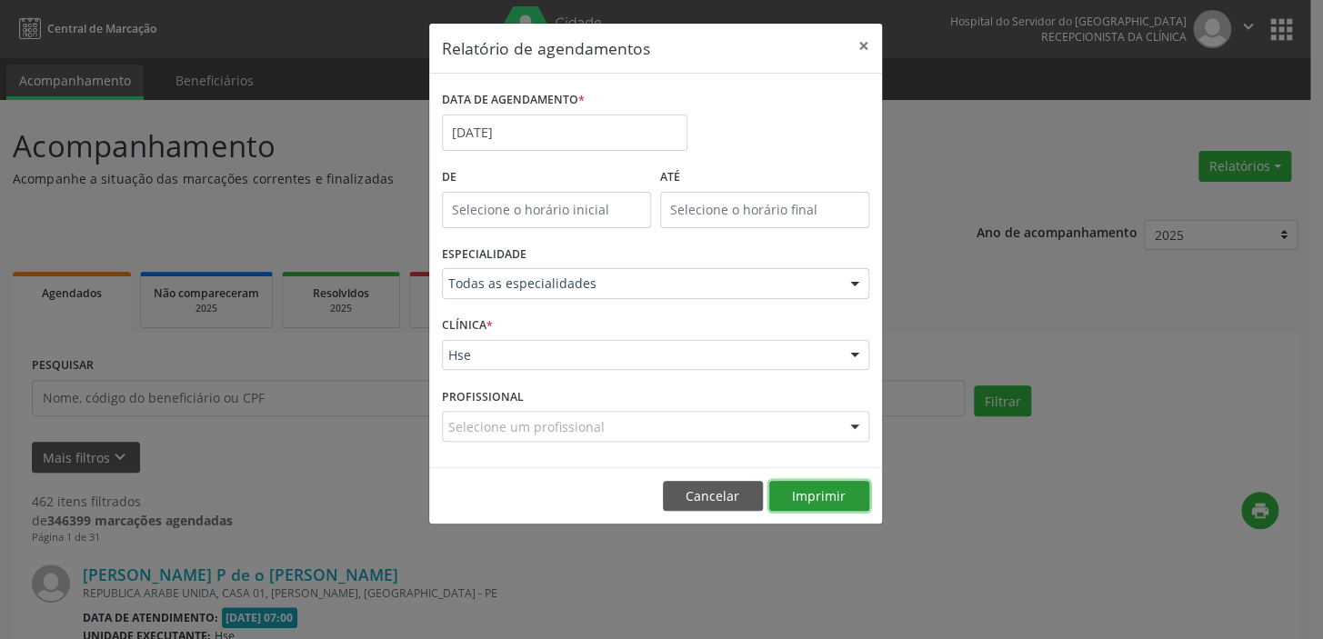
click at [804, 496] on button "Imprimir" at bounding box center [819, 496] width 100 height 31
click at [859, 45] on button "×" at bounding box center [864, 46] width 36 height 45
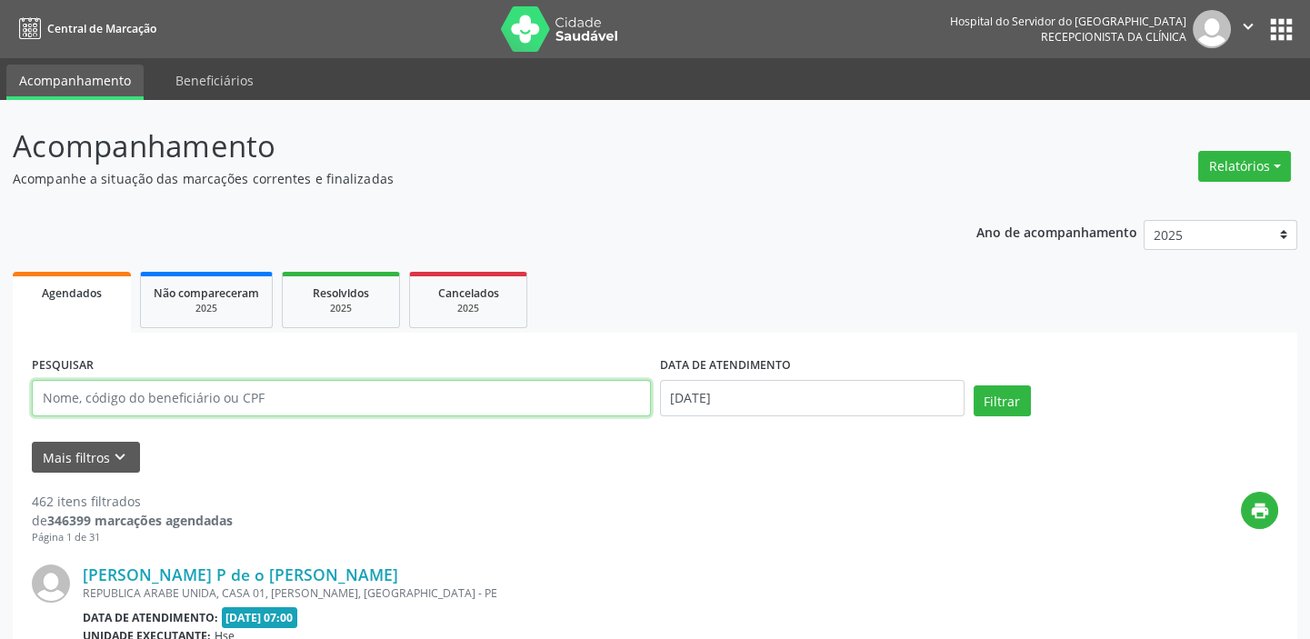
click at [117, 401] on input "text" at bounding box center [341, 398] width 619 height 36
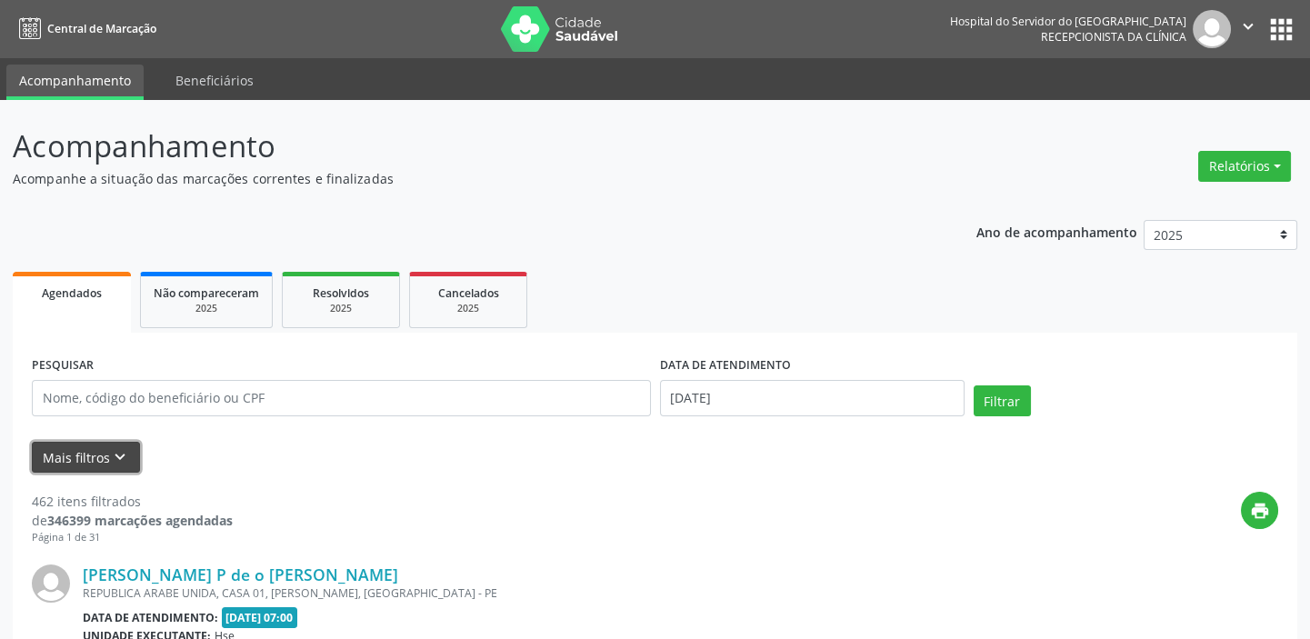
click at [82, 457] on button "Mais filtros keyboard_arrow_down" at bounding box center [86, 458] width 108 height 32
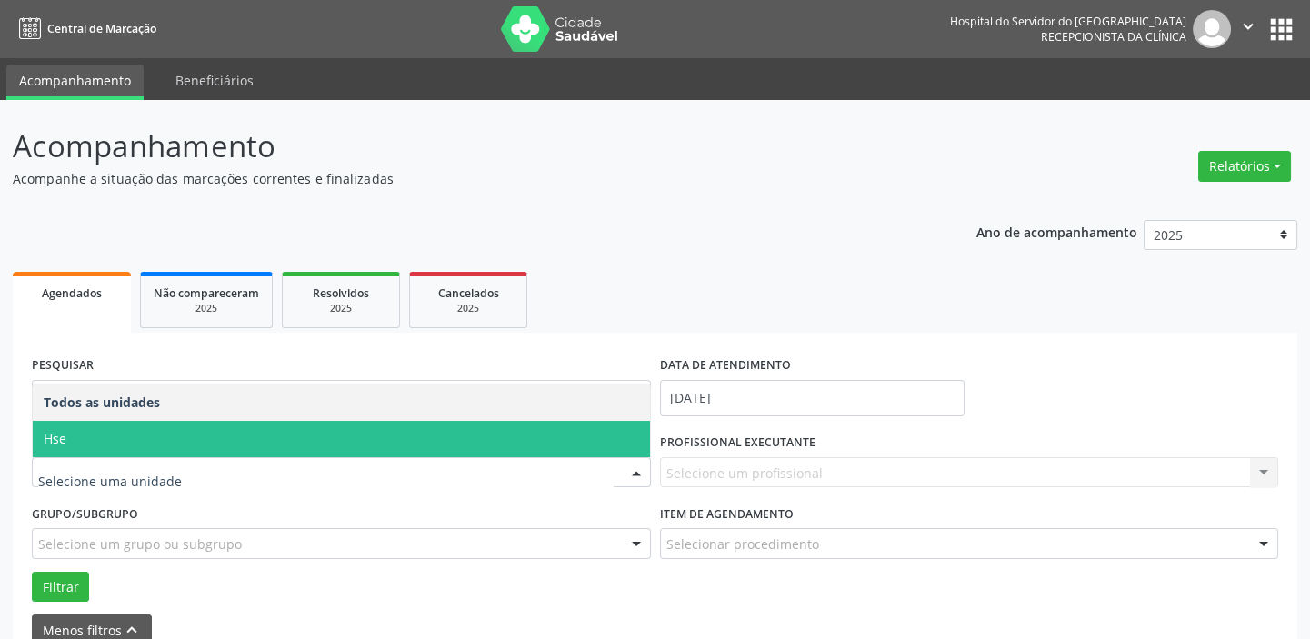
click at [123, 423] on span "Hse" at bounding box center [341, 439] width 617 height 36
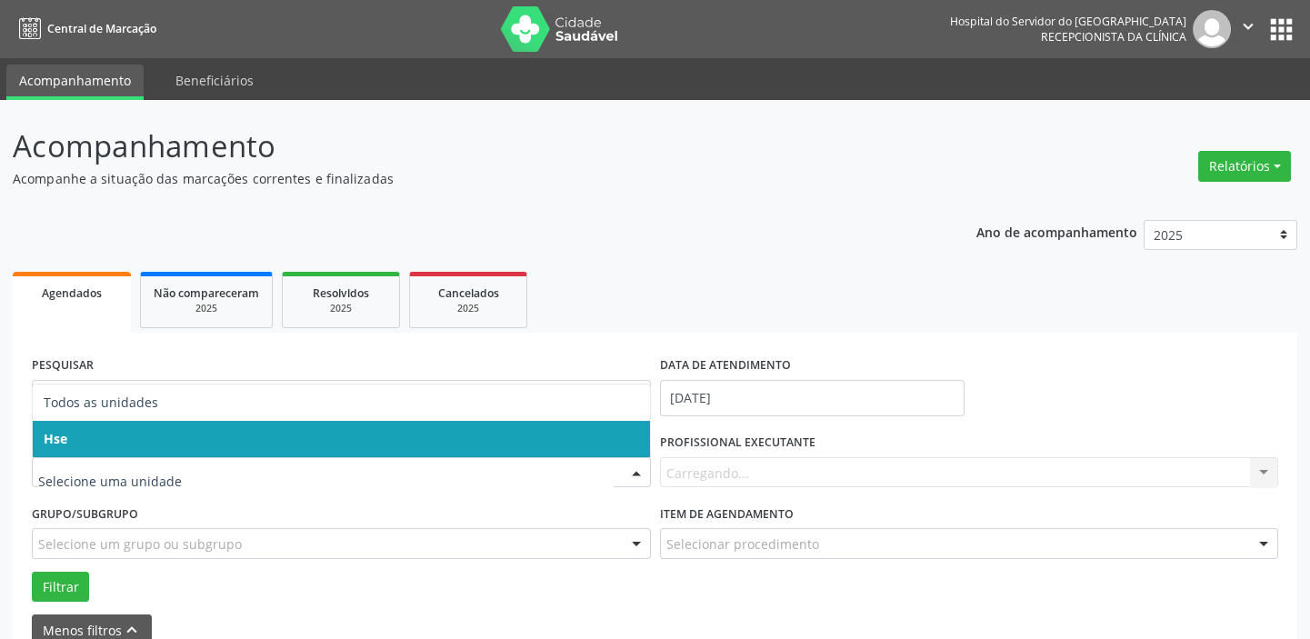
click at [123, 431] on span "Hse" at bounding box center [341, 439] width 617 height 36
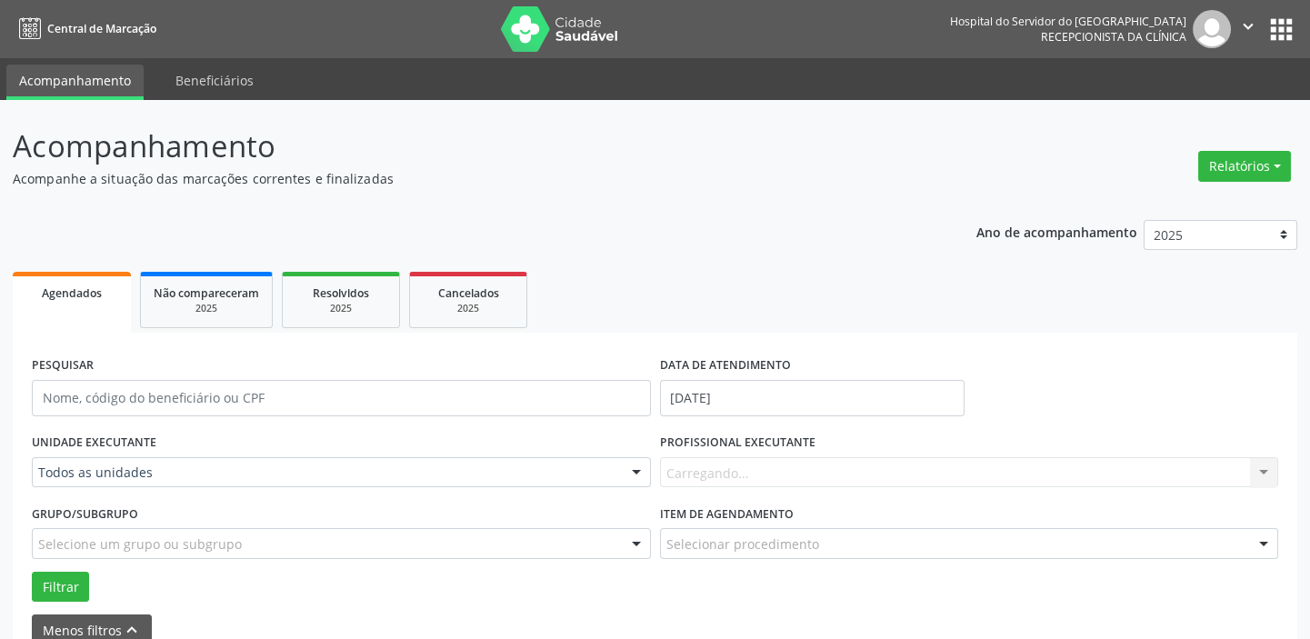
drag, startPoint x: 131, startPoint y: 485, endPoint x: 135, endPoint y: 466, distance: 18.5
click at [131, 484] on div "Todos as unidades" at bounding box center [341, 472] width 619 height 31
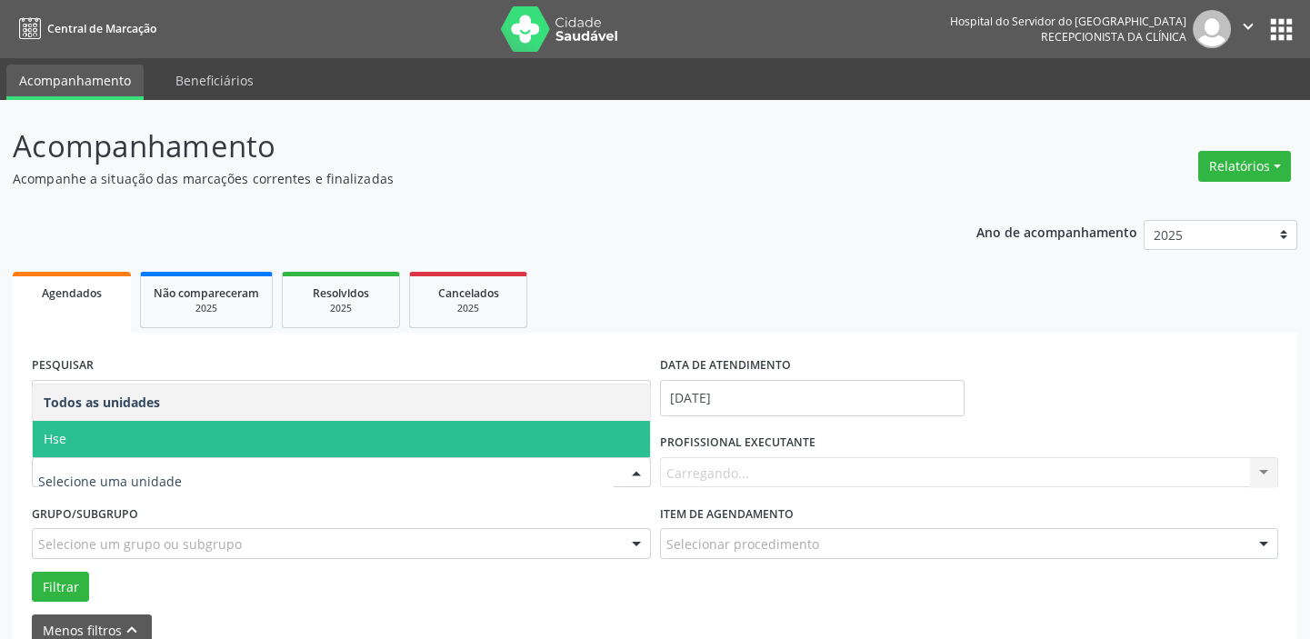
click at [123, 452] on span "Hse" at bounding box center [341, 439] width 617 height 36
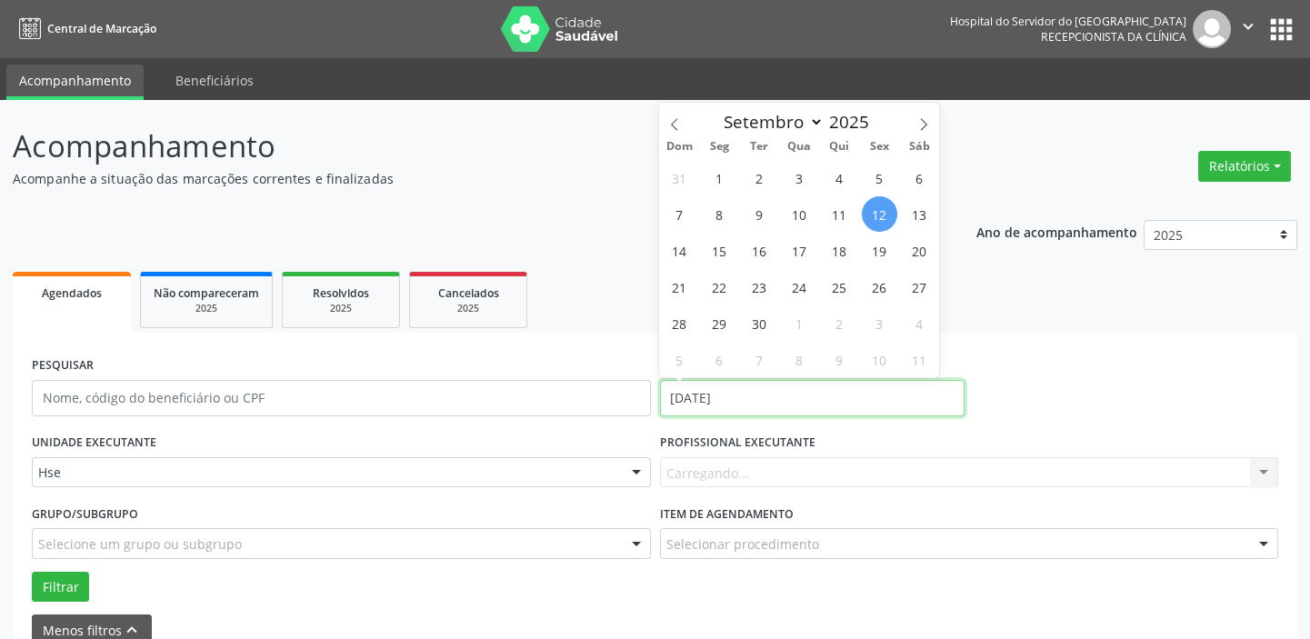
click at [780, 386] on input "[DATE]" at bounding box center [812, 398] width 305 height 36
click at [884, 220] on span "12" at bounding box center [879, 213] width 35 height 35
type input "[DATE]"
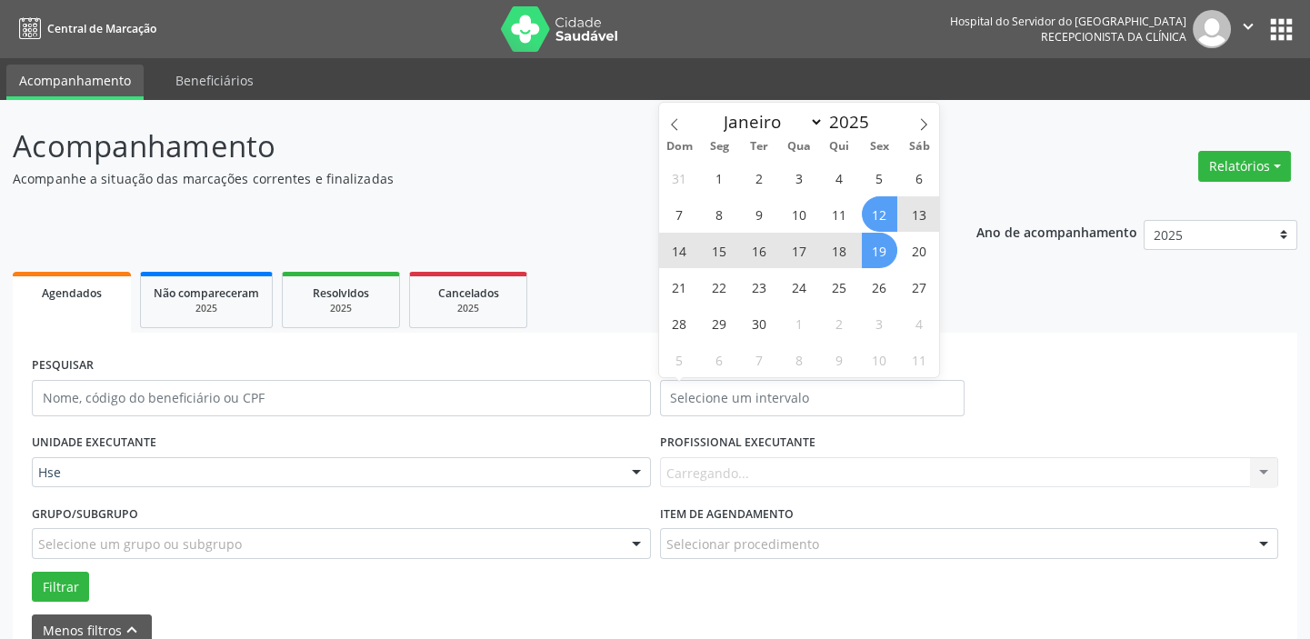
click at [765, 478] on div "Carregando... Nenhum resultado encontrado para: " " Não há nenhuma opção para s…" at bounding box center [969, 472] width 619 height 31
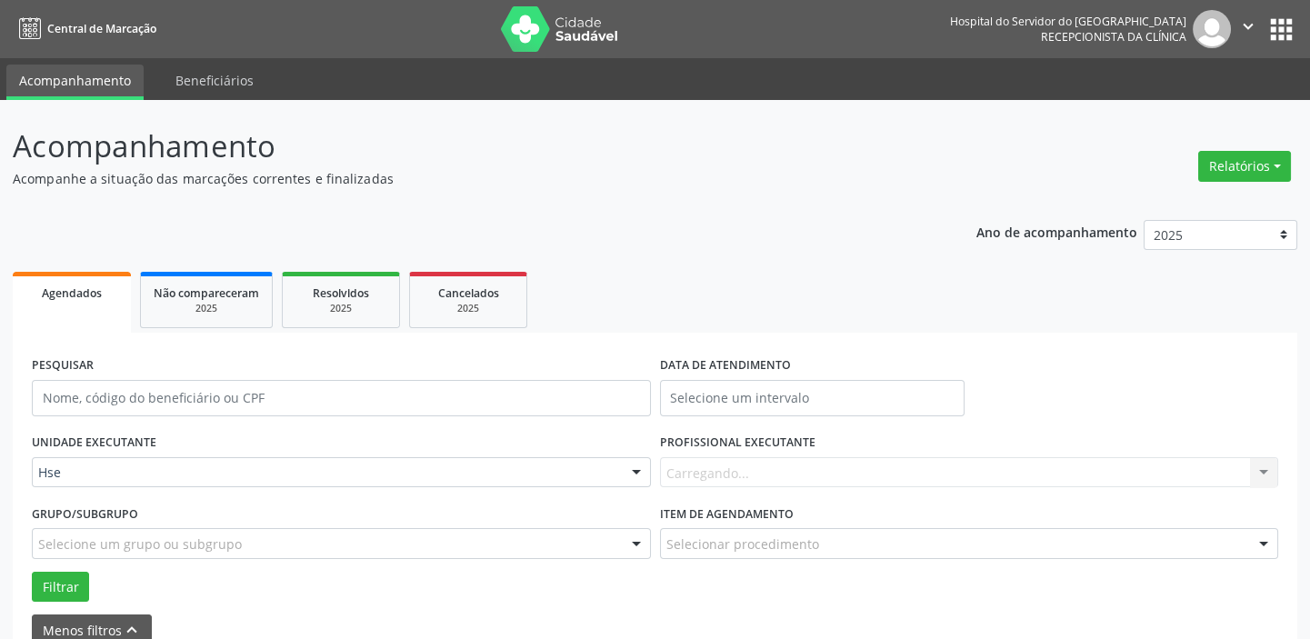
click at [767, 474] on div "Carregando... Nenhum resultado encontrado para: " " Não há nenhuma opção para s…" at bounding box center [969, 472] width 619 height 31
type input "P"
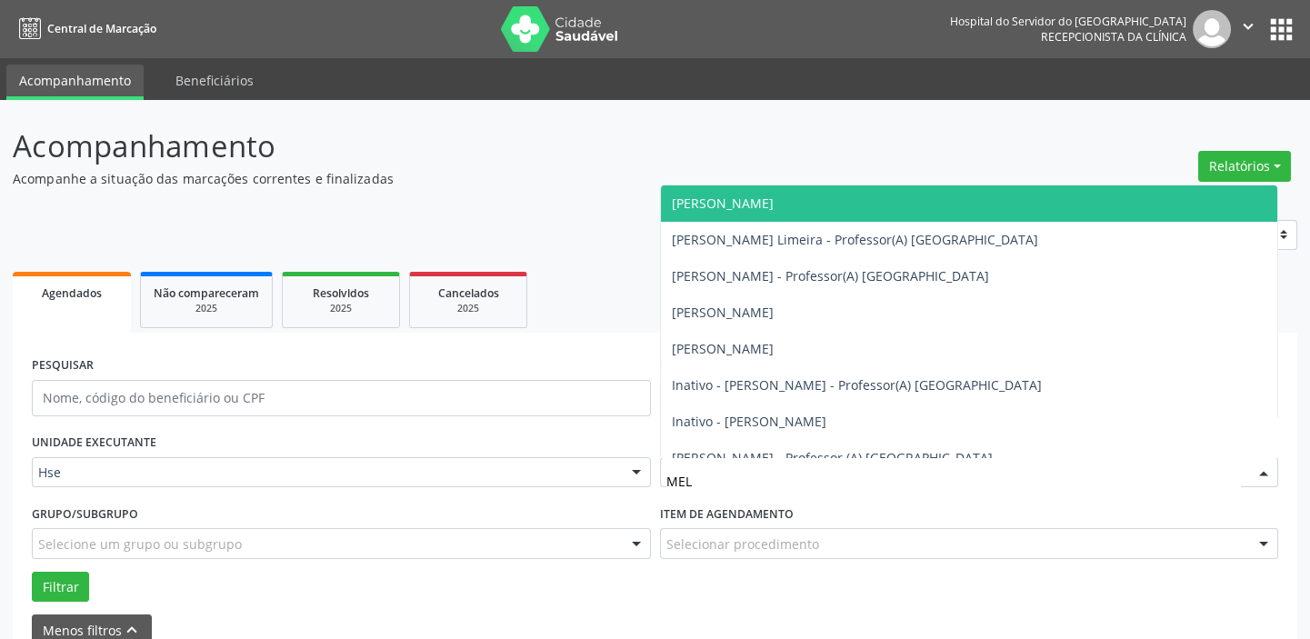
type input "MELI"
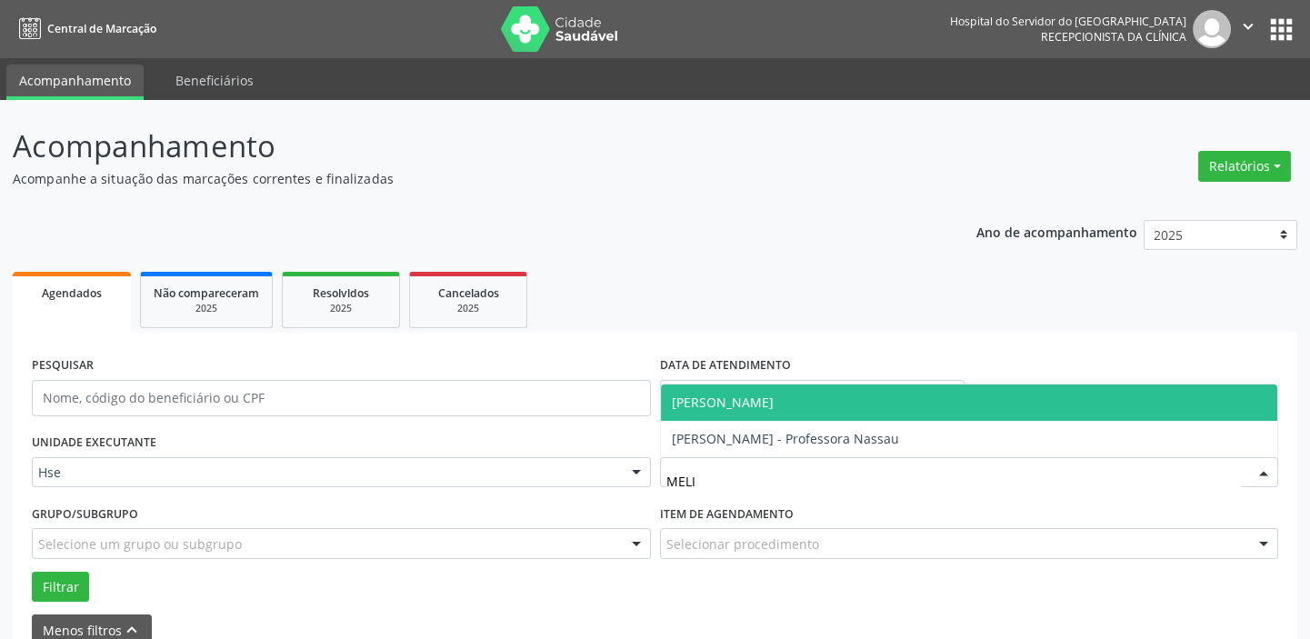
click at [741, 398] on span "[PERSON_NAME]" at bounding box center [723, 402] width 102 height 17
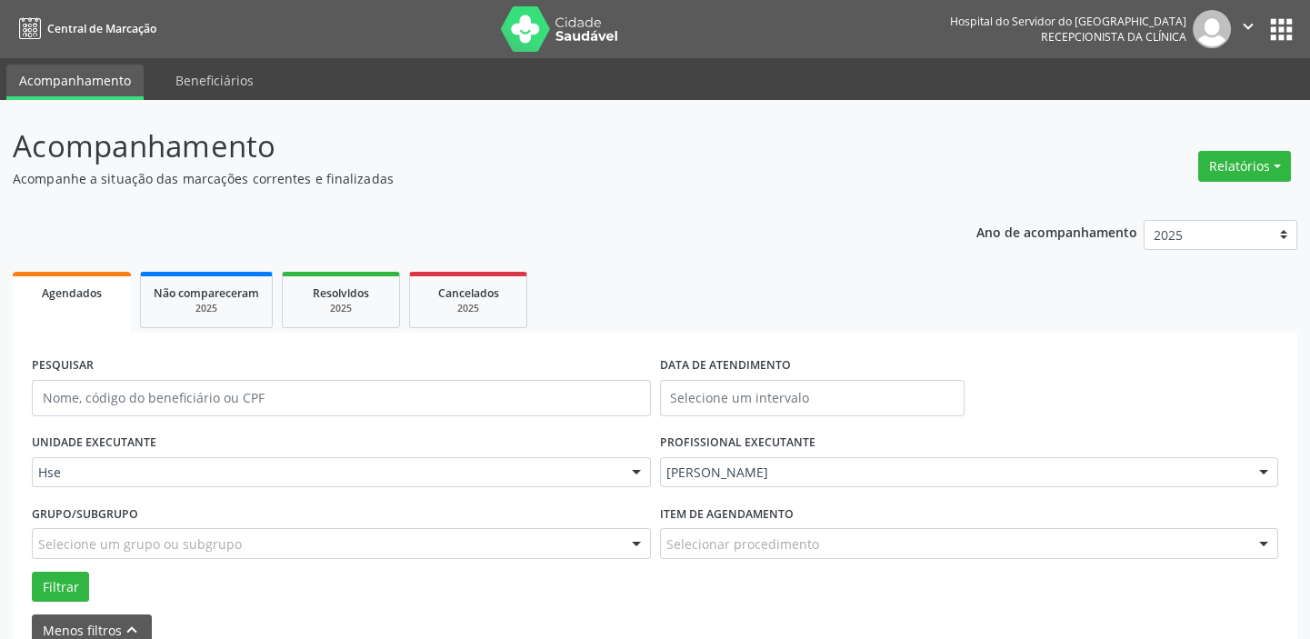
click at [1264, 541] on div at bounding box center [1263, 544] width 27 height 31
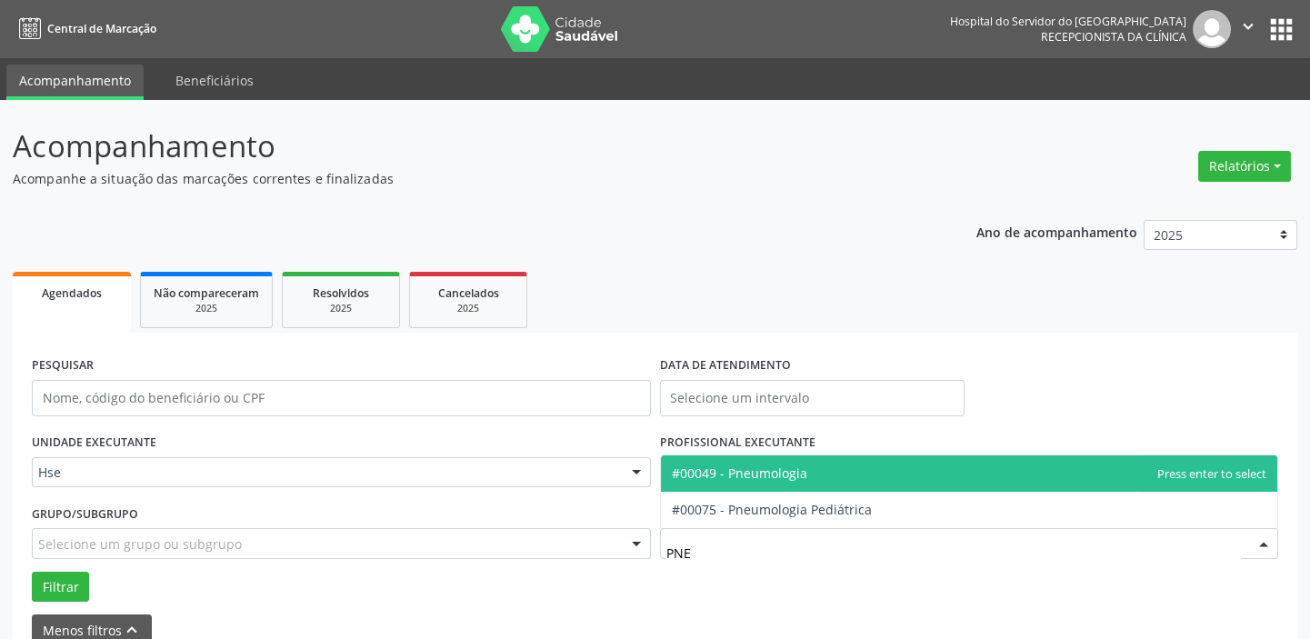
type input "PNEU"
click at [870, 473] on span "#00049 - Pneumologia" at bounding box center [969, 474] width 617 height 36
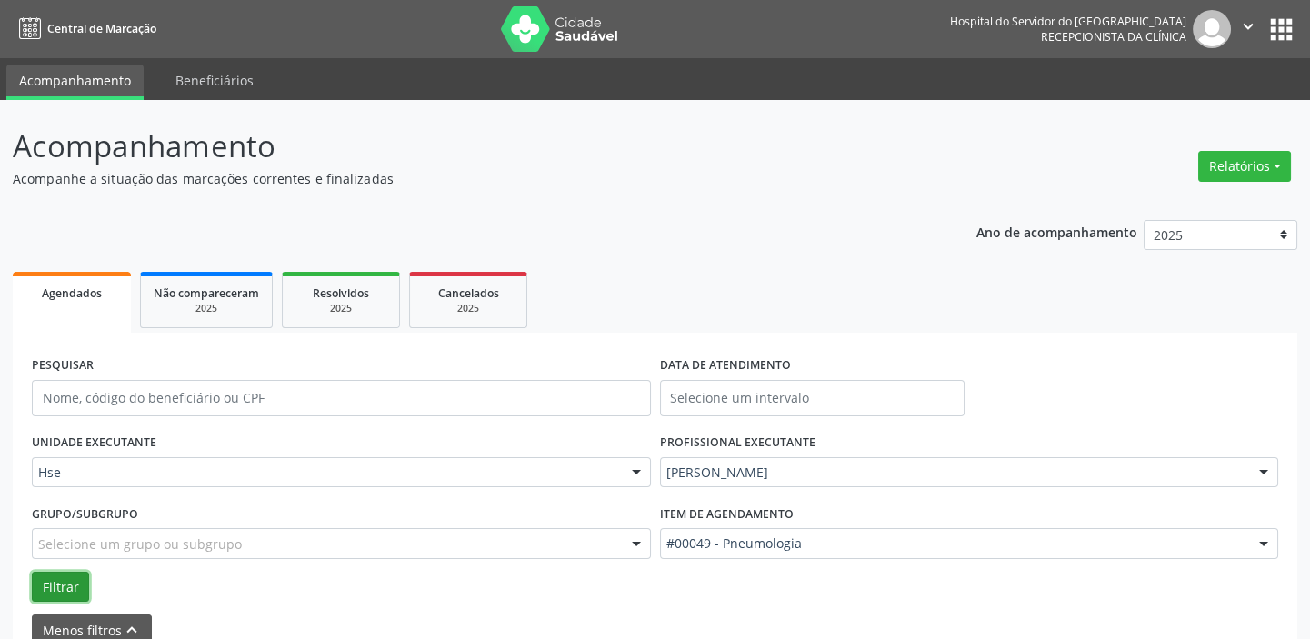
click at [65, 590] on button "Filtrar" at bounding box center [60, 587] width 57 height 31
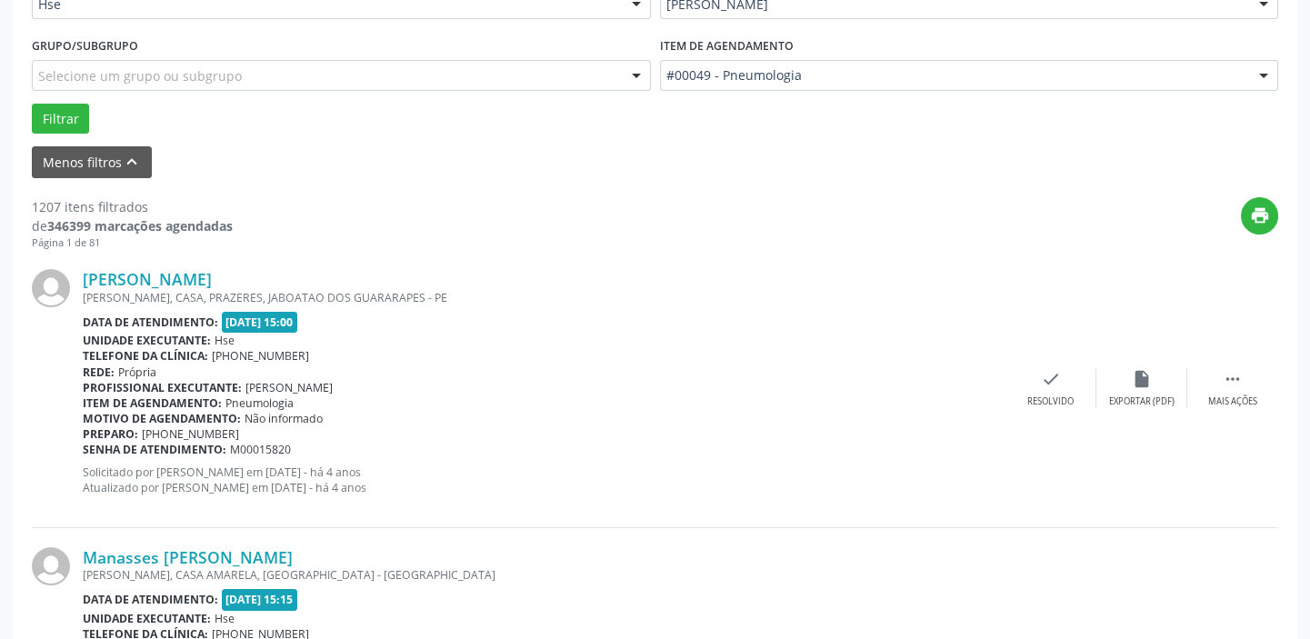
scroll to position [154, 0]
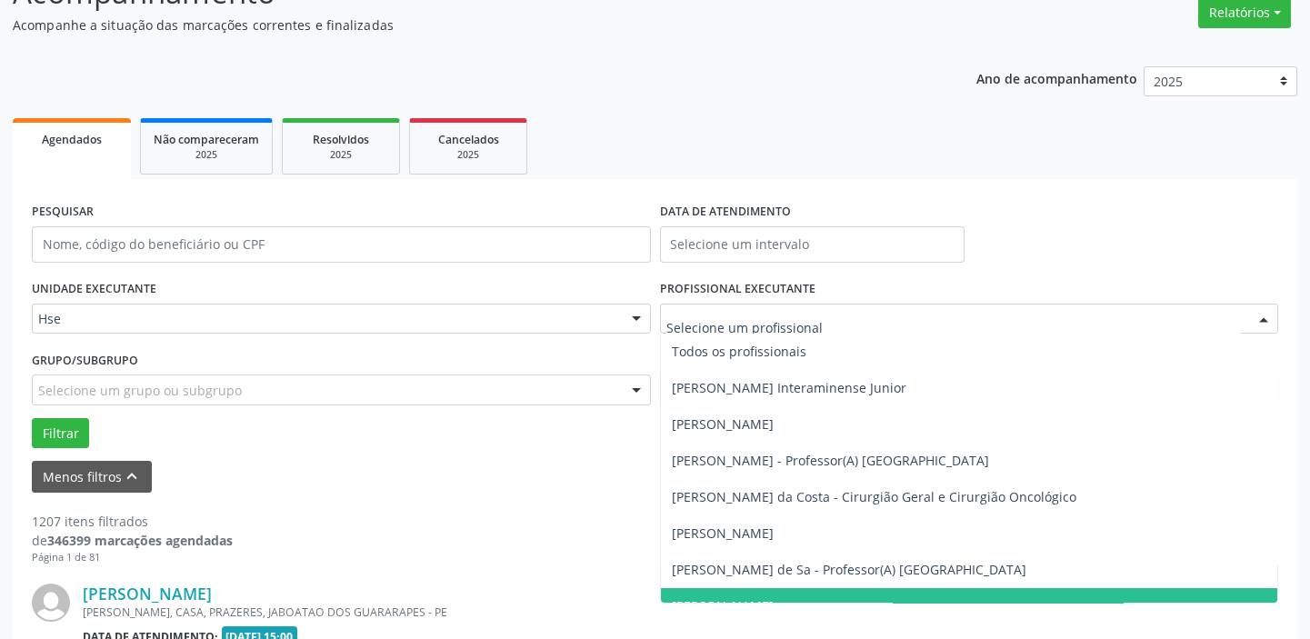
click at [1263, 320] on div at bounding box center [1263, 320] width 27 height 31
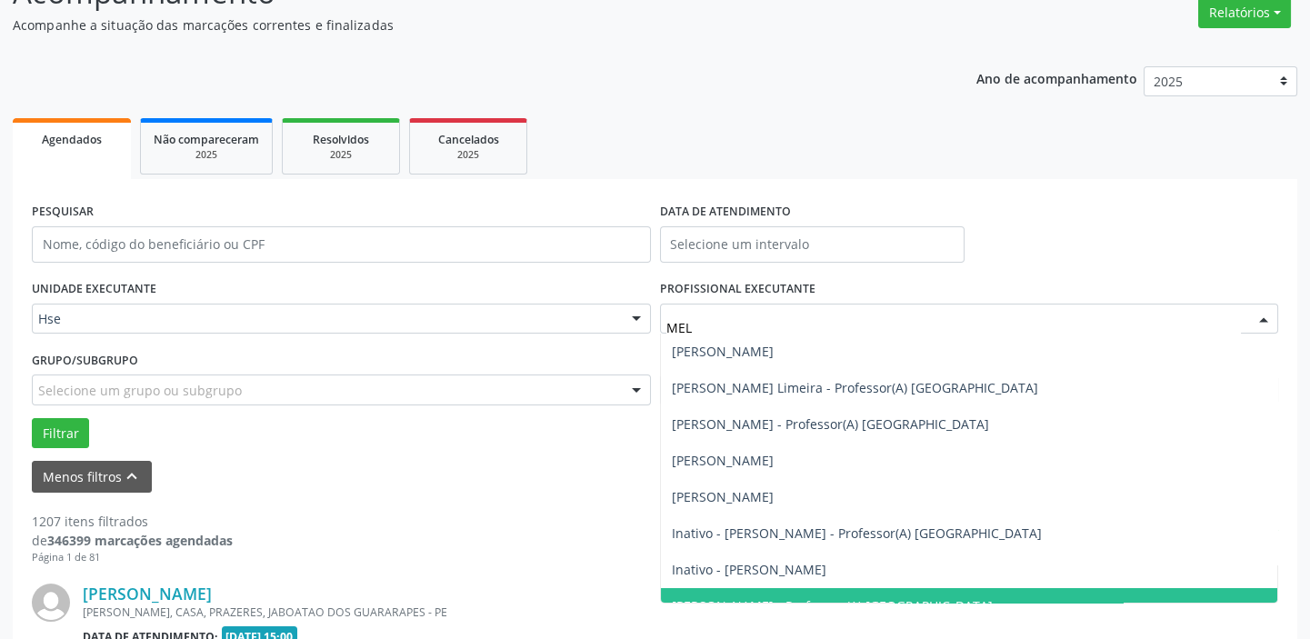
type input "MELI"
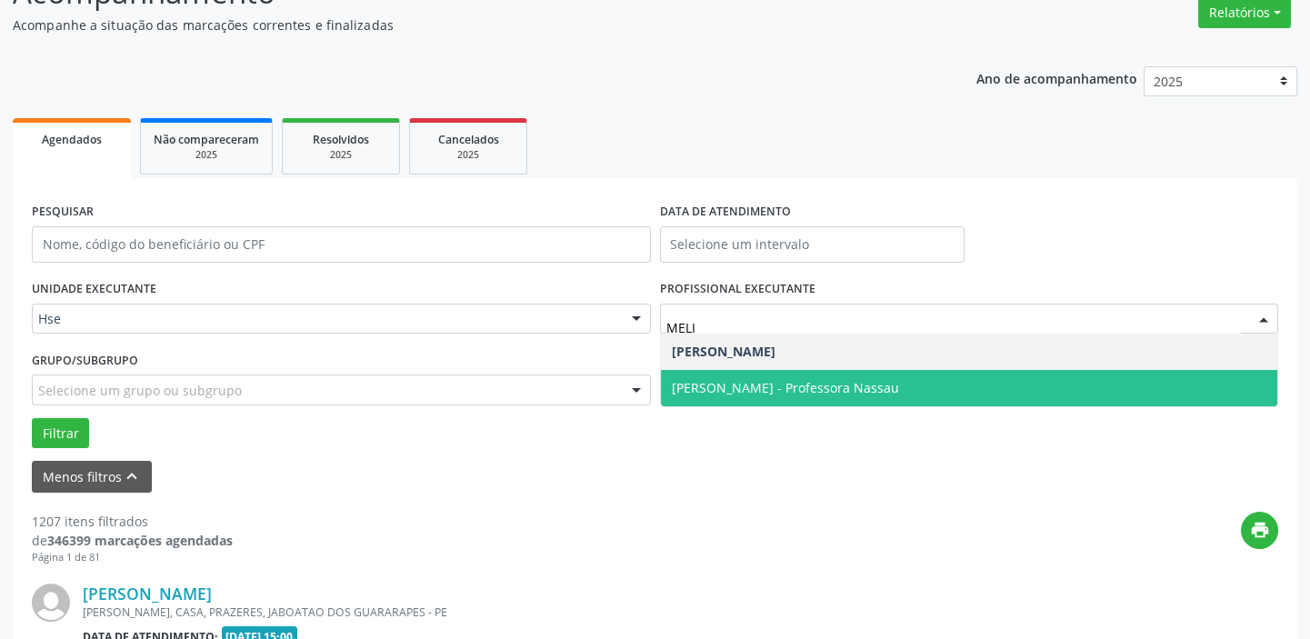
click at [987, 389] on span "[PERSON_NAME] - Professora Nassau" at bounding box center [969, 388] width 617 height 36
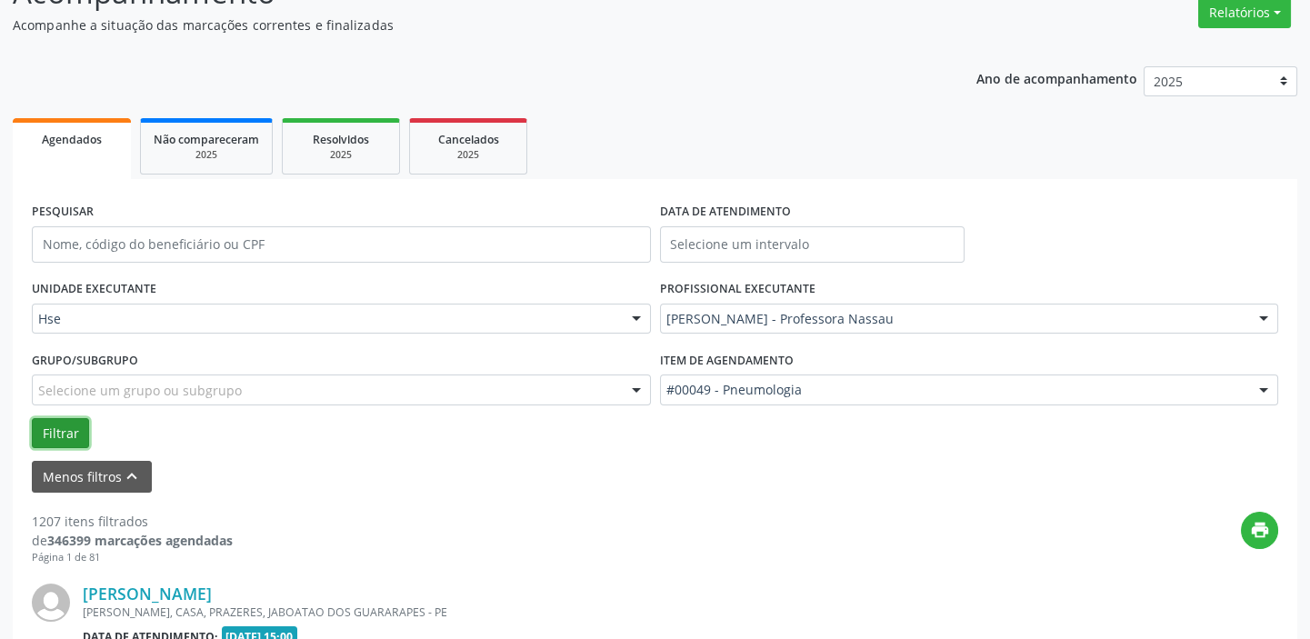
drag, startPoint x: 56, startPoint y: 434, endPoint x: 54, endPoint y: 420, distance: 13.9
click at [56, 427] on button "Filtrar" at bounding box center [60, 433] width 57 height 31
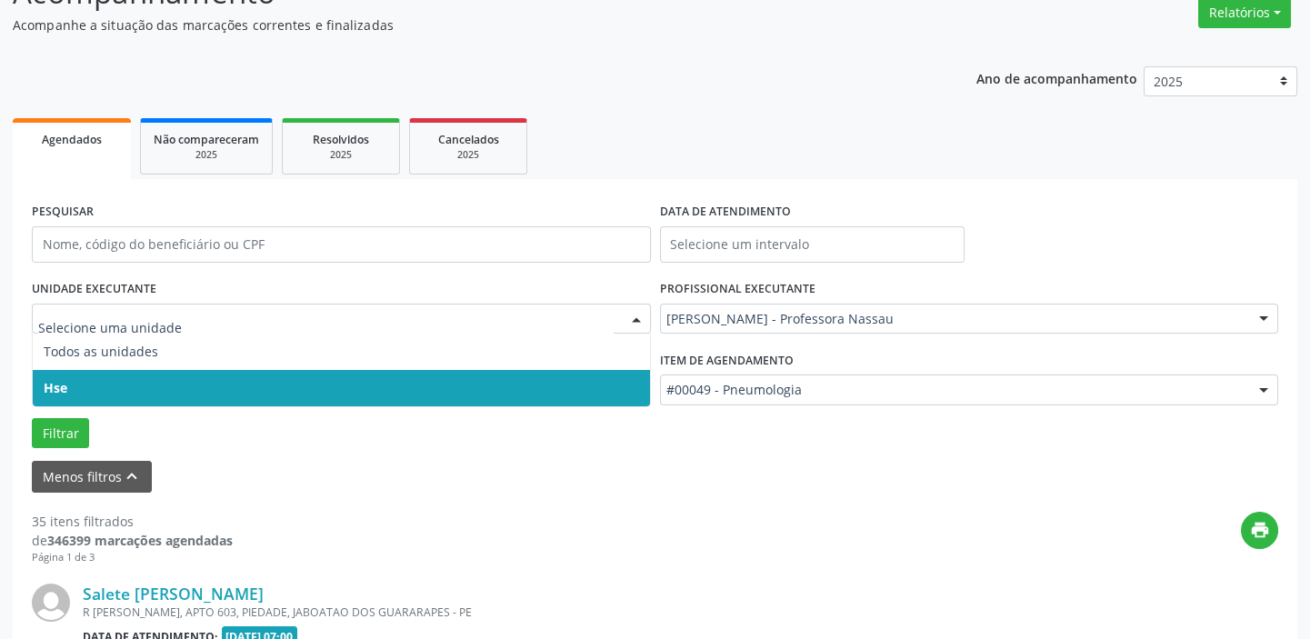
click at [106, 386] on span "Hse" at bounding box center [341, 388] width 617 height 36
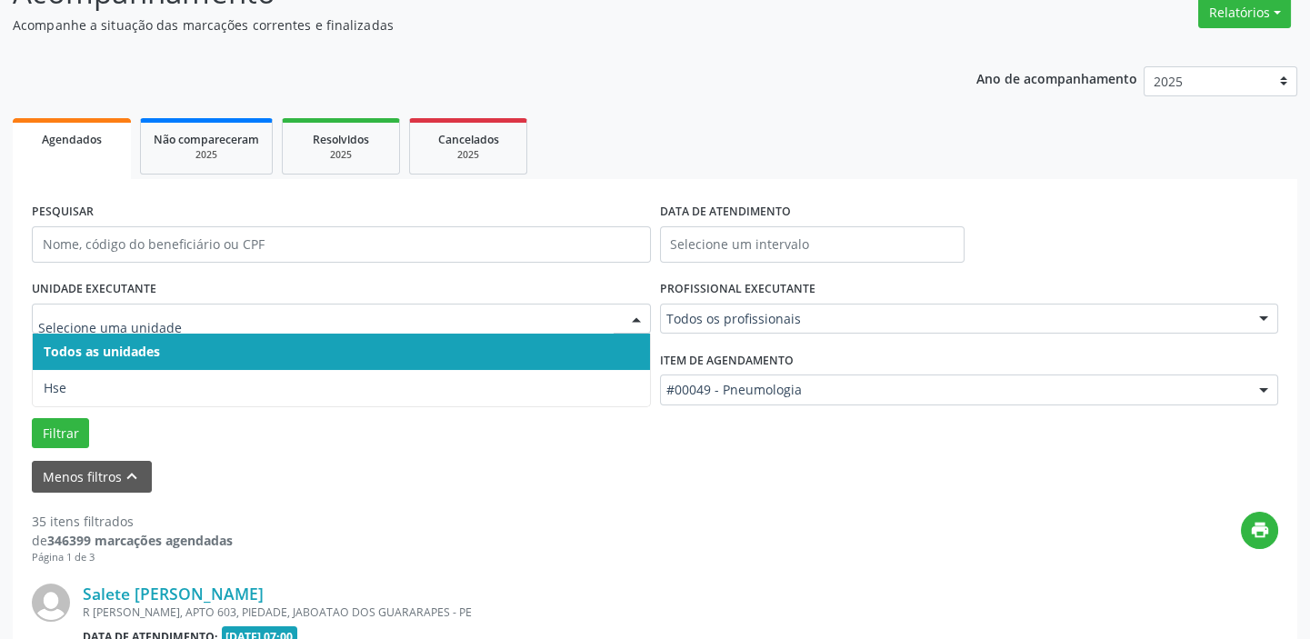
click at [223, 370] on span "Hse" at bounding box center [341, 388] width 617 height 36
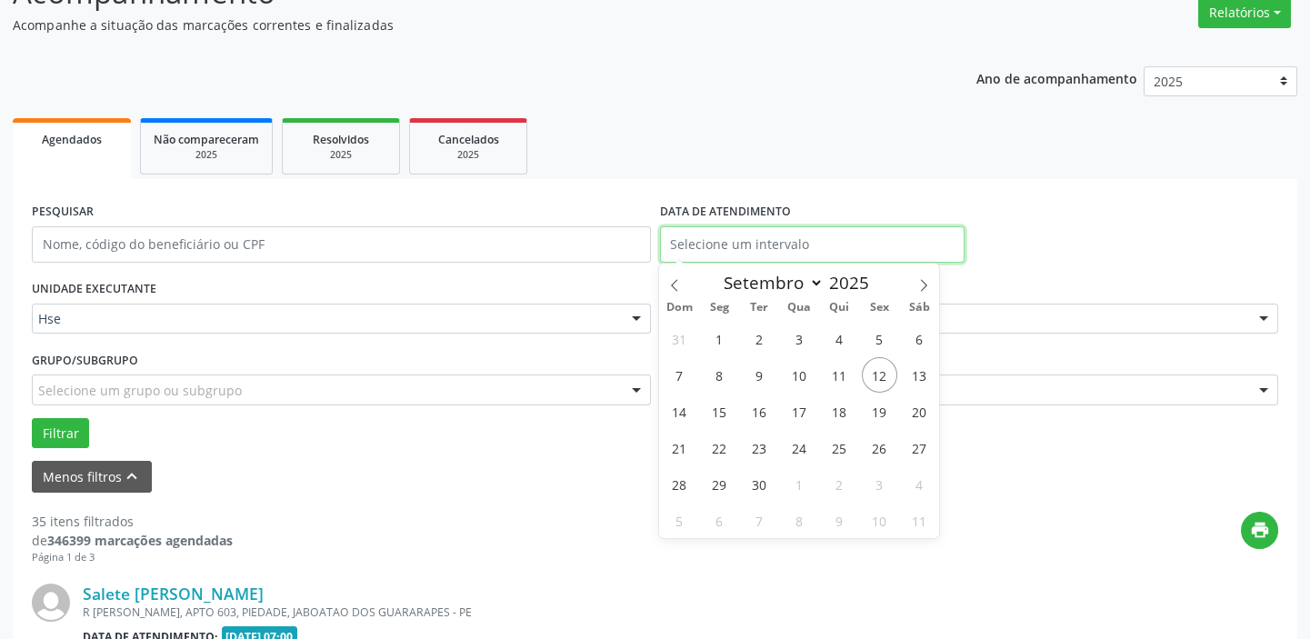
click at [742, 235] on input "text" at bounding box center [812, 244] width 305 height 36
click at [875, 370] on span "12" at bounding box center [879, 374] width 35 height 35
type input "[DATE]"
click at [875, 370] on span "12" at bounding box center [879, 374] width 35 height 35
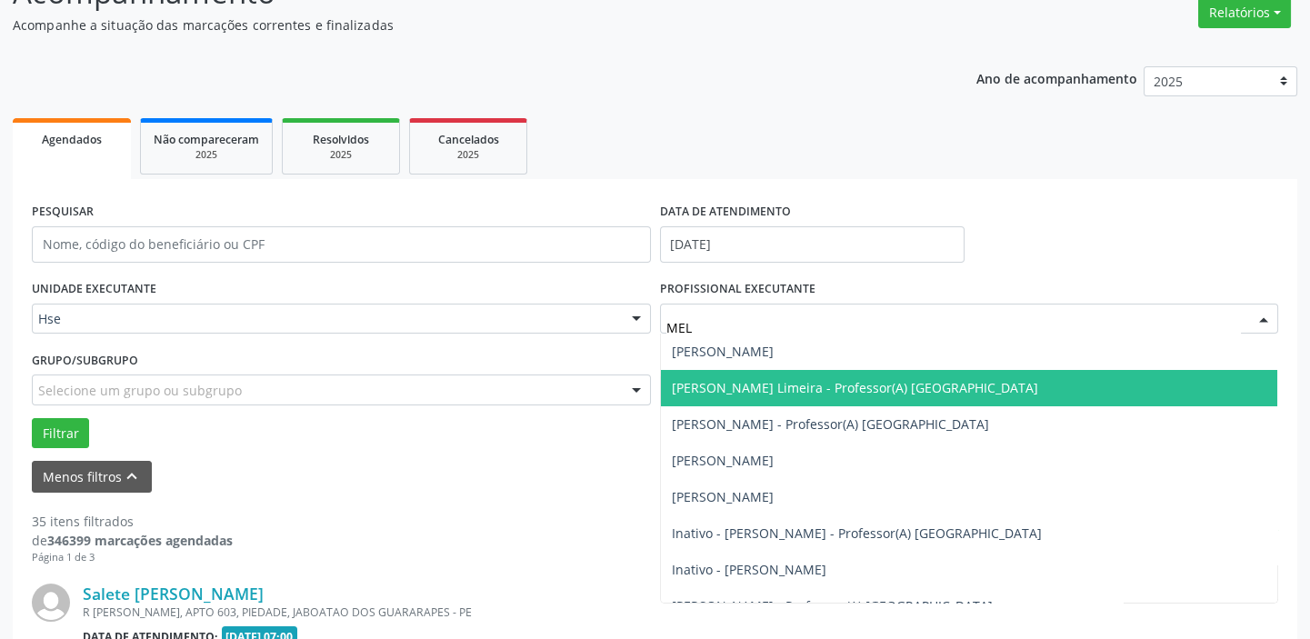
type input "MELI"
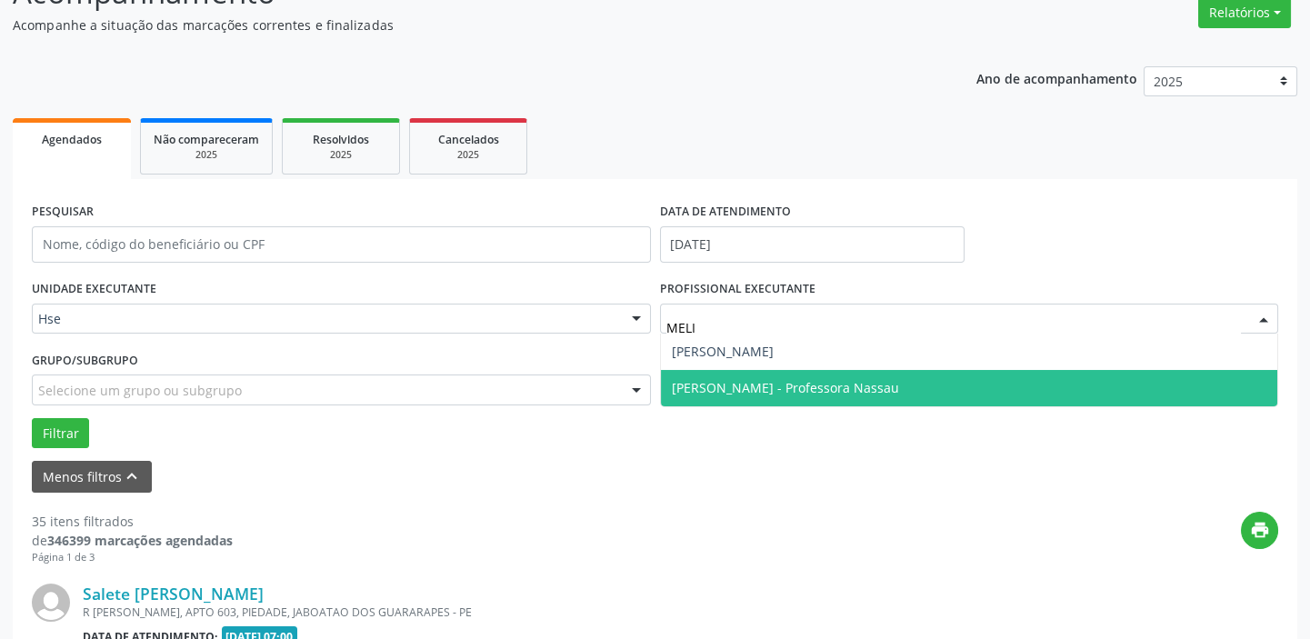
click at [698, 387] on span "[PERSON_NAME] - Professora Nassau" at bounding box center [785, 387] width 227 height 17
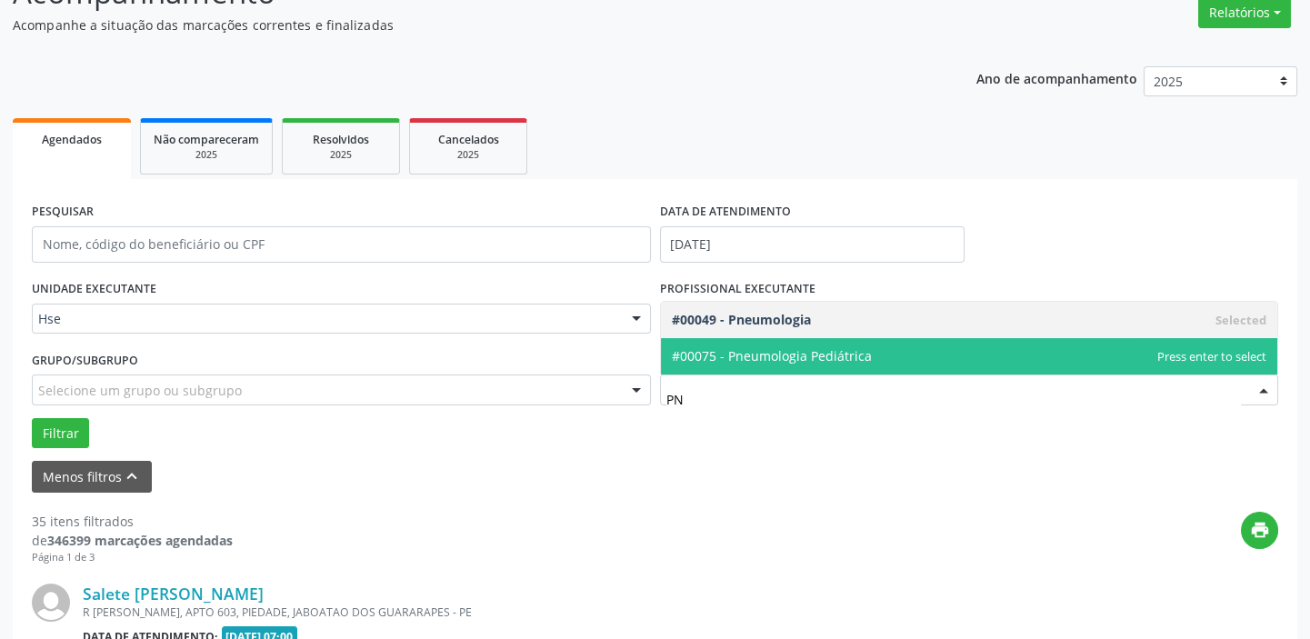
type input "PNE"
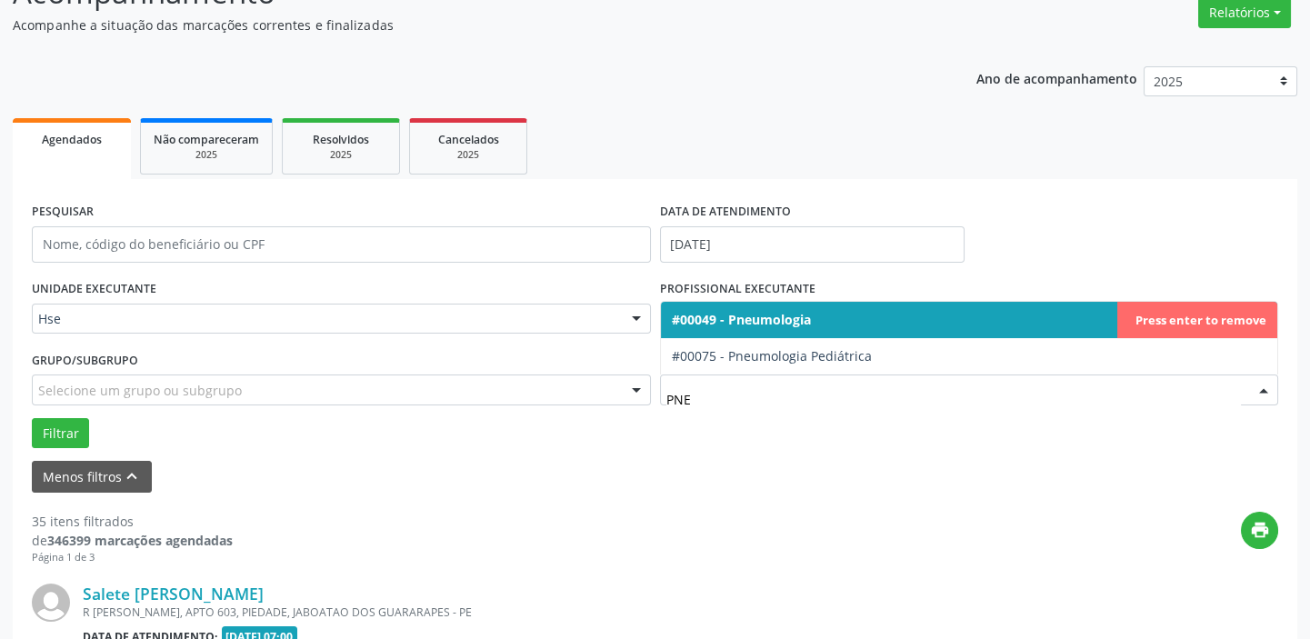
click at [709, 319] on span "#00049 - Pneumologia" at bounding box center [741, 319] width 139 height 17
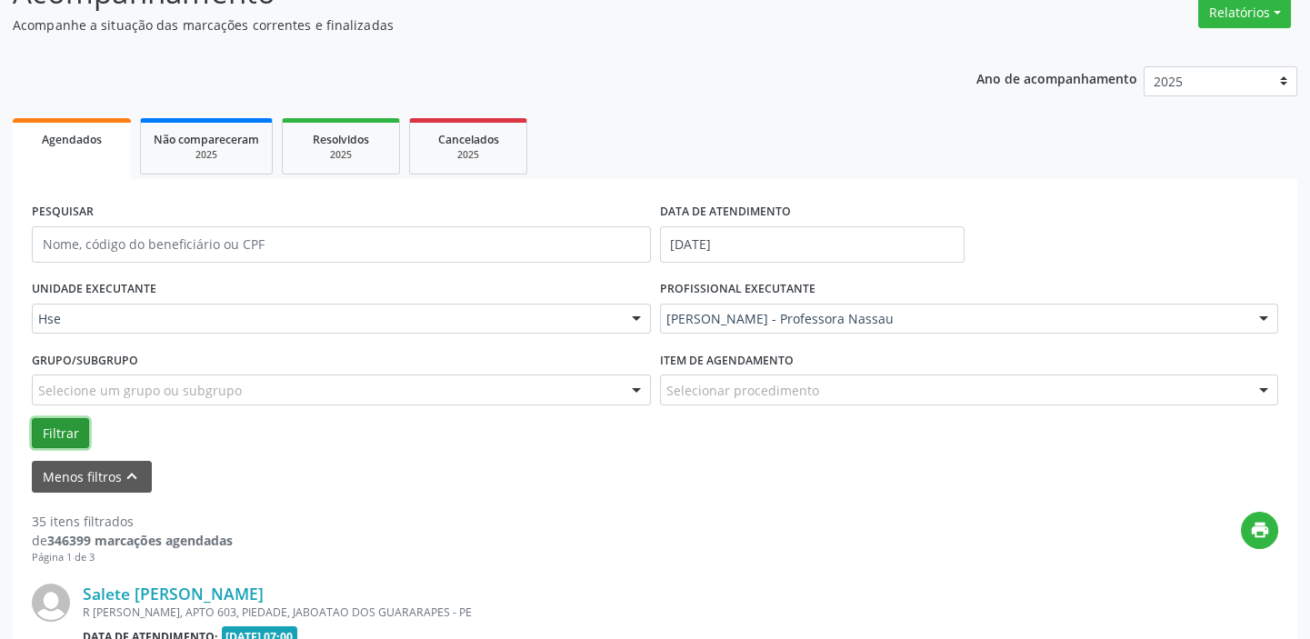
click at [43, 427] on button "Filtrar" at bounding box center [60, 433] width 57 height 31
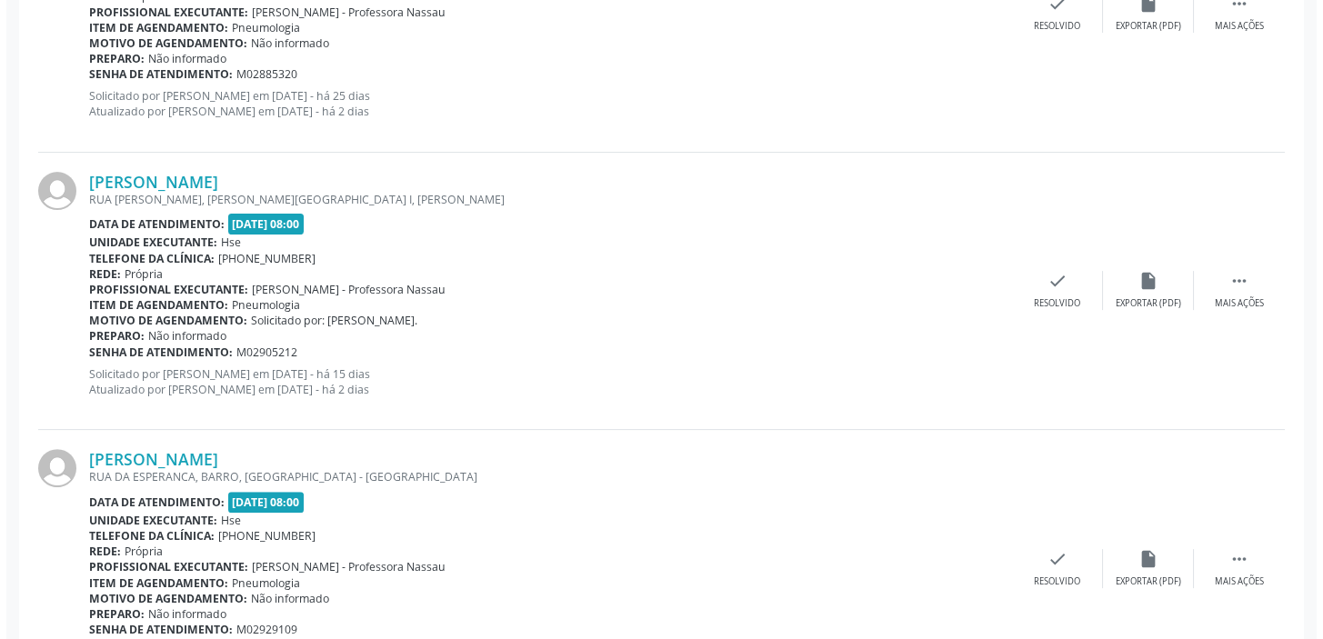
scroll to position [1497, 0]
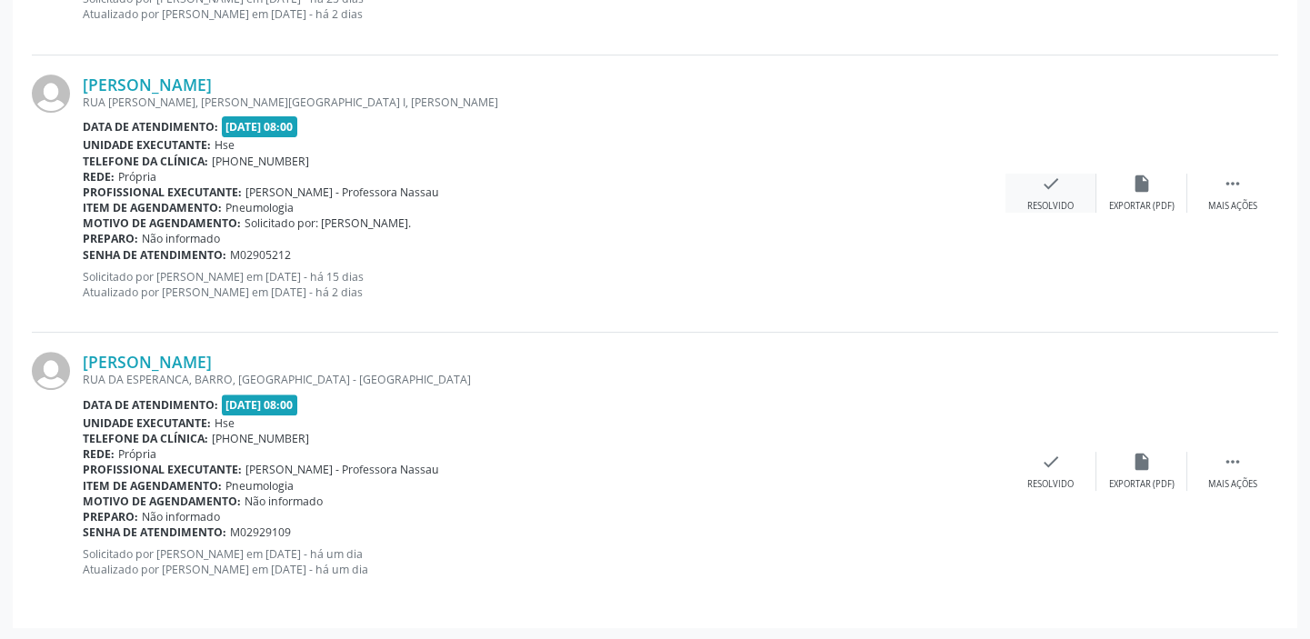
click at [1043, 202] on div "Resolvido" at bounding box center [1051, 206] width 46 height 13
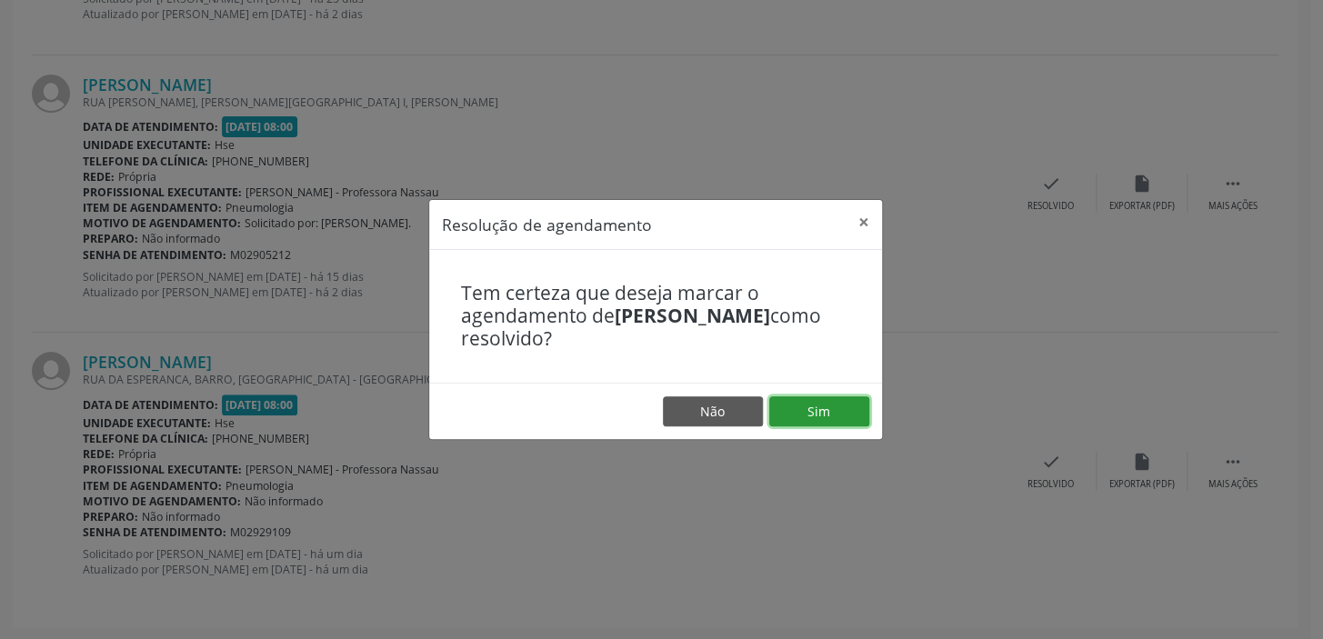
click at [810, 416] on button "Sim" at bounding box center [819, 411] width 100 height 31
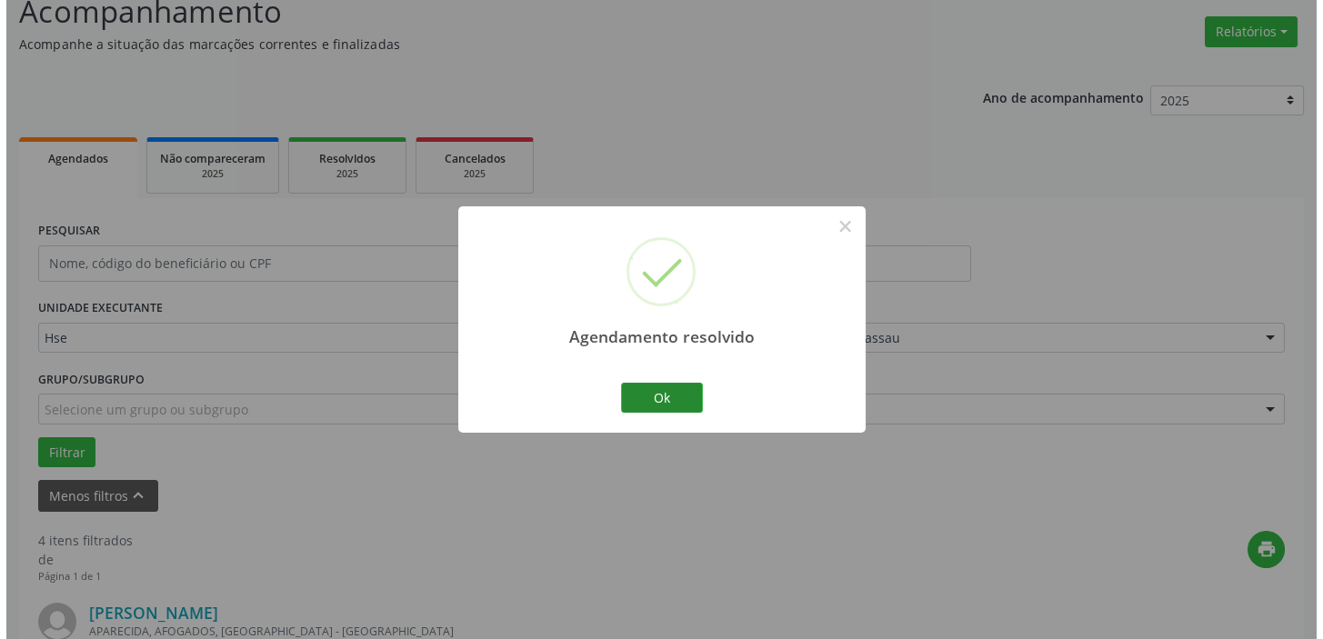
scroll to position [1218, 0]
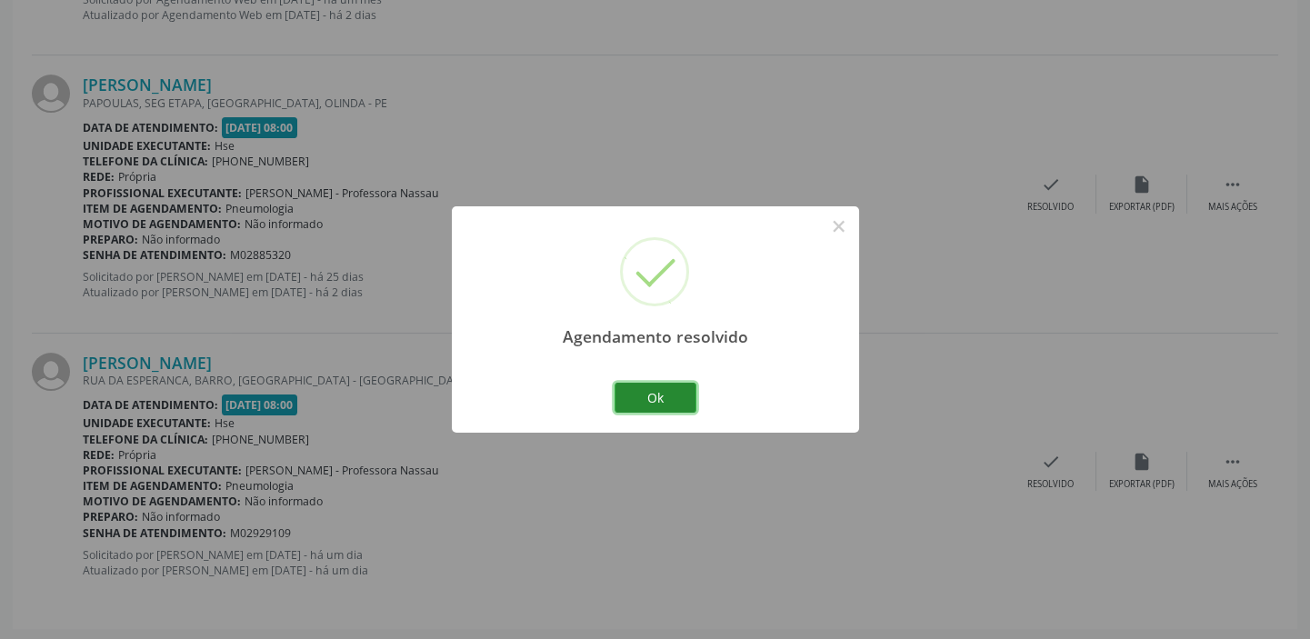
click at [636, 407] on button "Ok" at bounding box center [656, 398] width 82 height 31
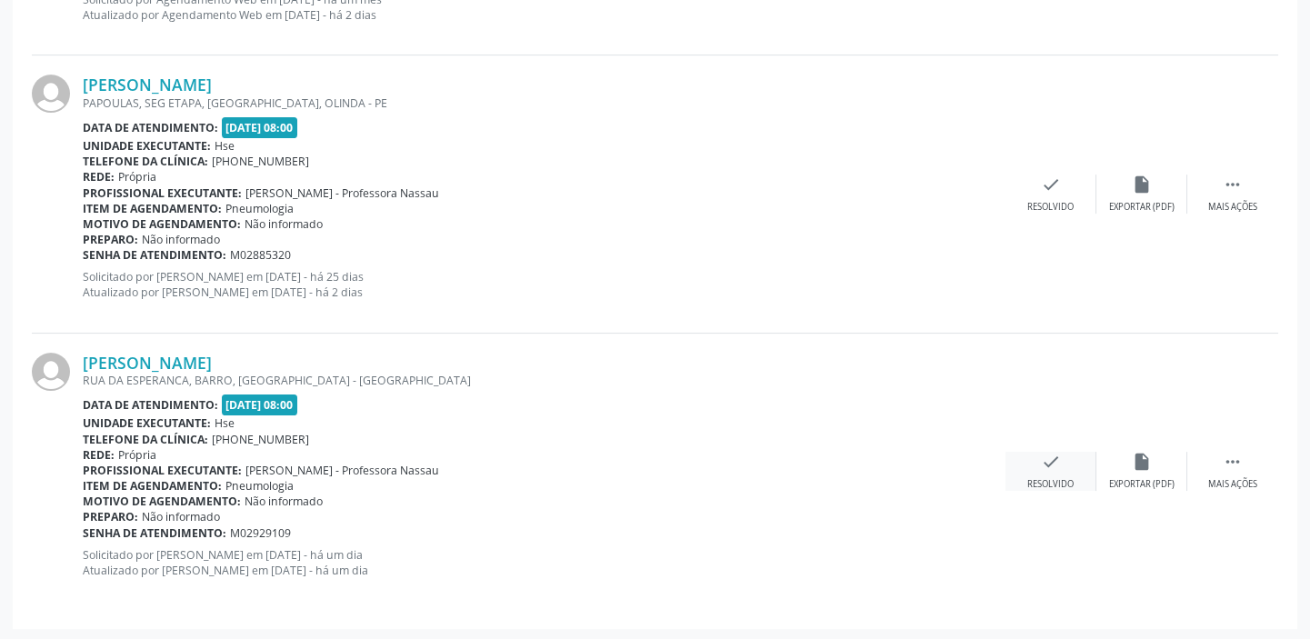
click at [1059, 481] on div "Resolvido" at bounding box center [1051, 484] width 46 height 13
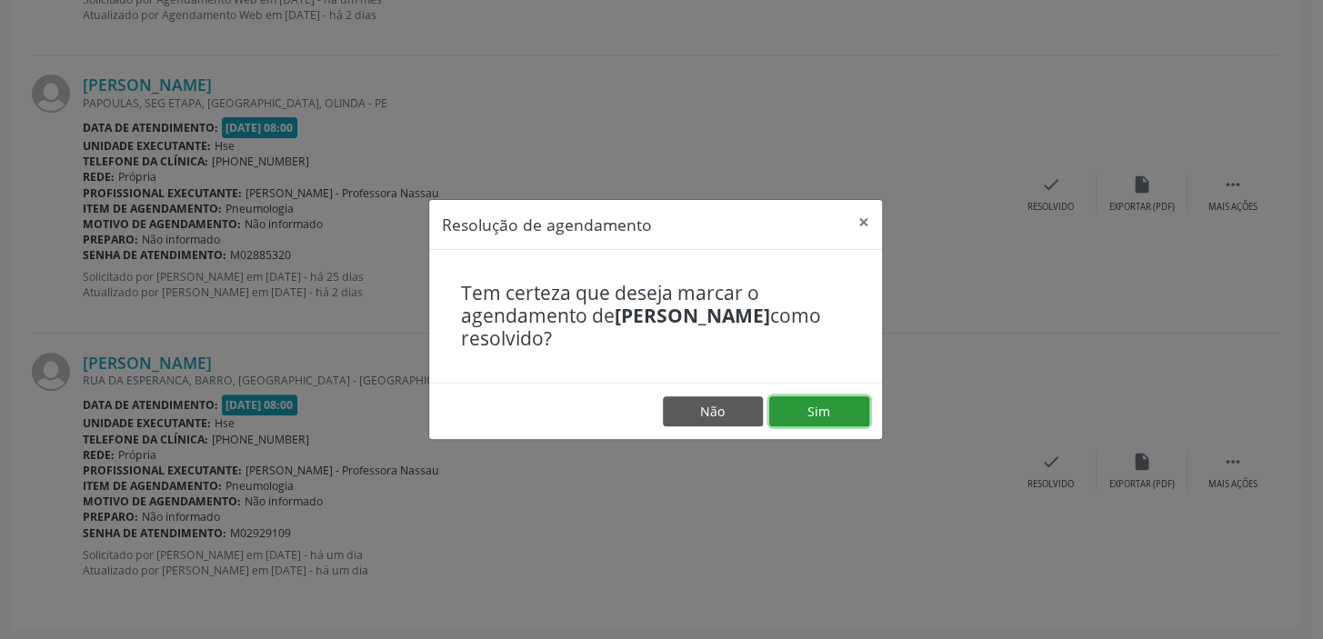
click at [823, 405] on button "Sim" at bounding box center [819, 411] width 100 height 31
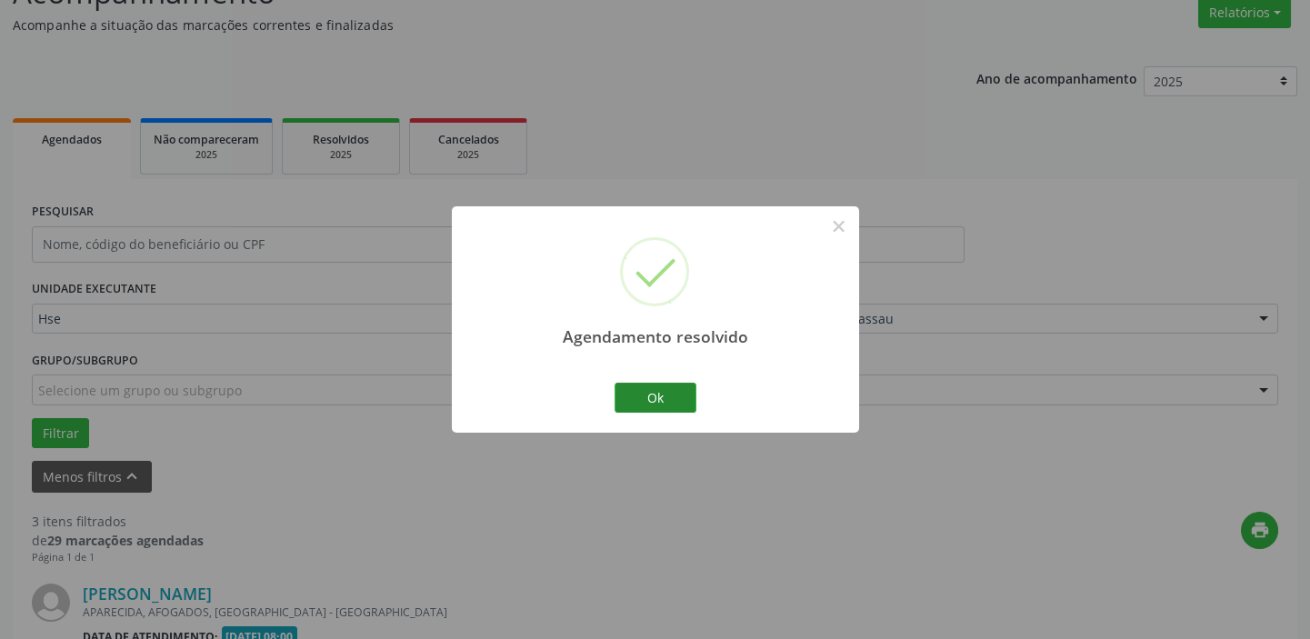
scroll to position [942, 0]
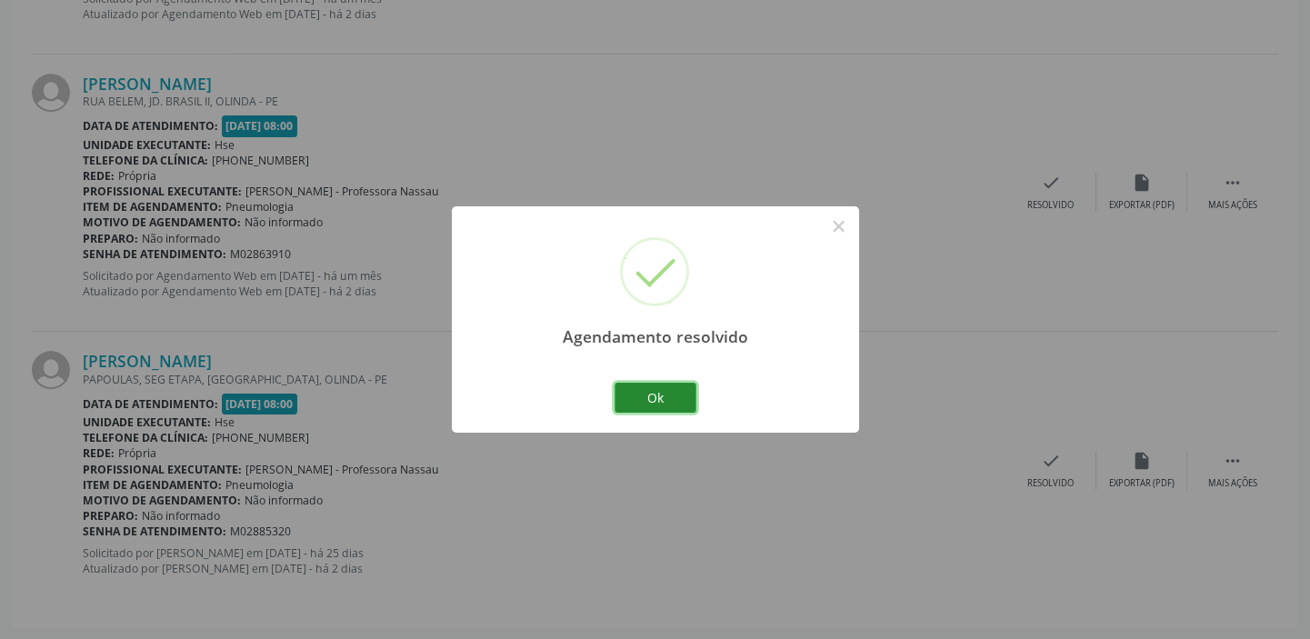
click at [677, 395] on button "Ok" at bounding box center [656, 398] width 82 height 31
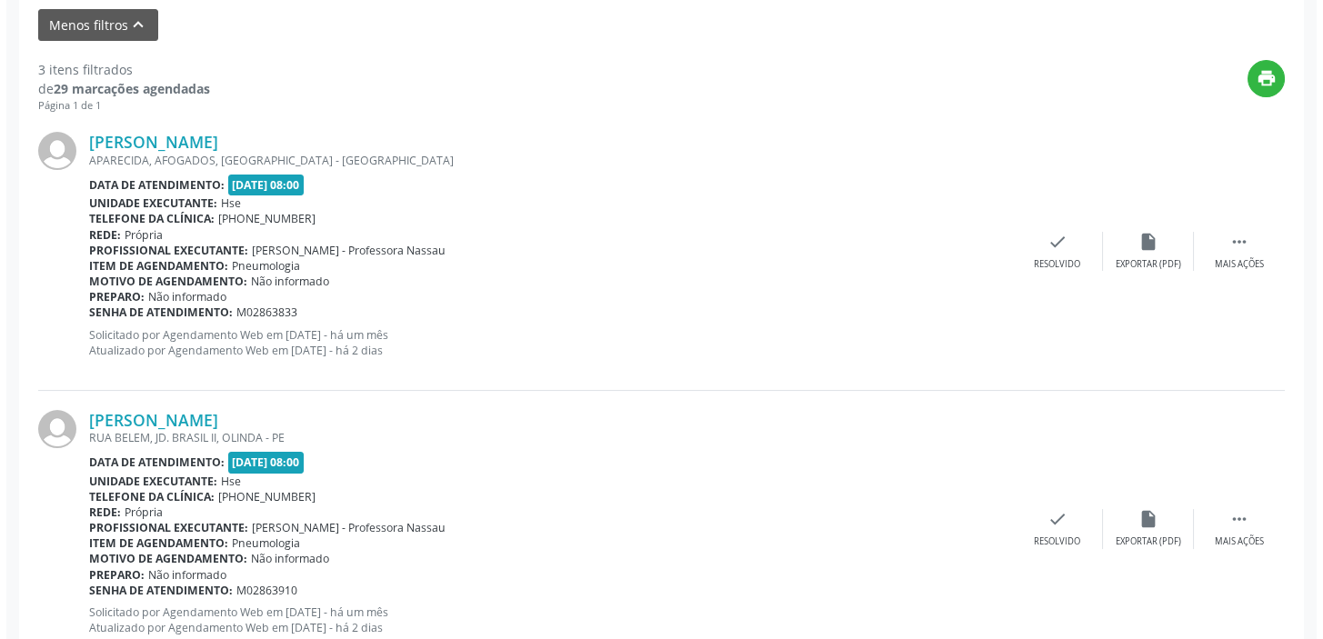
scroll to position [694, 0]
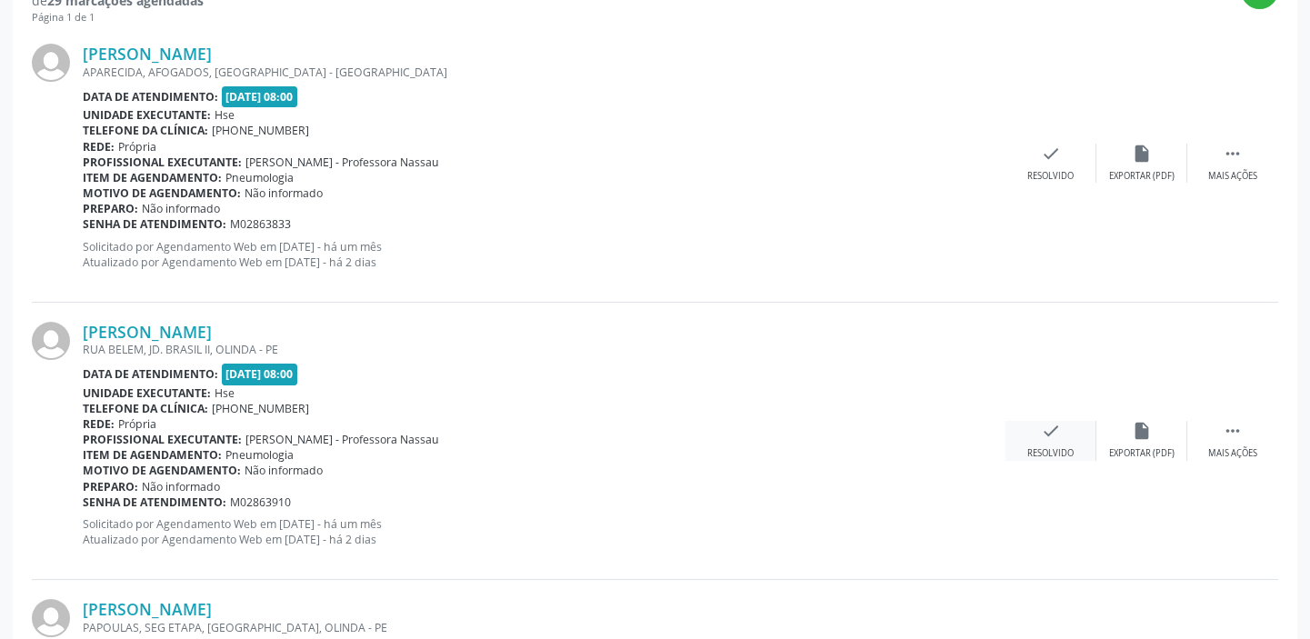
click at [1058, 452] on div "Resolvido" at bounding box center [1051, 453] width 46 height 13
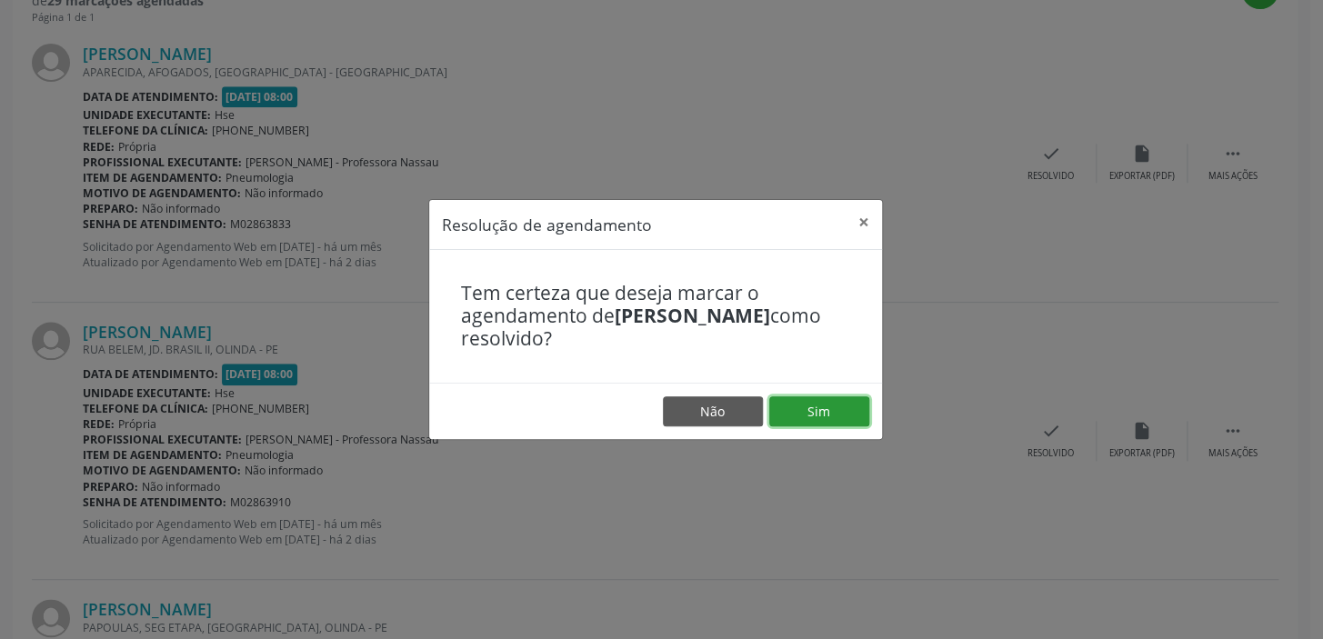
click at [843, 422] on button "Sim" at bounding box center [819, 411] width 100 height 31
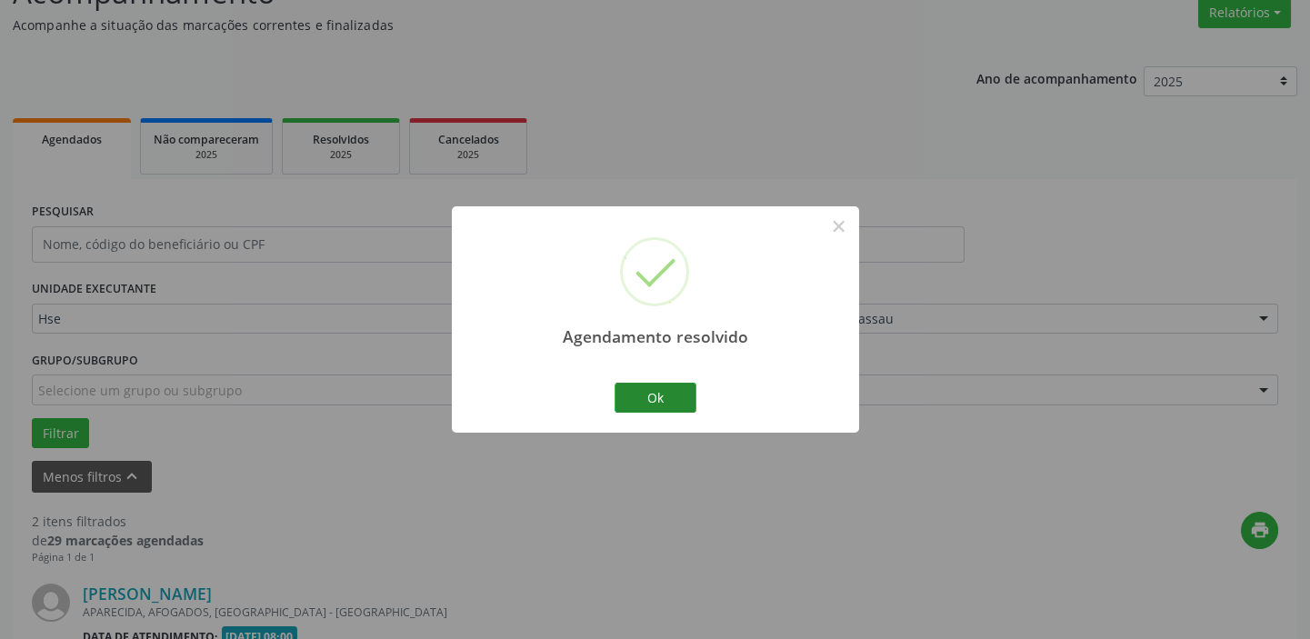
scroll to position [664, 0]
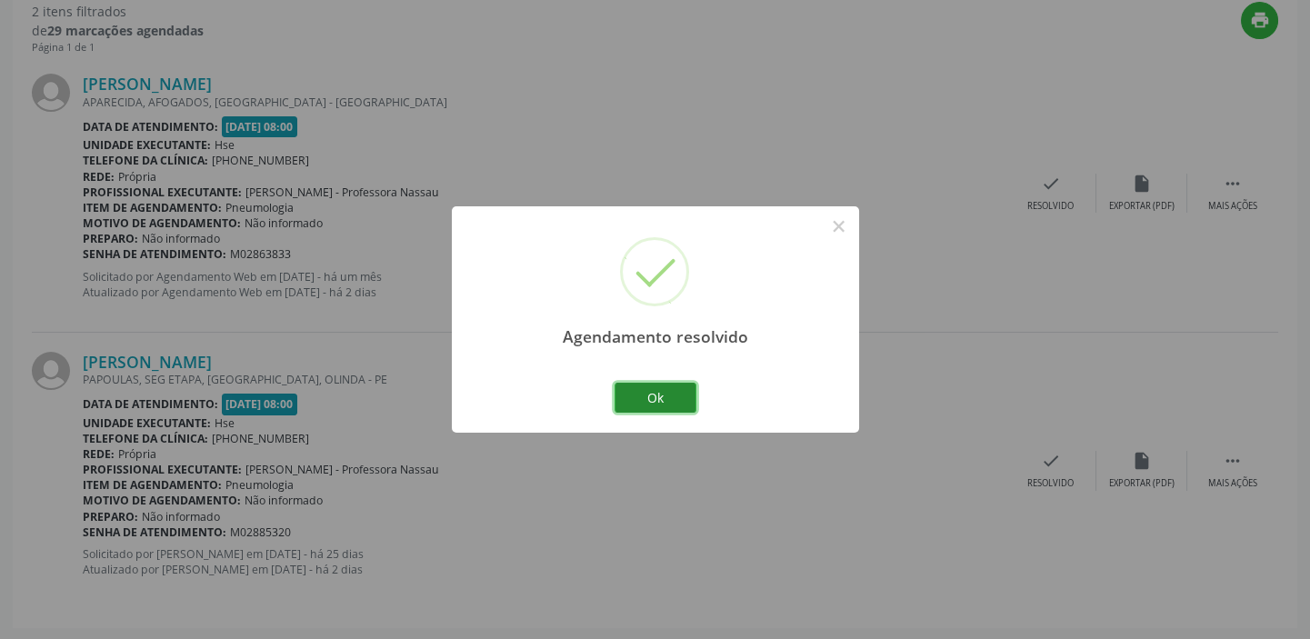
click at [678, 390] on button "Ok" at bounding box center [656, 398] width 82 height 31
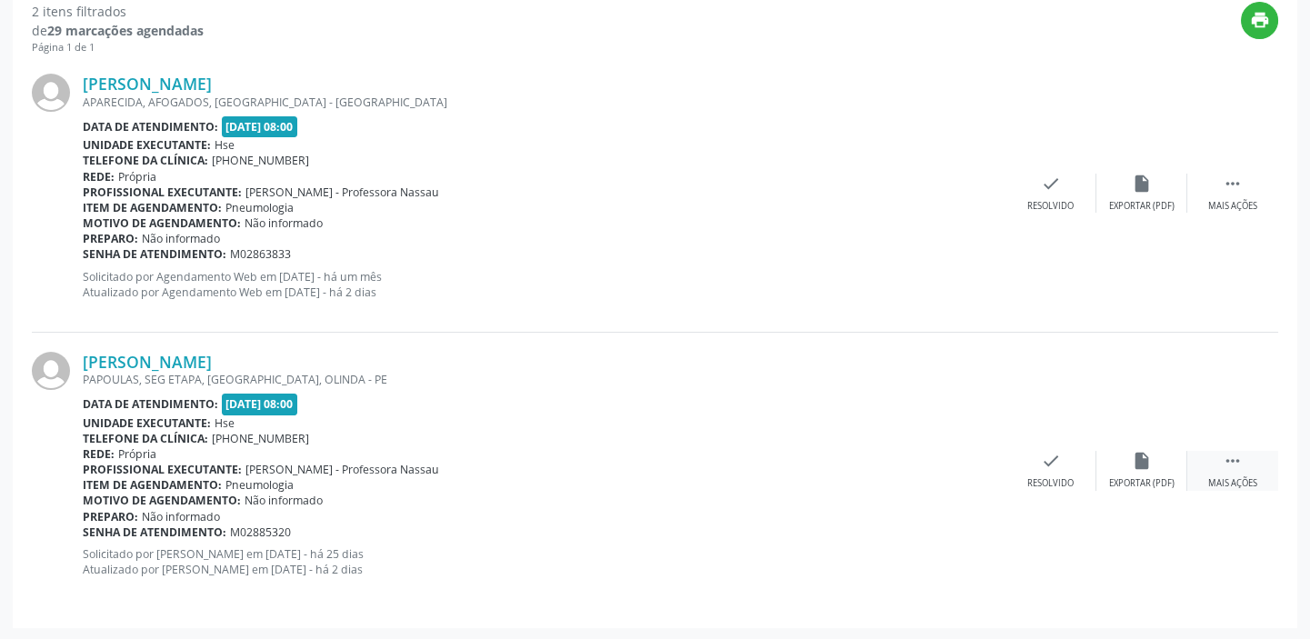
click at [1242, 480] on div "Mais ações" at bounding box center [1232, 483] width 49 height 13
click at [1234, 486] on div "Menos ações" at bounding box center [1233, 483] width 58 height 13
click at [1226, 486] on div "Mais ações" at bounding box center [1232, 483] width 49 height 13
click at [1153, 472] on div "alarm_off Não compareceu" at bounding box center [1142, 470] width 91 height 39
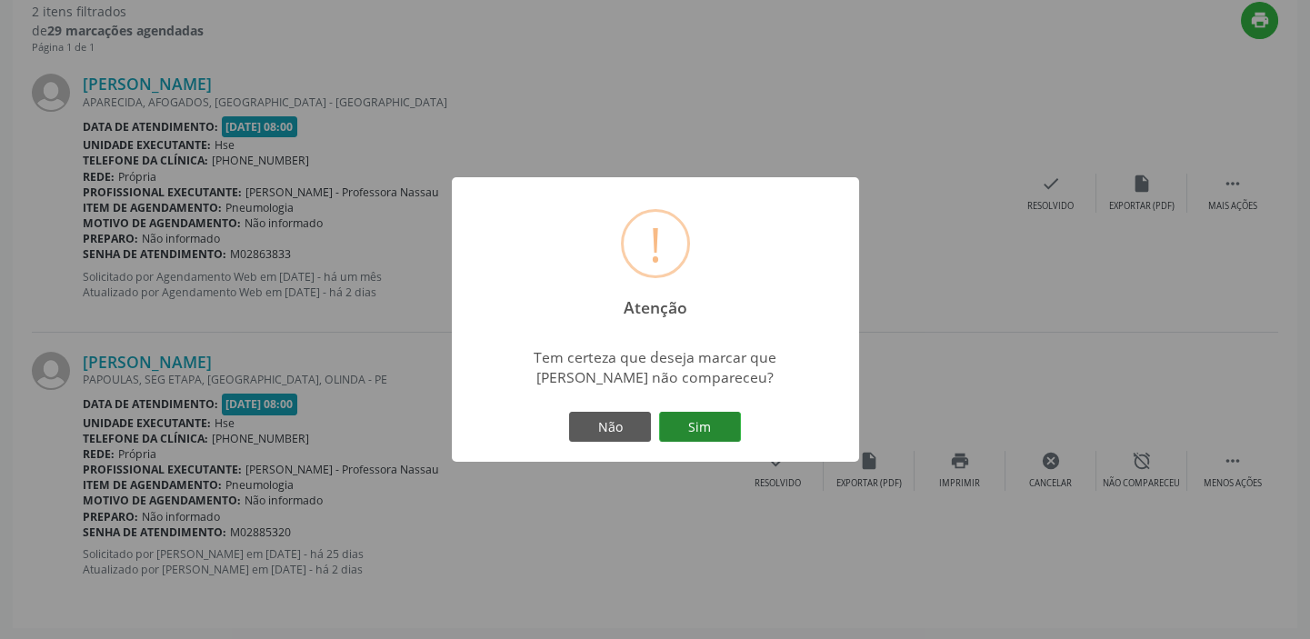
click at [699, 428] on button "Sim" at bounding box center [700, 427] width 82 height 31
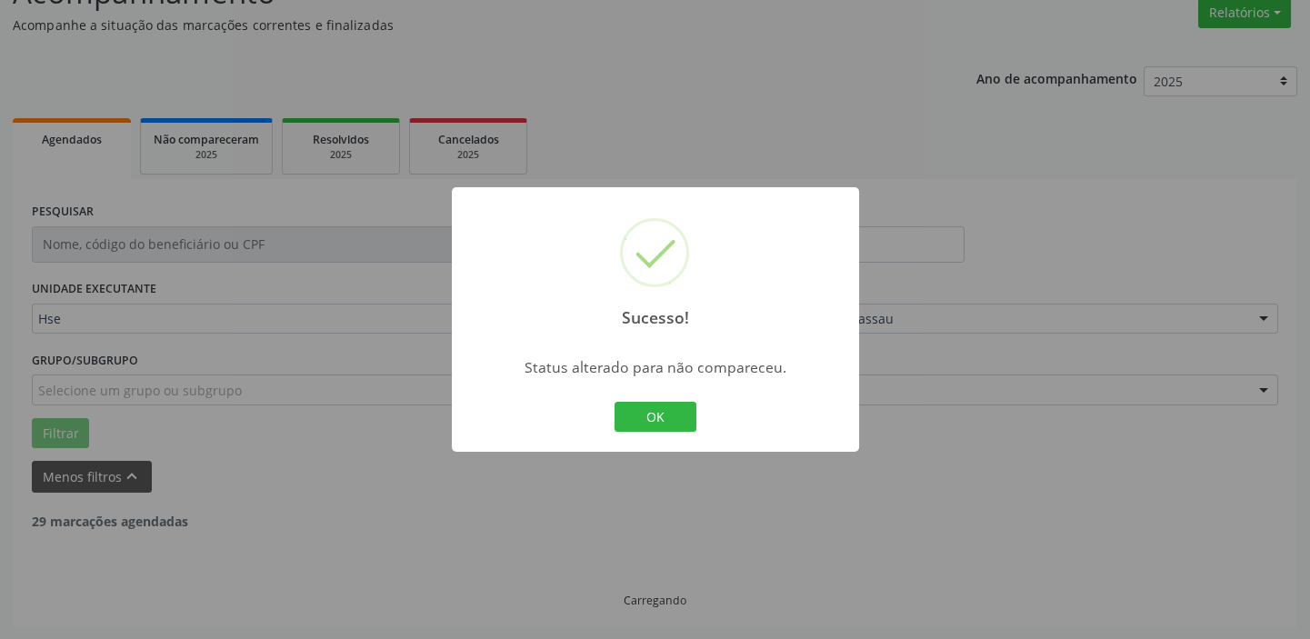
scroll to position [387, 0]
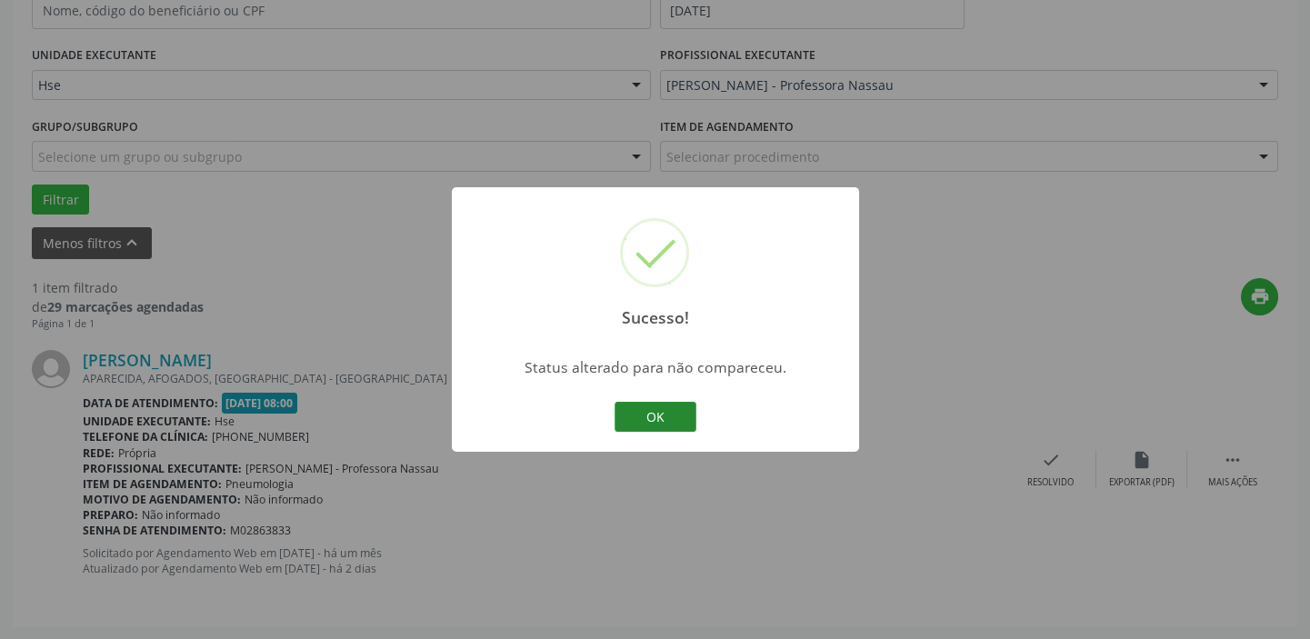
click at [669, 408] on button "OK" at bounding box center [656, 417] width 82 height 31
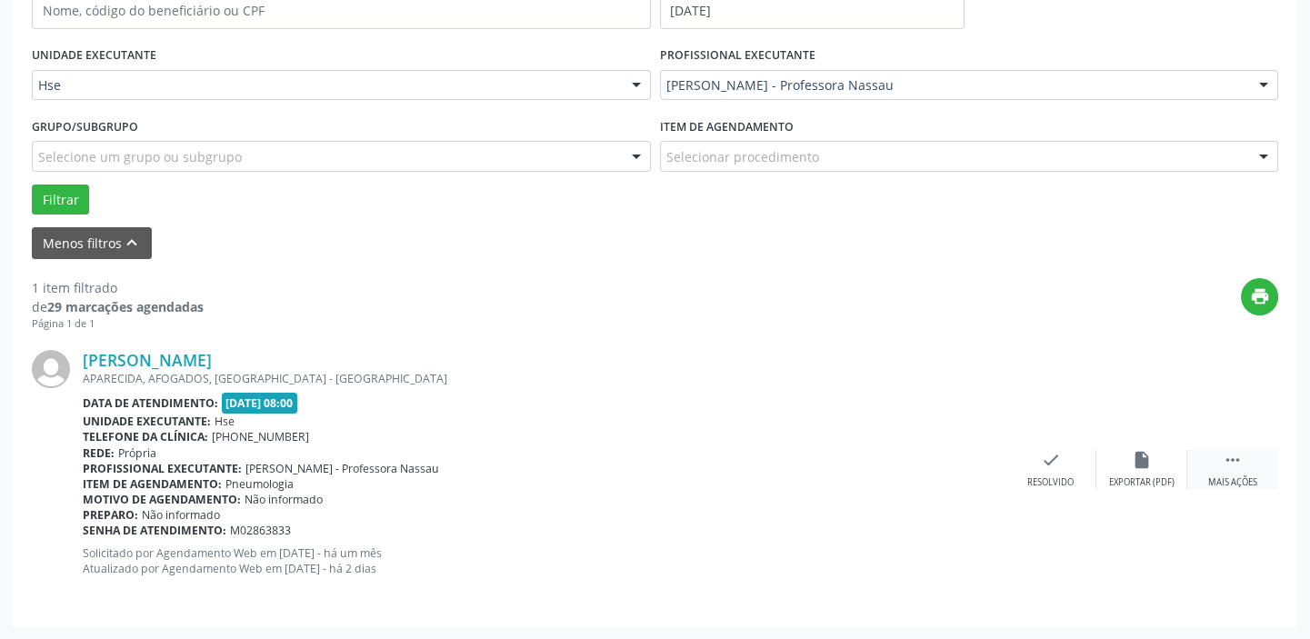
click at [1213, 473] on div " Mais ações" at bounding box center [1233, 469] width 91 height 39
click at [1149, 469] on div "alarm_off Não compareceu" at bounding box center [1142, 469] width 91 height 39
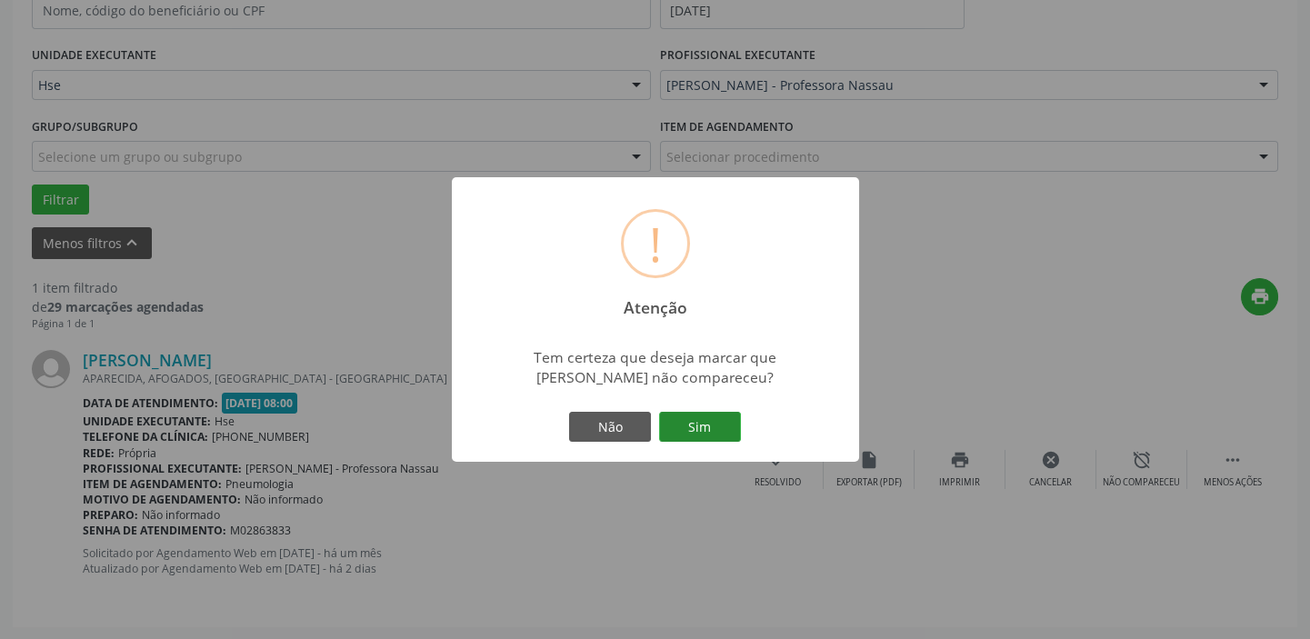
click at [711, 414] on button "Sim" at bounding box center [700, 427] width 82 height 31
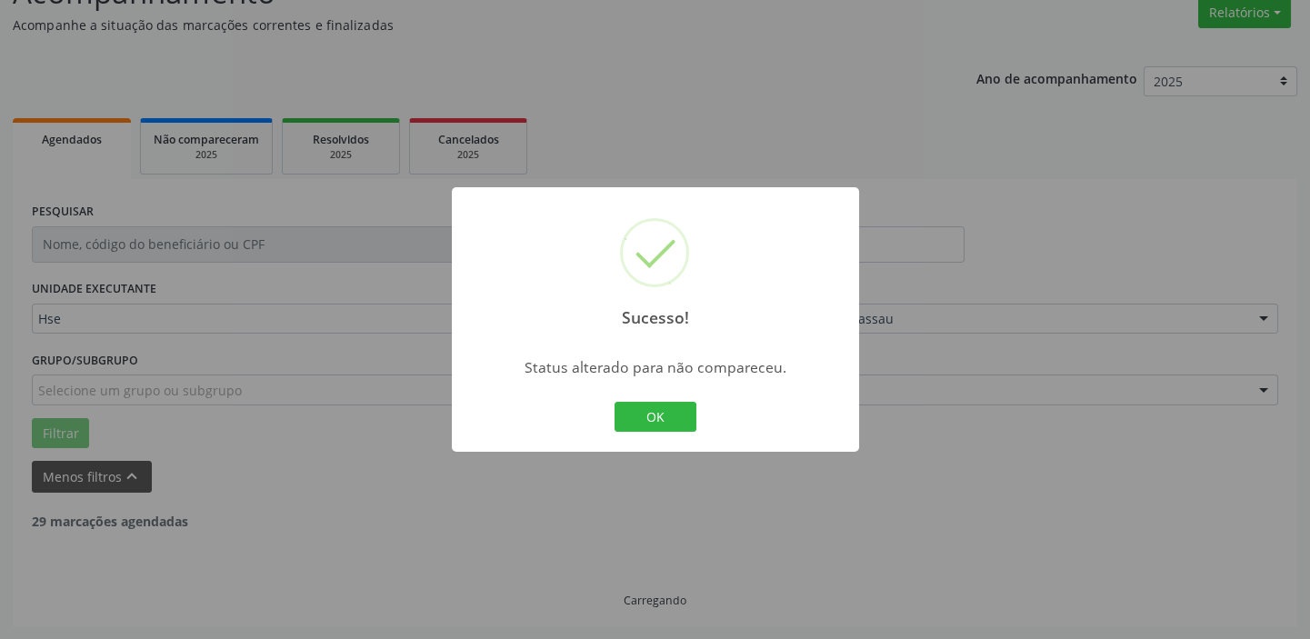
scroll to position [95, 0]
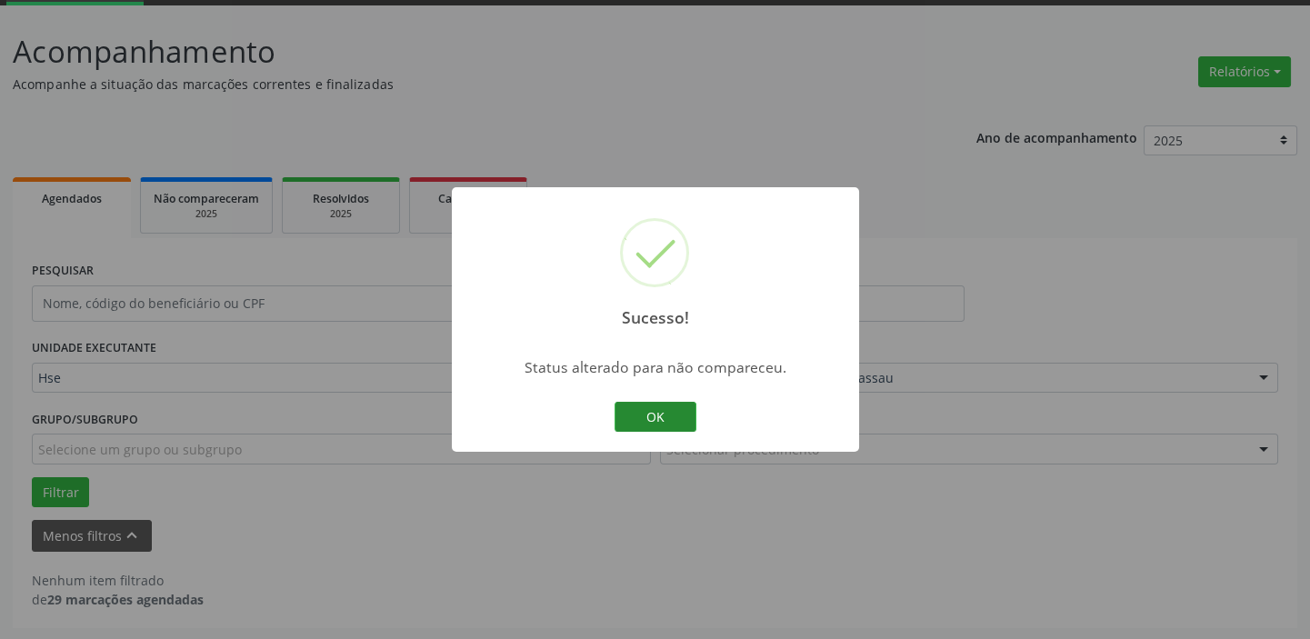
click at [695, 416] on button "OK" at bounding box center [656, 417] width 82 height 31
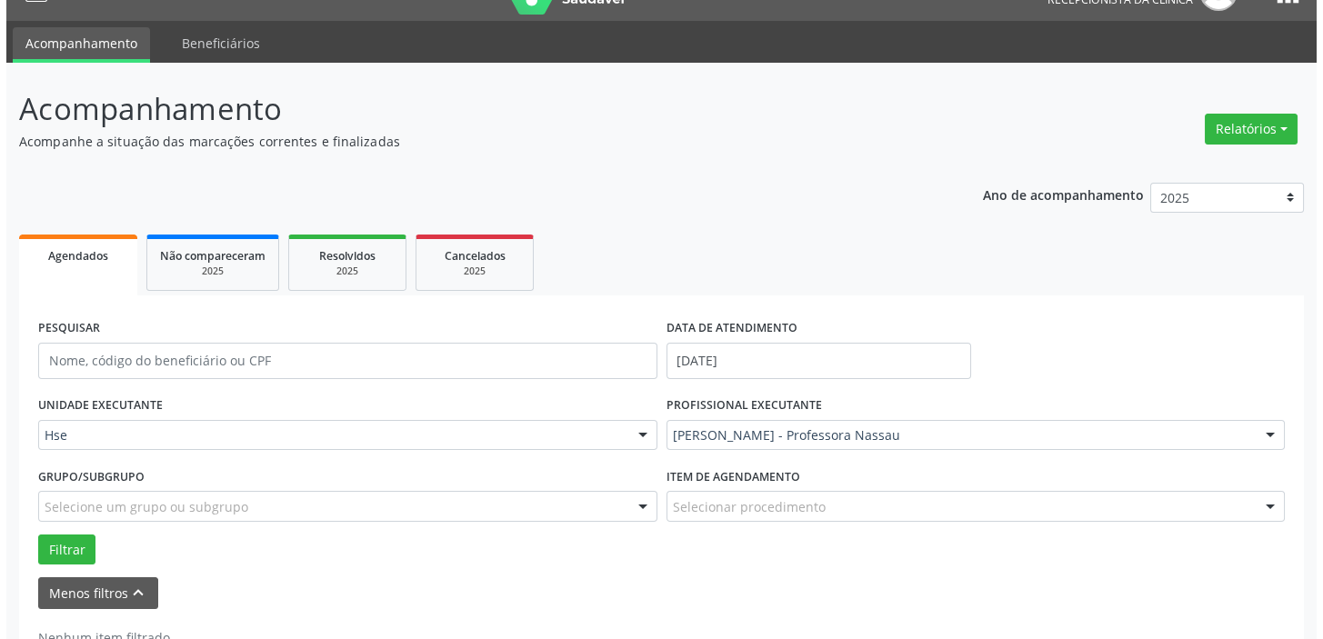
scroll to position [12, 0]
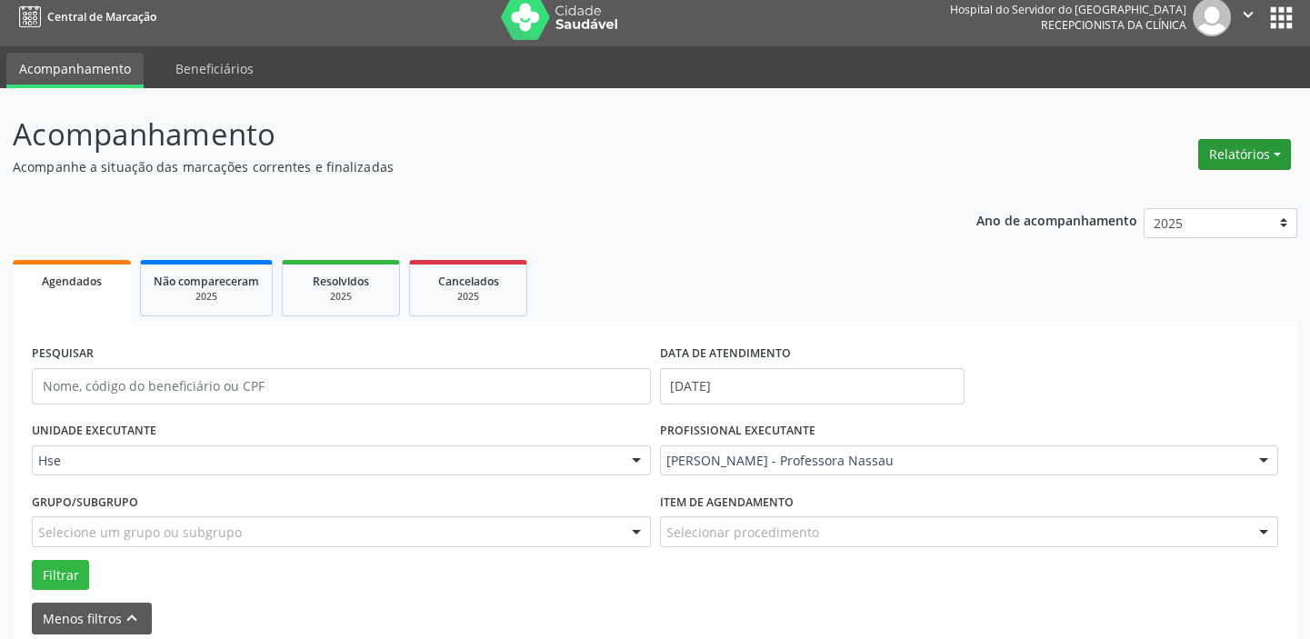
click at [1255, 146] on button "Relatórios" at bounding box center [1244, 154] width 93 height 31
click at [1255, 157] on button "Relatórios" at bounding box center [1244, 154] width 93 height 31
click at [1248, 161] on button "Relatórios" at bounding box center [1244, 154] width 93 height 31
click at [1164, 189] on link "Agendamentos" at bounding box center [1194, 192] width 196 height 25
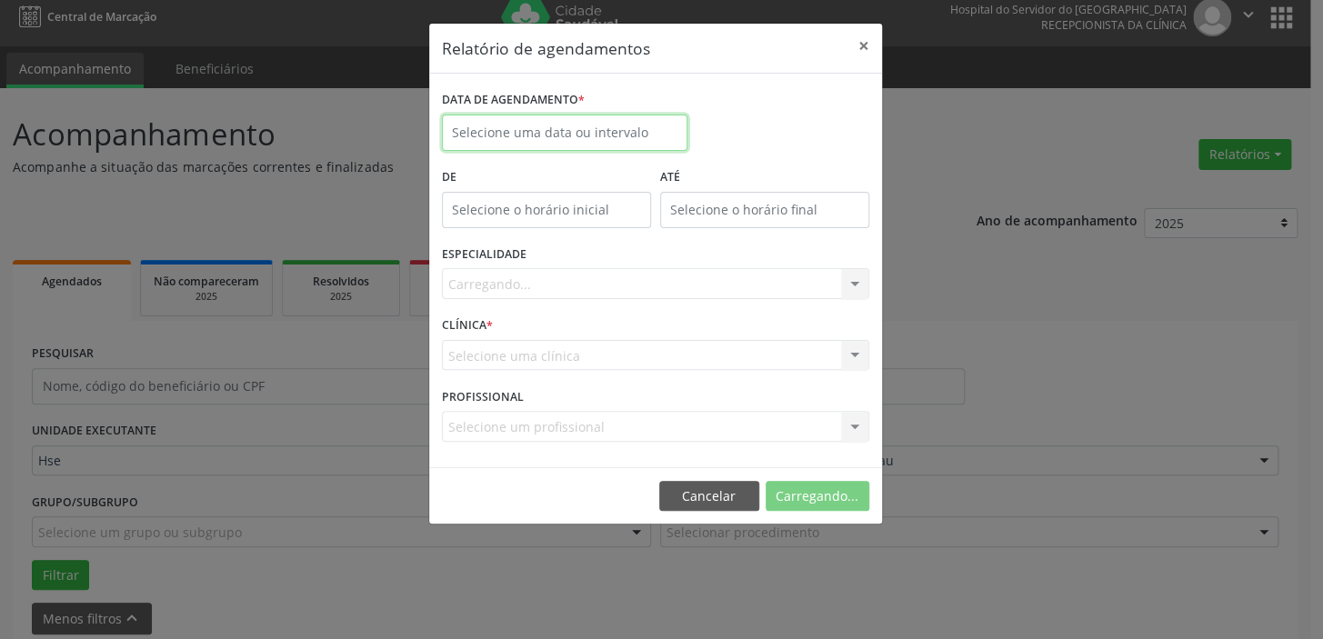
click at [566, 130] on input "text" at bounding box center [565, 133] width 246 height 36
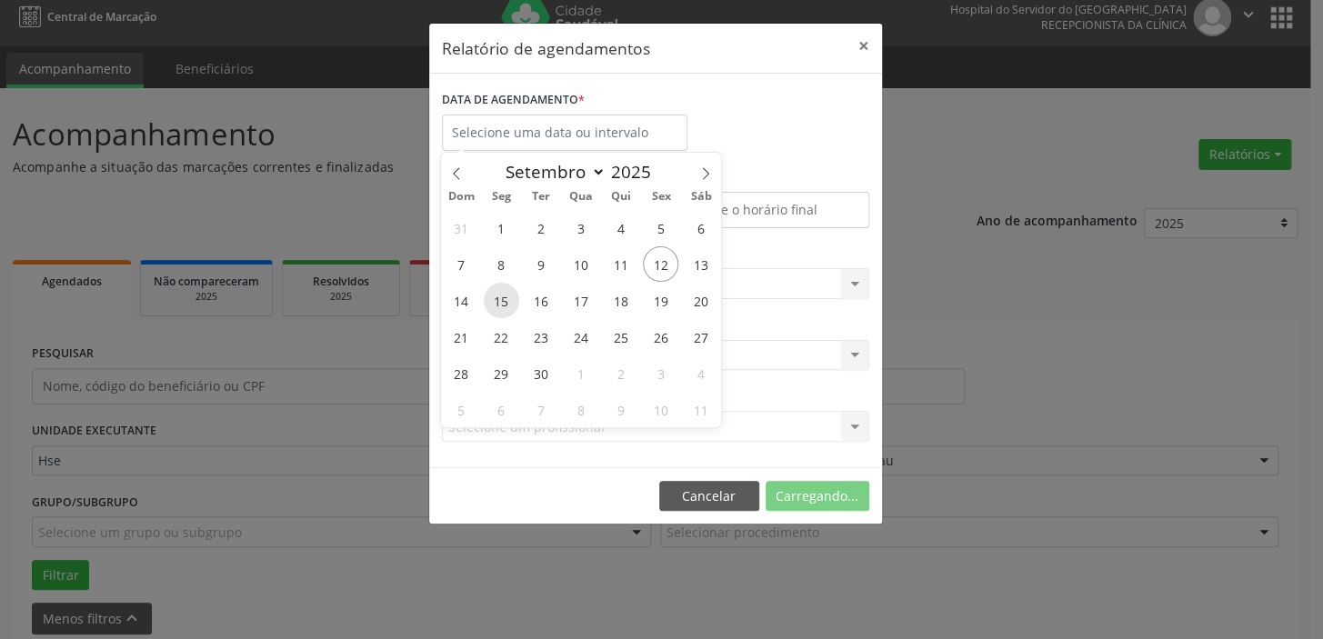
click at [495, 301] on span "15" at bounding box center [501, 300] width 35 height 35
type input "[DATE]"
click at [509, 291] on span "15" at bounding box center [501, 300] width 35 height 35
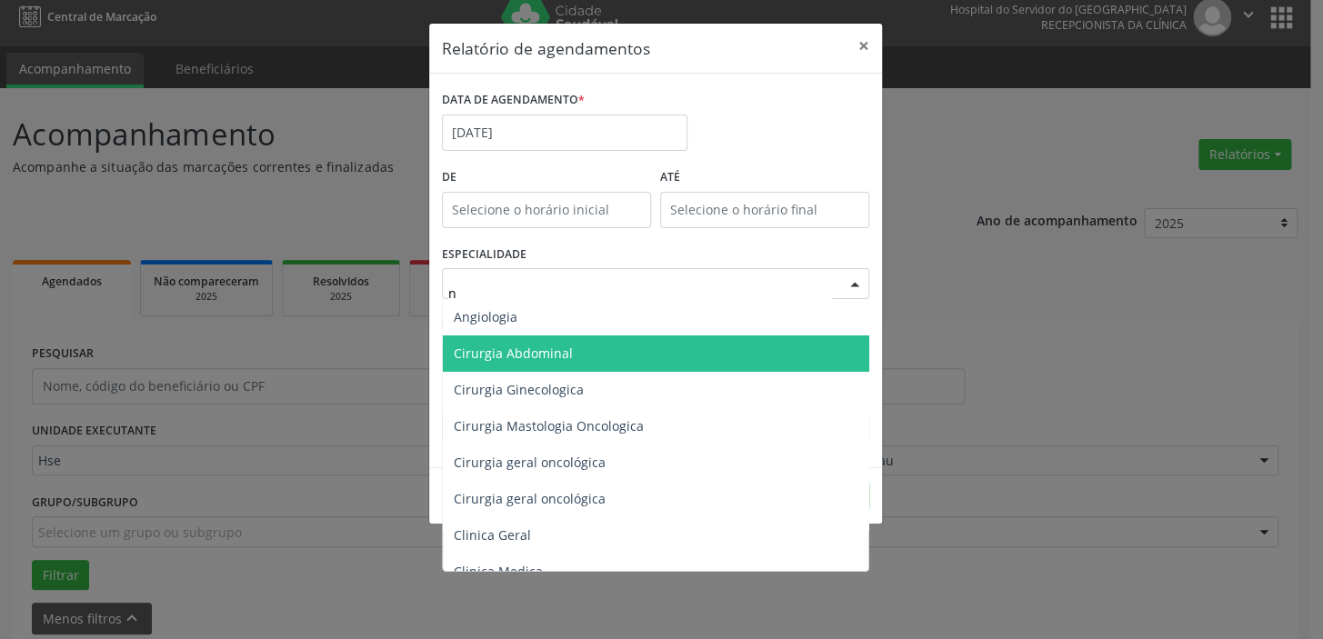
type input "nu"
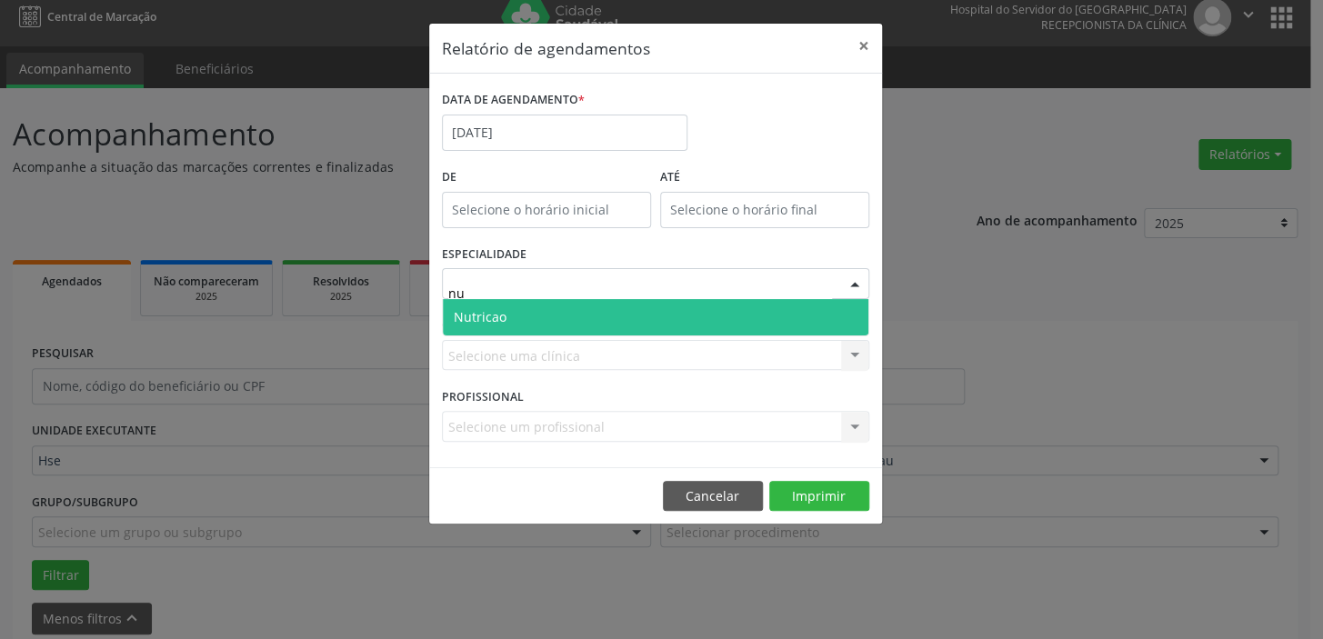
click at [543, 320] on span "Nutricao" at bounding box center [656, 317] width 426 height 36
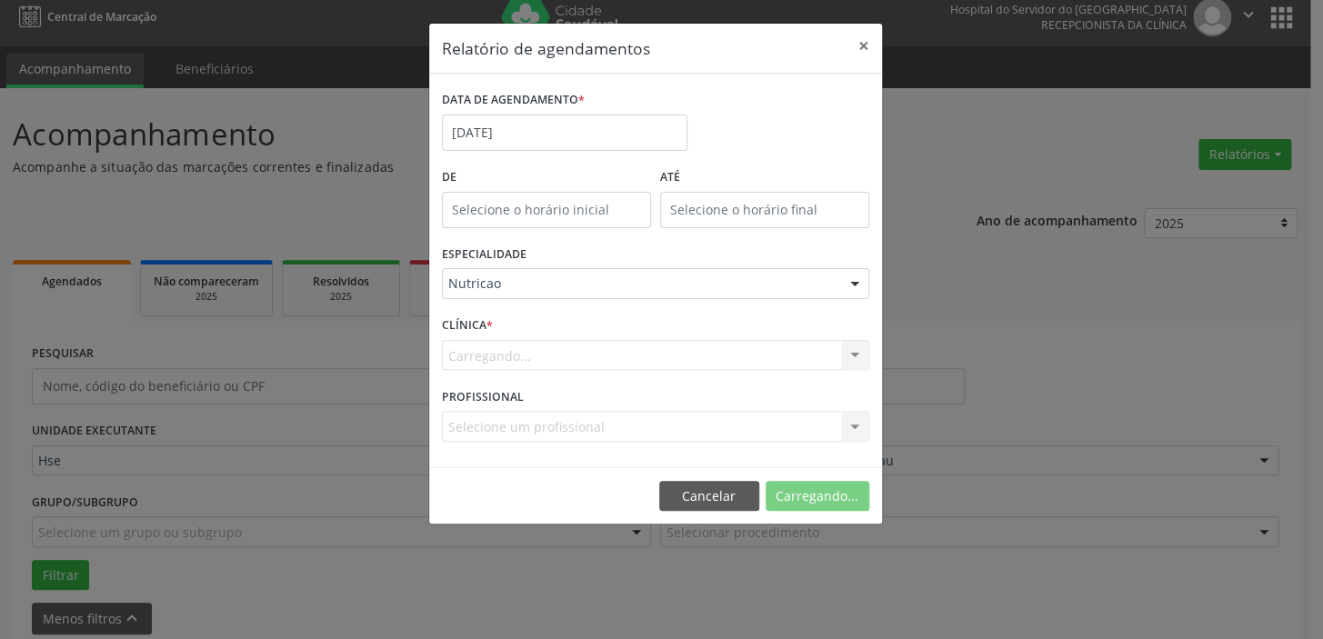
click at [536, 355] on div "Carregando... Hse Nenhum resultado encontrado para: " " Não há nenhuma opção pa…" at bounding box center [655, 355] width 427 height 31
click at [525, 349] on div "Carregando... Hse Nenhum resultado encontrado para: " " Não há nenhuma opção pa…" at bounding box center [655, 355] width 427 height 31
click at [524, 359] on div "Carregando... Hse Nenhum resultado encontrado para: " " Não há nenhuma opção pa…" at bounding box center [655, 355] width 427 height 31
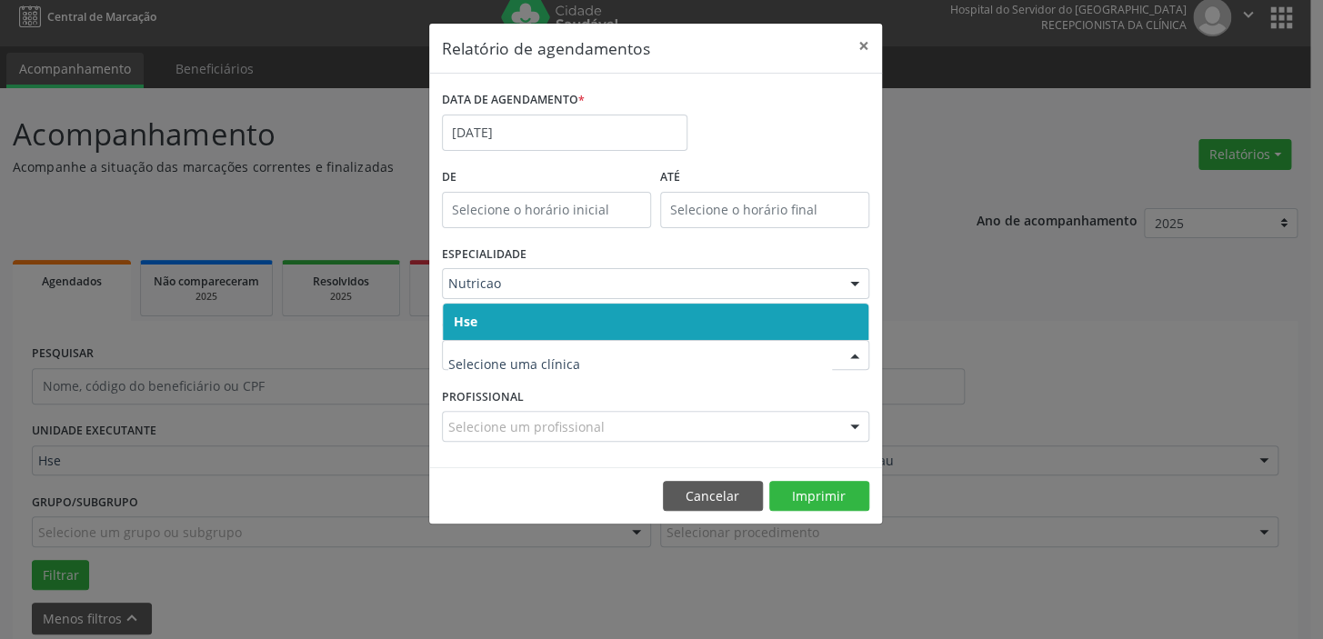
drag, startPoint x: 511, startPoint y: 301, endPoint x: 521, endPoint y: 318, distance: 20.0
click at [513, 304] on div "Hse Nenhum resultado encontrado para: " " Não há nenhuma opção para ser exibida." at bounding box center [655, 321] width 427 height 37
click at [519, 323] on span "Hse" at bounding box center [656, 322] width 426 height 36
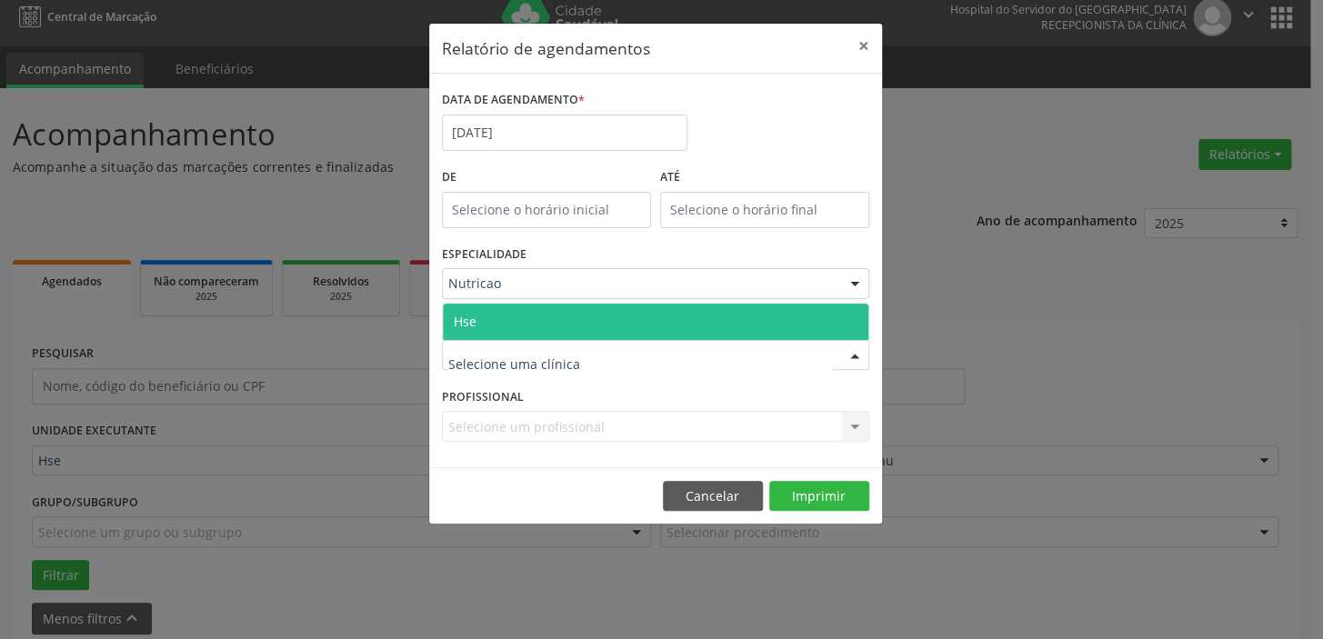
click at [502, 323] on span "Hse" at bounding box center [656, 322] width 426 height 36
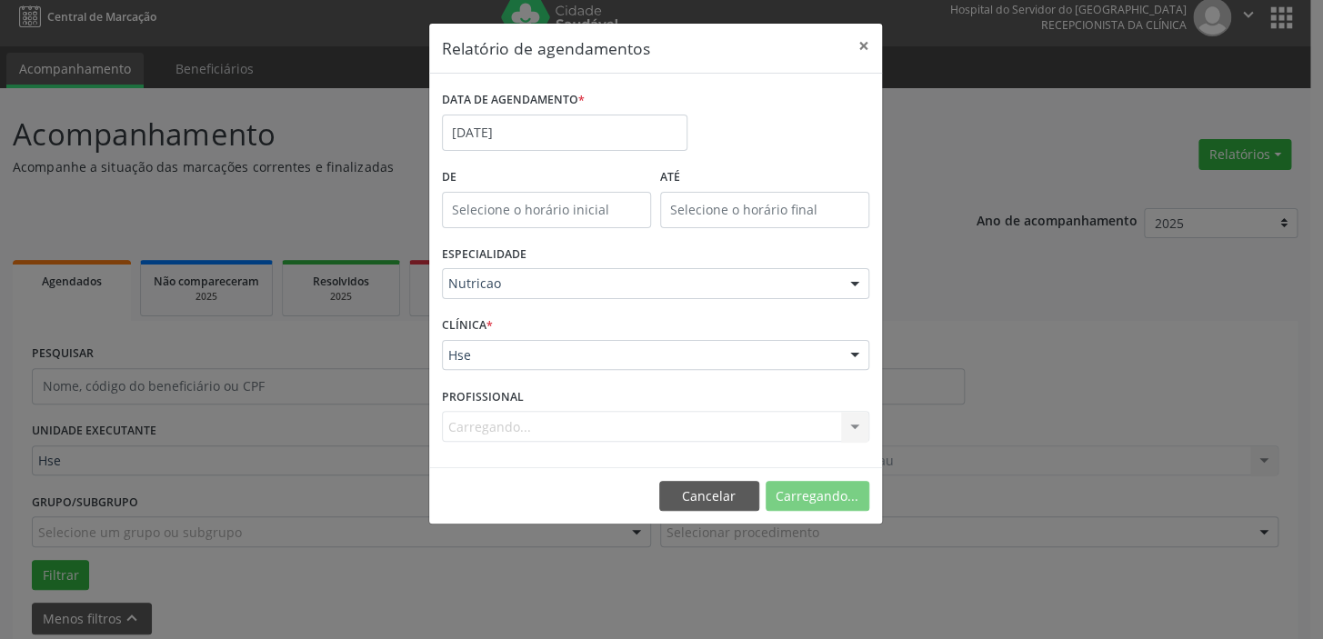
click at [501, 427] on div "Carregando... Todos os profissionais [PERSON_NAME] Interaminense Junior [PERSON…" at bounding box center [655, 426] width 427 height 31
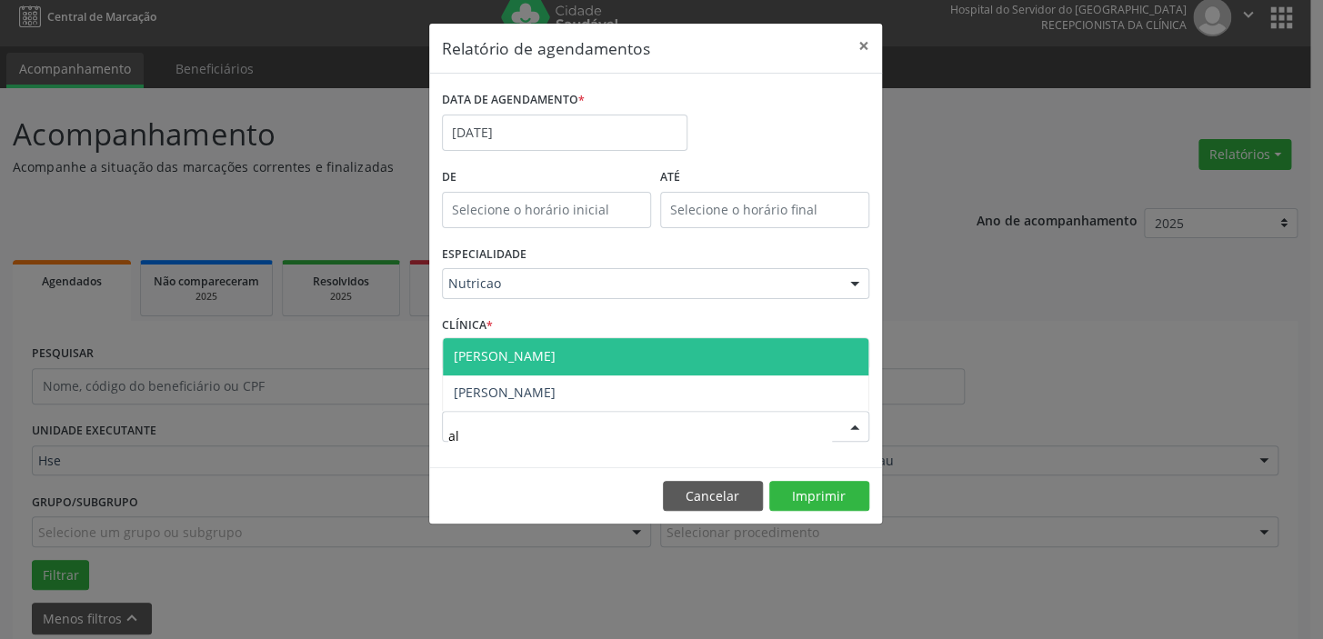
type input "a"
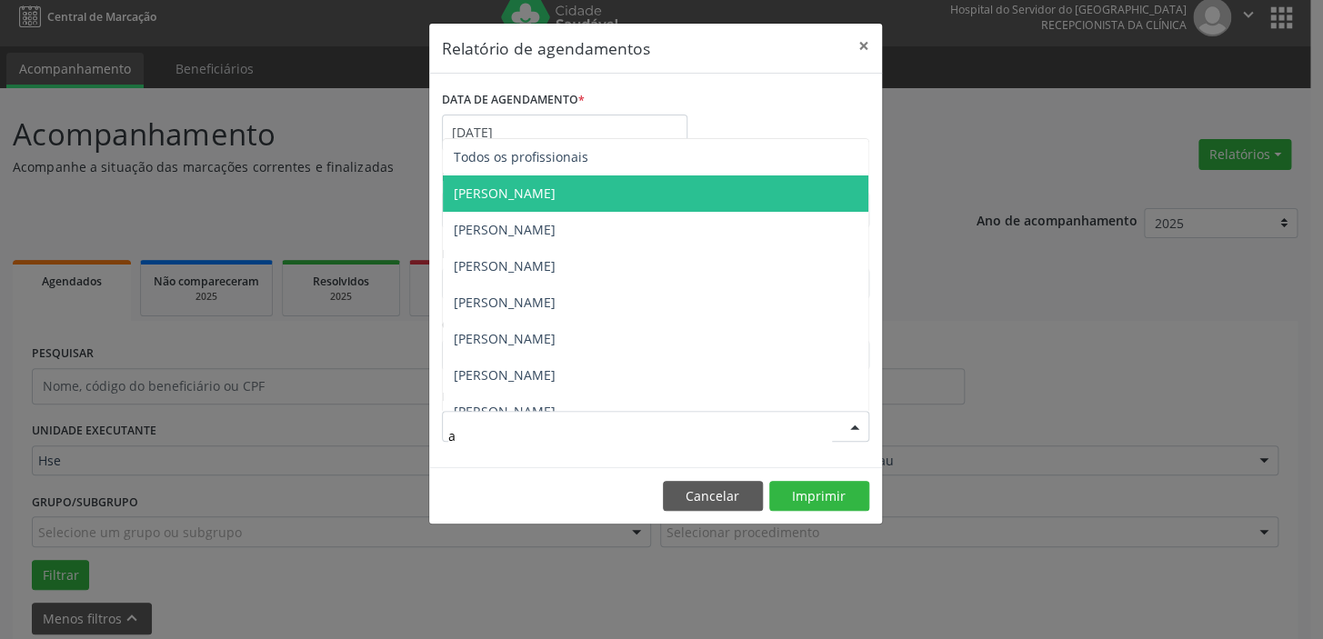
click at [519, 187] on span "[PERSON_NAME]" at bounding box center [505, 193] width 102 height 17
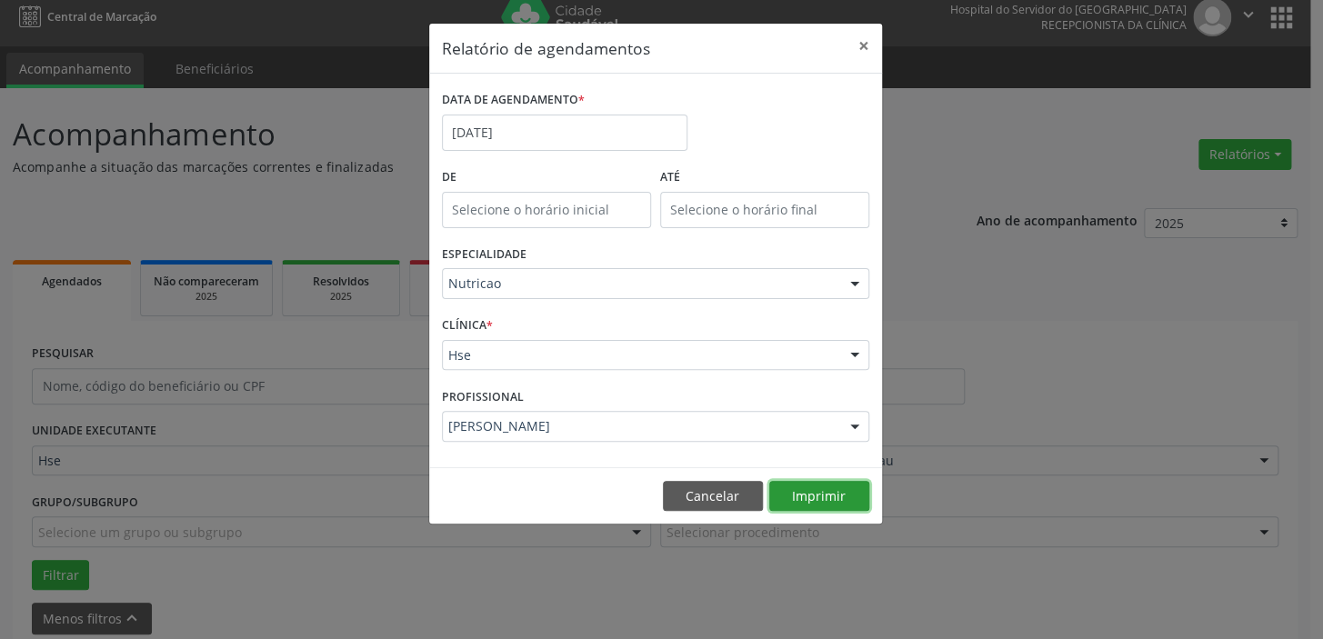
click at [802, 498] on button "Imprimir" at bounding box center [819, 496] width 100 height 31
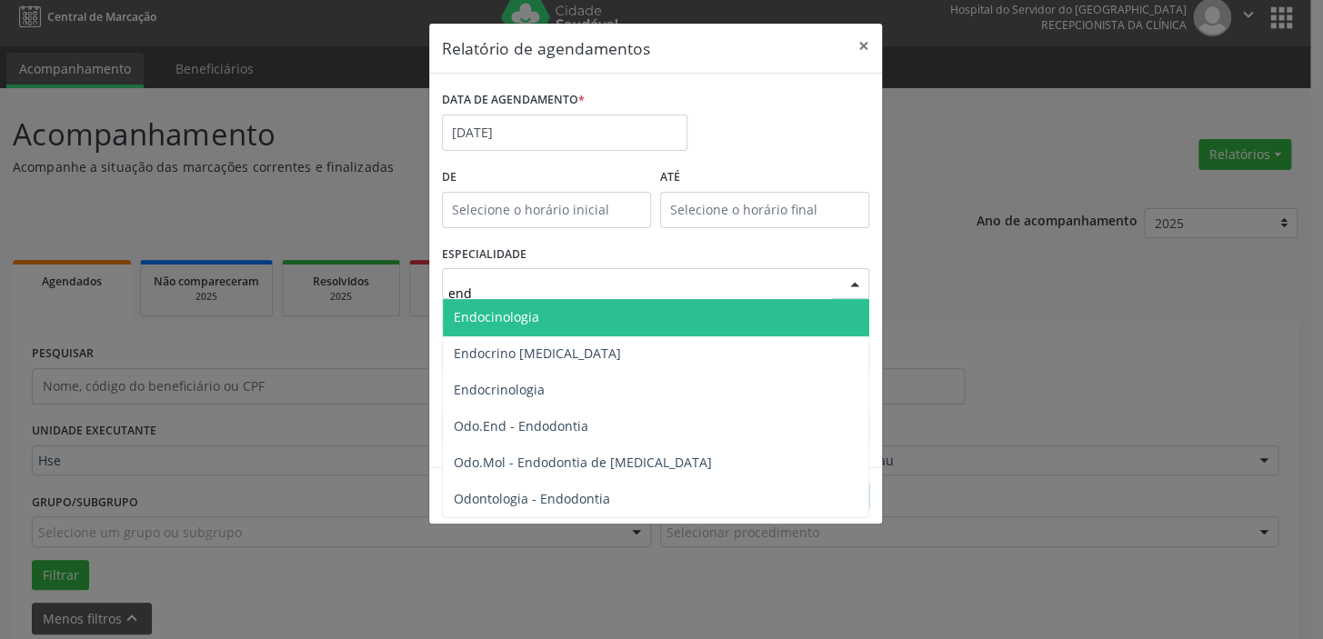
type input "endo"
click at [544, 318] on span "Endocinologia" at bounding box center [656, 317] width 426 height 36
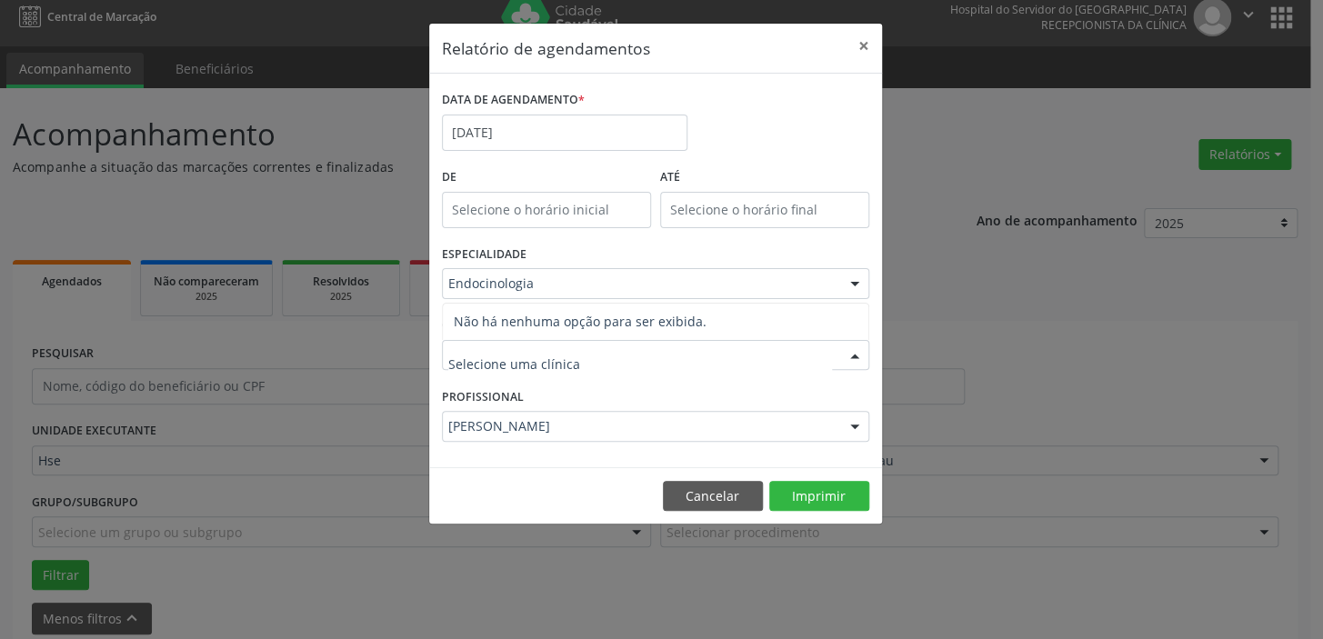
click at [647, 346] on div at bounding box center [655, 355] width 427 height 31
click at [587, 350] on input "text" at bounding box center [640, 364] width 384 height 36
click at [581, 363] on input "text" at bounding box center [640, 364] width 384 height 36
click at [583, 367] on input "text" at bounding box center [640, 364] width 384 height 36
click at [536, 363] on input "text" at bounding box center [640, 364] width 384 height 36
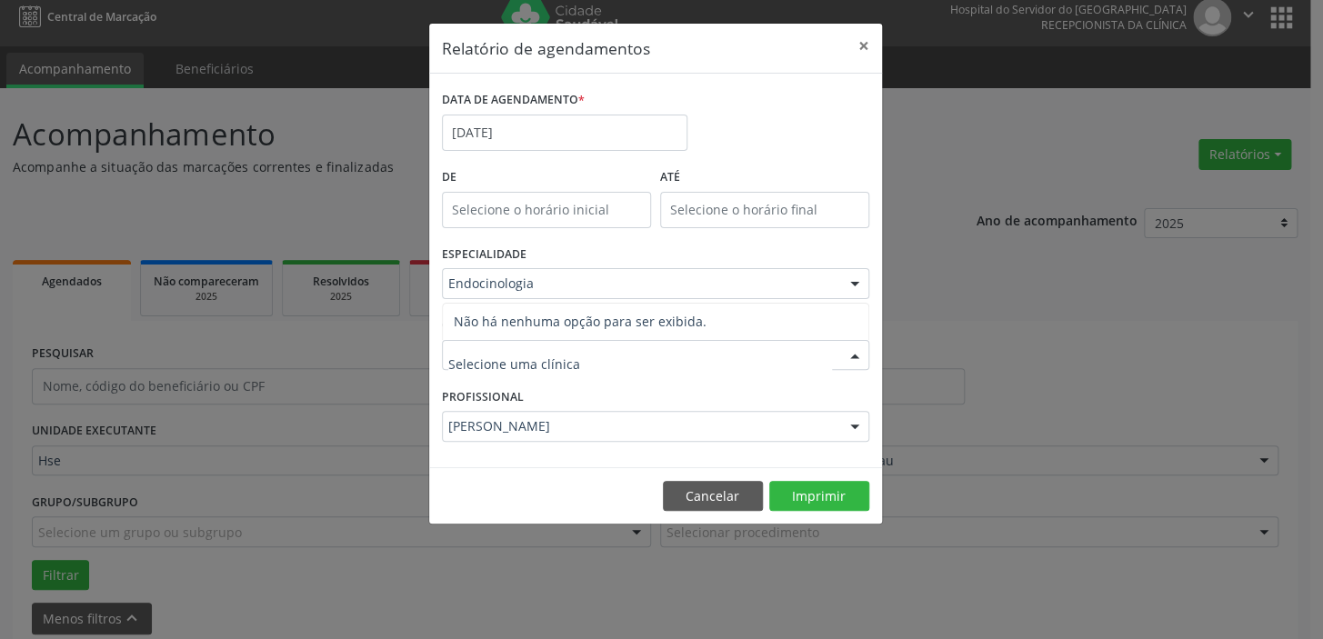
click at [850, 360] on div at bounding box center [854, 356] width 27 height 31
click at [854, 356] on div at bounding box center [854, 356] width 27 height 31
click at [717, 354] on input "text" at bounding box center [640, 364] width 384 height 36
click at [670, 411] on div "[PERSON_NAME]" at bounding box center [655, 426] width 427 height 31
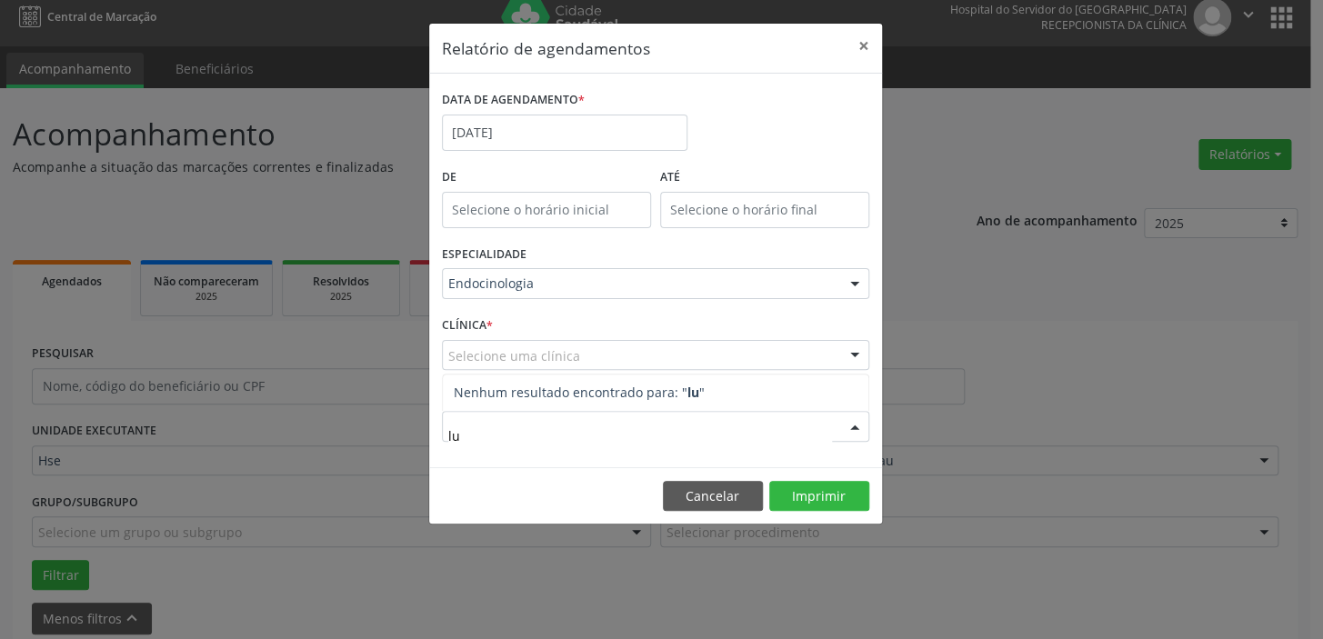
type input "l"
drag, startPoint x: 1120, startPoint y: 127, endPoint x: 1145, endPoint y: 129, distance: 24.6
click at [1120, 131] on div "Relatório de agendamentos × DATA DE AGENDAMENTO * [DATE] De ATÉ ESPECIALIDADE E…" at bounding box center [661, 319] width 1323 height 639
click at [854, 276] on div at bounding box center [854, 284] width 27 height 31
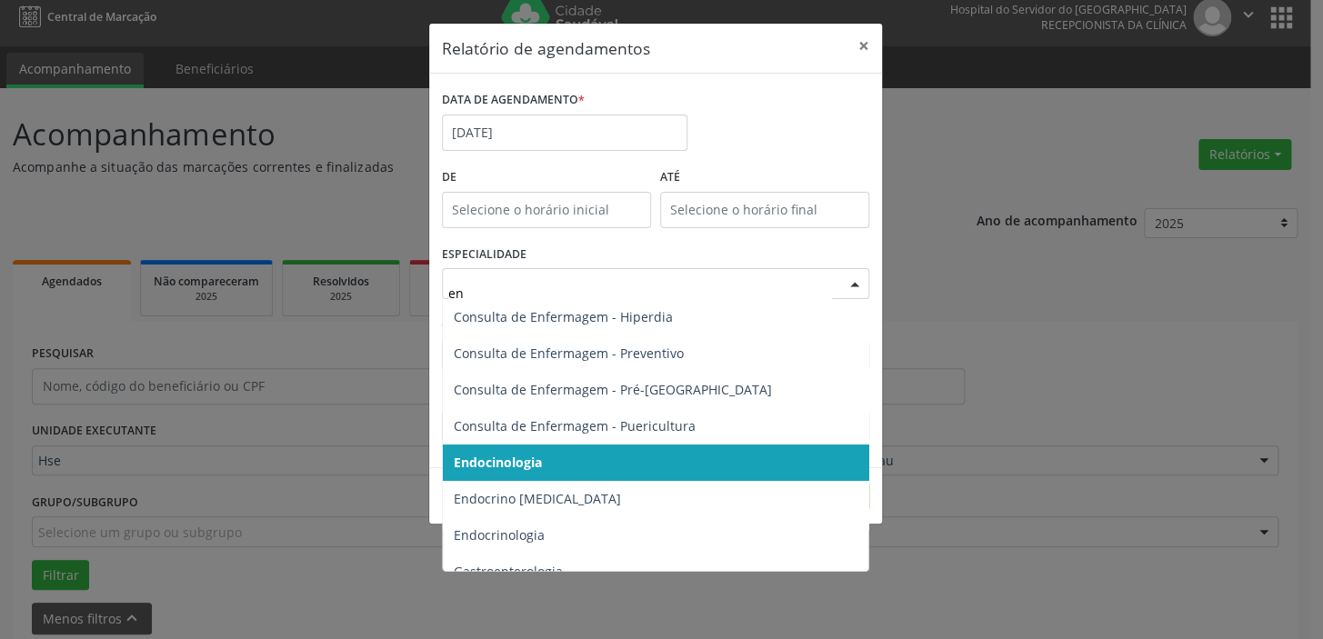
click at [576, 461] on span "Endocinologia" at bounding box center [657, 463] width 428 height 36
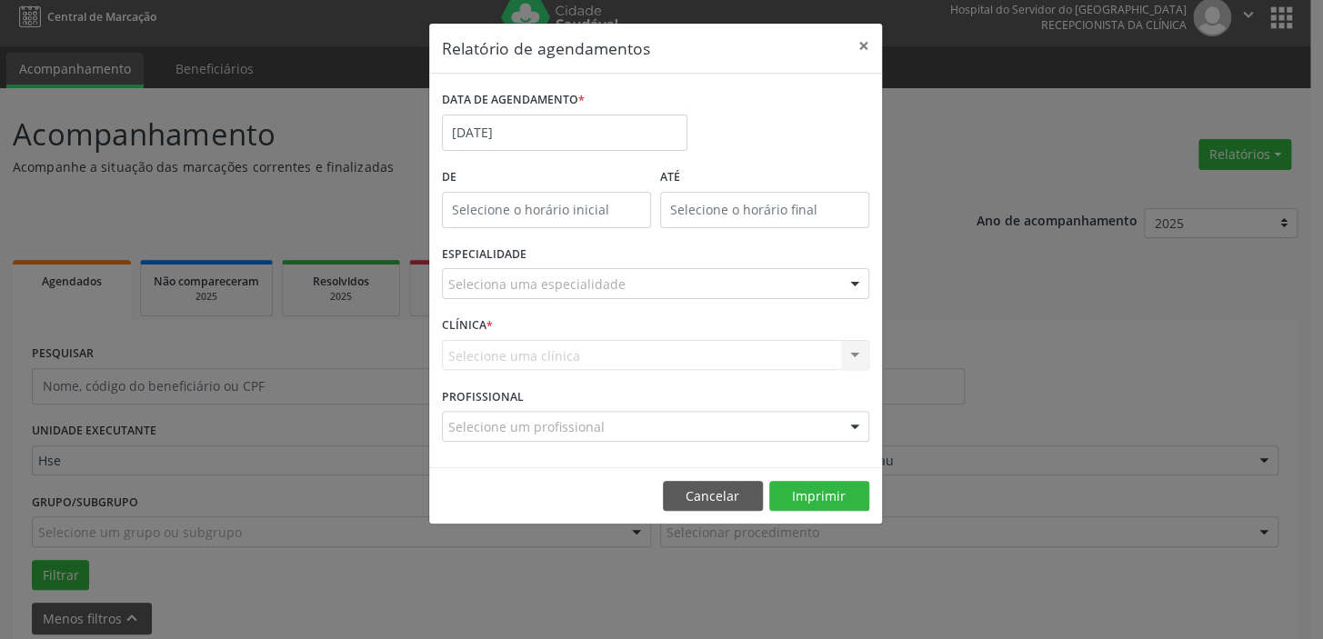
click at [675, 354] on div "Selecione uma clínica Nenhum resultado encontrado para: " " Não há nenhuma opçã…" at bounding box center [655, 355] width 427 height 31
click at [838, 278] on div "Seleciona uma especialidade Todas as especialidades Alergologia Angiologia Arri…" at bounding box center [655, 283] width 427 height 31
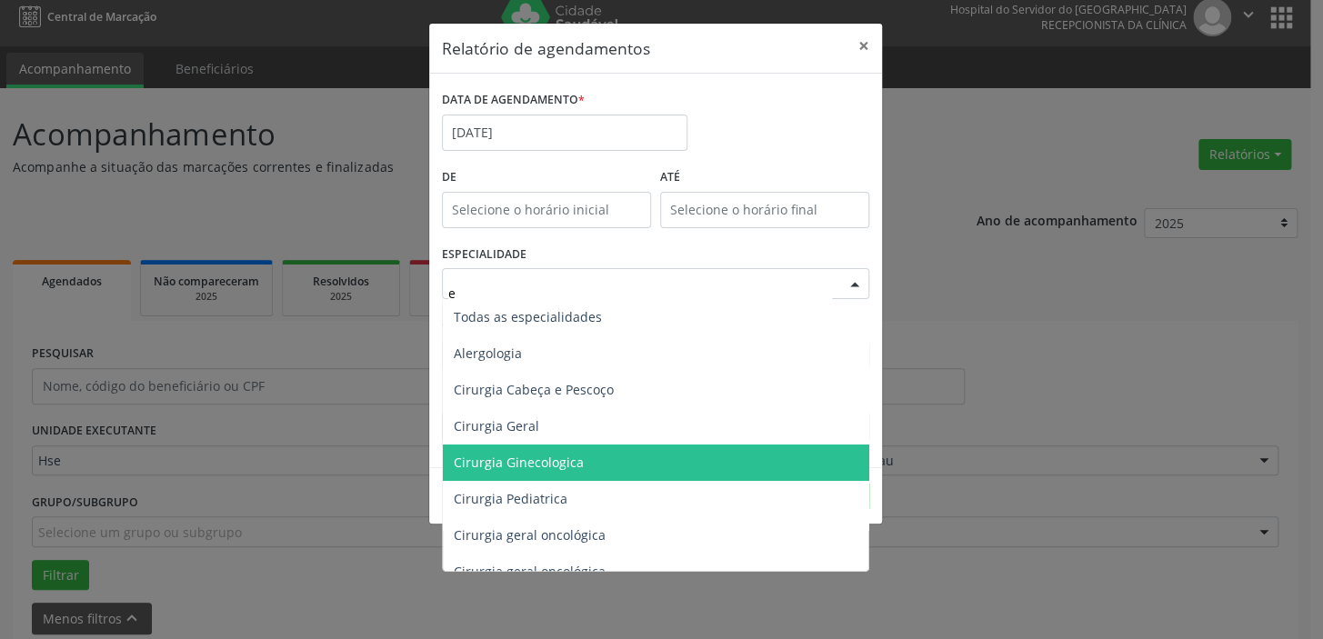
type input "en"
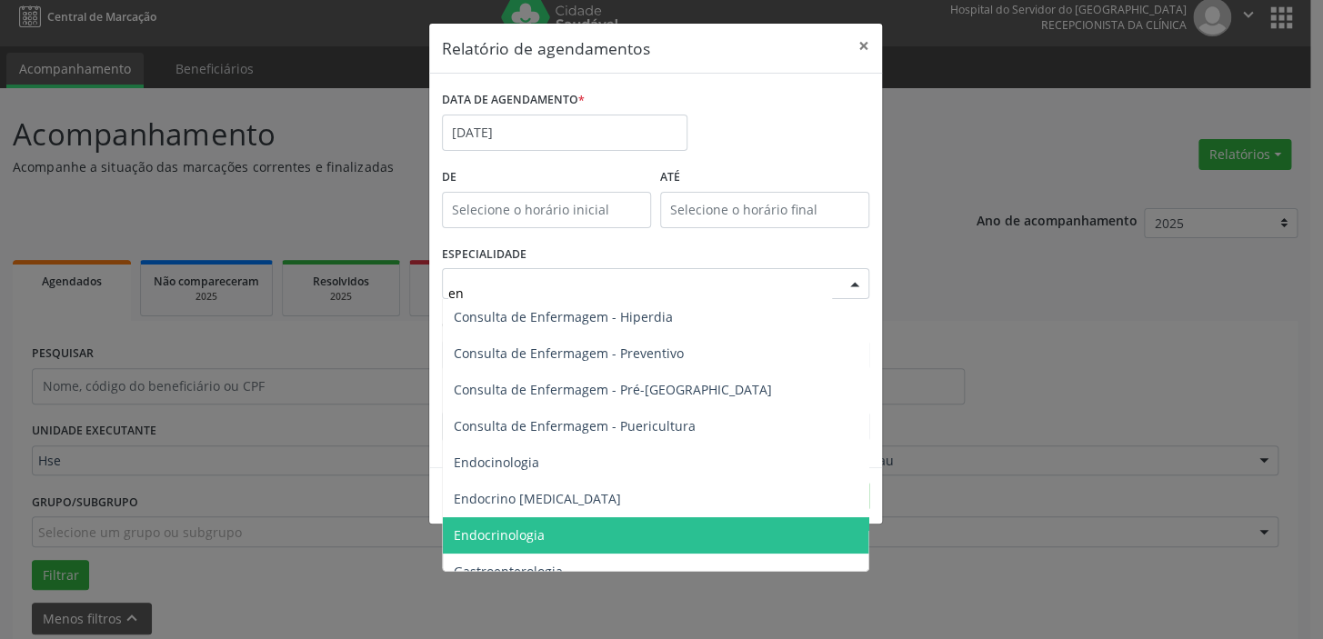
click at [556, 530] on span "Endocrinologia" at bounding box center [657, 535] width 428 height 36
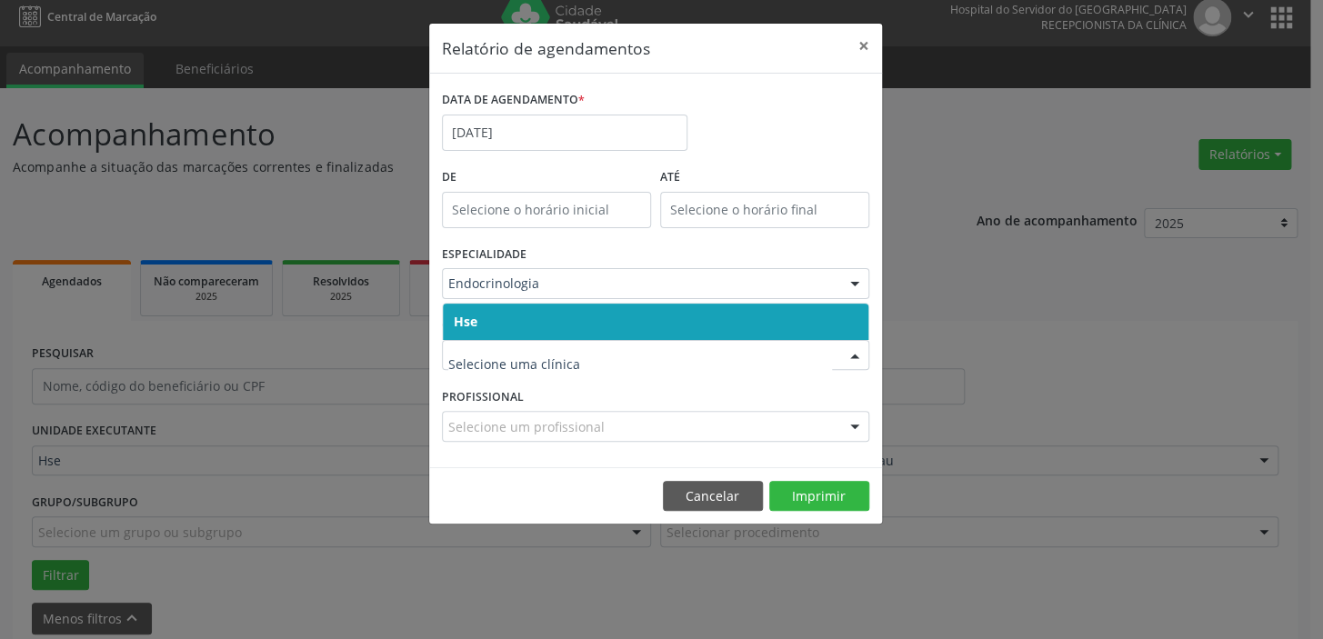
drag, startPoint x: 540, startPoint y: 314, endPoint x: 546, endPoint y: 336, distance: 23.4
click at [541, 313] on span "Hse" at bounding box center [656, 322] width 426 height 36
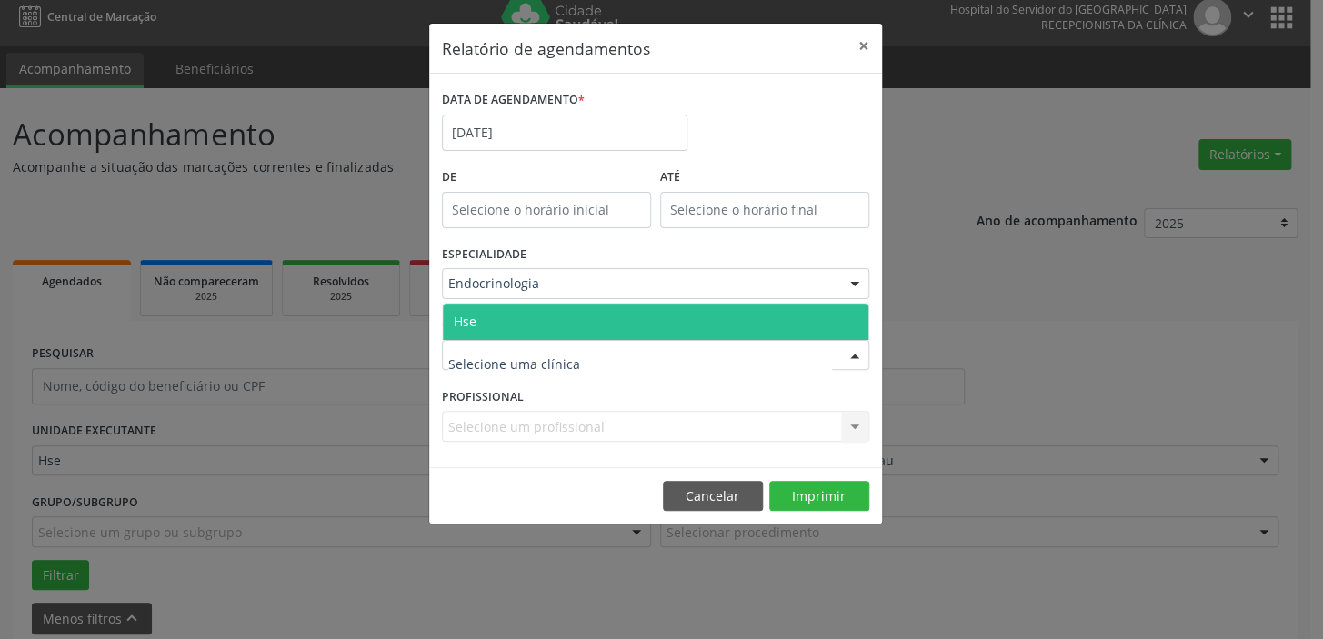
drag, startPoint x: 530, startPoint y: 324, endPoint x: 535, endPoint y: 333, distance: 10.2
click at [531, 324] on span "Hse" at bounding box center [656, 322] width 426 height 36
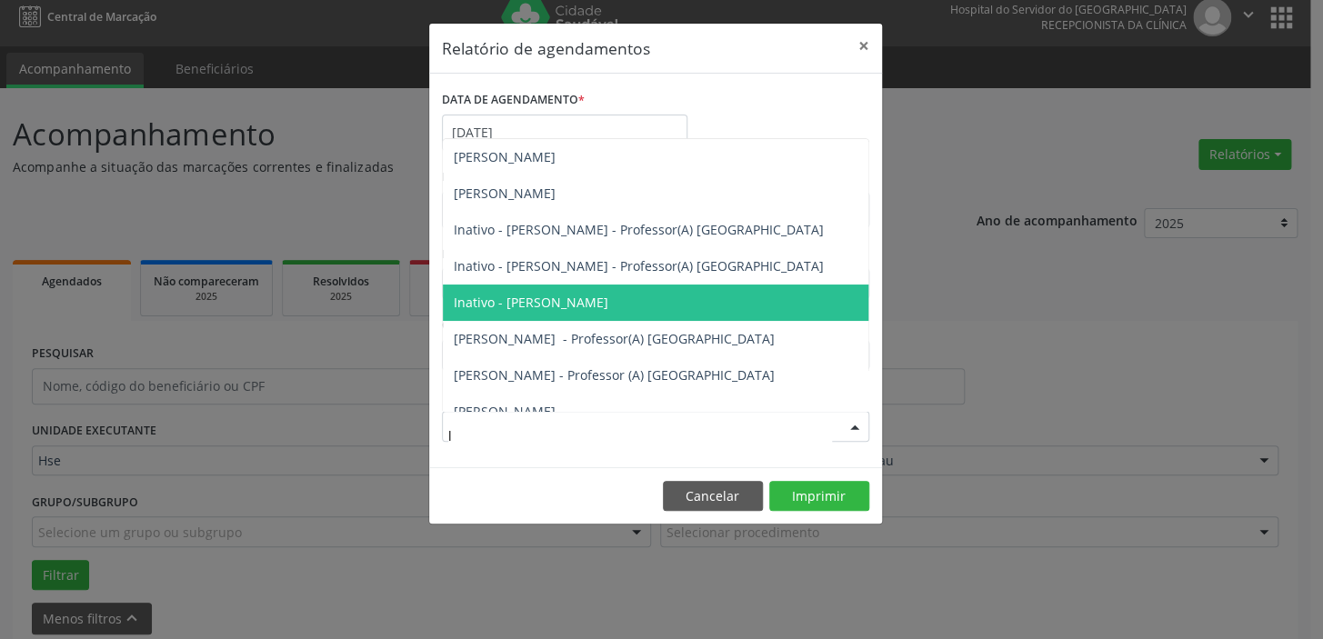
type input "lu"
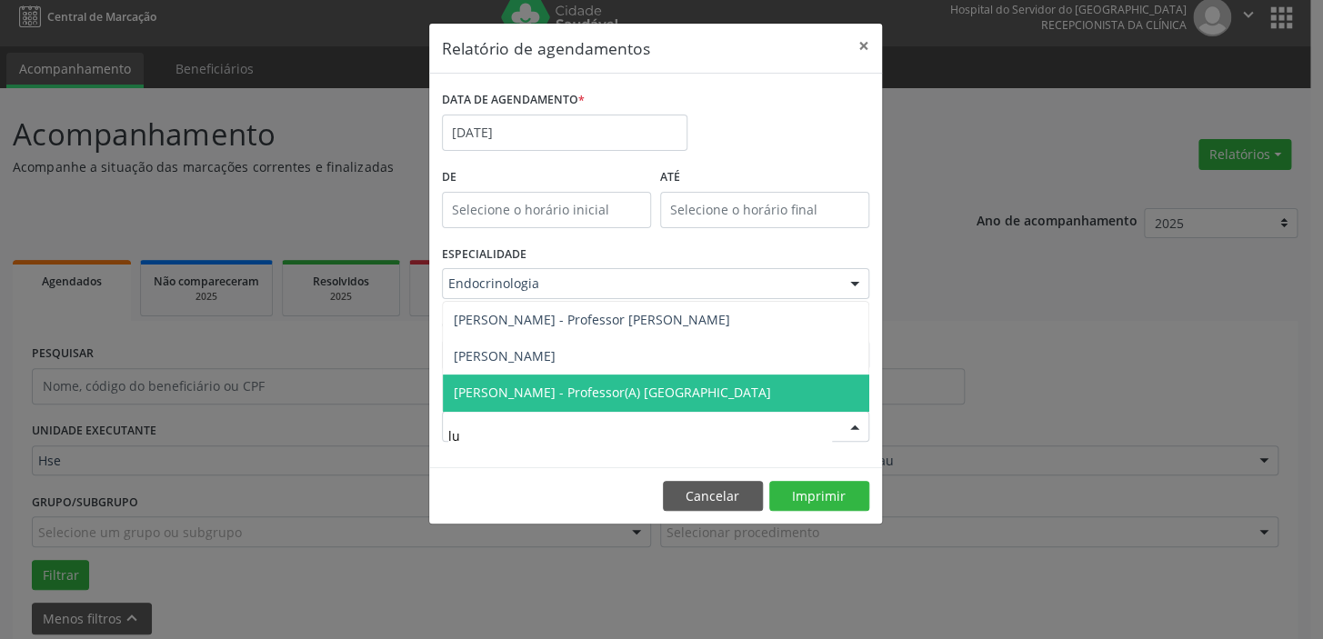
click at [541, 385] on span "[PERSON_NAME] - Professor(A) [GEOGRAPHIC_DATA]" at bounding box center [612, 392] width 317 height 17
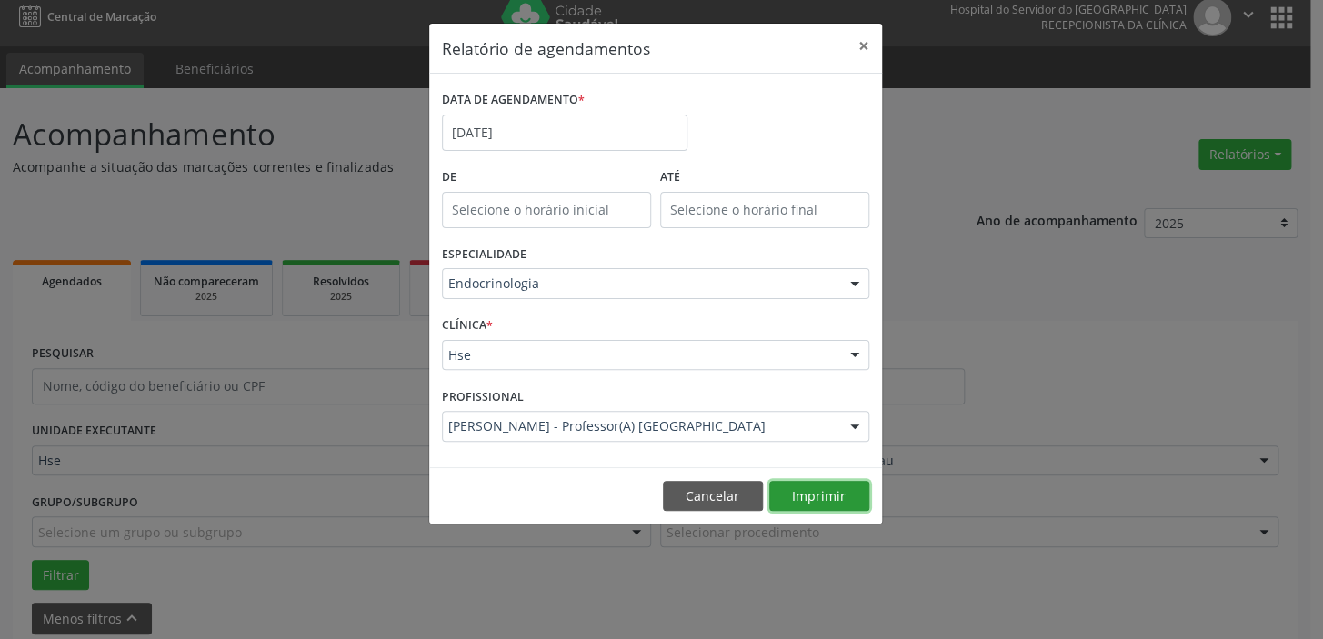
click at [836, 498] on button "Imprimir" at bounding box center [819, 496] width 100 height 31
